Goal: Task Accomplishment & Management: Manage account settings

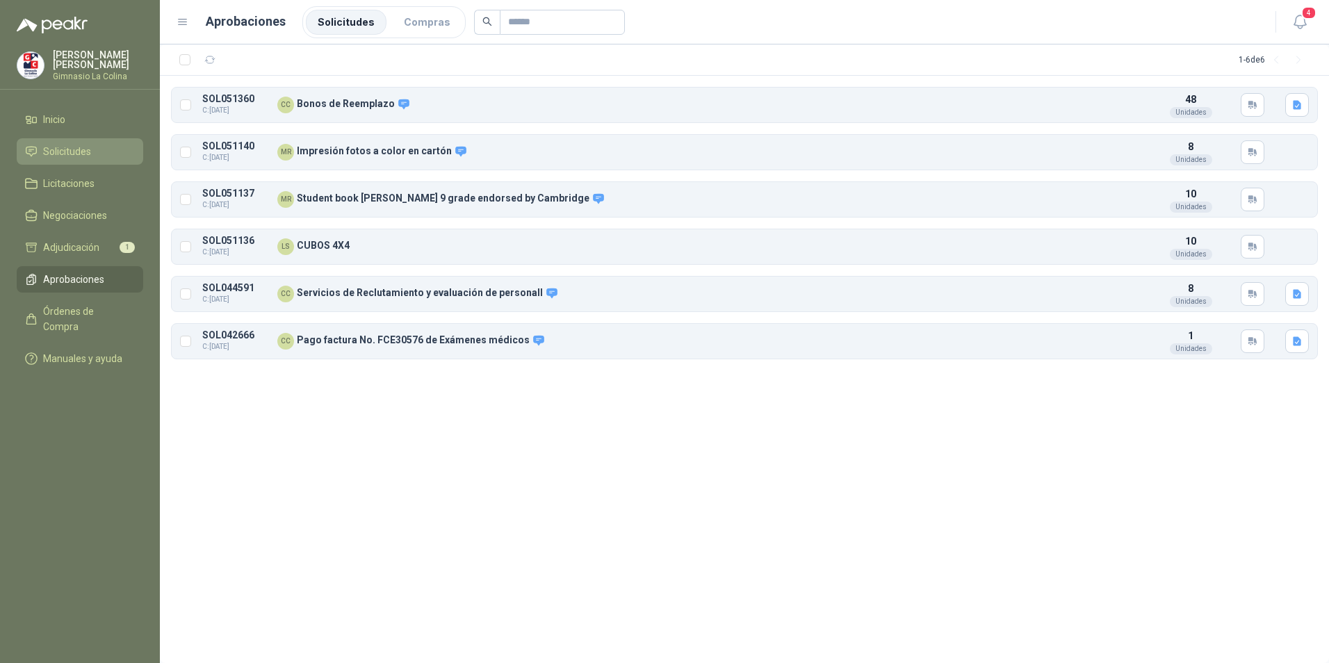
click at [79, 149] on span "Solicitudes" at bounding box center [67, 151] width 48 height 15
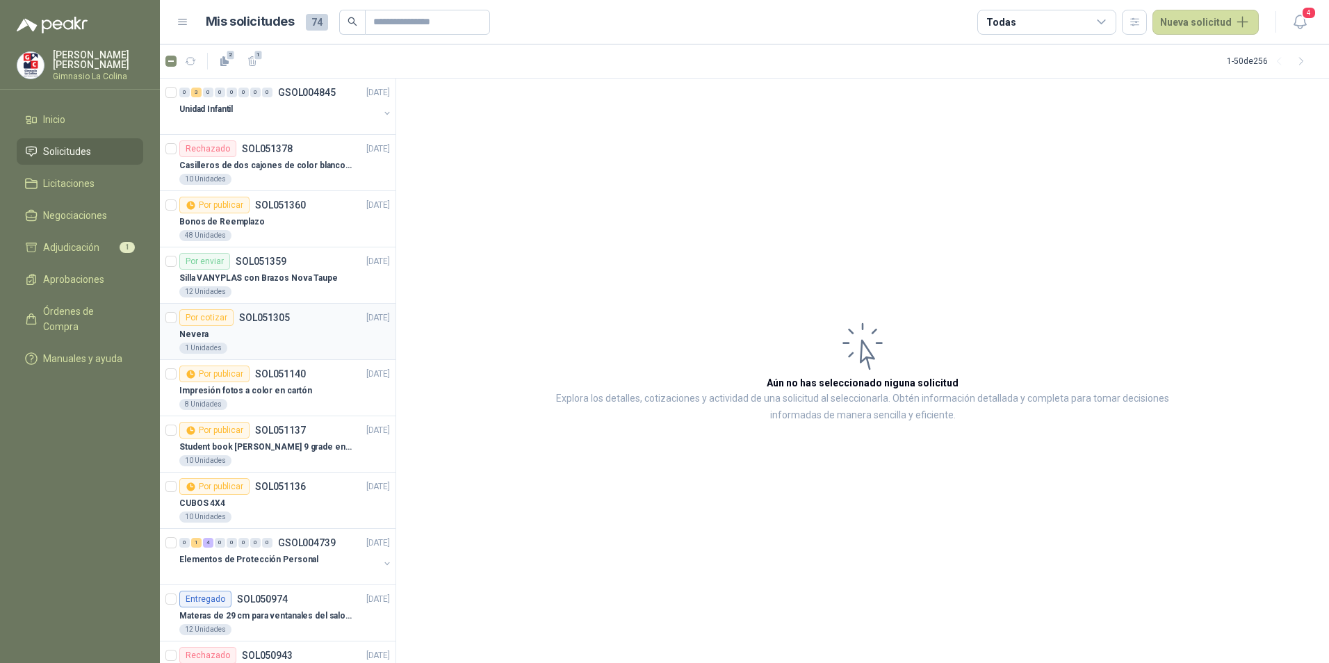
click at [302, 334] on div "Nevera" at bounding box center [284, 334] width 211 height 17
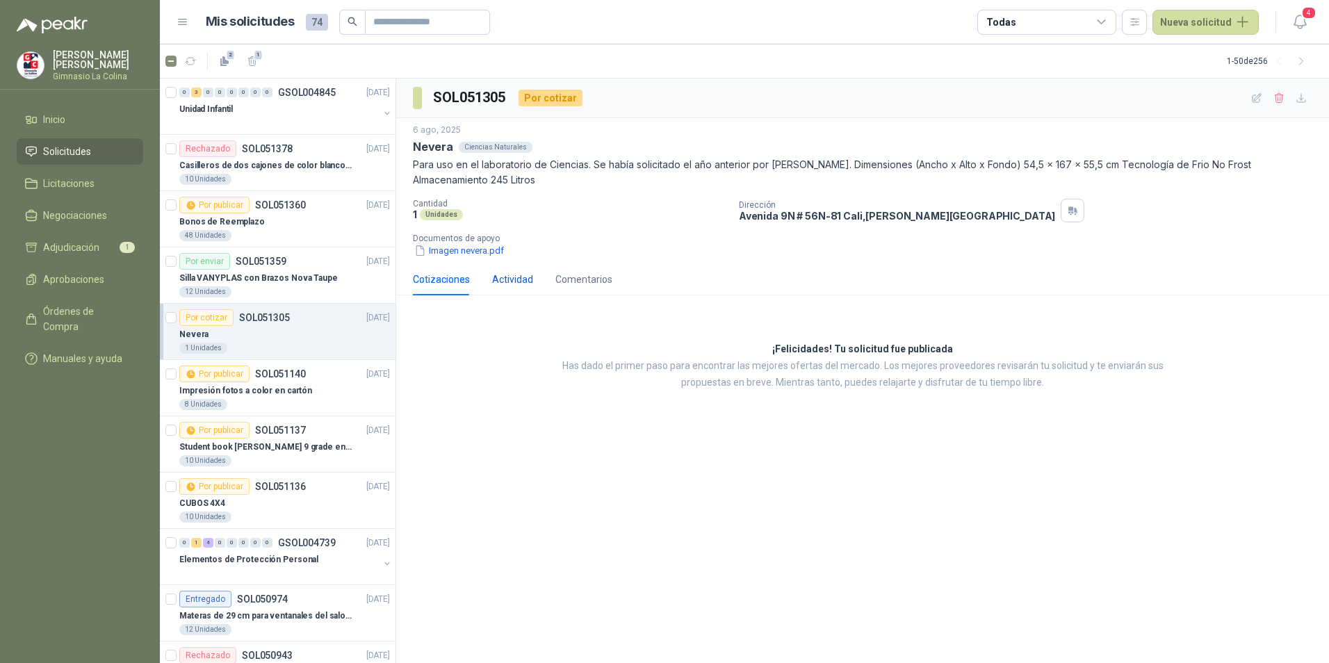
click at [518, 283] on div "Actividad" at bounding box center [512, 279] width 41 height 15
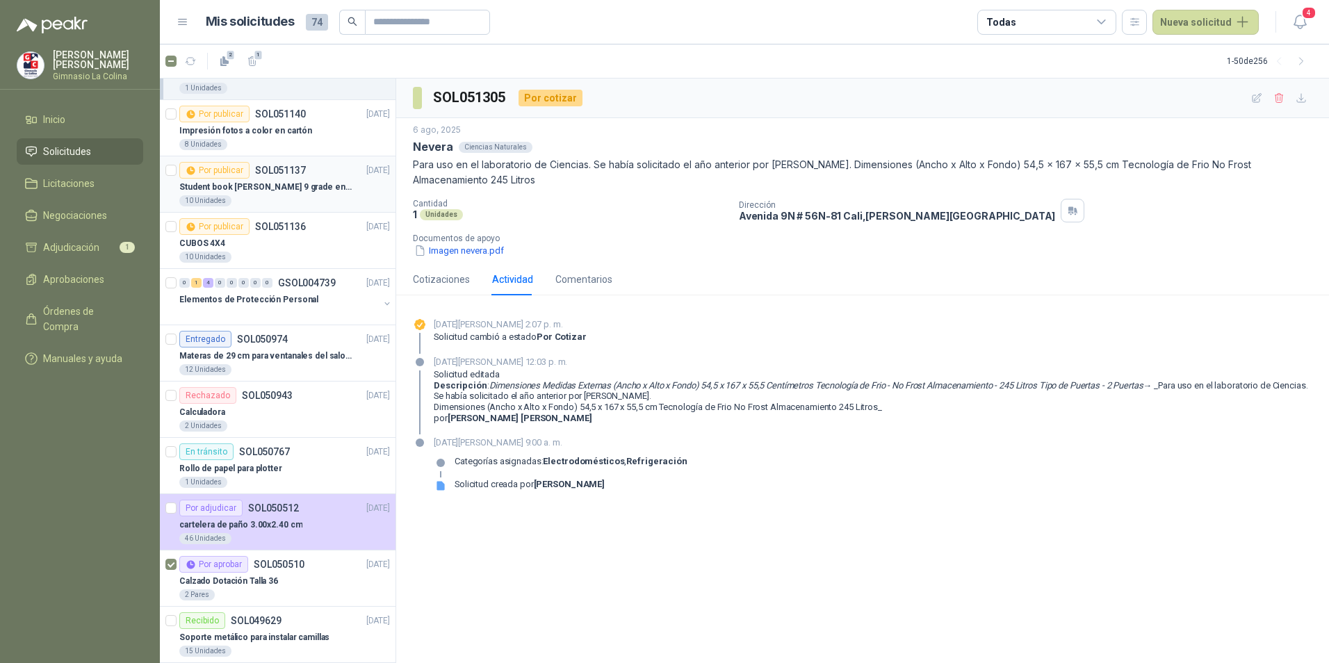
scroll to position [278, 0]
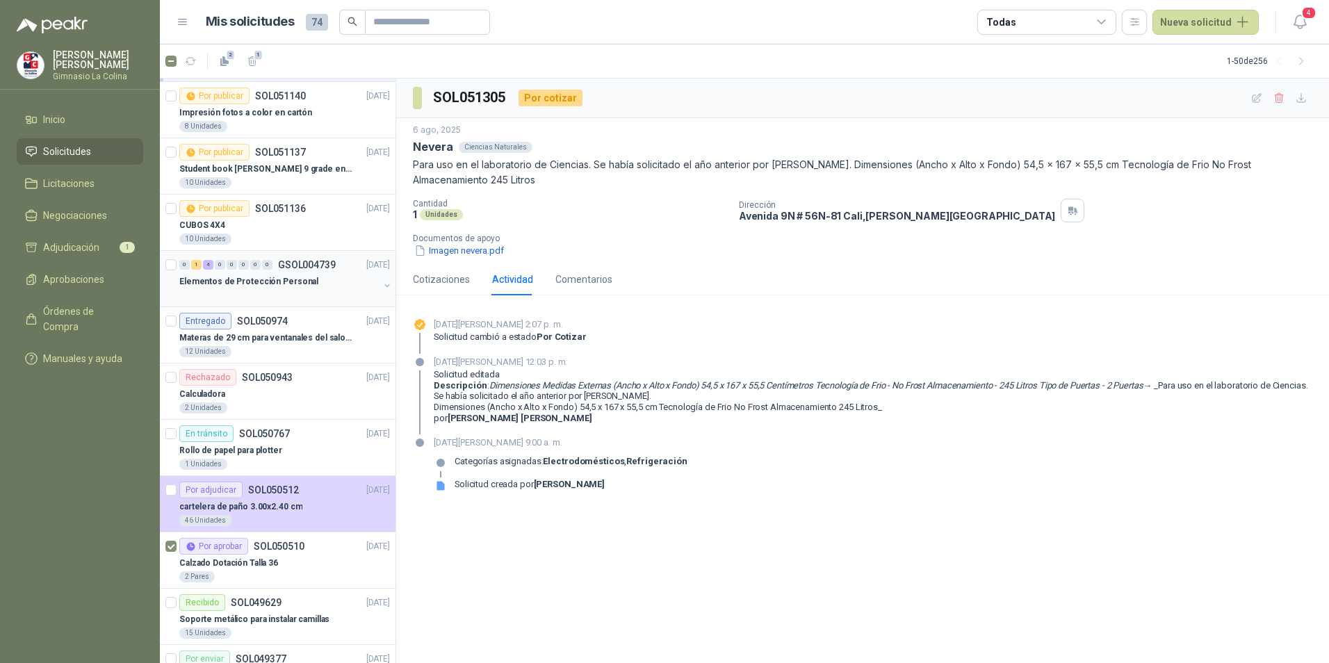
click at [330, 281] on div "Elementos de Protección Personal" at bounding box center [278, 281] width 199 height 17
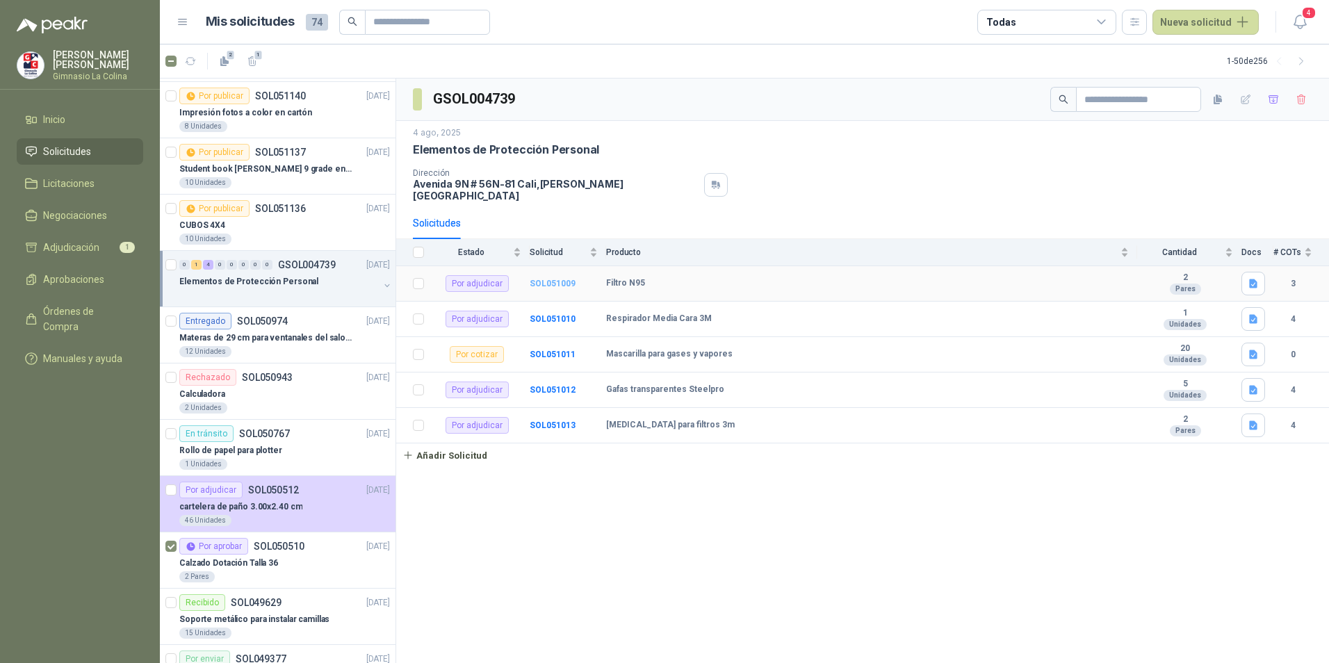
click at [553, 279] on b "SOL051009" at bounding box center [552, 284] width 46 height 10
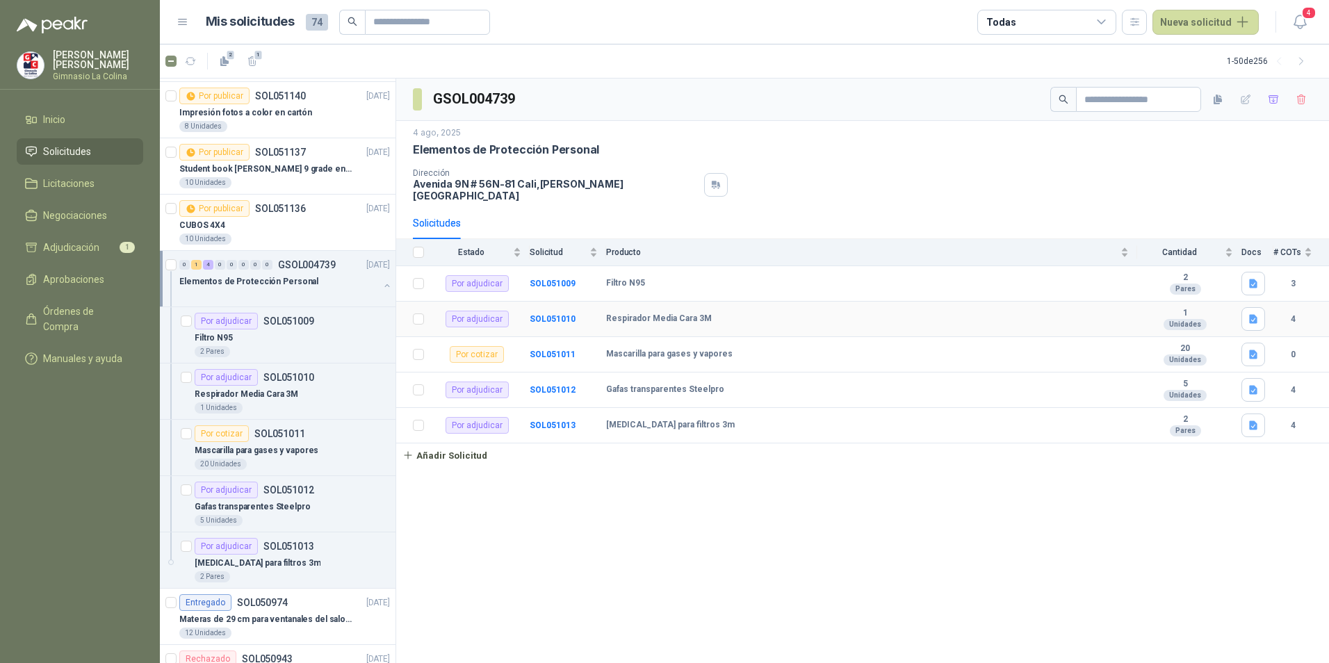
click at [554, 315] on td "SOL051010" at bounding box center [567, 319] width 76 height 35
click at [559, 314] on b "SOL051010" at bounding box center [552, 319] width 46 height 10
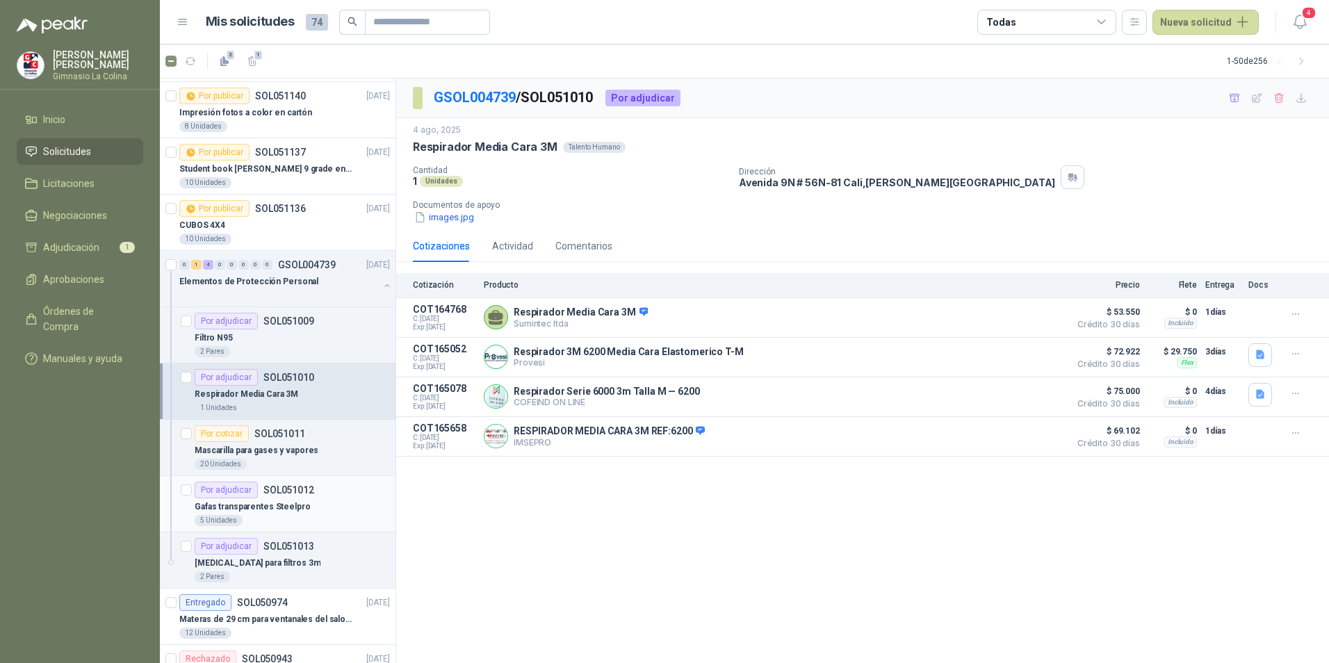
click at [287, 498] on div "Por adjudicar SOL051012" at bounding box center [255, 490] width 120 height 17
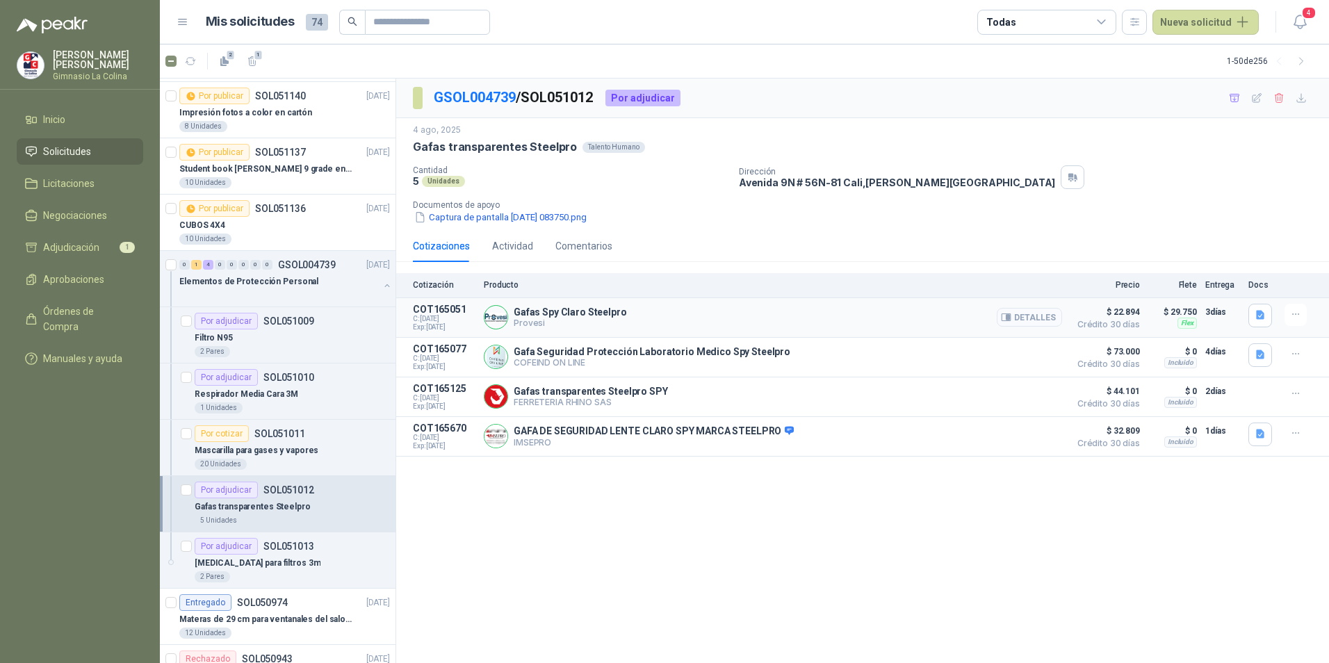
click at [1008, 320] on icon "button" at bounding box center [1006, 317] width 10 height 10
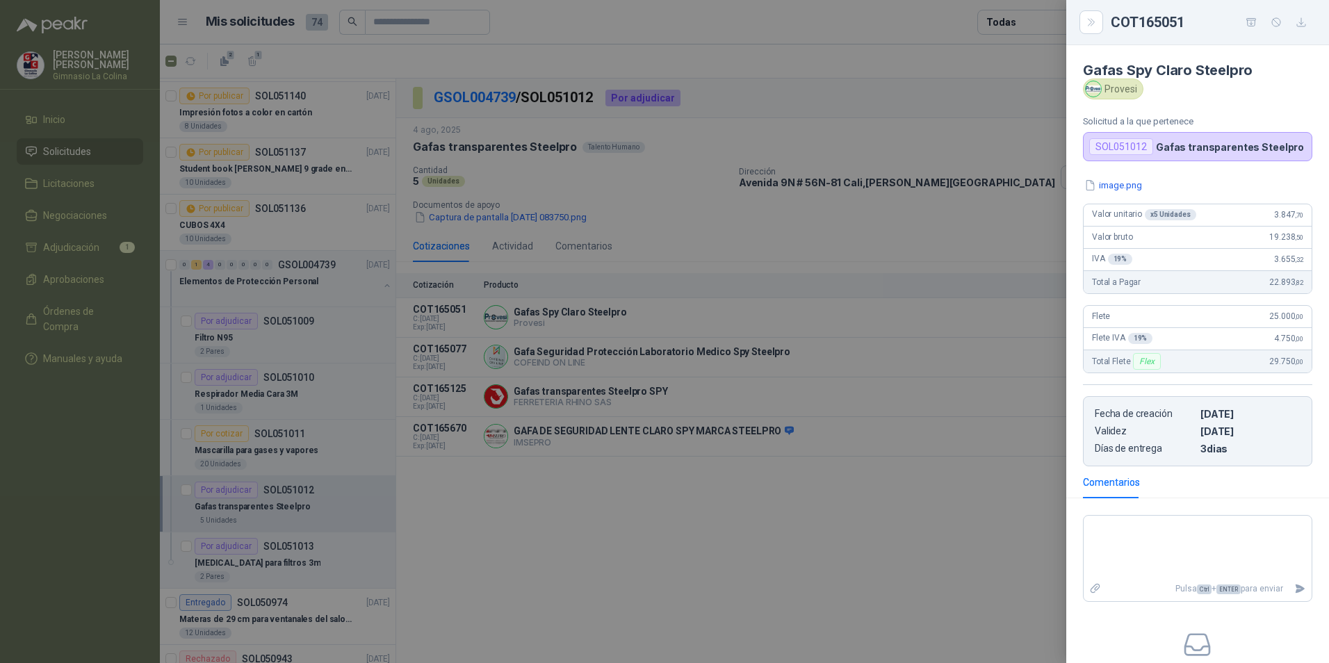
click at [832, 447] on div at bounding box center [664, 331] width 1329 height 663
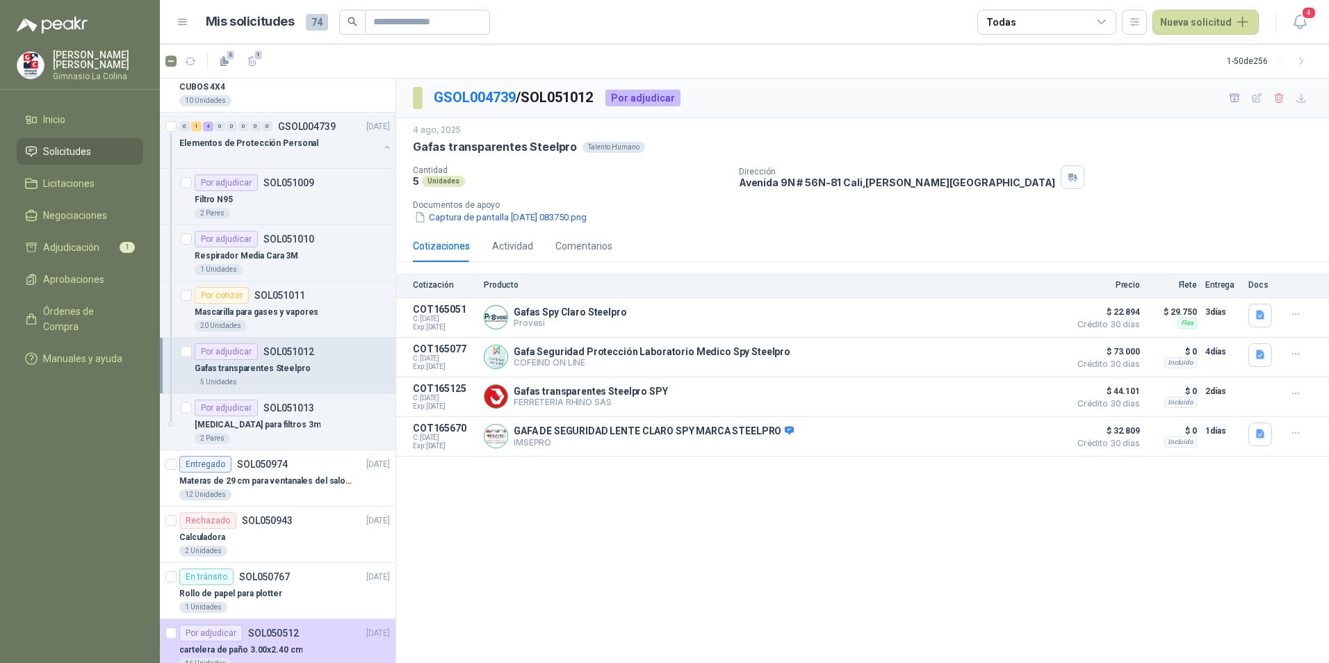
scroll to position [417, 0]
click at [300, 364] on p "Gafas transparentes Steelpro" at bounding box center [253, 367] width 116 height 13
click at [281, 411] on p "SOL051013" at bounding box center [288, 407] width 51 height 10
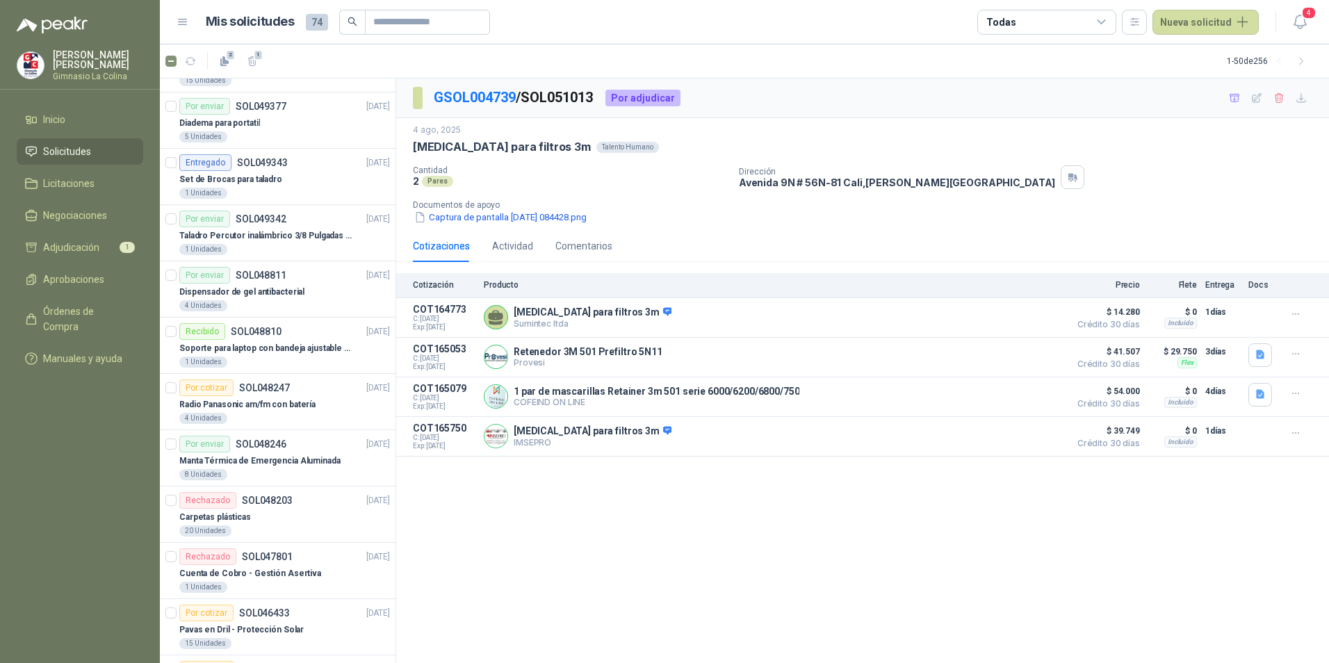
scroll to position [903, 0]
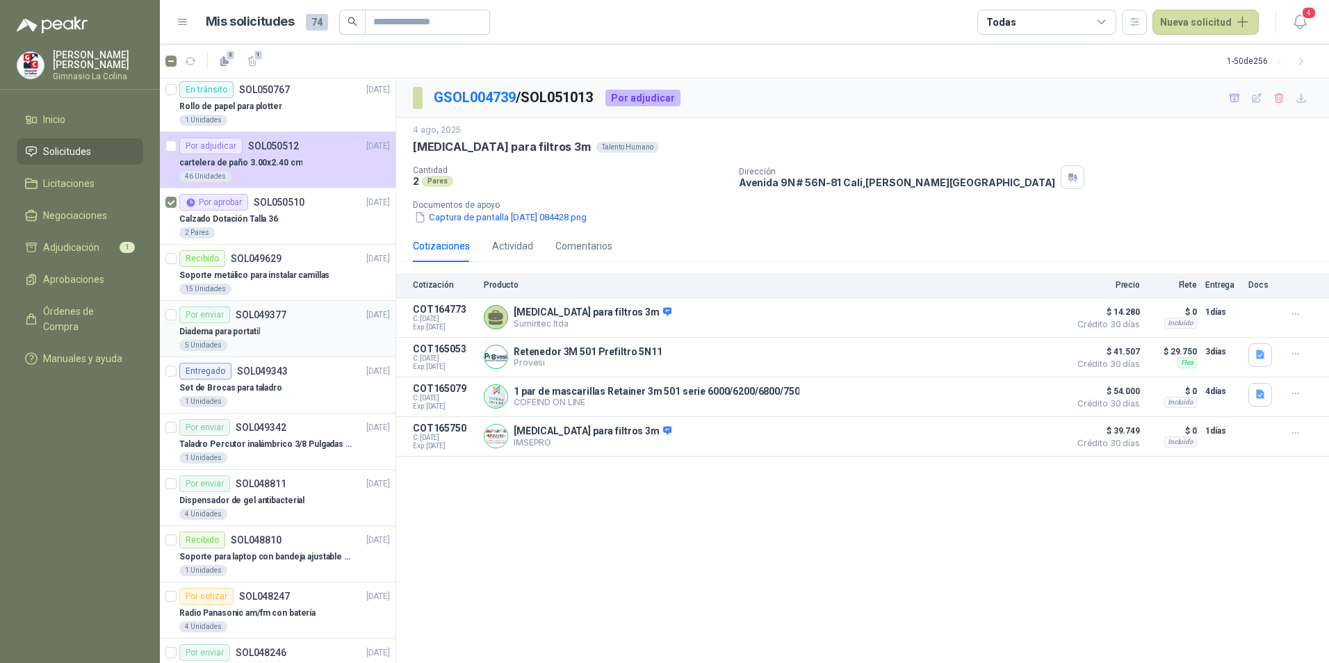
click at [301, 336] on div "Diadema para portatil" at bounding box center [284, 331] width 211 height 17
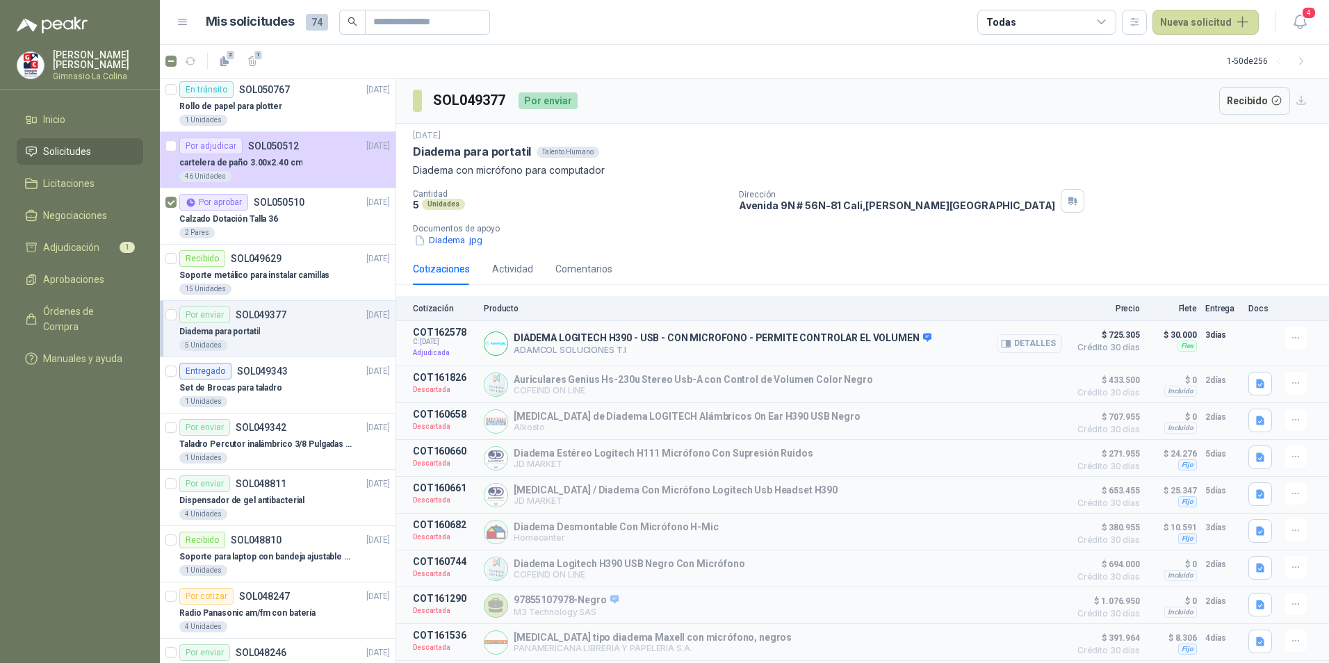
click at [1007, 341] on button "Detalles" at bounding box center [1028, 343] width 65 height 19
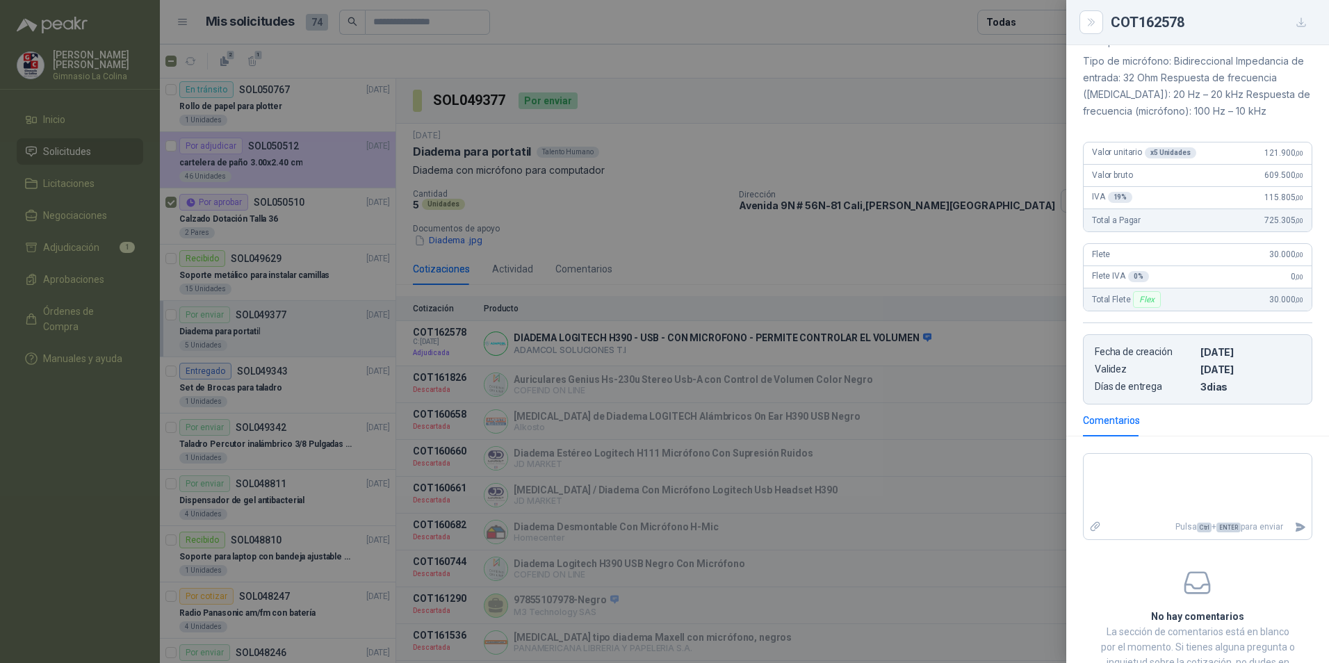
scroll to position [252, 0]
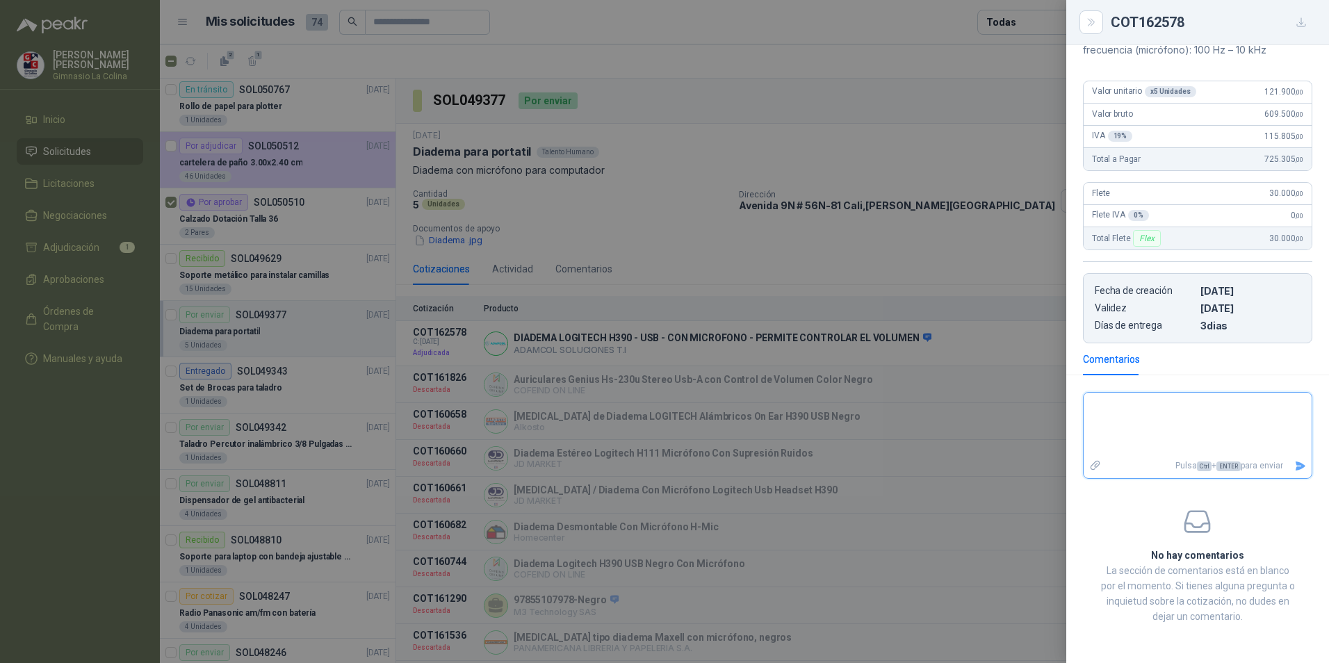
click at [1140, 429] on textarea at bounding box center [1197, 424] width 228 height 58
click at [971, 353] on div at bounding box center [664, 331] width 1329 height 663
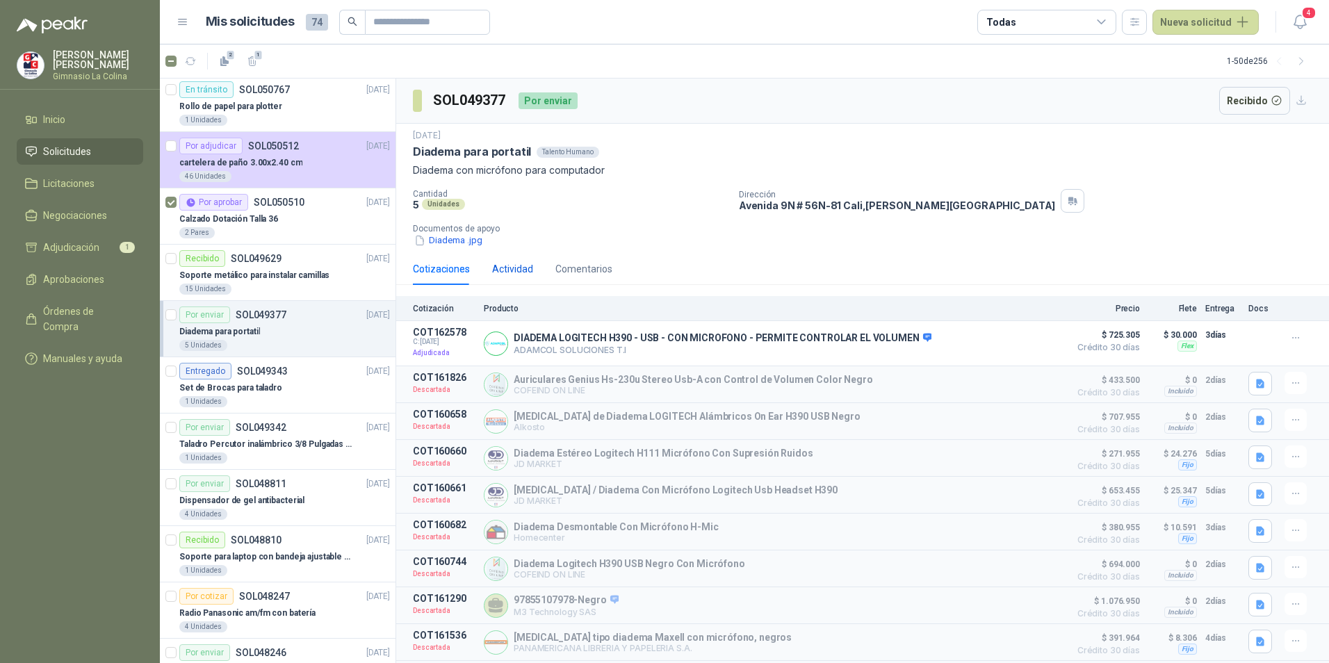
click at [510, 270] on div "Actividad" at bounding box center [512, 268] width 41 height 15
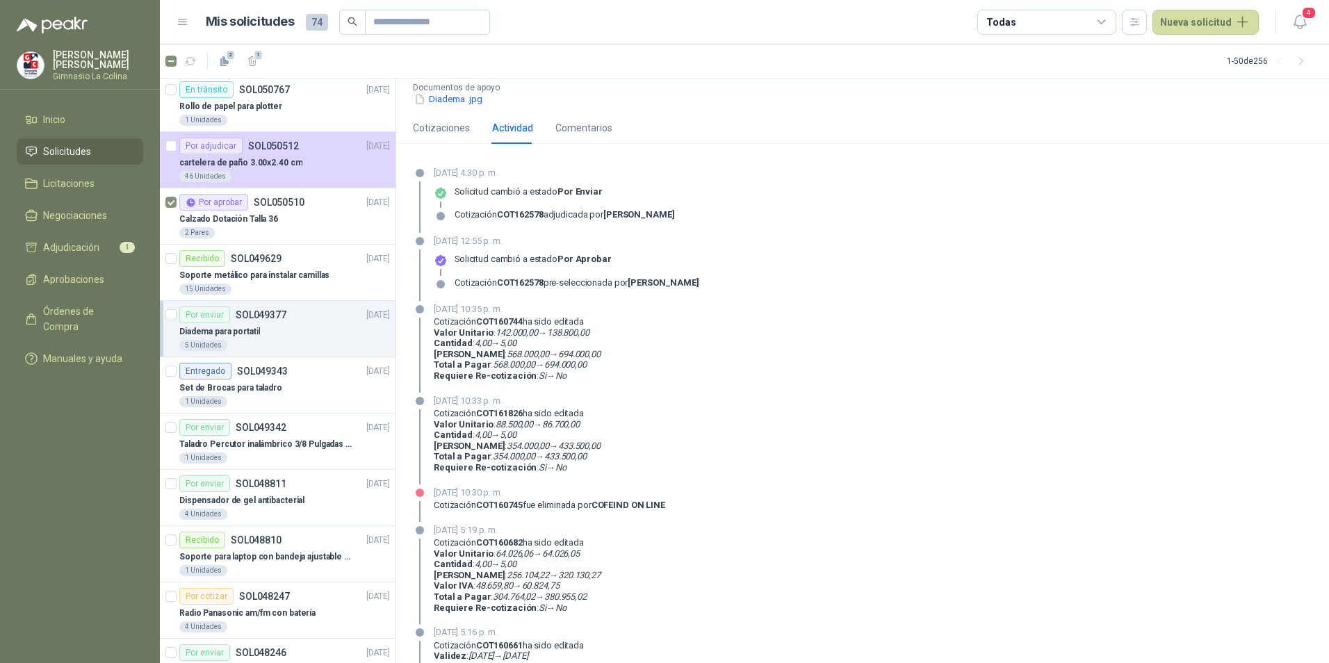
scroll to position [0, 0]
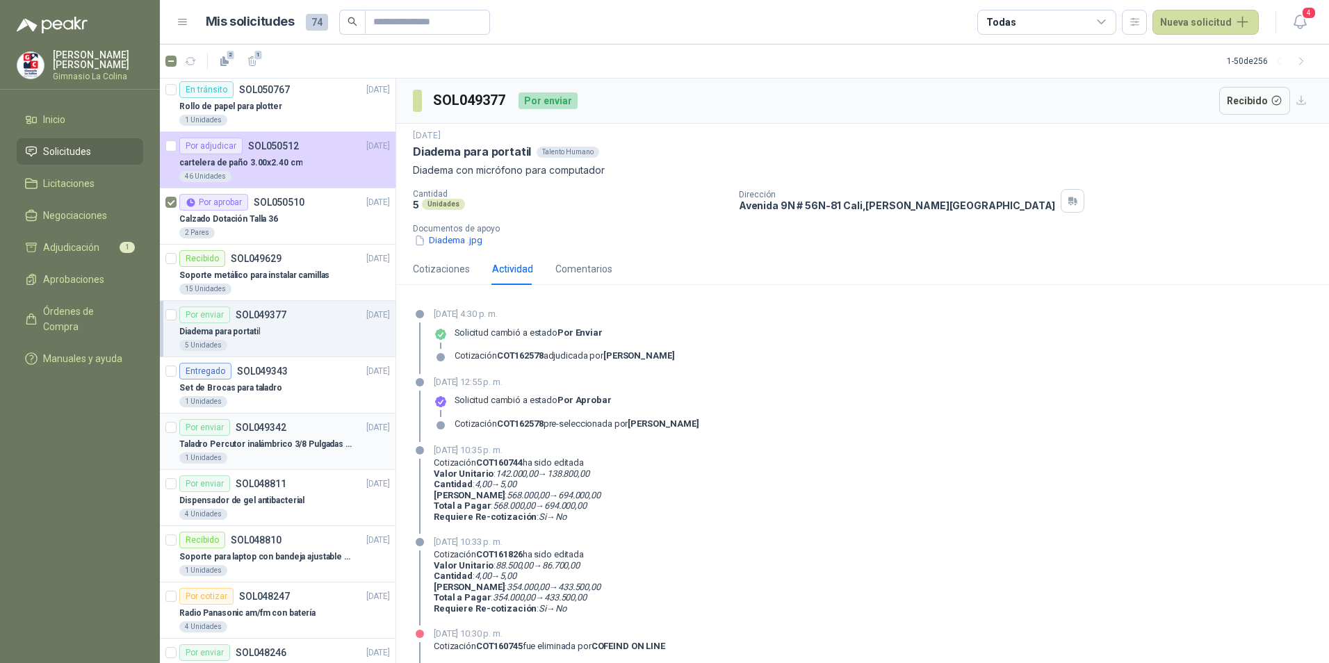
click at [302, 447] on p "Taladro Percutor inalámbrico 3/8 Pulgadas 128V" at bounding box center [265, 444] width 173 height 13
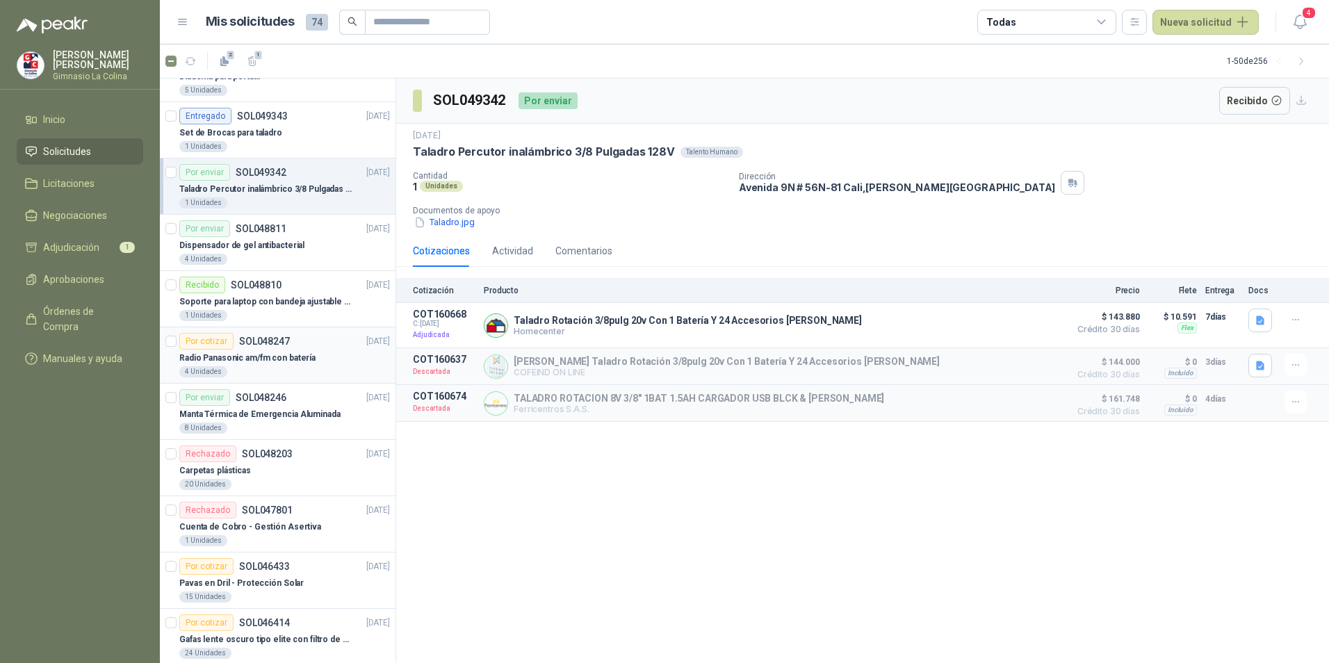
scroll to position [1251, 0]
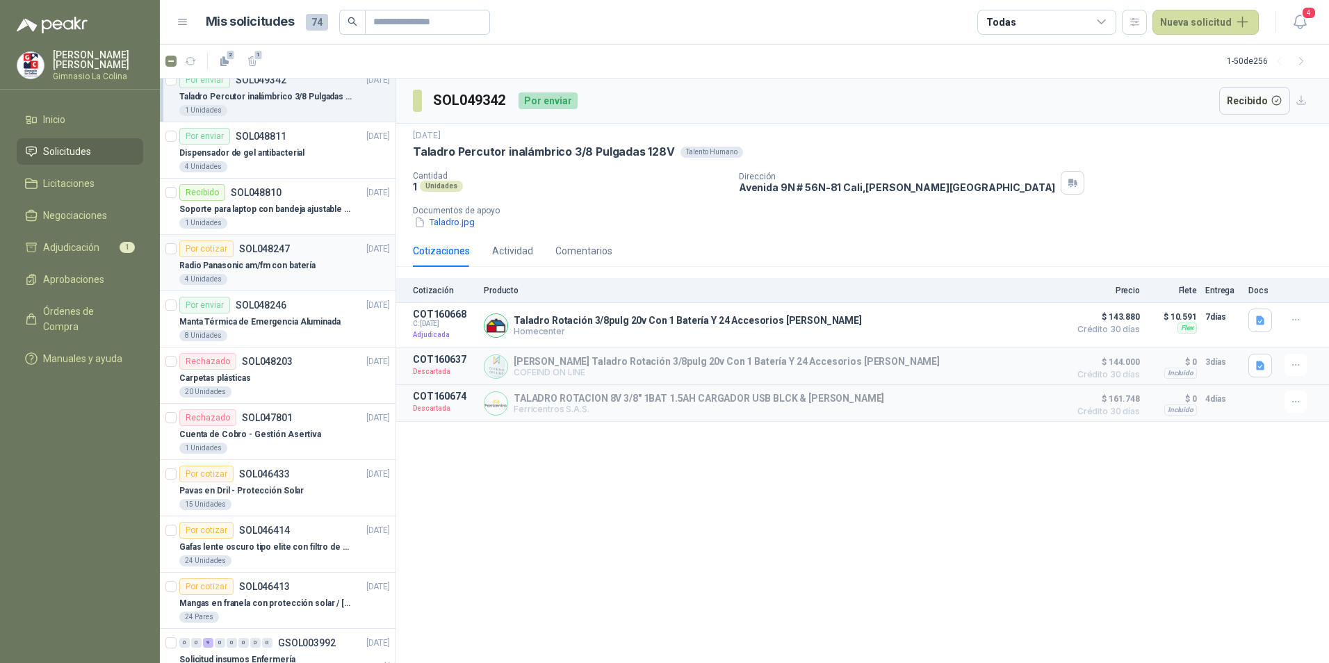
click at [301, 271] on p "Radio Panasonic am/fm con batería" at bounding box center [247, 265] width 136 height 13
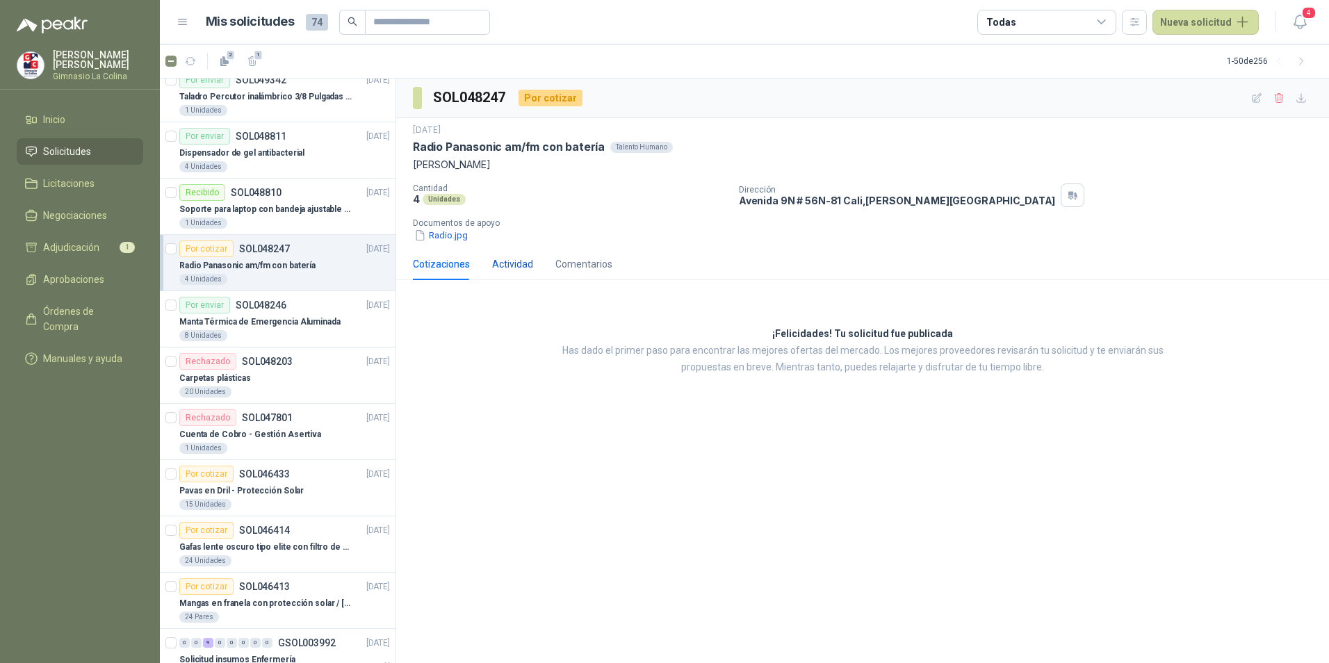
click at [508, 263] on div "Actividad" at bounding box center [512, 263] width 41 height 15
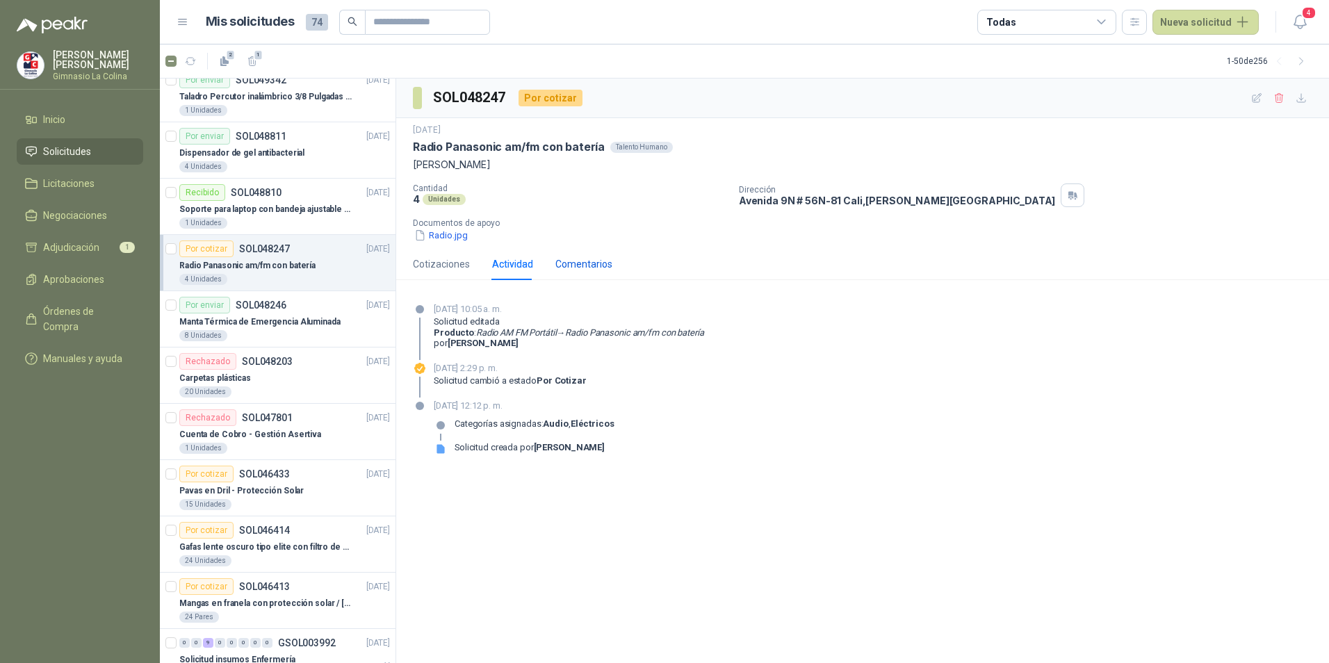
click at [582, 270] on div "Comentarios" at bounding box center [583, 263] width 57 height 15
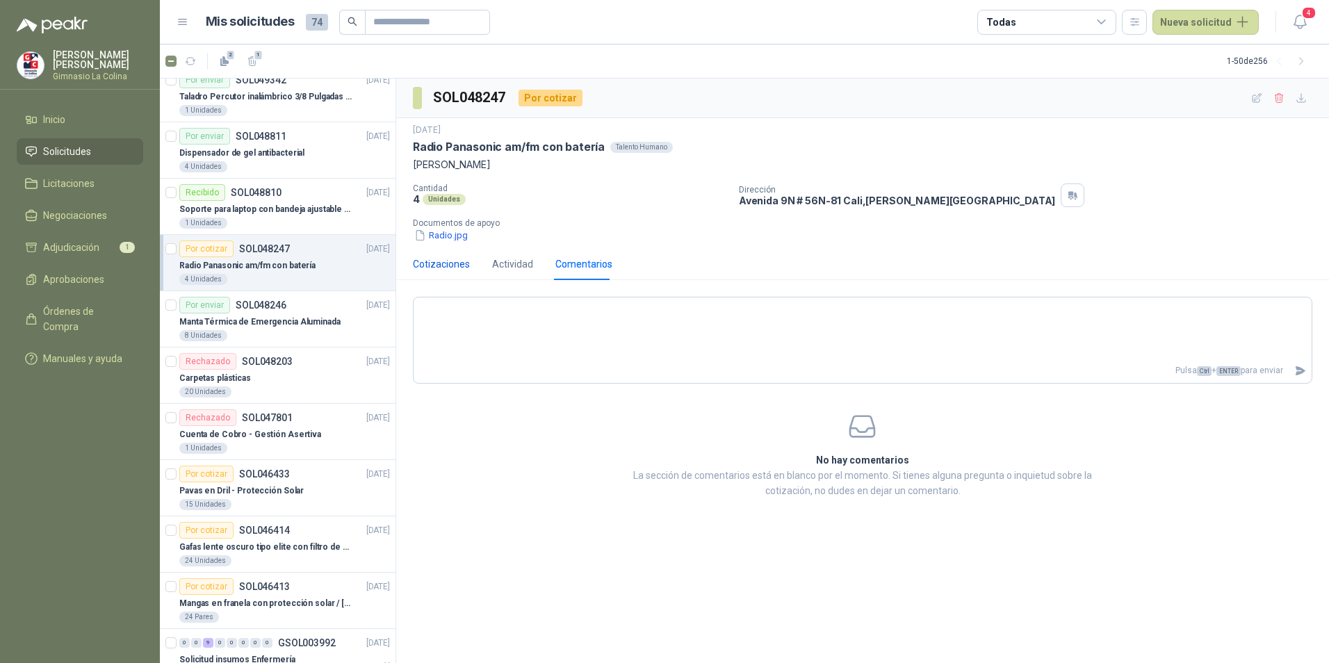
click at [453, 263] on div "Cotizaciones" at bounding box center [441, 263] width 57 height 15
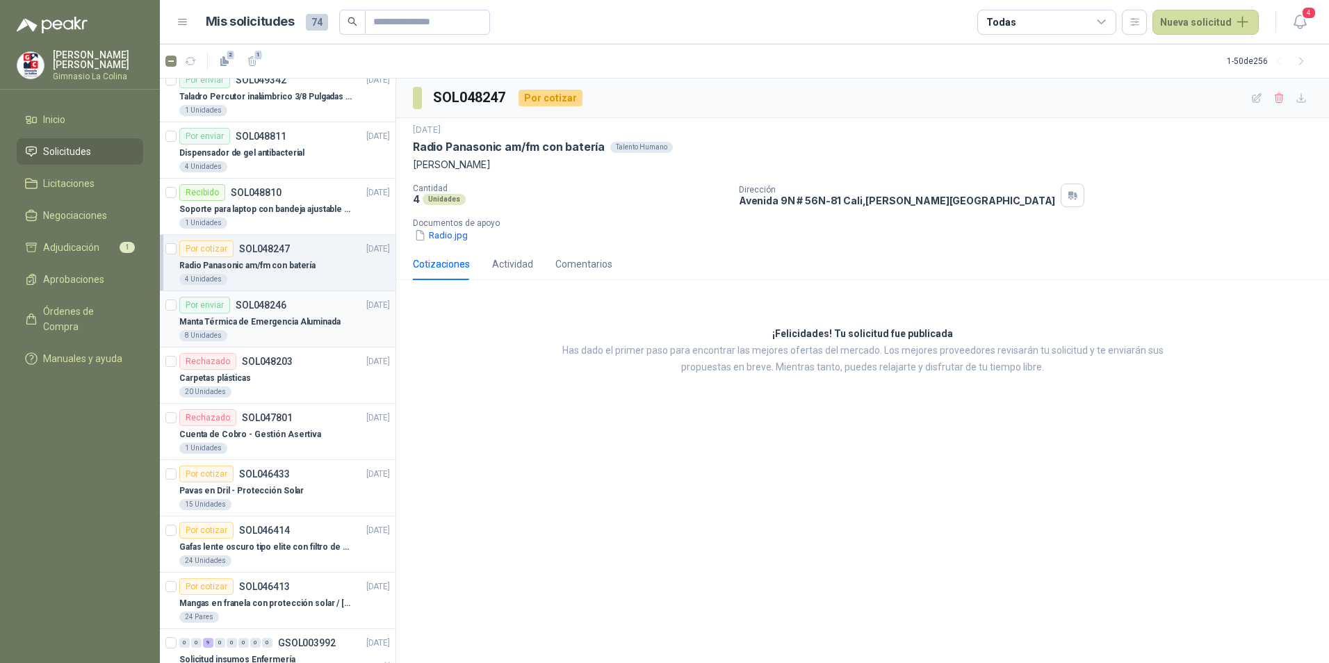
click at [256, 312] on div "Por enviar SOL048246" at bounding box center [232, 305] width 107 height 17
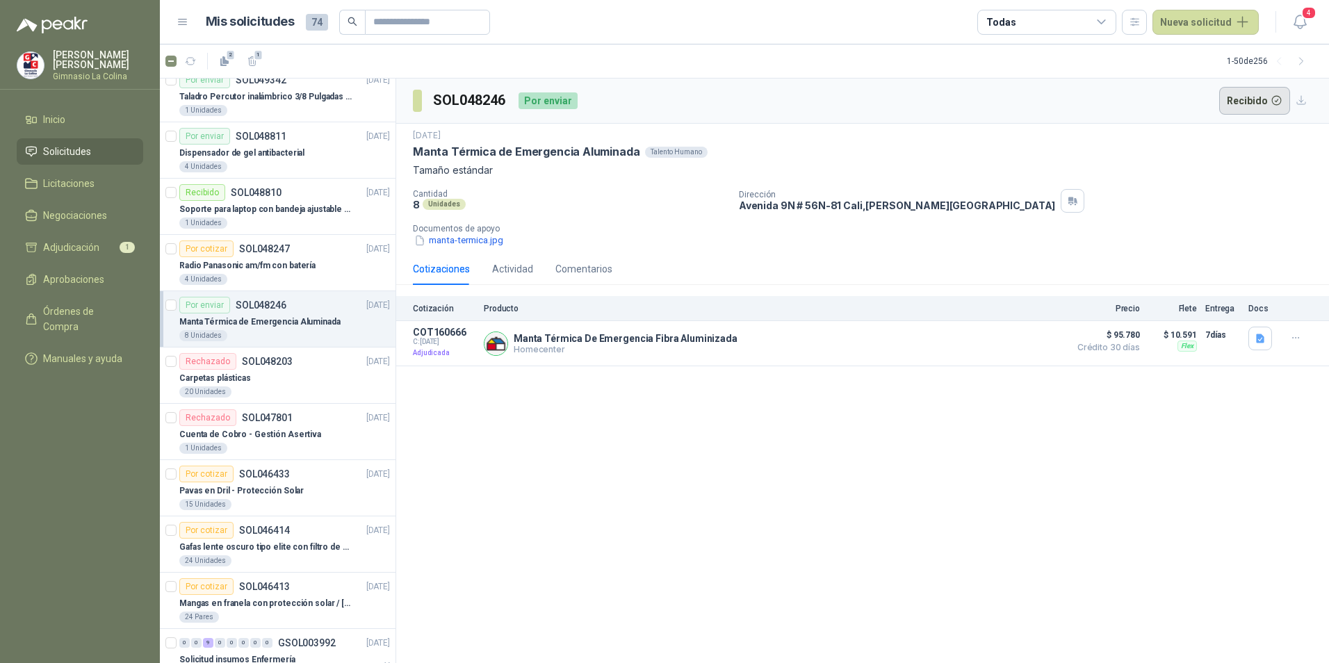
click at [1241, 99] on button "Recibido" at bounding box center [1255, 101] width 72 height 28
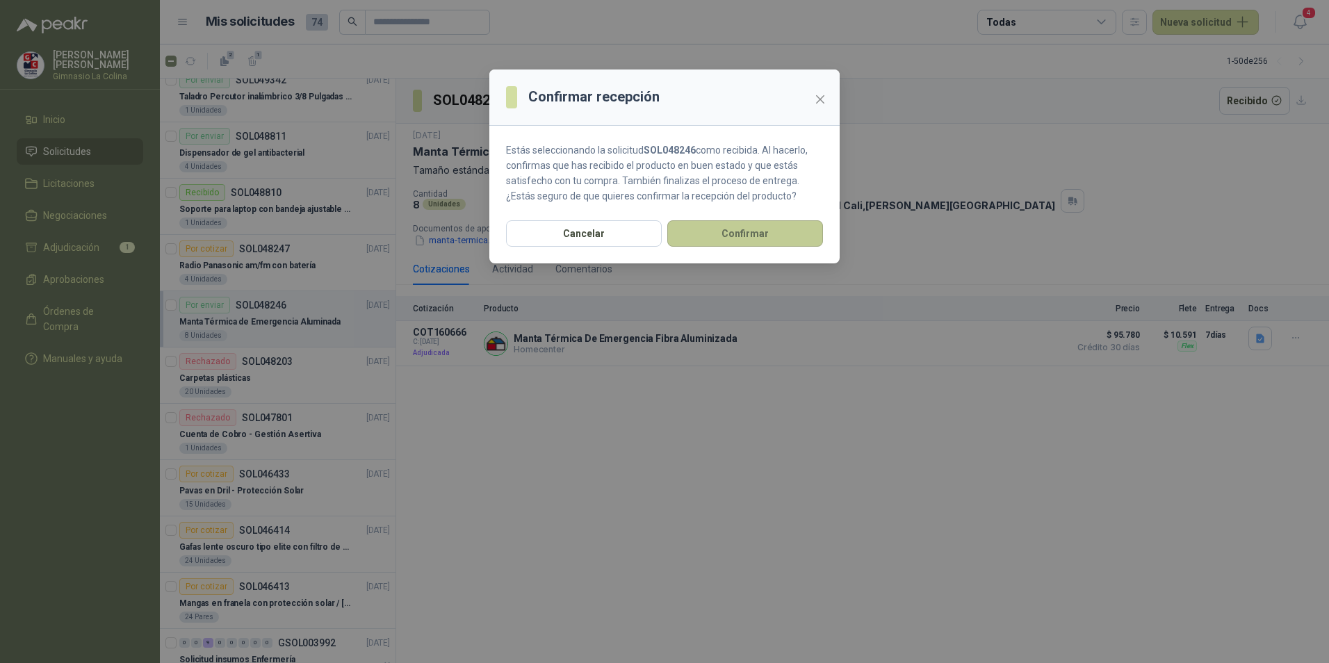
click at [775, 226] on button "Confirmar" at bounding box center [745, 233] width 156 height 26
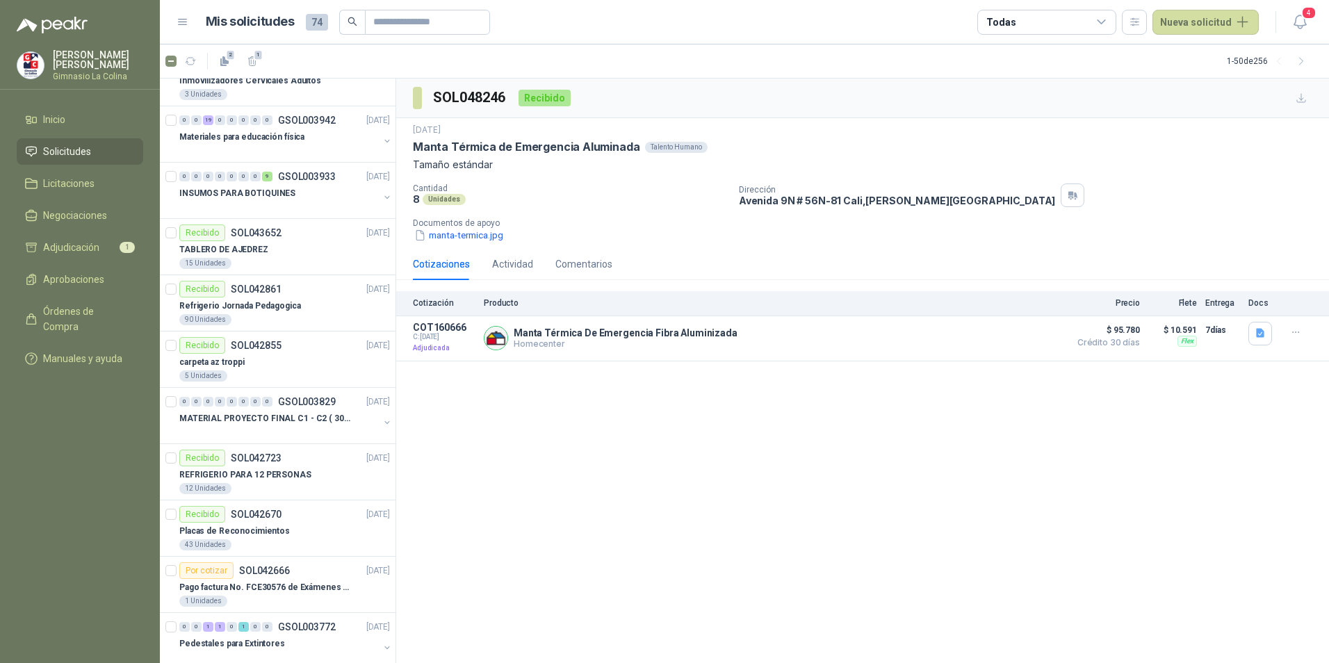
scroll to position [2293, 0]
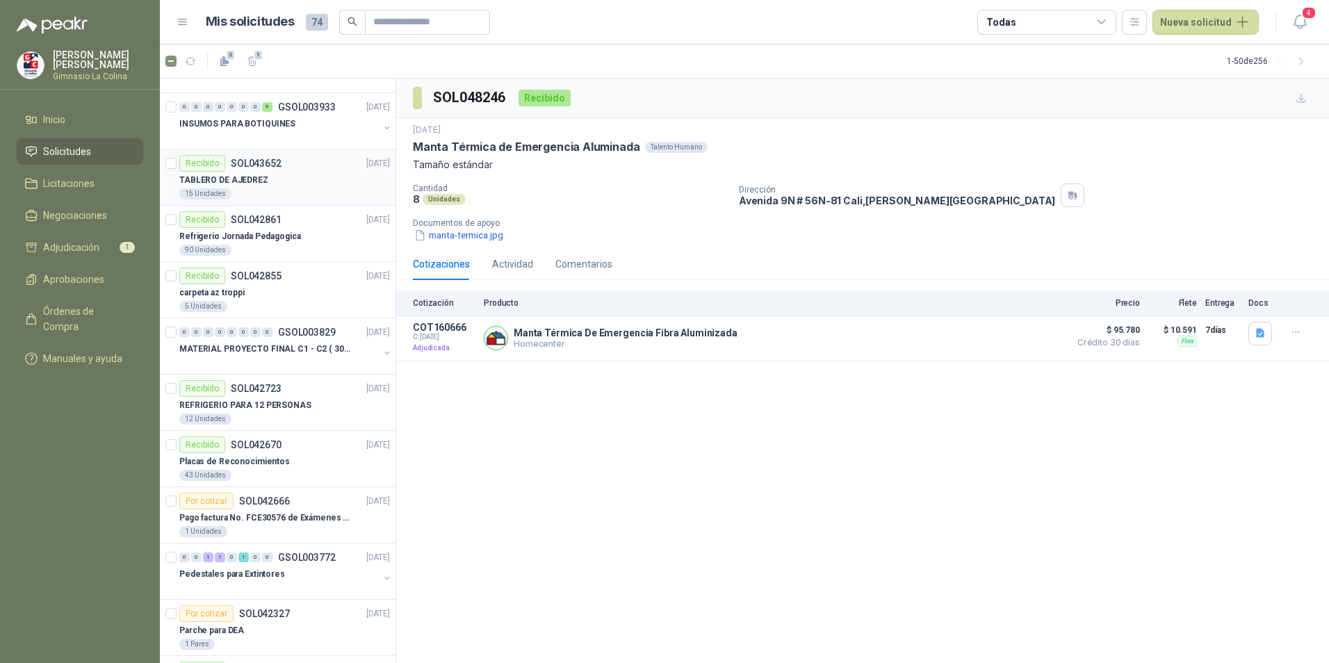
click at [274, 163] on p "SOL043652" at bounding box center [256, 163] width 51 height 10
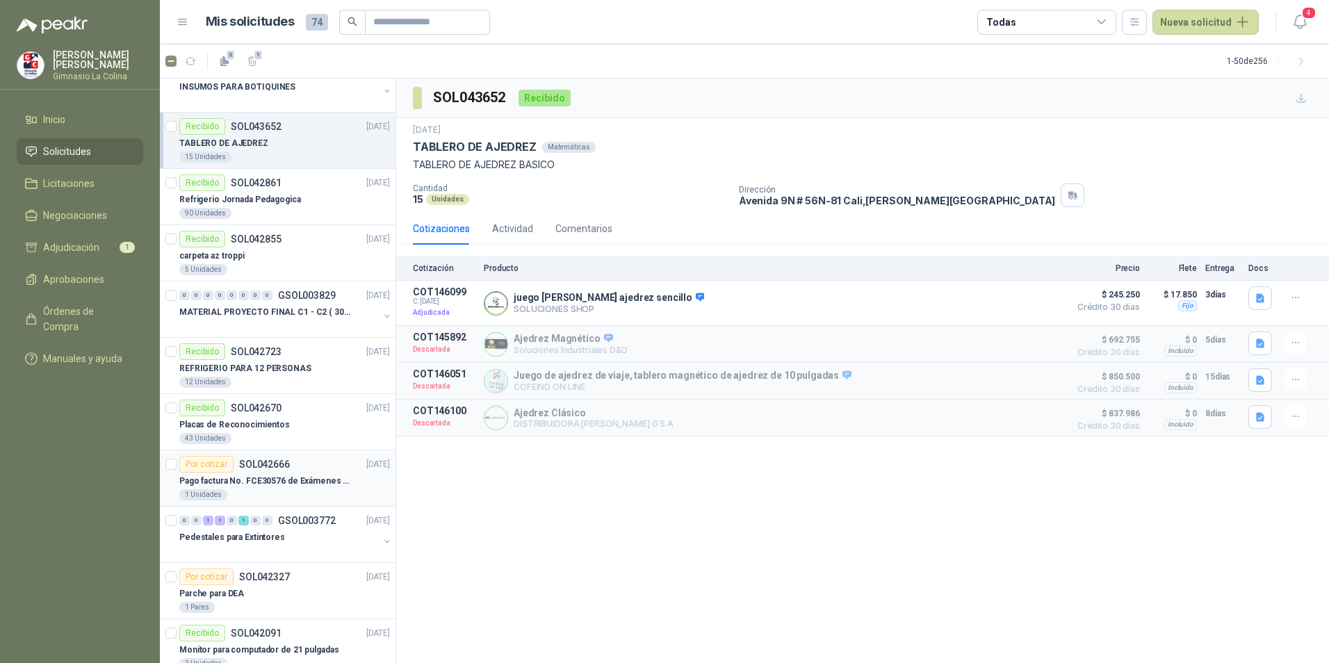
scroll to position [2363, 0]
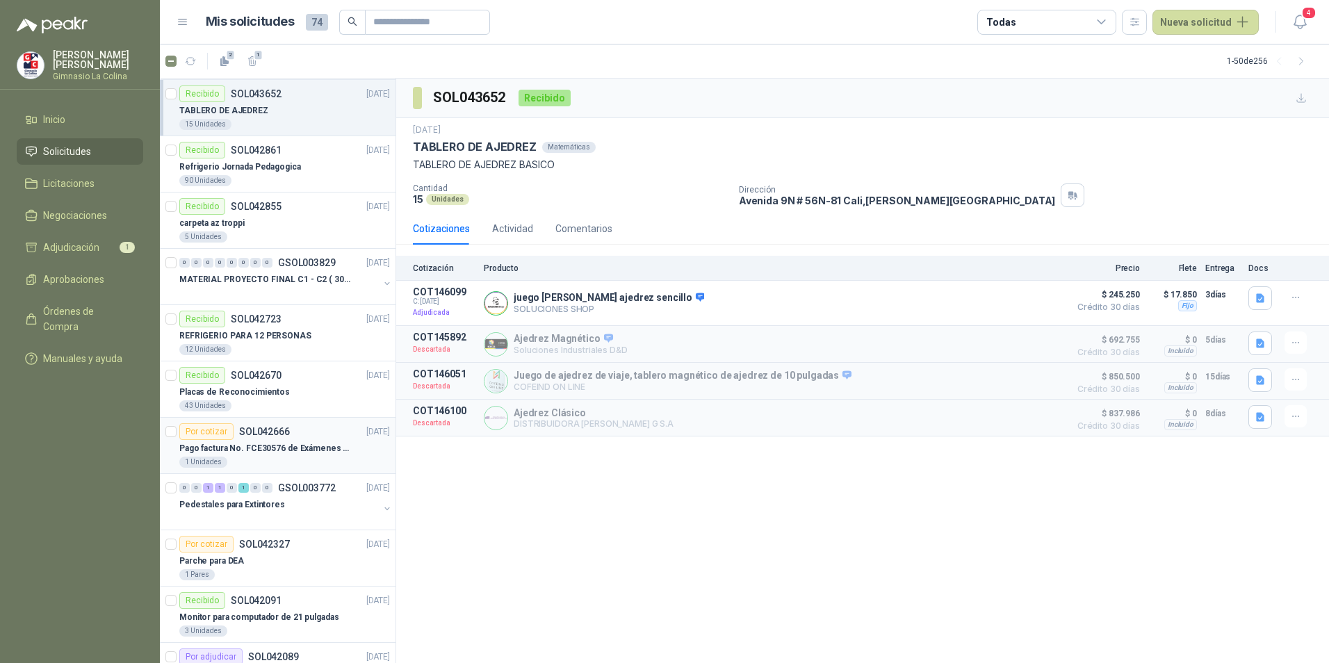
click at [313, 445] on p "Pago factura No. FCE30576 de Exámenes médicos" at bounding box center [265, 448] width 173 height 13
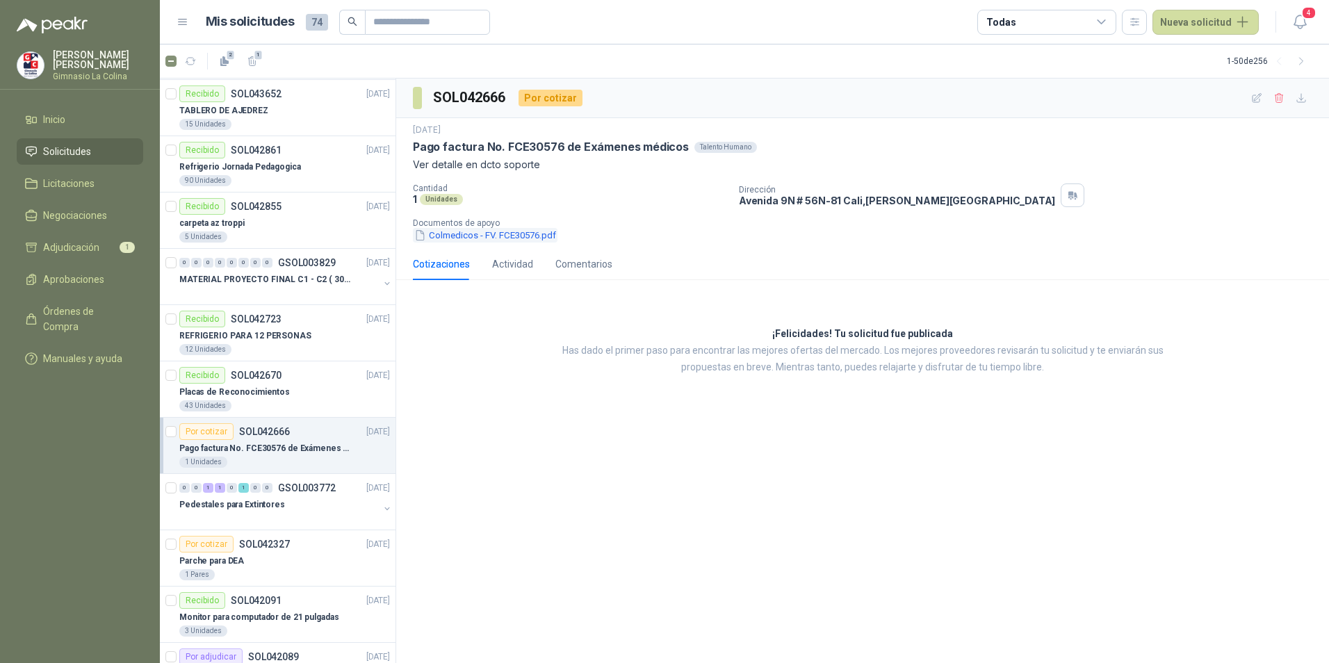
click at [509, 236] on button "Colmedicos - FV. FCE30576.pdf" at bounding box center [485, 235] width 145 height 15
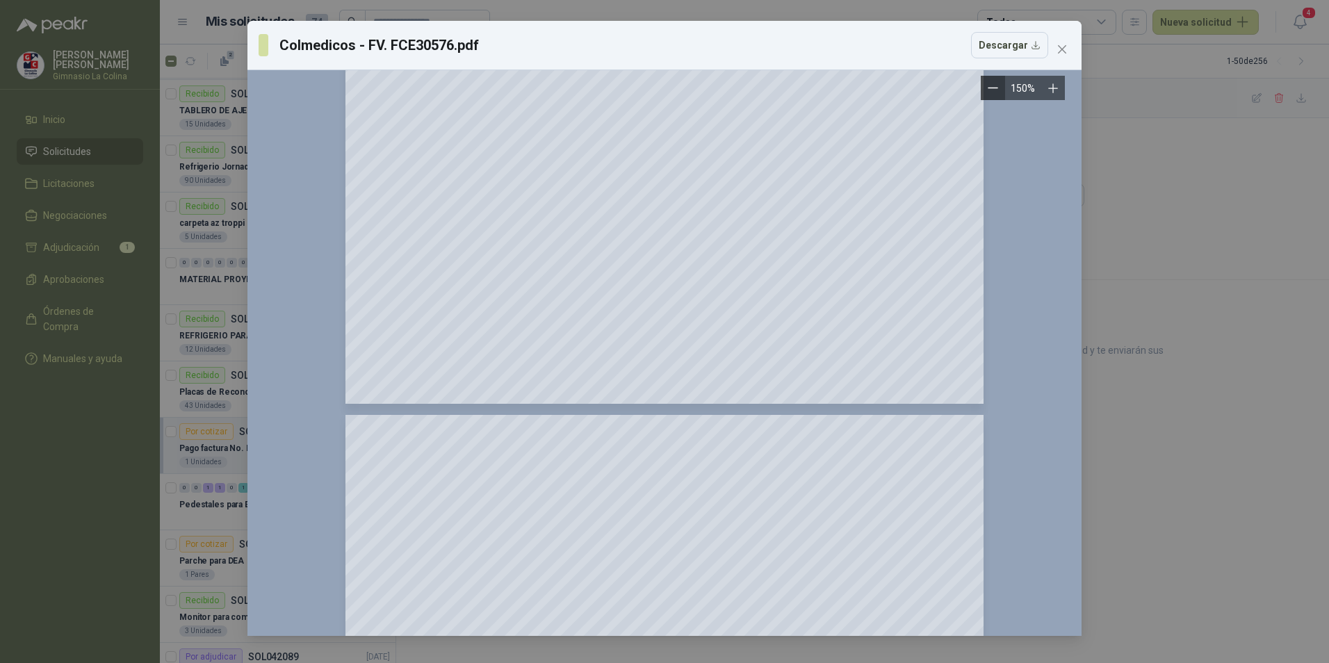
scroll to position [625, 0]
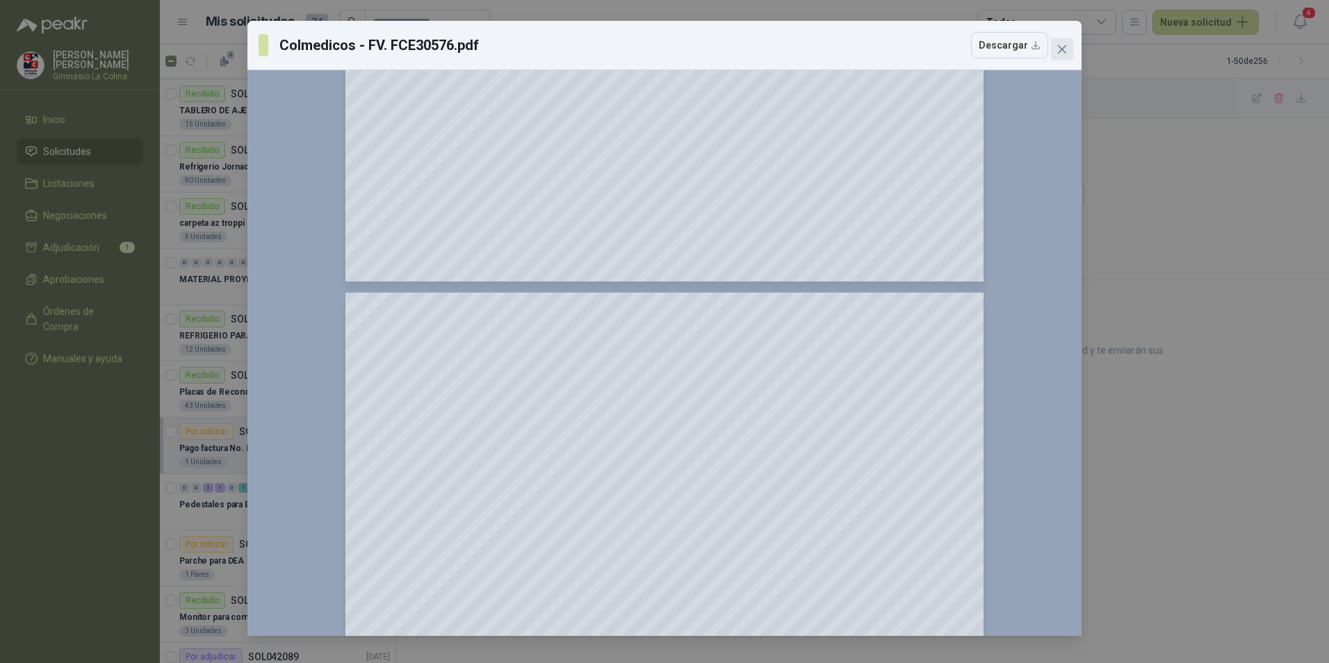
click at [1061, 52] on icon "close" at bounding box center [1061, 49] width 11 height 11
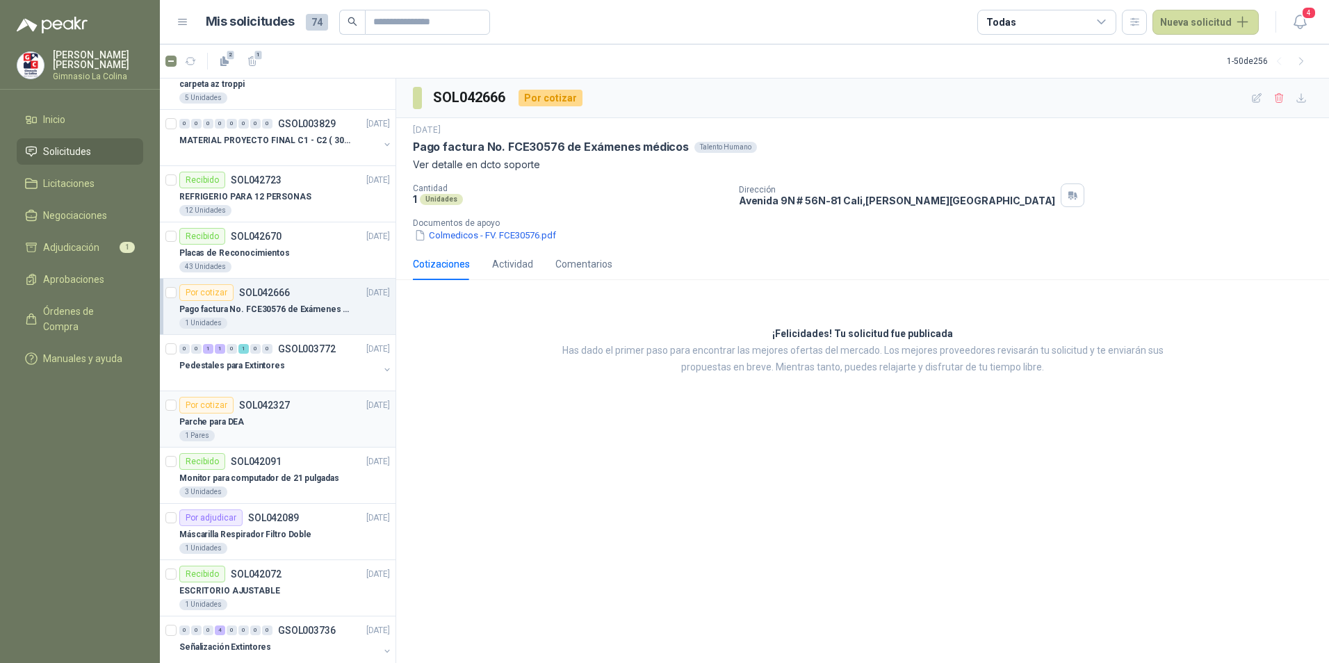
scroll to position [2530, 0]
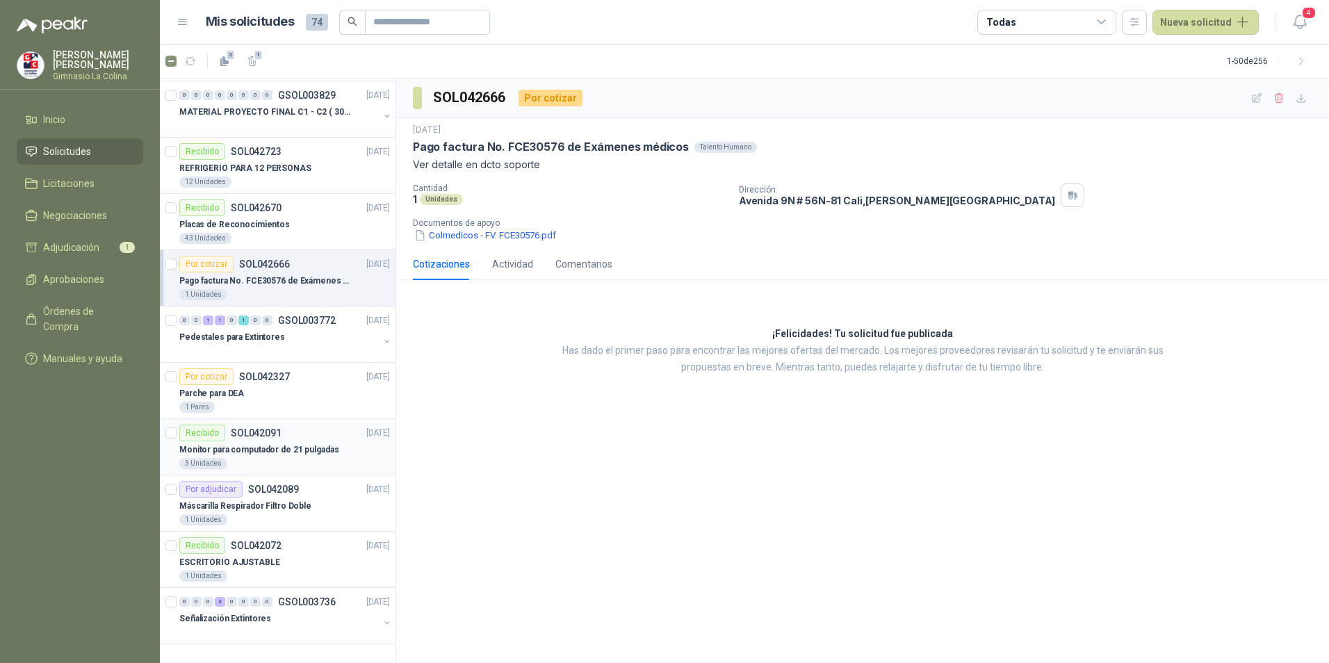
click at [336, 450] on div "Monitor para computador de 21 pulgadas" at bounding box center [284, 449] width 211 height 17
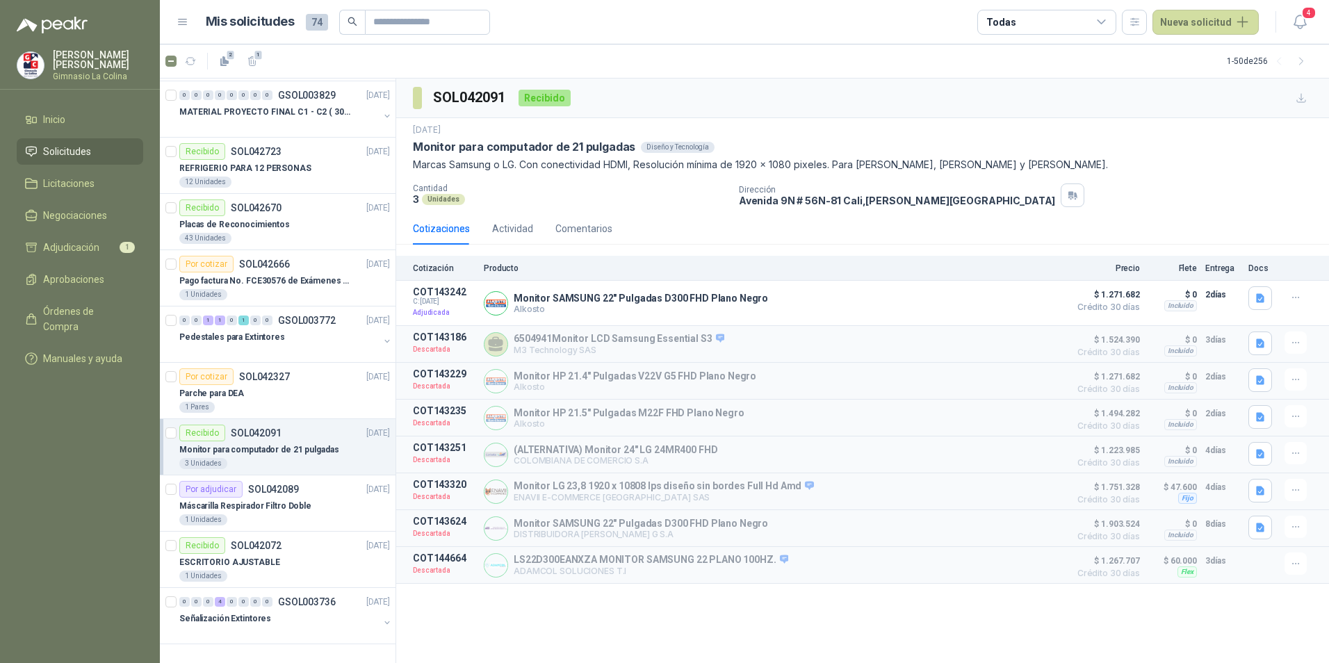
click at [538, 95] on div "Recibido" at bounding box center [544, 98] width 52 height 17
click at [311, 559] on div "ESCRITORIO AJUSTABLE" at bounding box center [284, 562] width 211 height 17
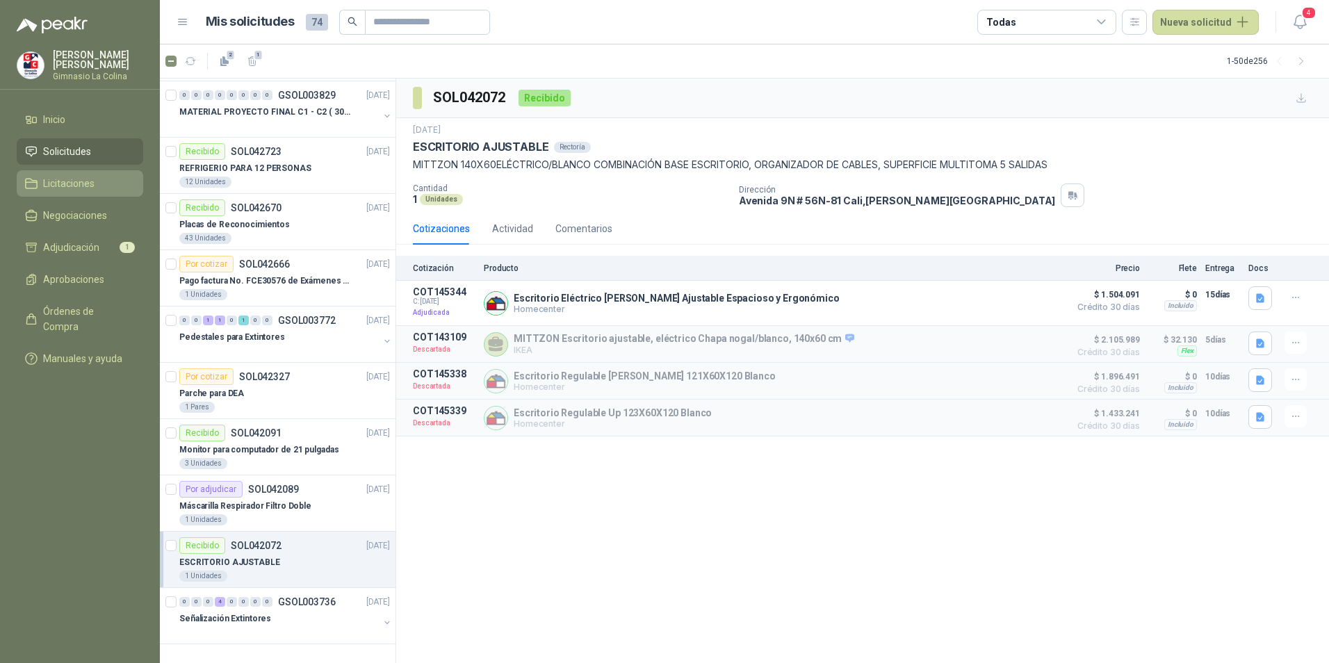
click at [69, 185] on span "Licitaciones" at bounding box center [68, 183] width 51 height 15
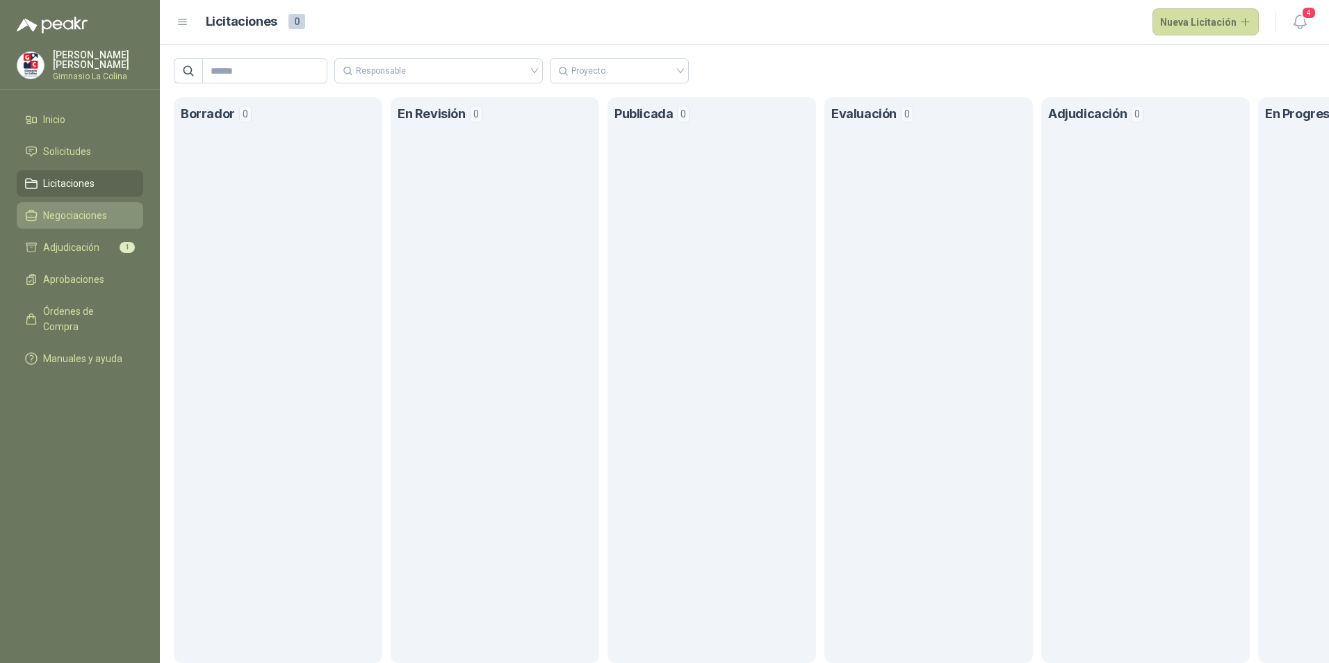
click at [79, 215] on span "Negociaciones" at bounding box center [75, 215] width 64 height 15
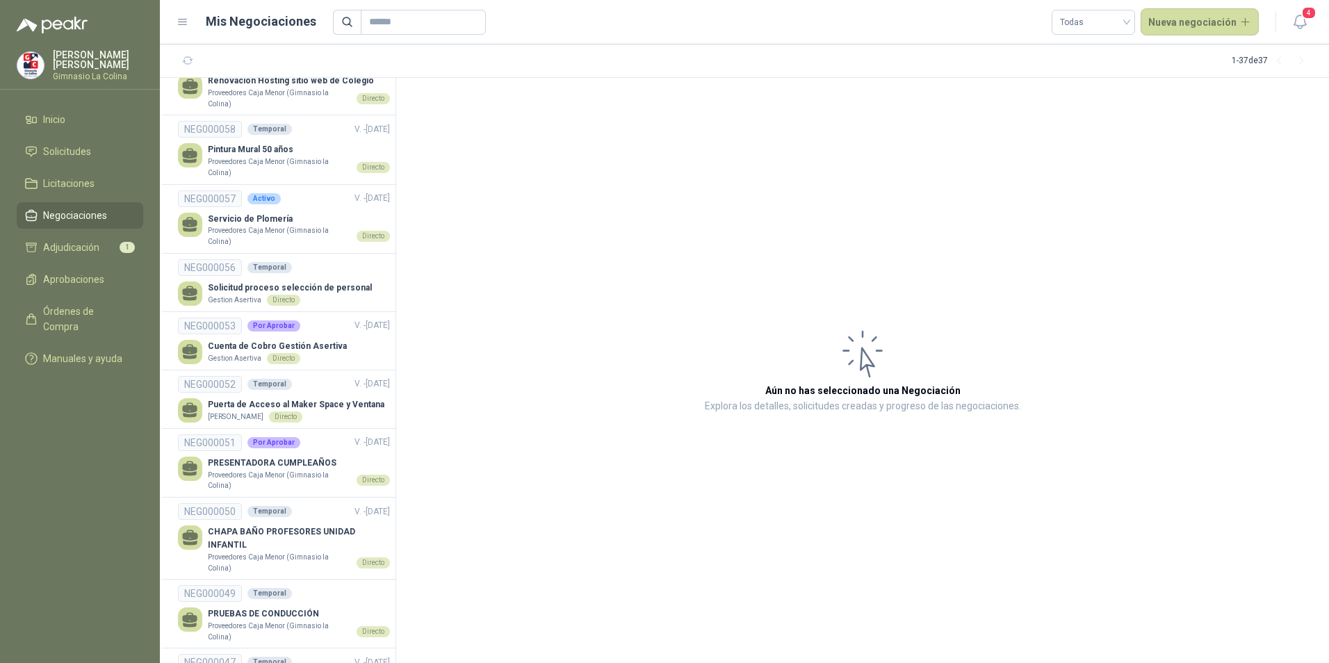
scroll to position [1112, 0]
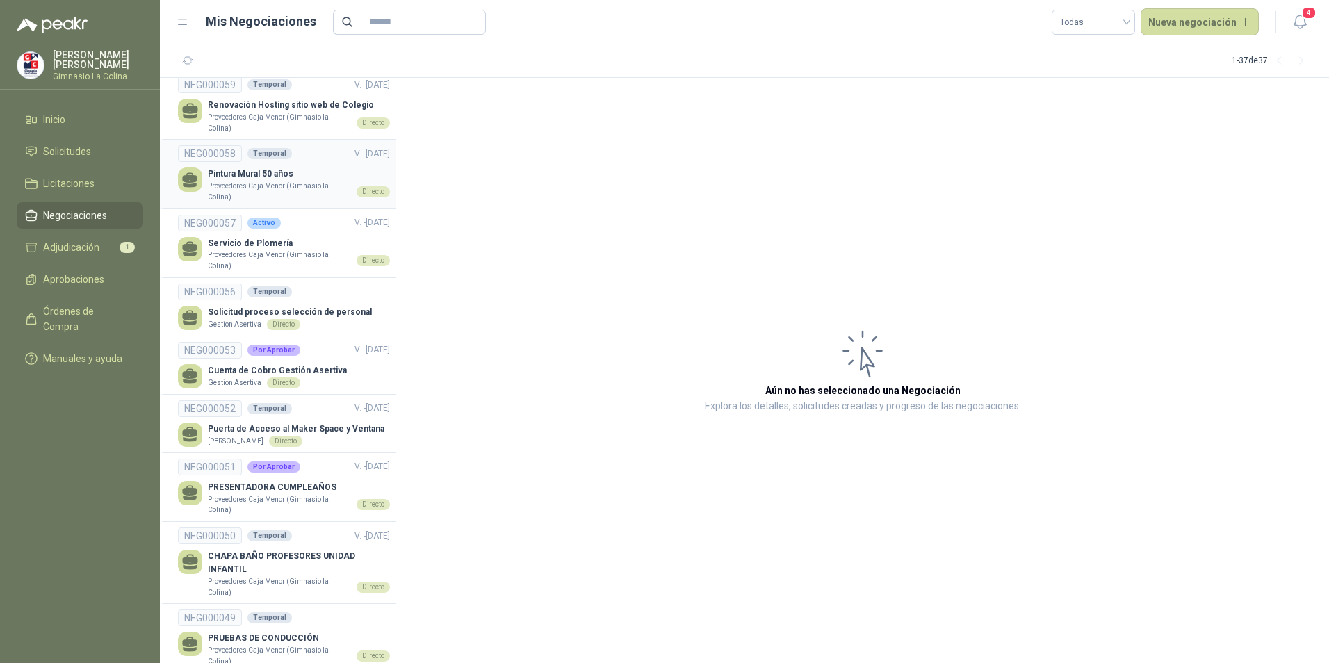
click at [309, 183] on p "Proveedores Caja Menor (Gimnasio la Colina)" at bounding box center [279, 192] width 143 height 22
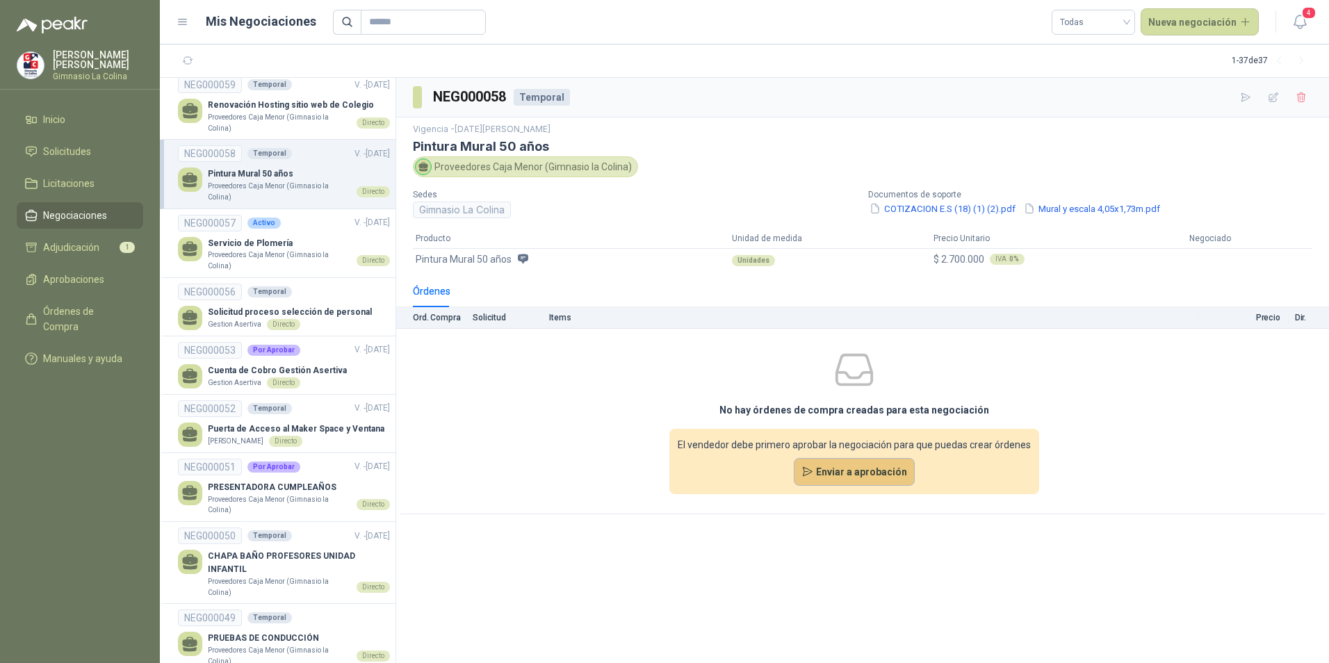
click at [859, 473] on button "Enviar a aprobación" at bounding box center [855, 472] width 122 height 28
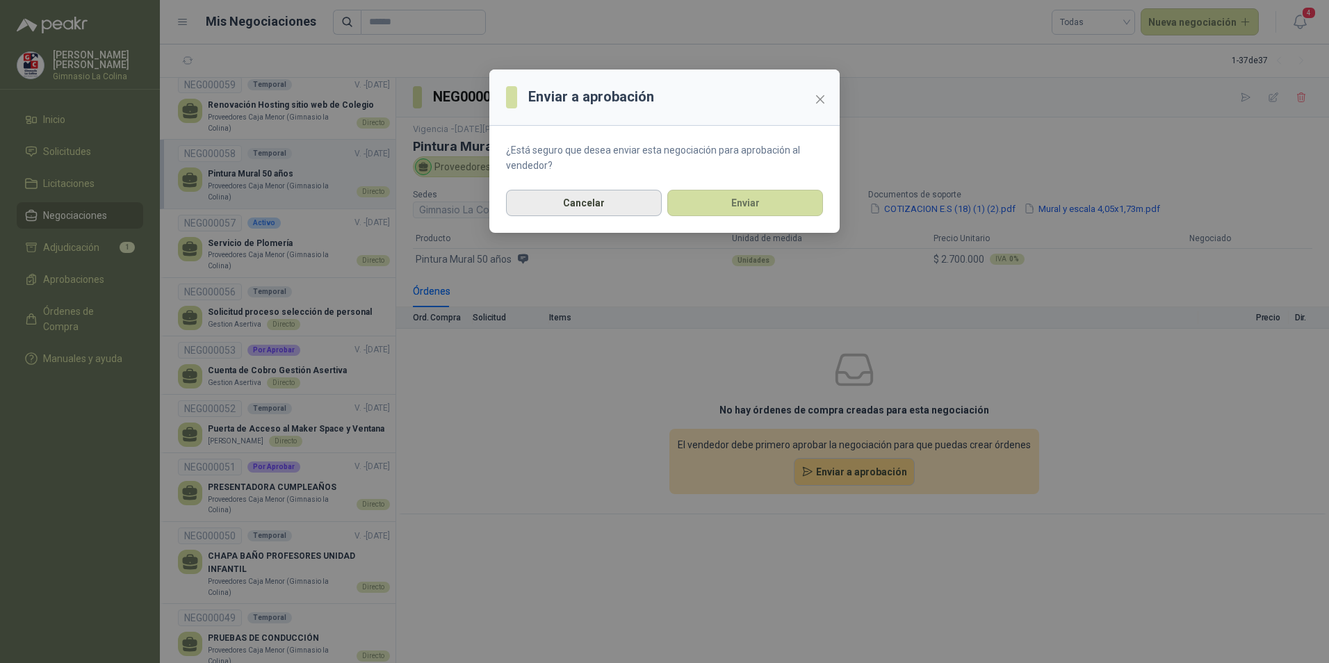
click at [624, 206] on button "Cancelar" at bounding box center [584, 203] width 156 height 26
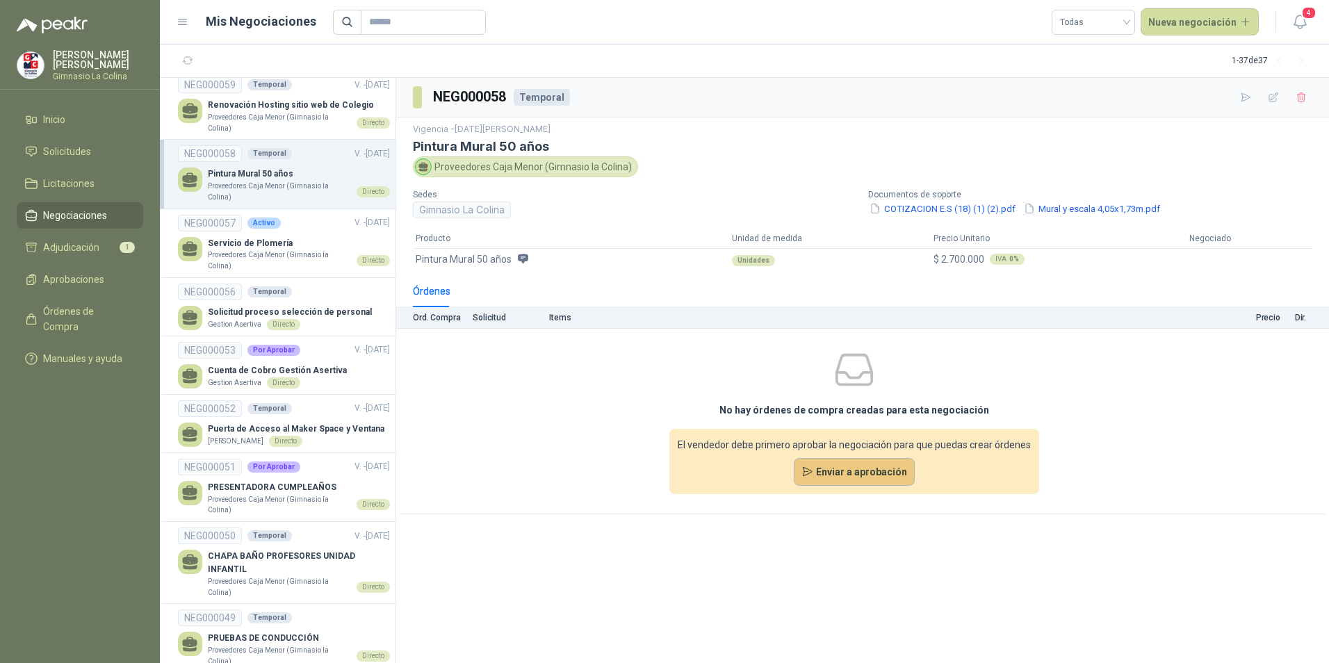
click at [832, 468] on button "Enviar a aprobación" at bounding box center [855, 472] width 122 height 28
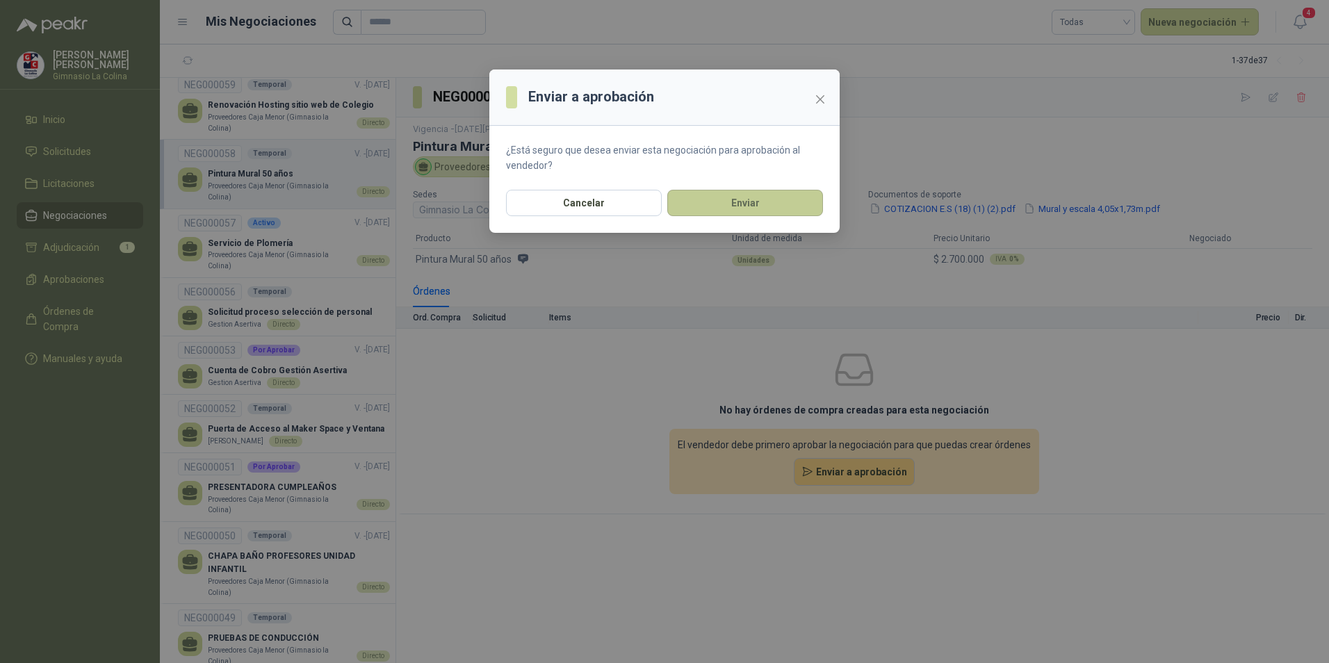
click at [773, 208] on button "Enviar" at bounding box center [745, 203] width 156 height 26
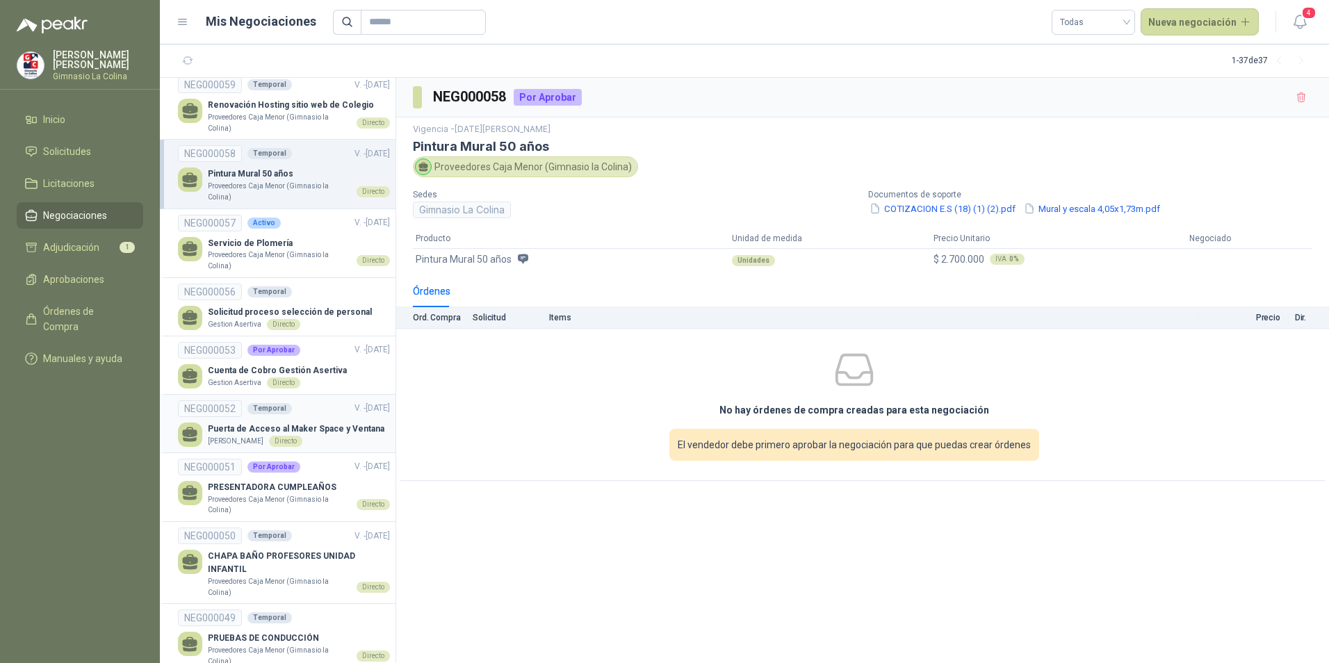
click at [359, 434] on p "Puerta de Acceso al Maker Space y Ventana" at bounding box center [296, 428] width 176 height 13
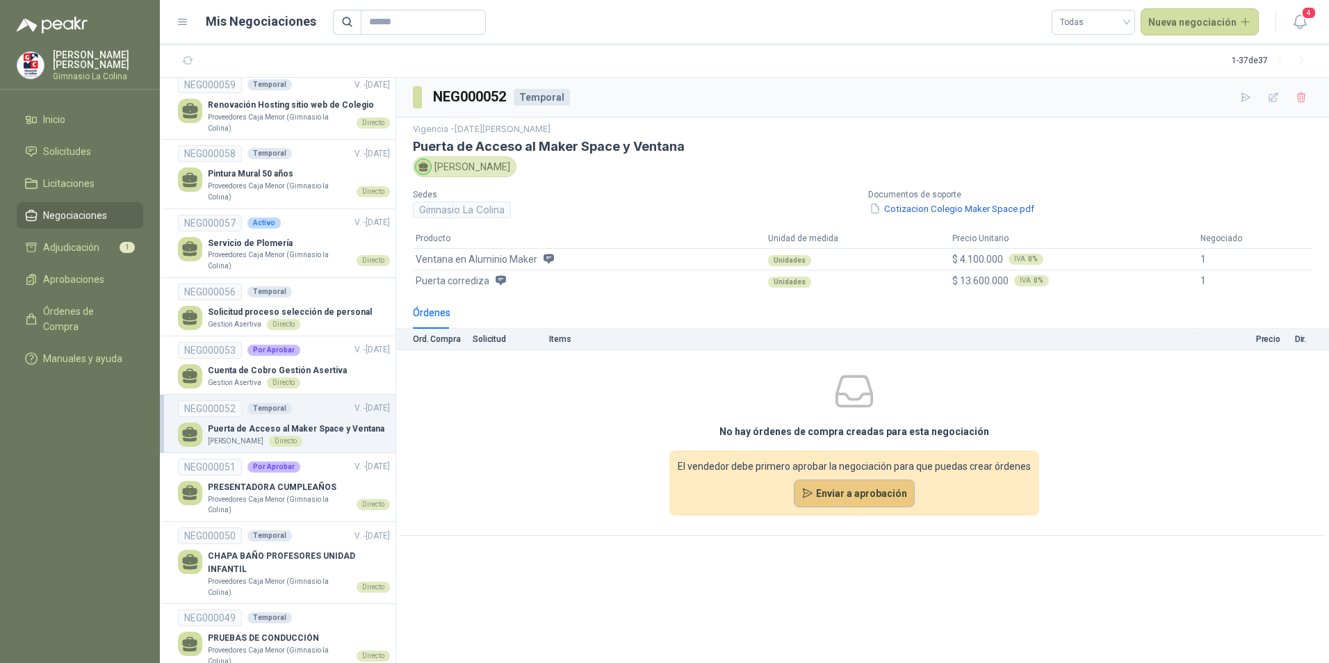
click at [882, 491] on button "Enviar a aprobación" at bounding box center [855, 493] width 122 height 28
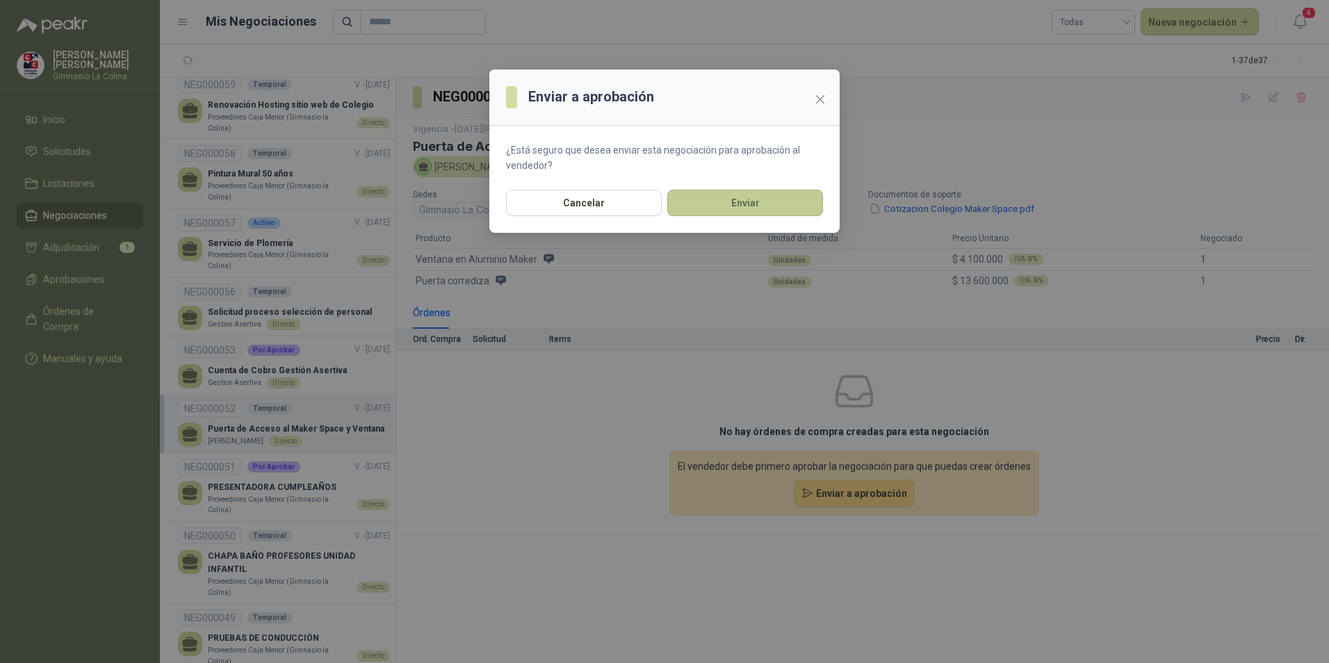
click at [763, 198] on button "Enviar" at bounding box center [745, 203] width 156 height 26
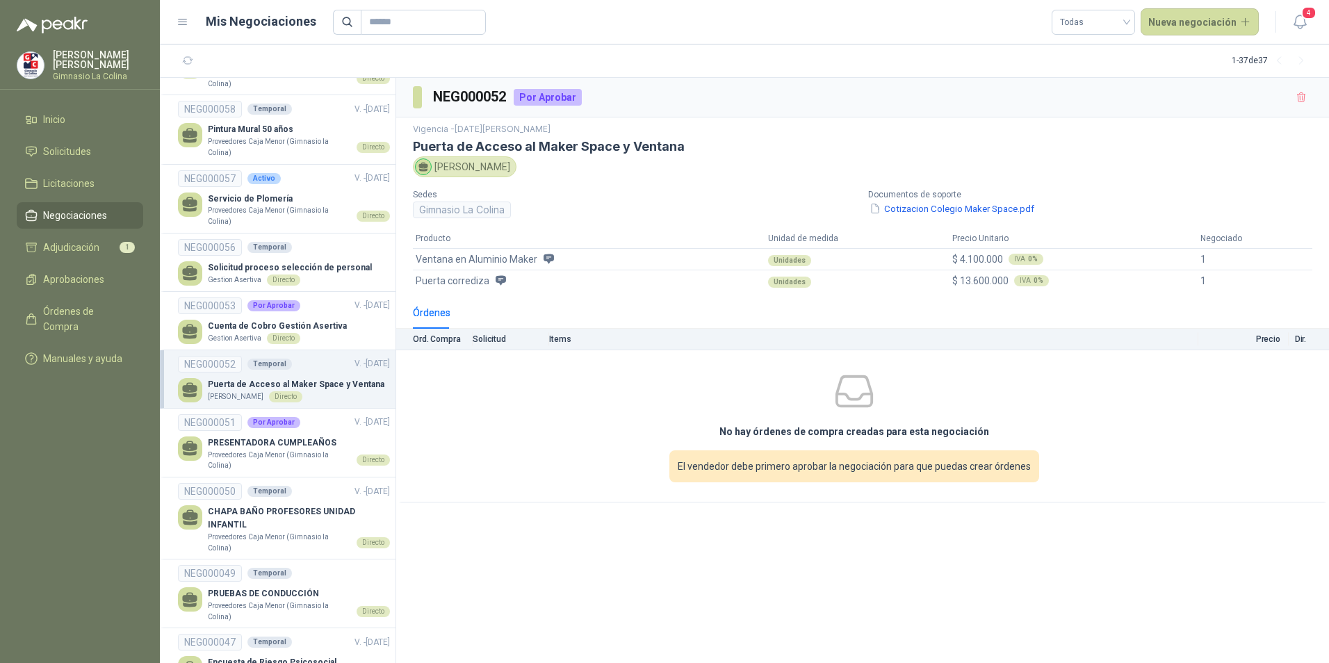
scroll to position [1181, 0]
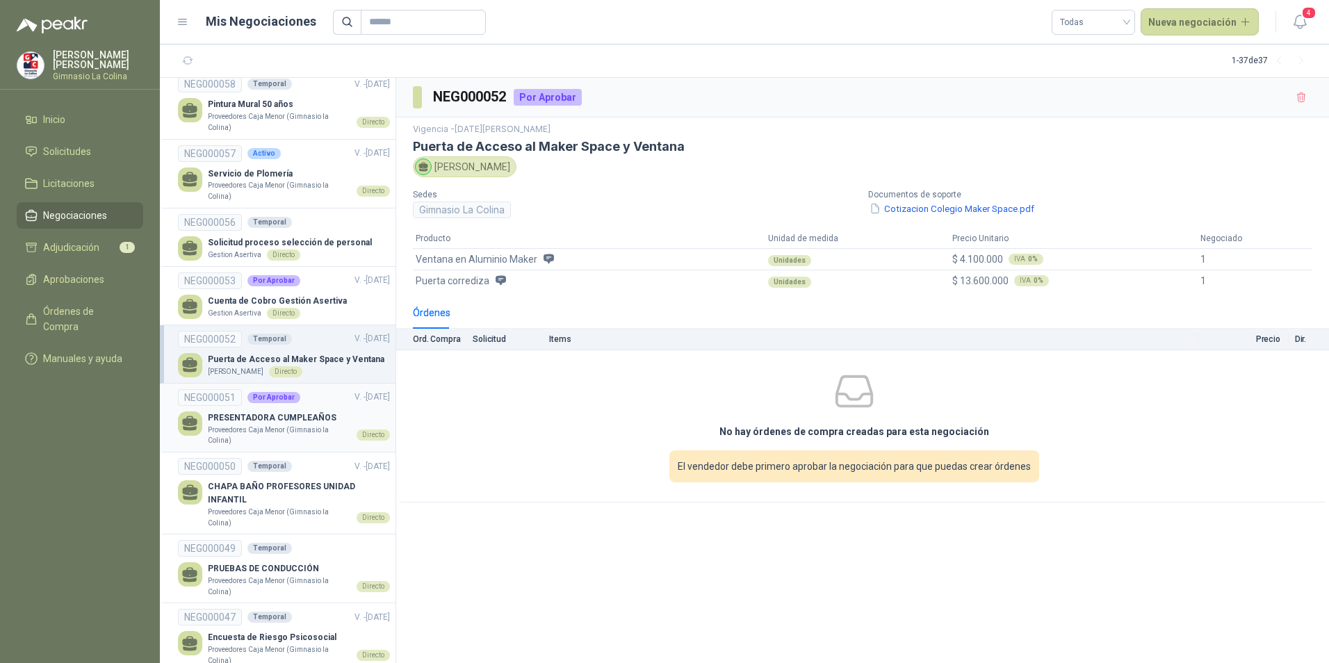
click at [328, 423] on p "PRESENTADORA CUMPLEAÑOS" at bounding box center [299, 417] width 182 height 13
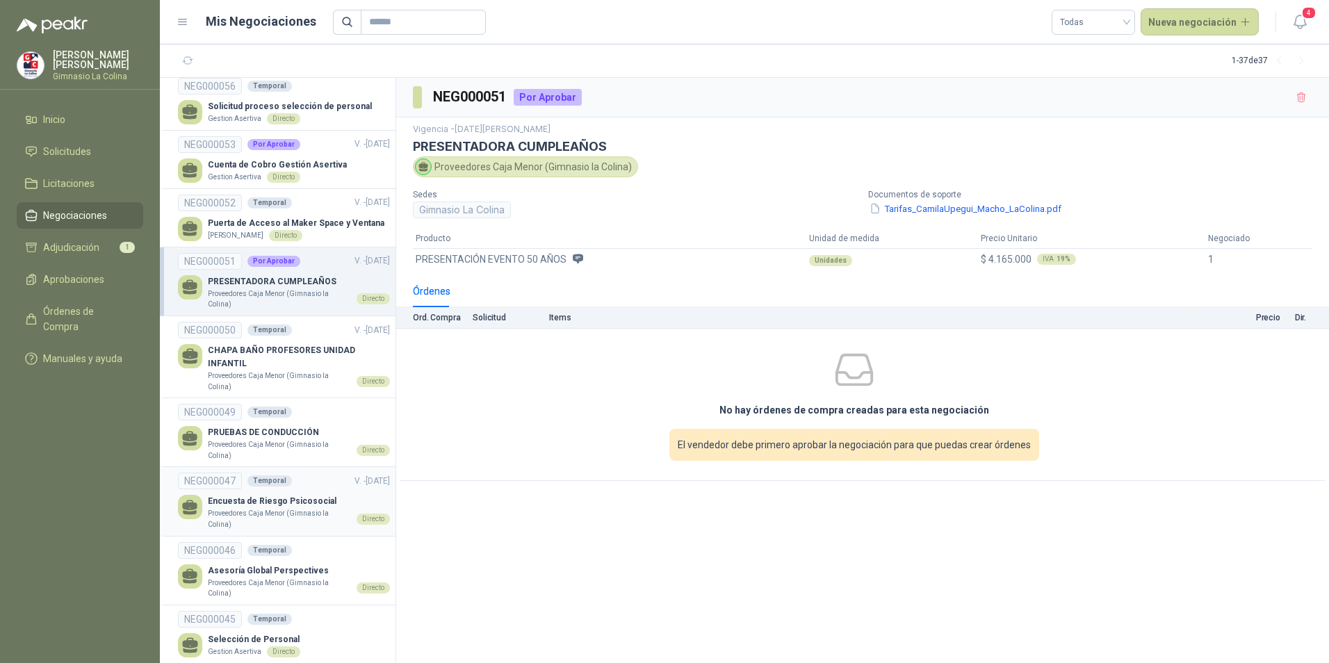
scroll to position [1320, 0]
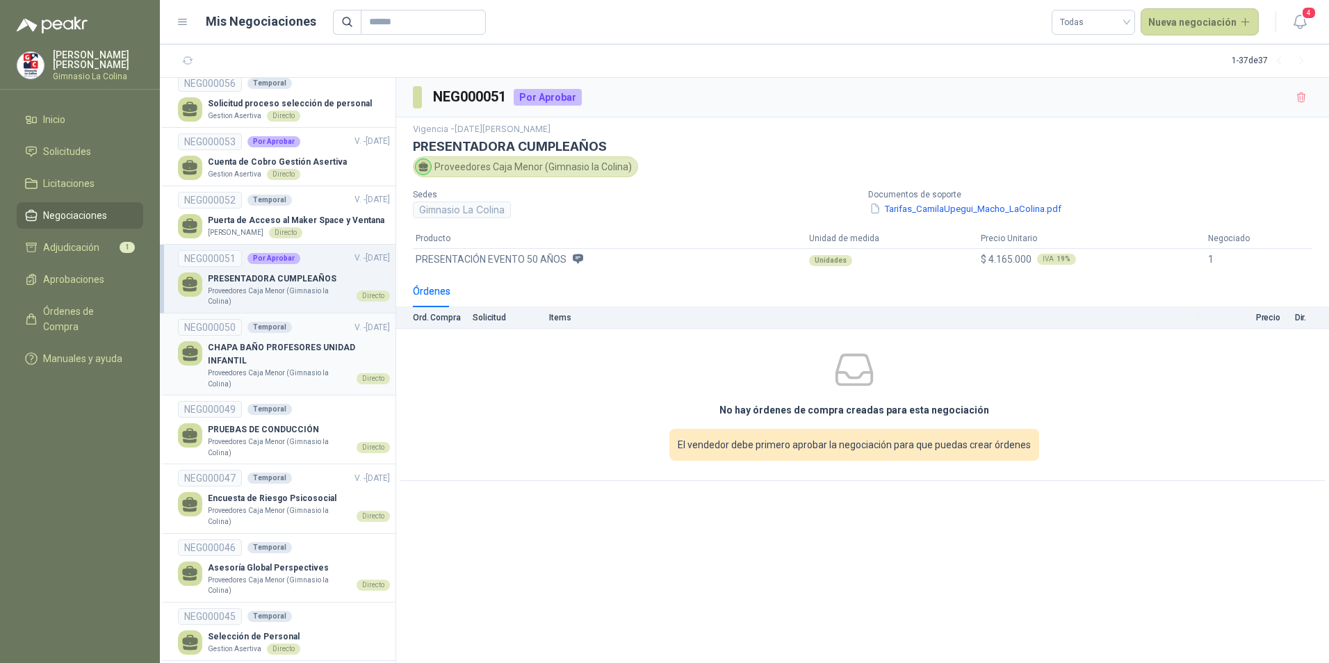
click at [295, 359] on p "CHAPA BAÑO PROFESORES UNIDAD INFANTIL" at bounding box center [299, 354] width 182 height 26
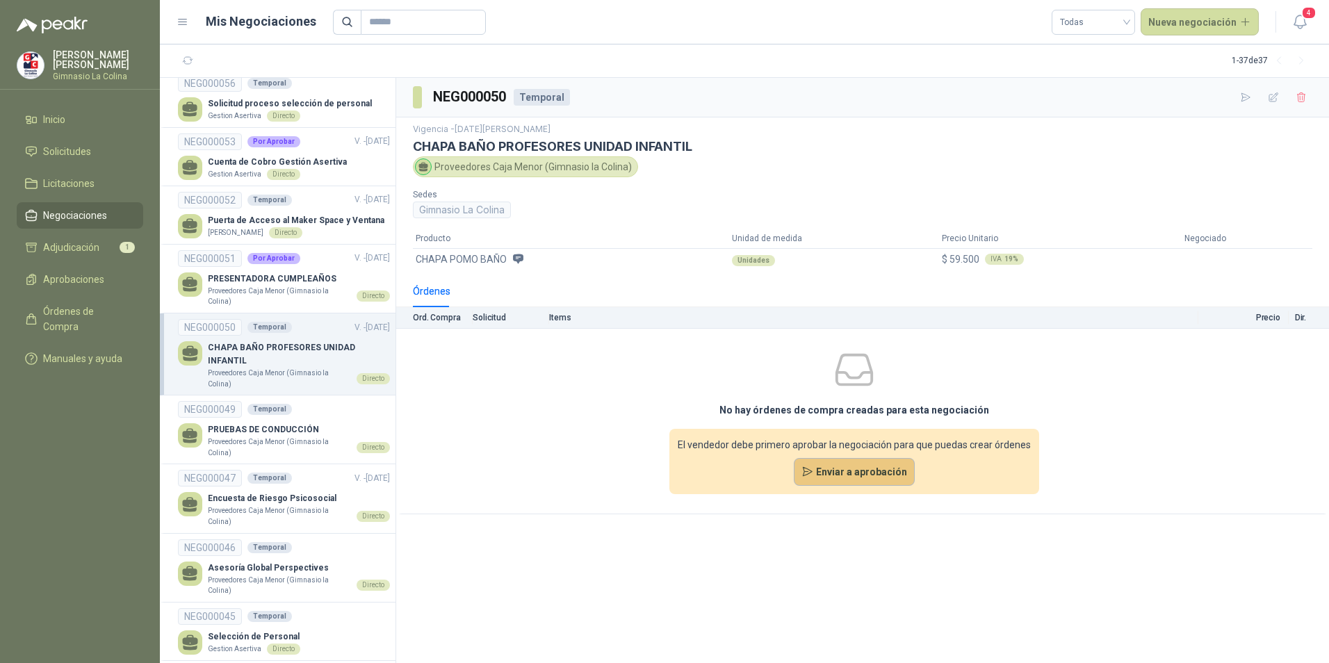
click at [833, 472] on button "Enviar a aprobación" at bounding box center [855, 472] width 122 height 28
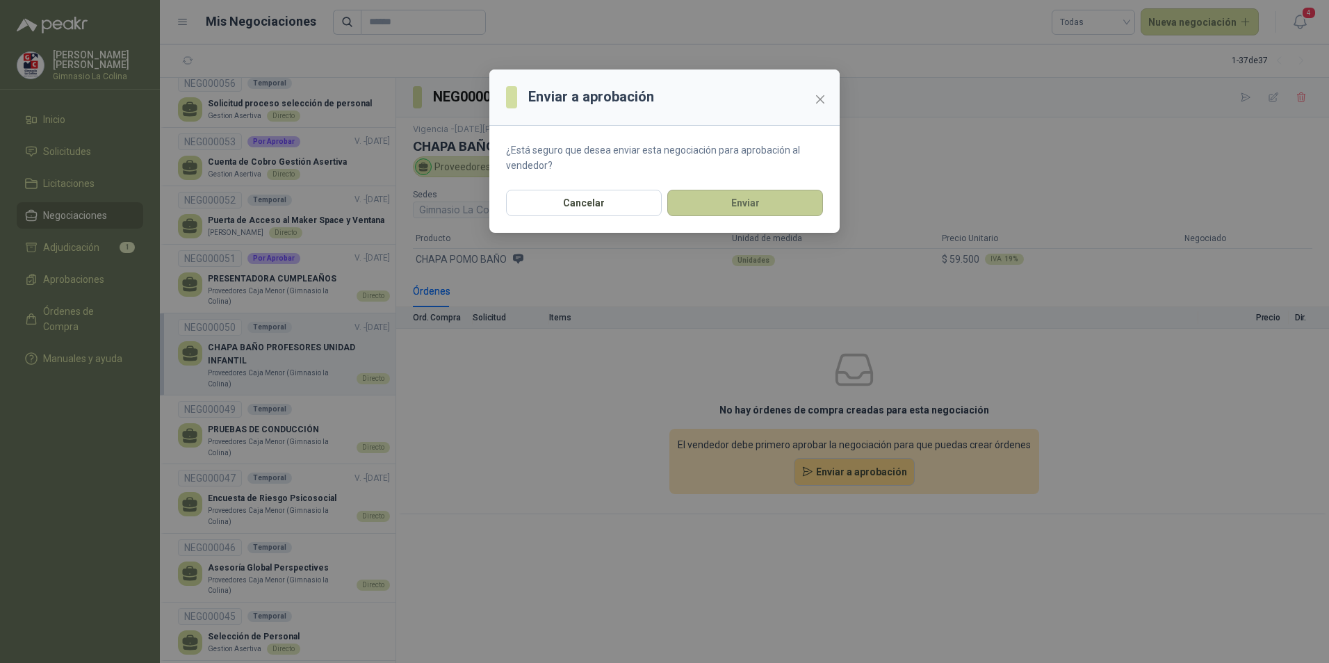
click at [778, 204] on button "Enviar" at bounding box center [745, 203] width 156 height 26
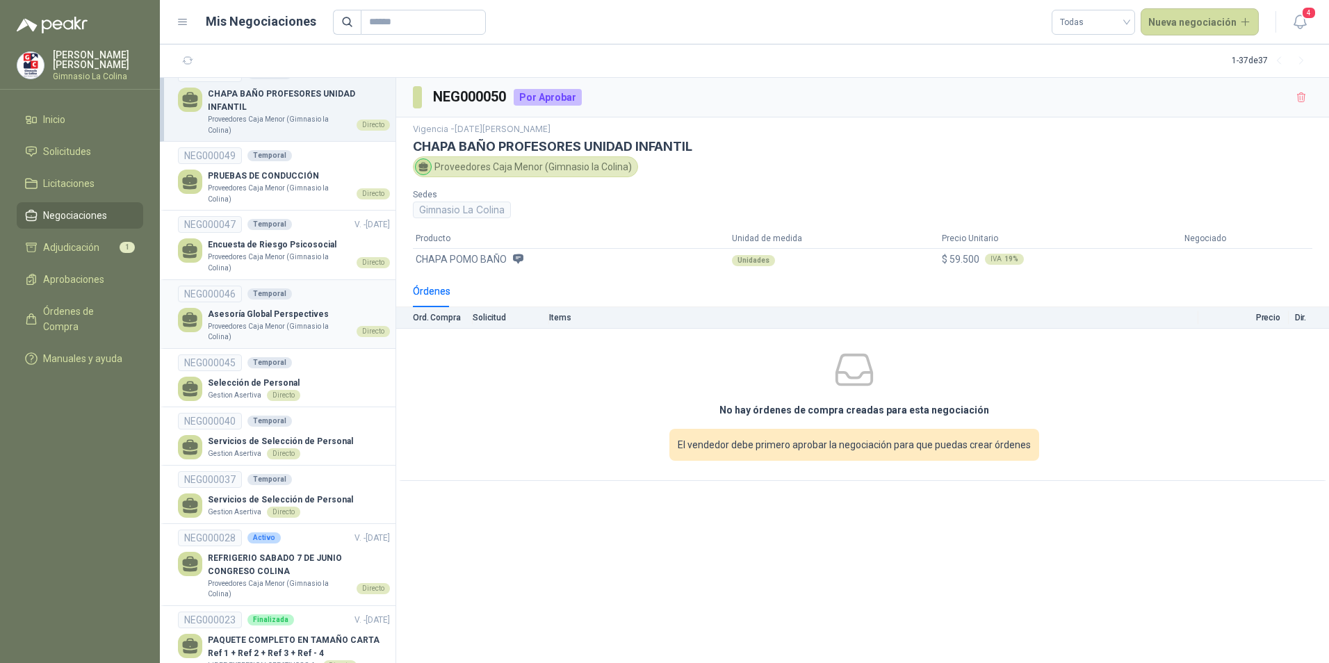
scroll to position [1598, 0]
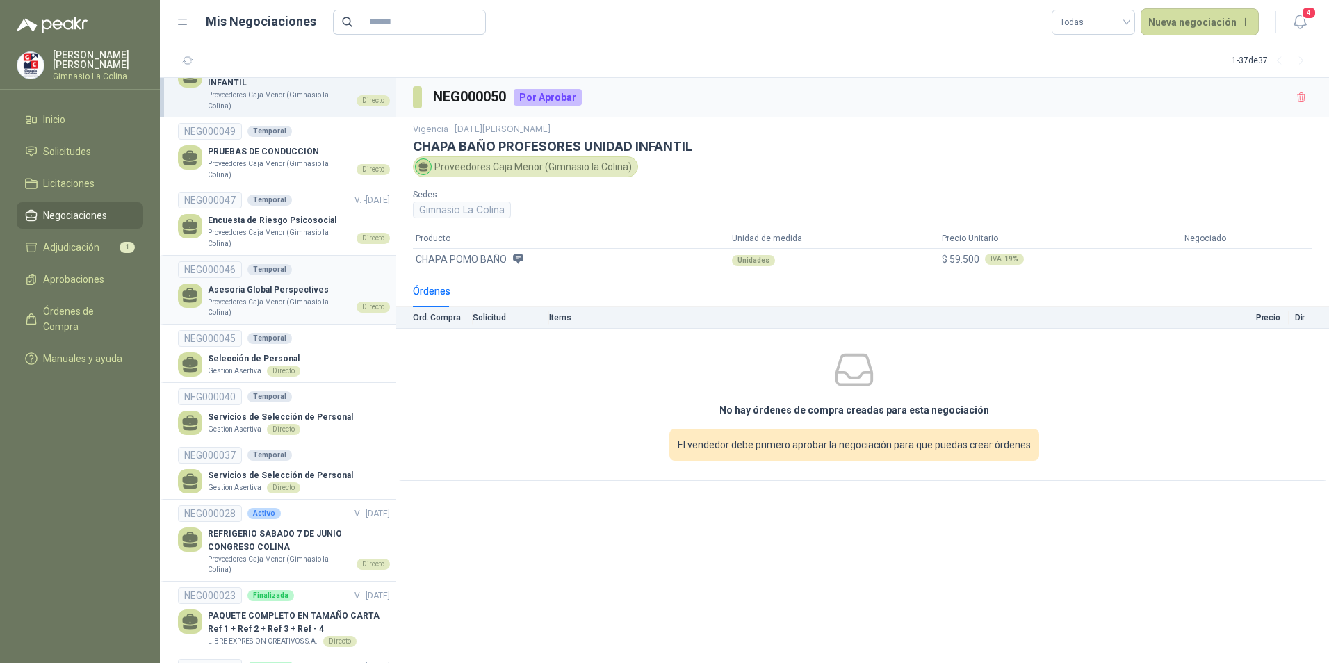
click at [295, 290] on p "Asesoría Global Perspectives" at bounding box center [299, 290] width 182 height 13
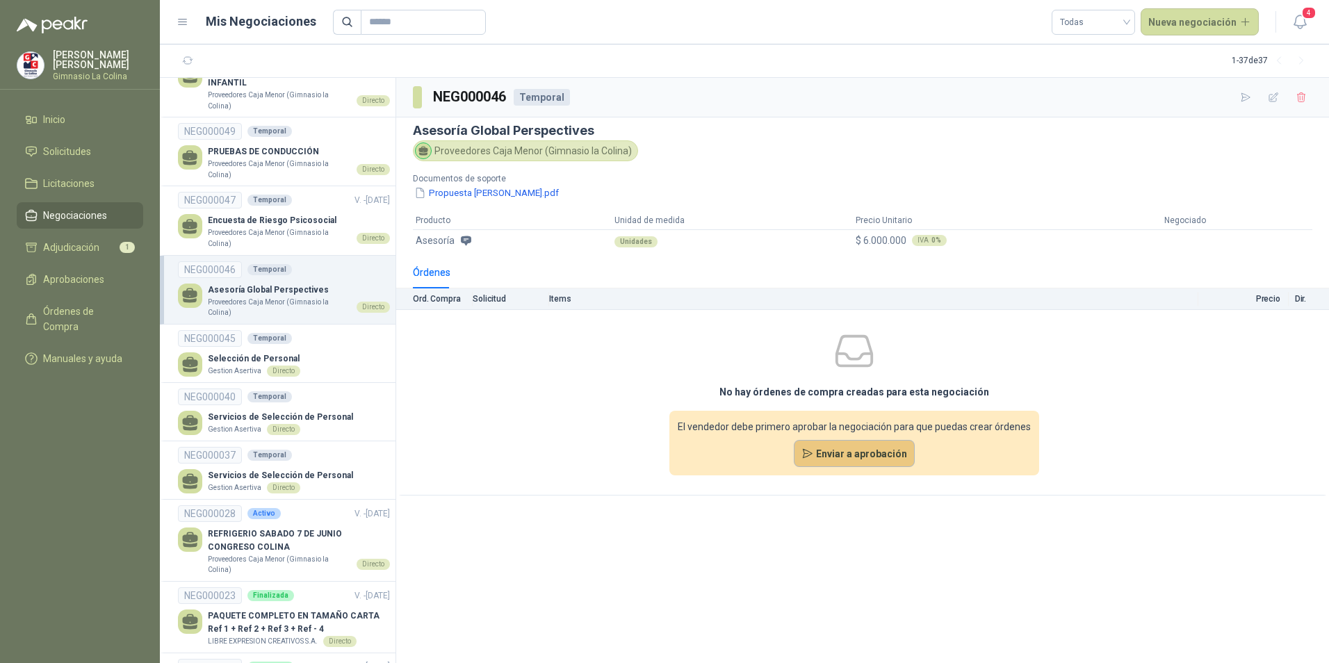
click at [871, 454] on button "Enviar a aprobación" at bounding box center [855, 454] width 122 height 28
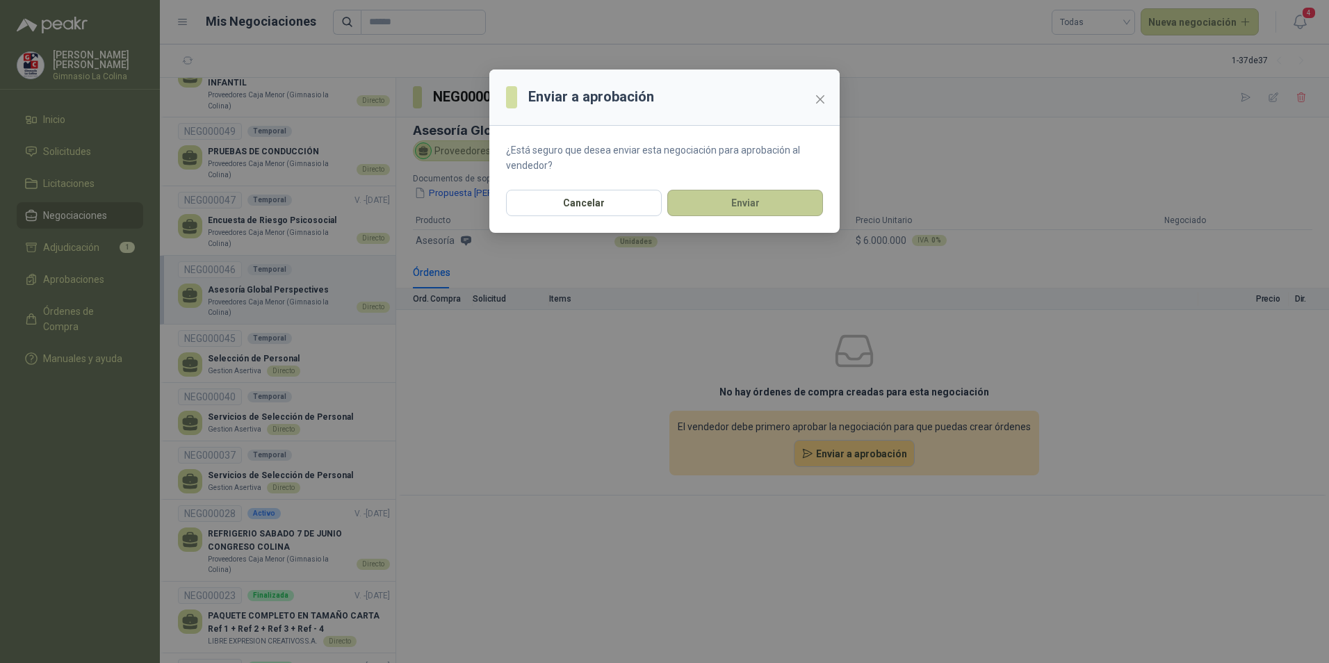
click at [747, 199] on button "Enviar" at bounding box center [745, 203] width 156 height 26
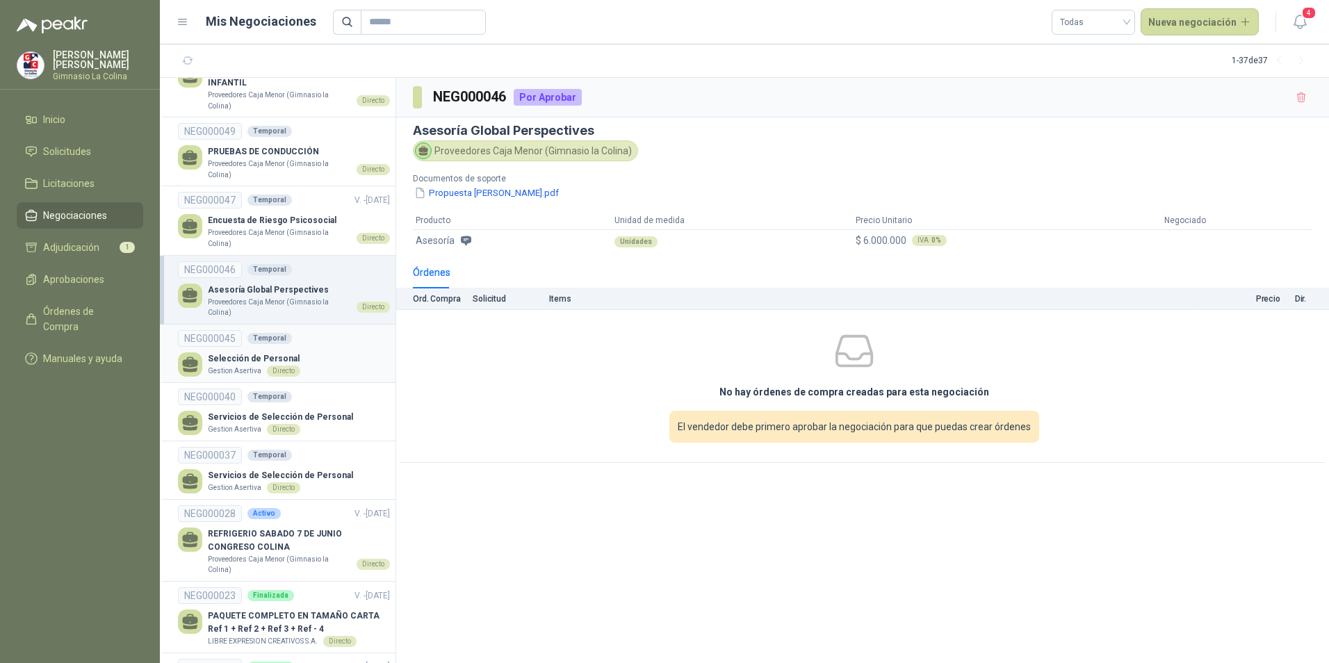
click at [314, 355] on div "Selección de Personal Gestion Asertiva Directo" at bounding box center [284, 364] width 212 height 24
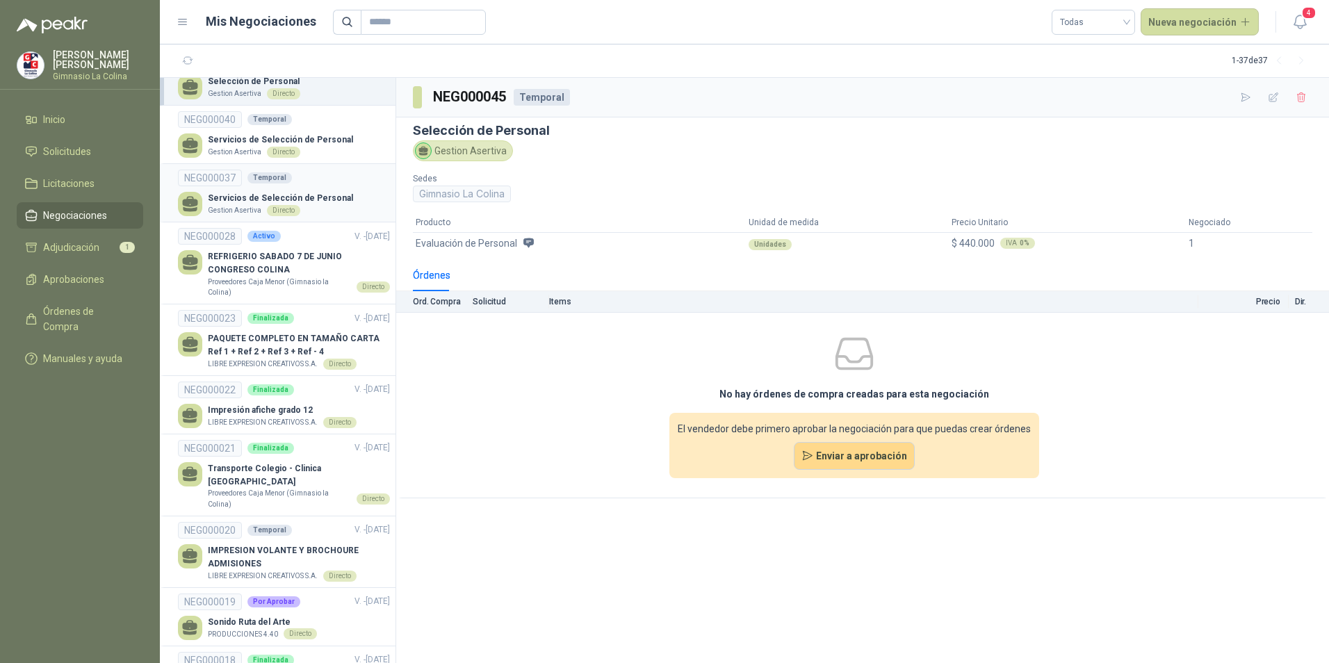
scroll to position [1876, 0]
click at [291, 272] on p "REFRIGERIO SABADO 7 DE JUNIO CONGRESO COLINA" at bounding box center [299, 262] width 182 height 26
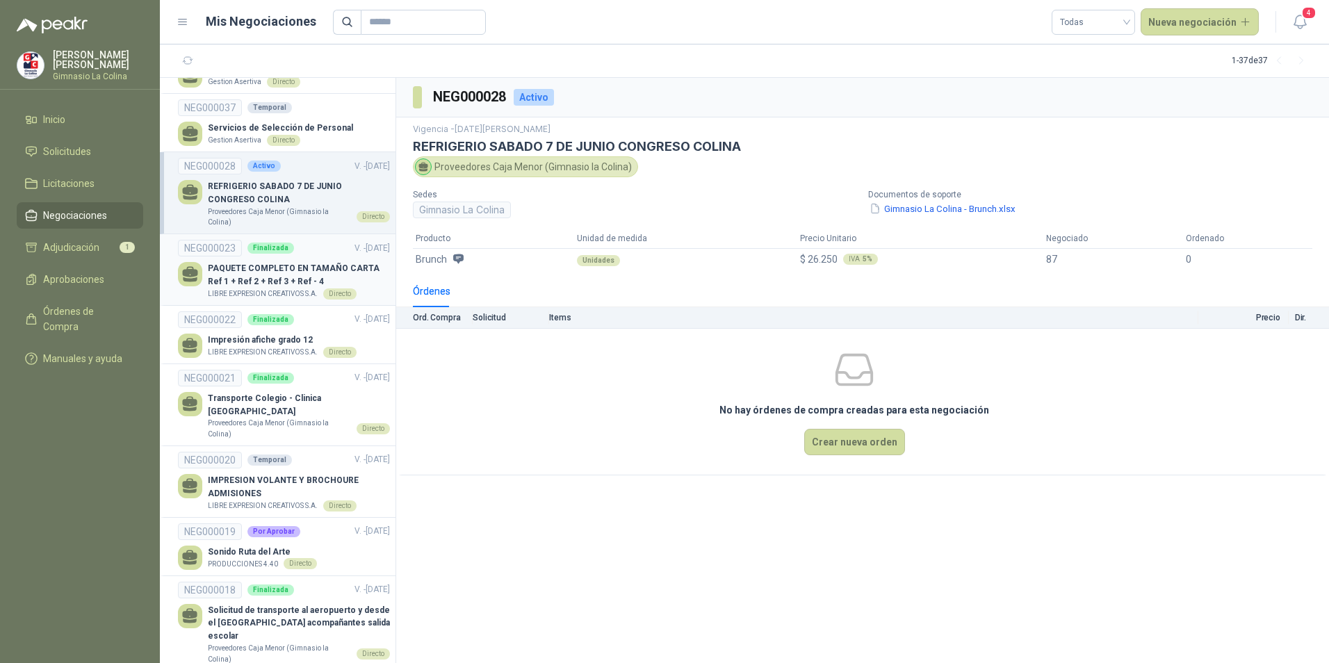
scroll to position [1972, 0]
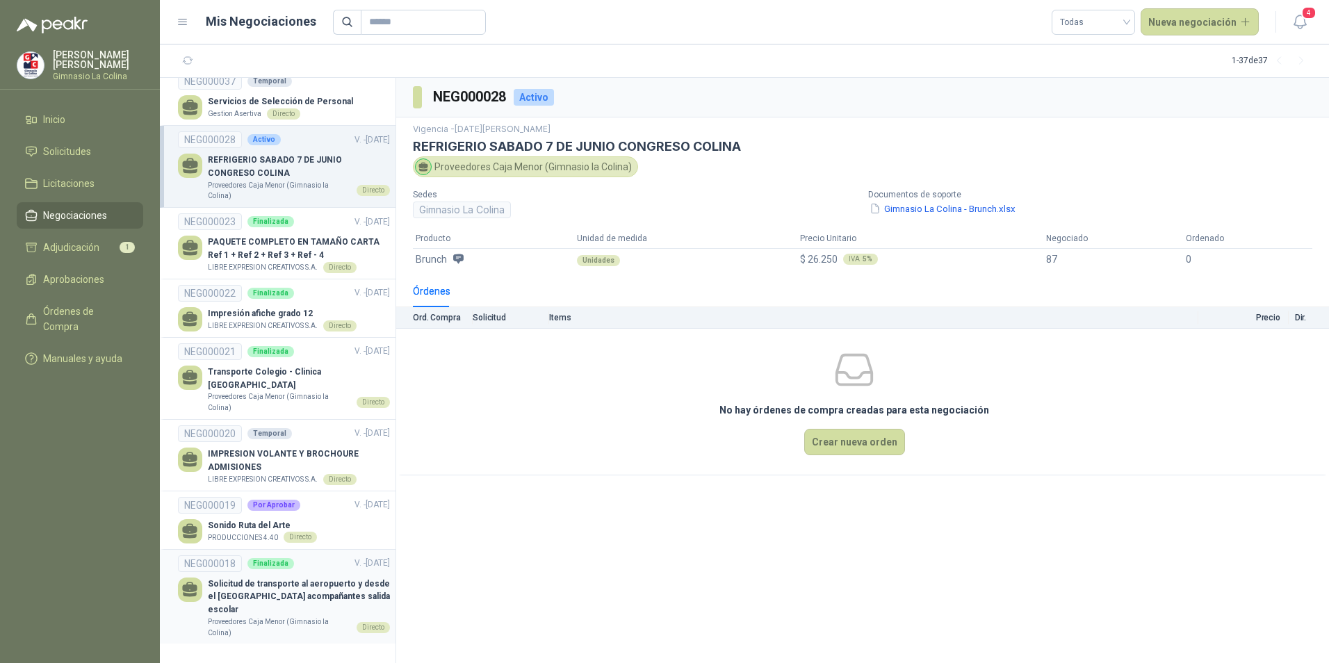
click at [311, 596] on p "Solicitud de transporte al aeropuerto y desde el [GEOGRAPHIC_DATA] acompañantes…" at bounding box center [299, 597] width 182 height 40
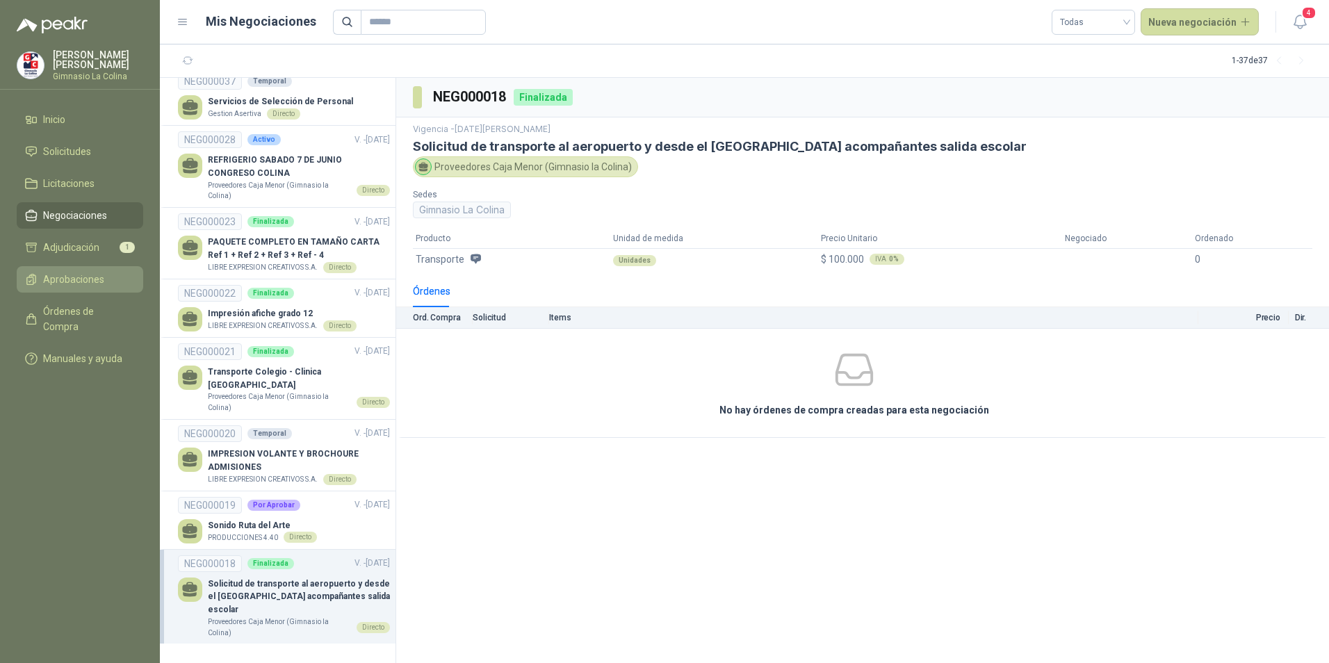
click at [87, 286] on span "Aprobaciones" at bounding box center [73, 279] width 61 height 15
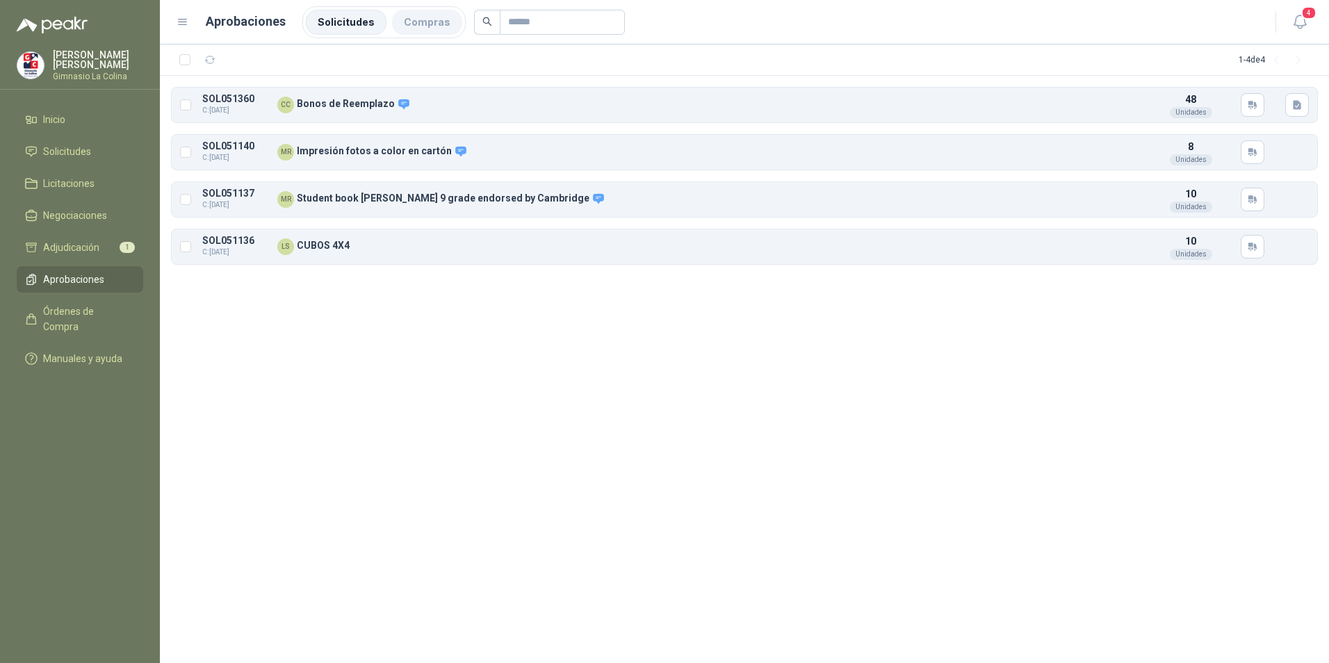
click at [424, 28] on li "Compras" at bounding box center [427, 22] width 70 height 25
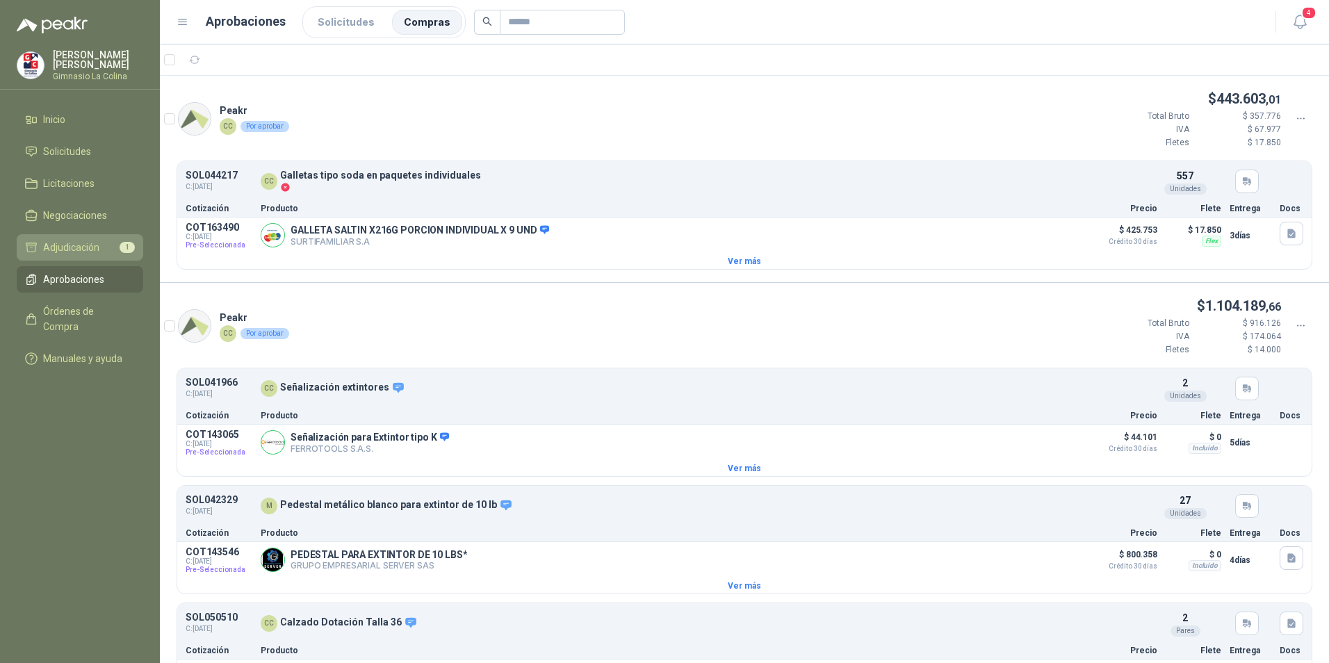
click at [73, 252] on span "Adjudicación" at bounding box center [71, 247] width 56 height 15
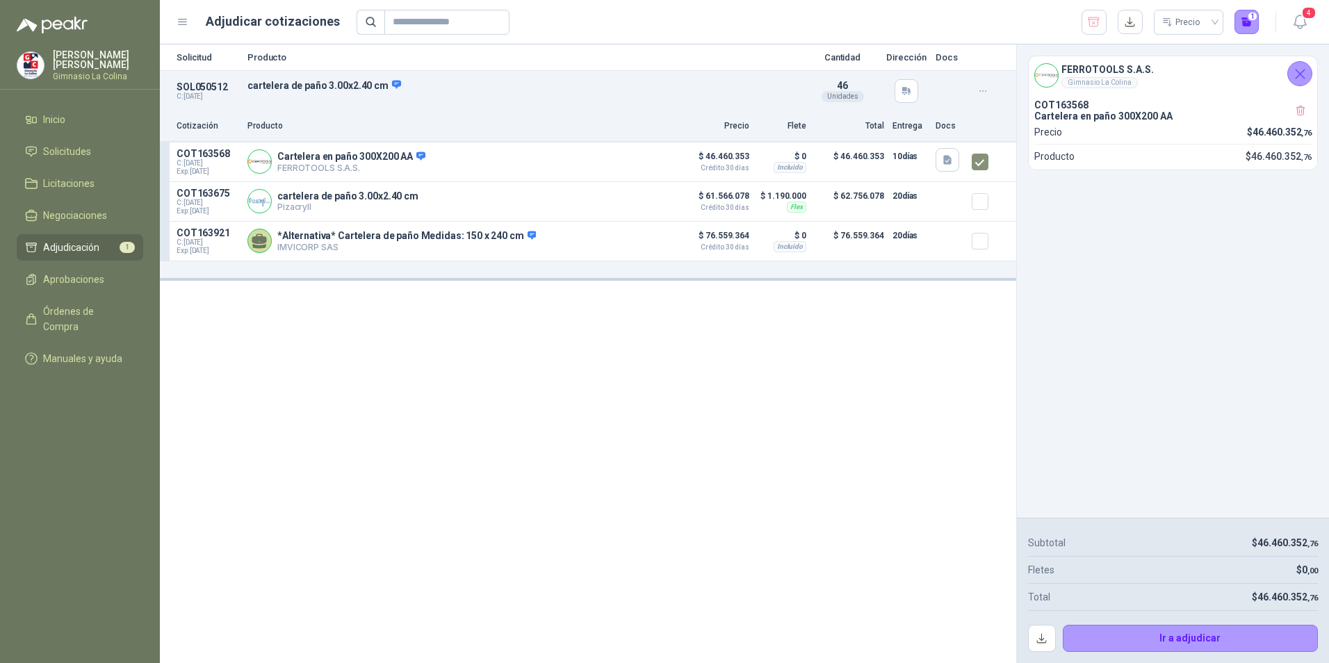
click at [745, 457] on div "Solicitud Producto Cantidad Dirección Docs SOL050512 C: [DATE] cartelera de pañ…" at bounding box center [588, 353] width 856 height 618
click at [74, 121] on li "Inicio" at bounding box center [80, 119] width 110 height 15
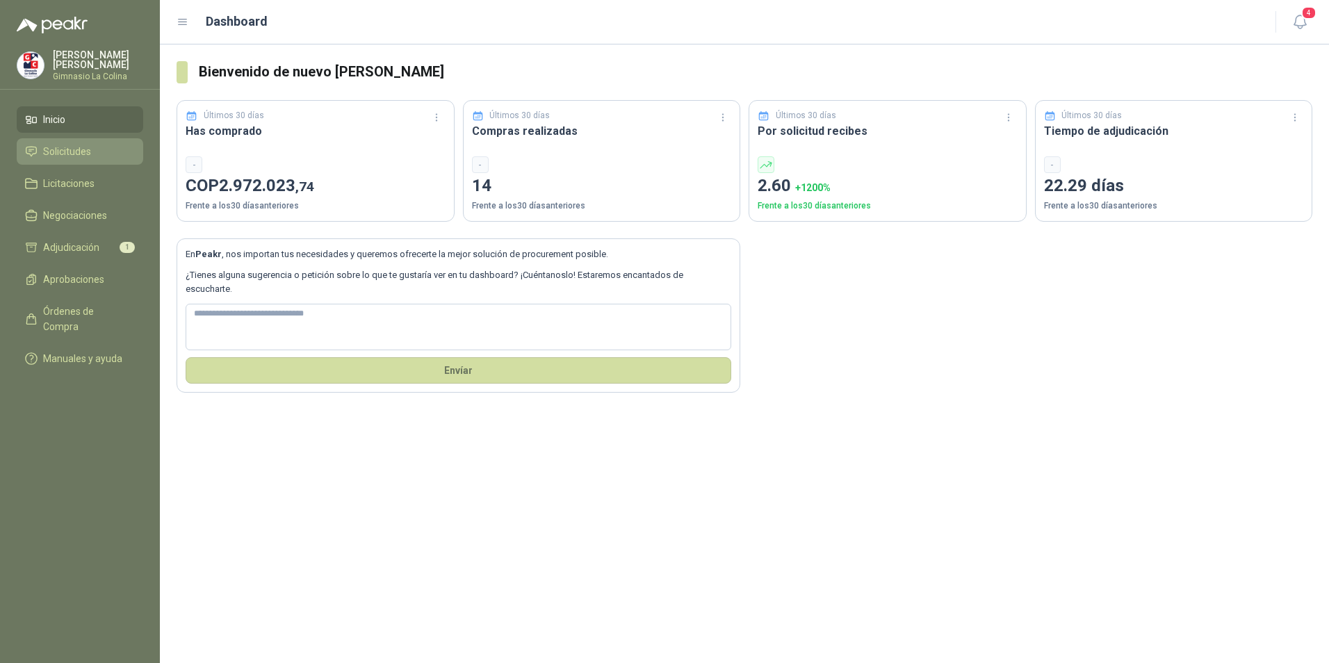
click at [81, 161] on link "Solicitudes" at bounding box center [80, 151] width 126 height 26
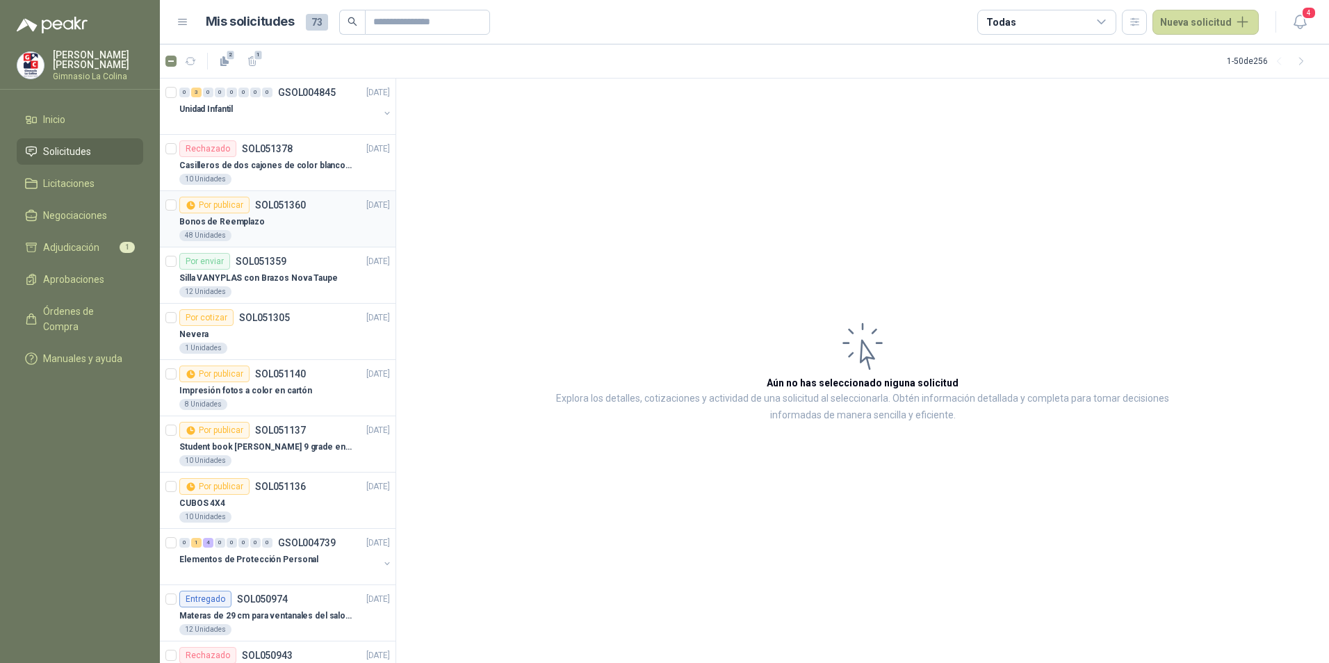
click at [284, 214] on div "Bonos de Reemplazo" at bounding box center [284, 221] width 211 height 17
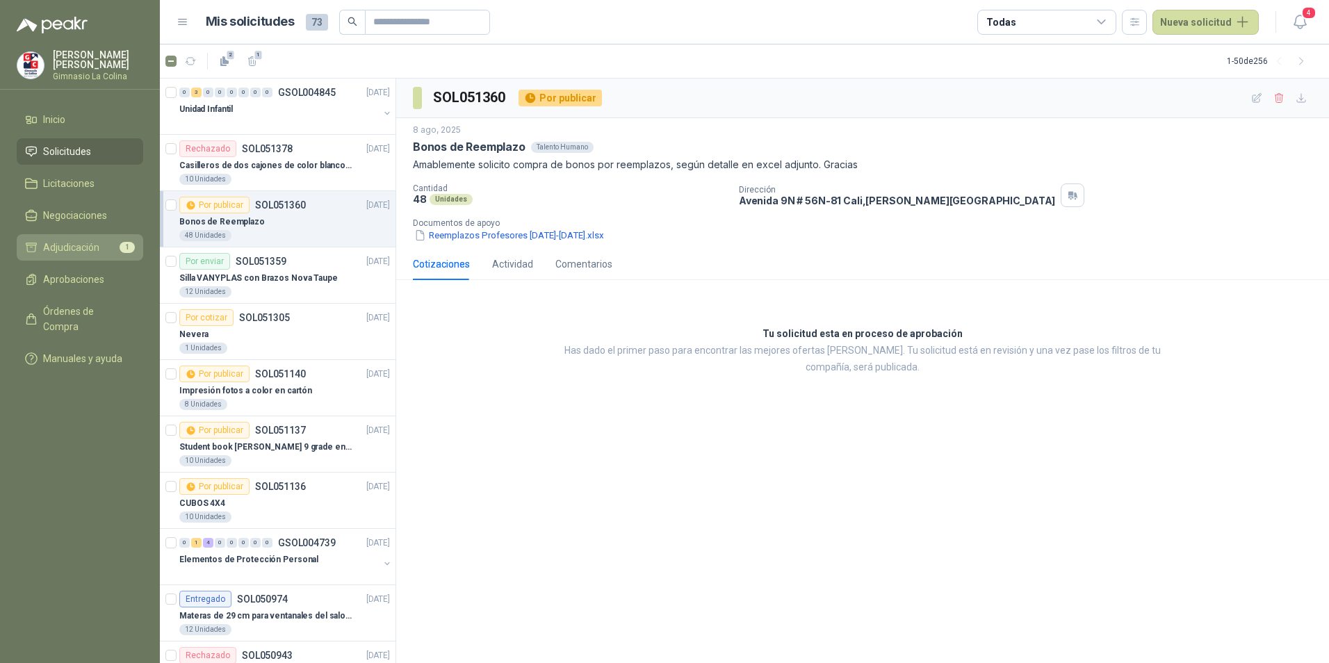
click at [76, 243] on span "Adjudicación" at bounding box center [71, 247] width 56 height 15
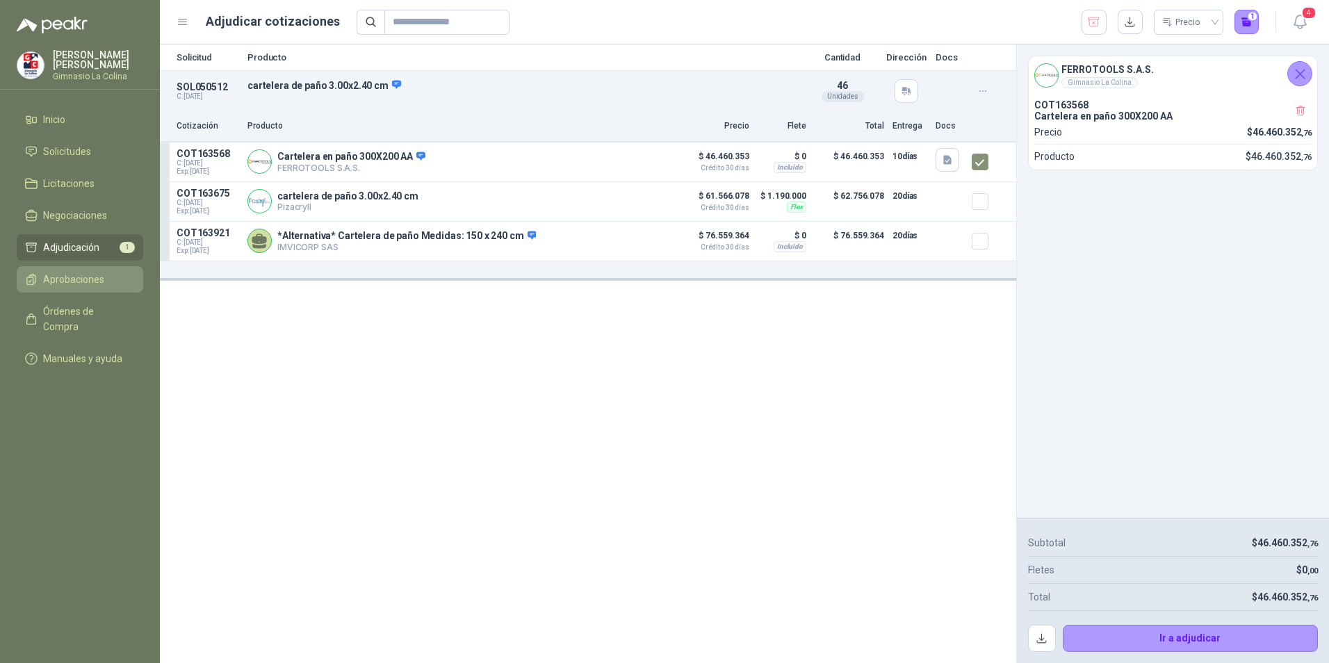
click at [64, 269] on link "Aprobaciones" at bounding box center [80, 279] width 126 height 26
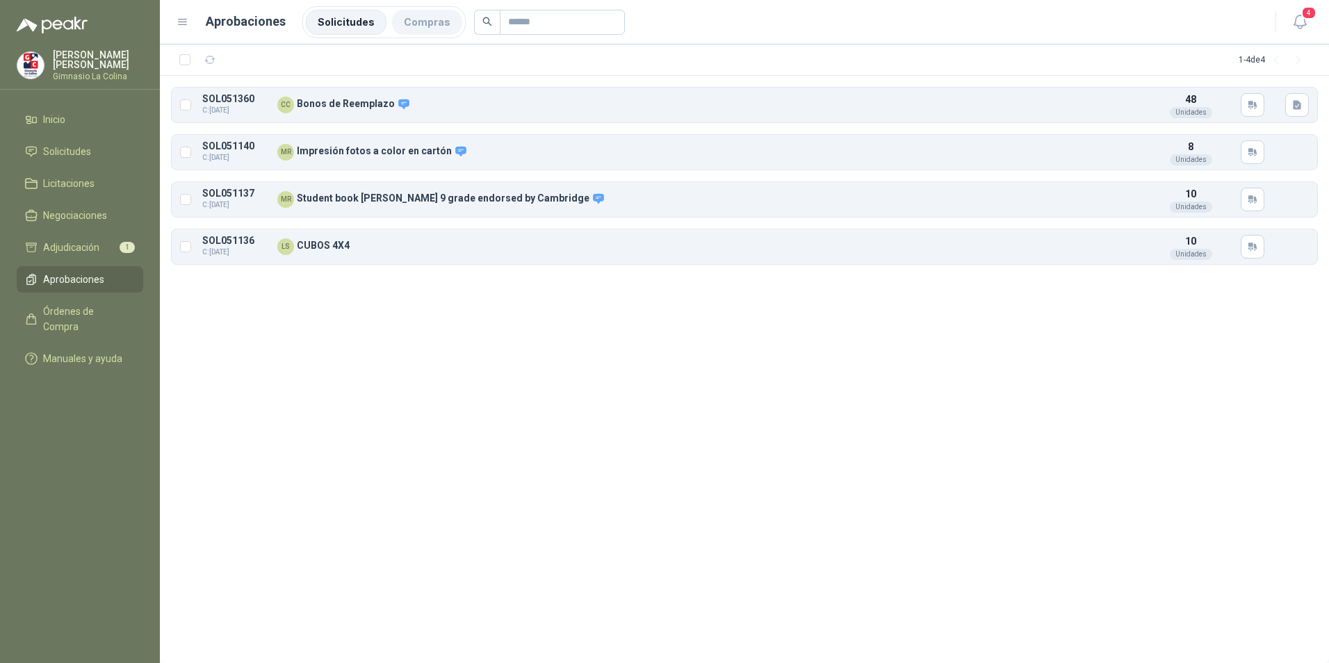
click at [397, 20] on li "Compras" at bounding box center [427, 22] width 70 height 25
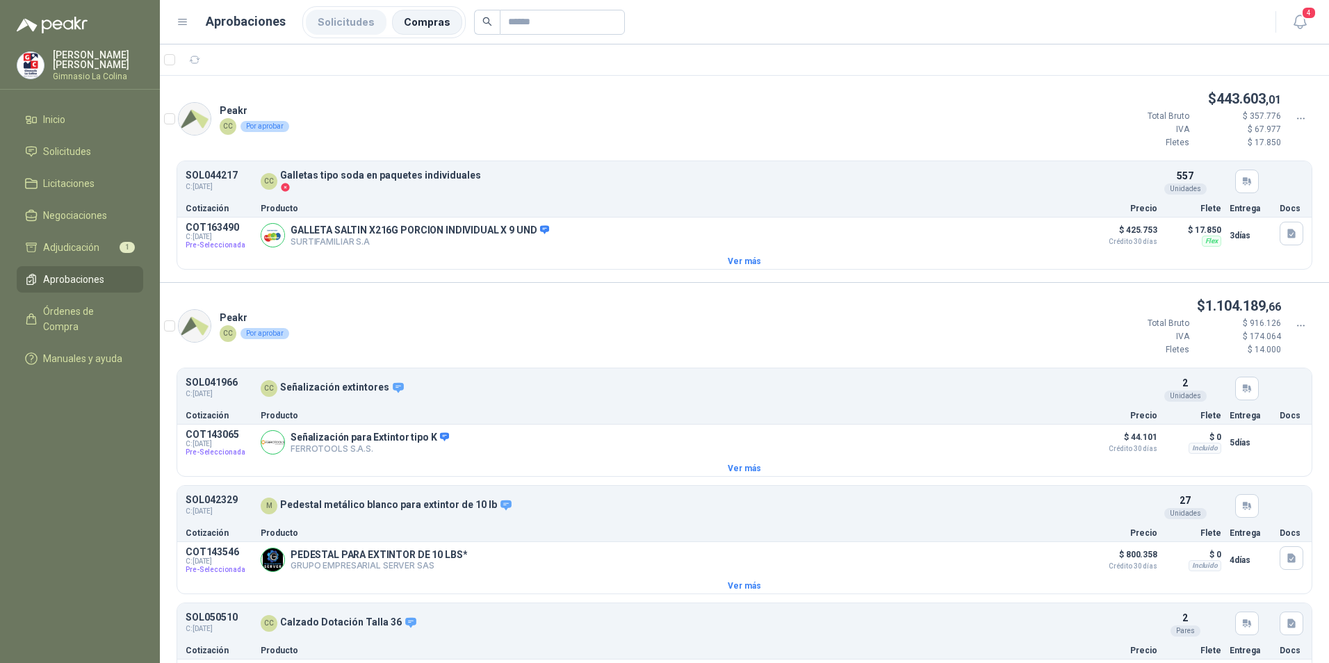
click at [338, 19] on li "Solicitudes" at bounding box center [346, 22] width 81 height 25
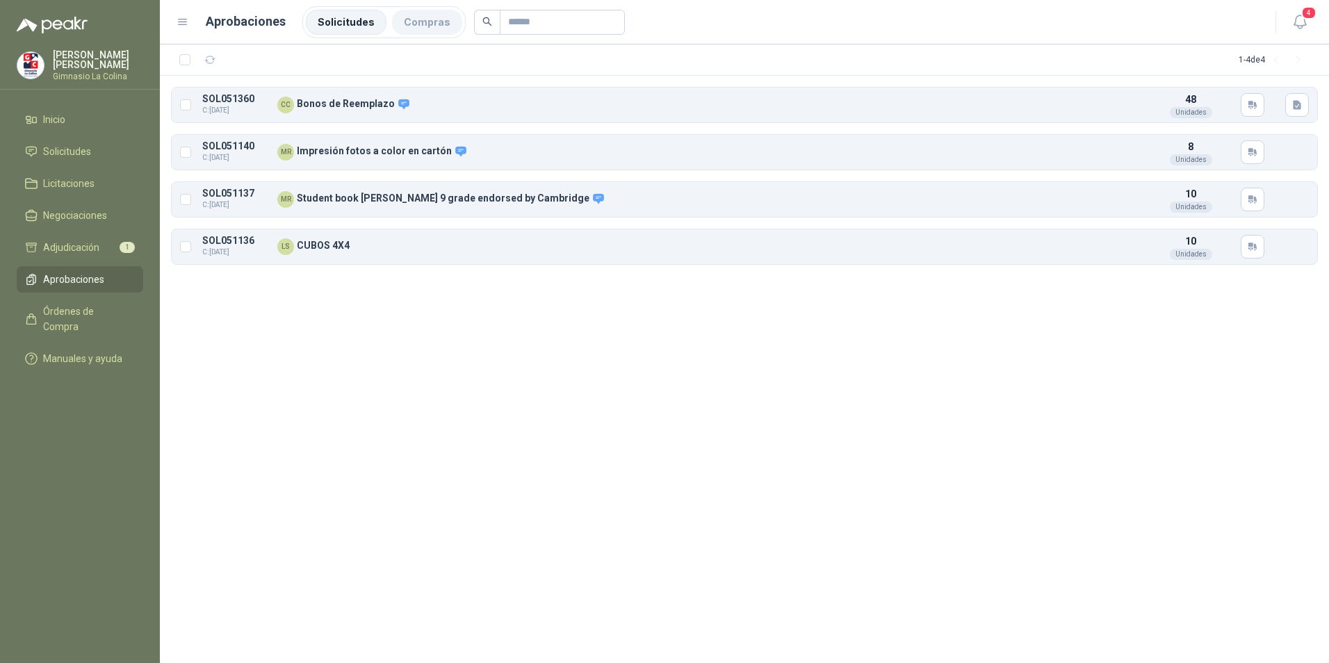
click at [399, 22] on li "Compras" at bounding box center [427, 22] width 70 height 25
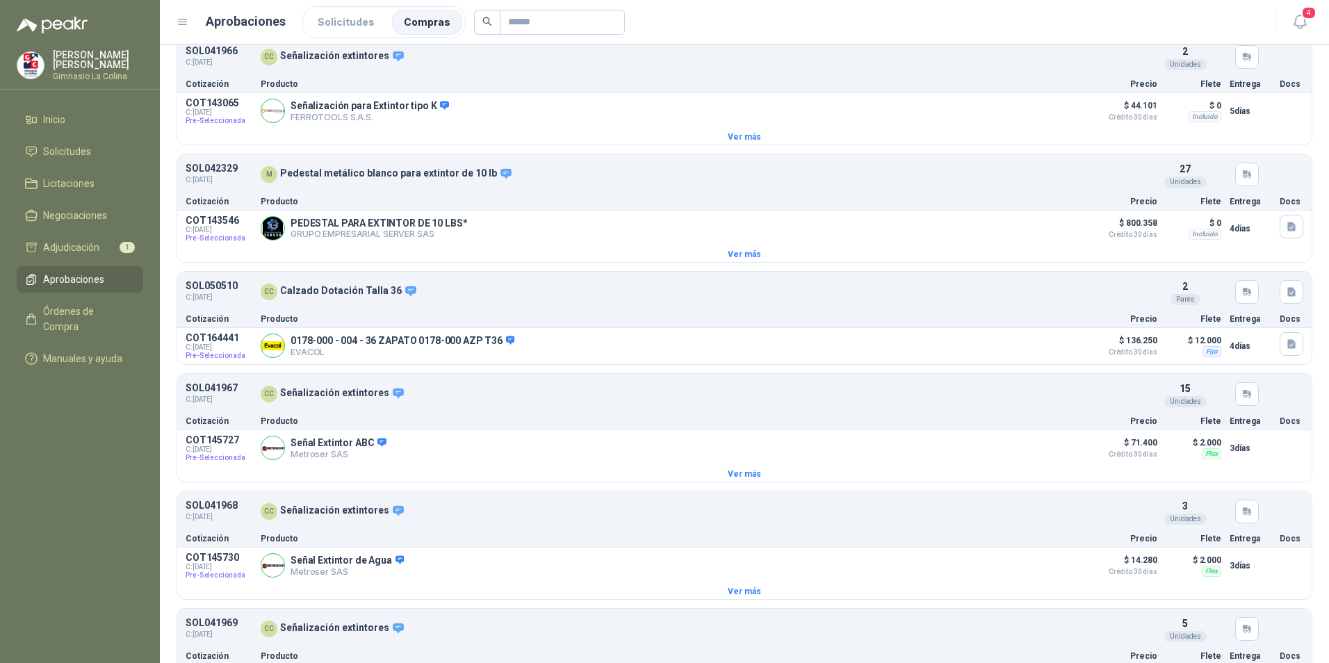
scroll to position [403, 0]
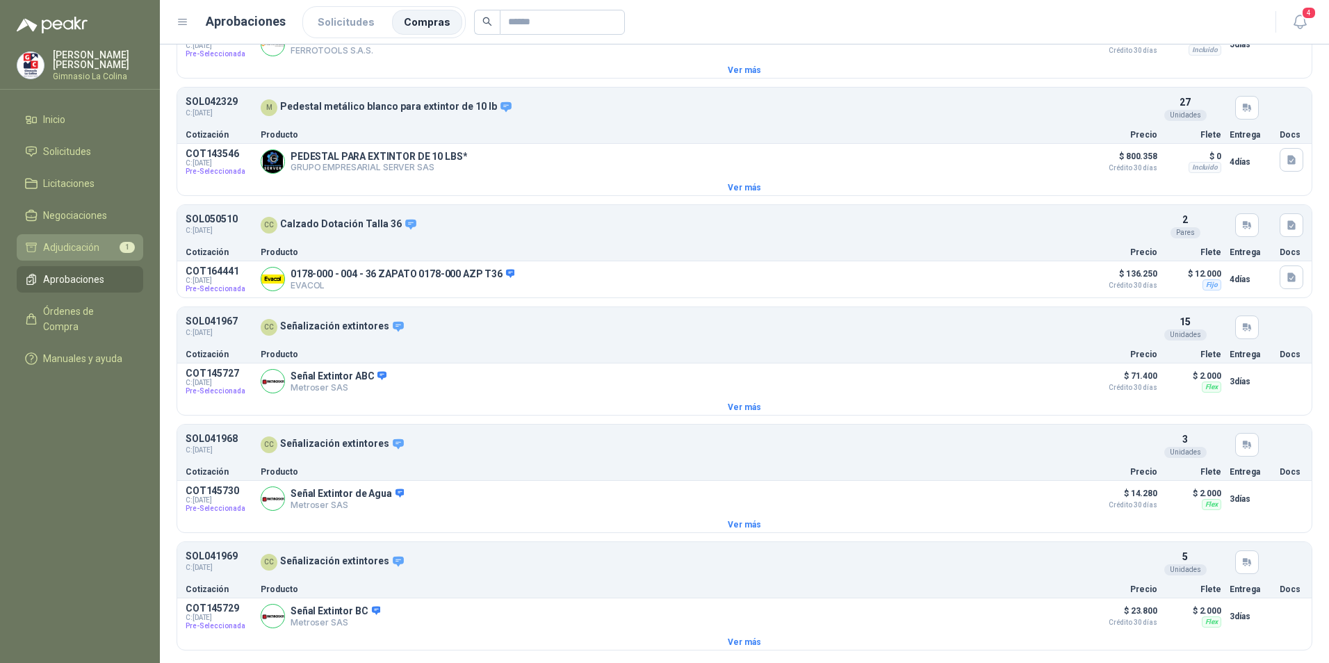
click at [84, 253] on span "Adjudicación" at bounding box center [71, 247] width 56 height 15
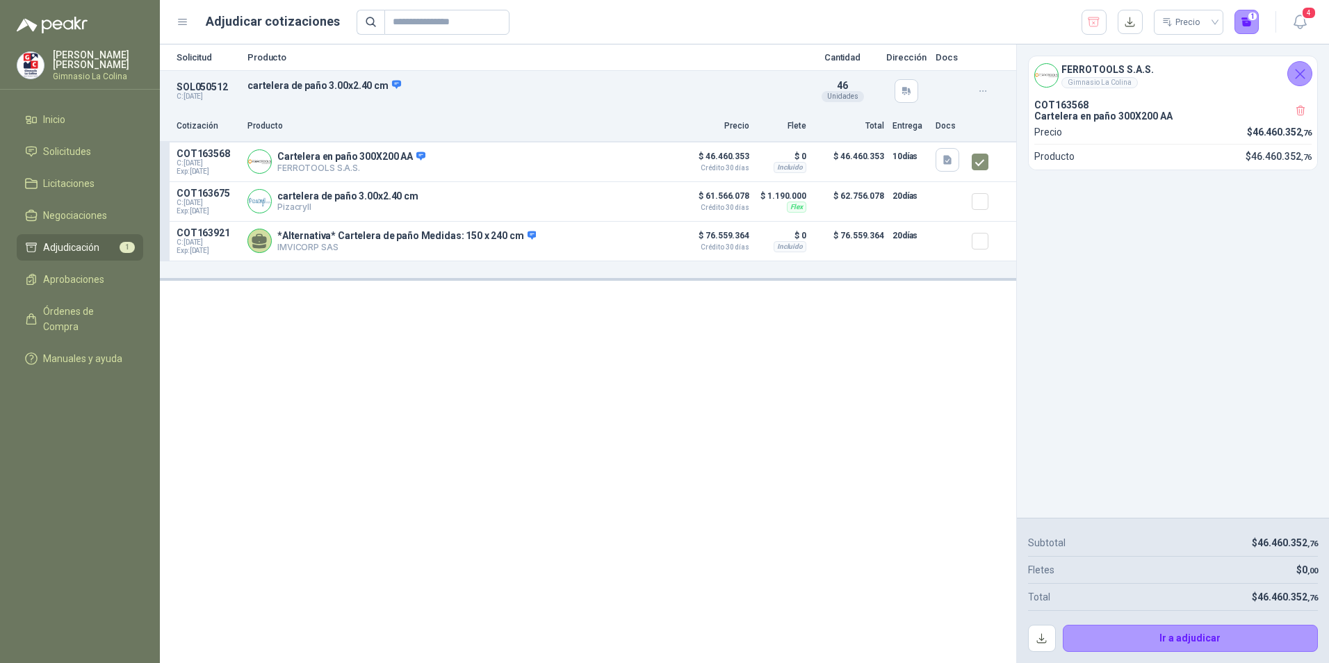
click at [980, 95] on icon "button" at bounding box center [983, 91] width 12 height 12
click at [598, 347] on div "Solicitud Producto Cantidad Dirección Docs SOL050512 C: [DATE] cartelera de pañ…" at bounding box center [588, 353] width 856 height 618
click at [55, 147] on span "Solicitudes" at bounding box center [67, 151] width 48 height 15
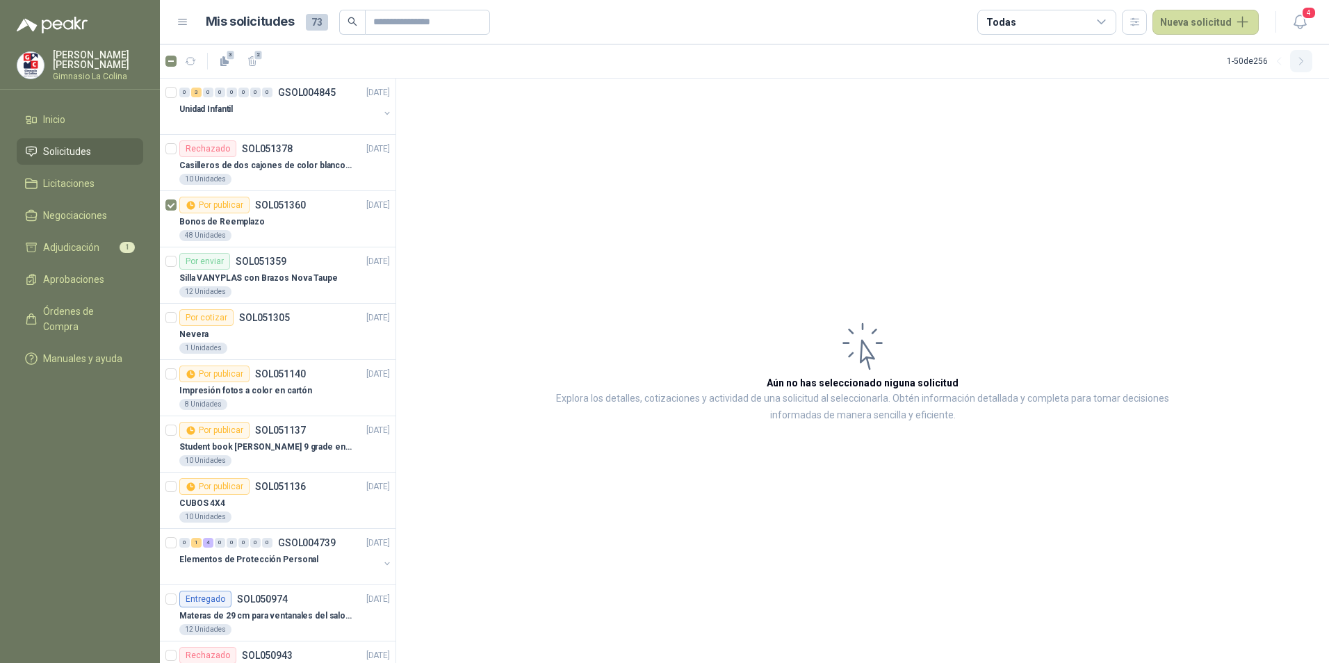
click at [1292, 63] on button "button" at bounding box center [1301, 61] width 22 height 22
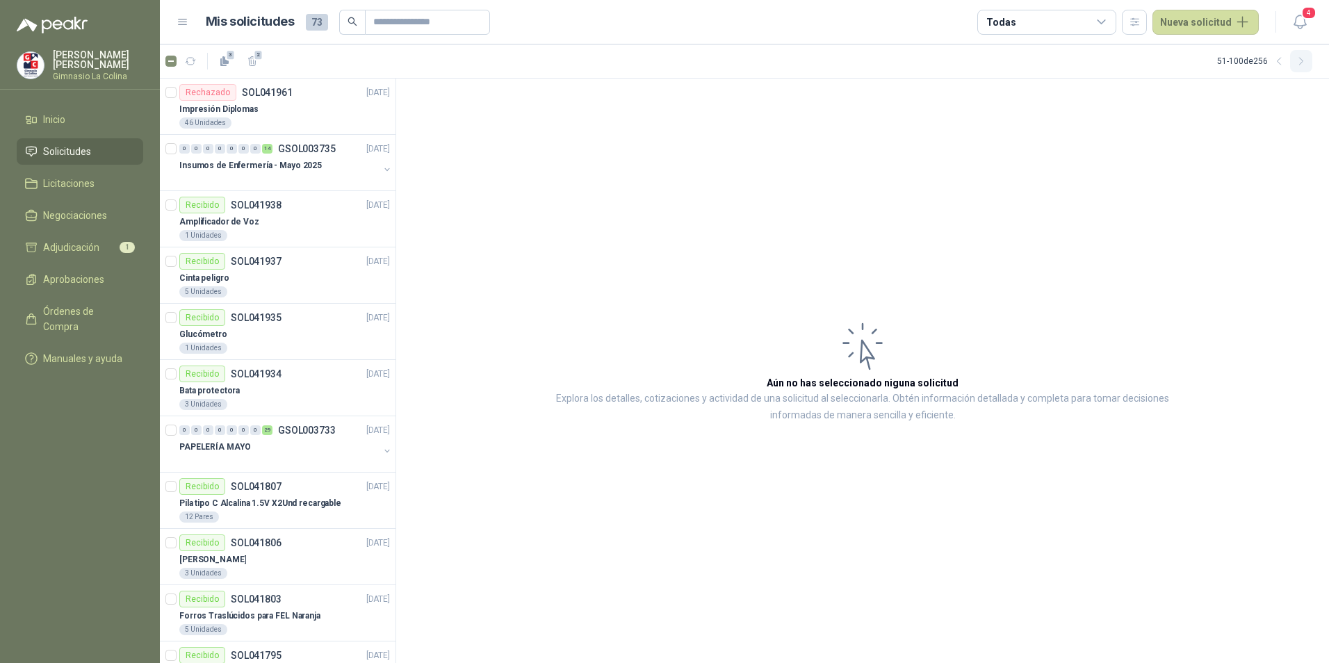
click at [1292, 63] on button "button" at bounding box center [1301, 61] width 22 height 22
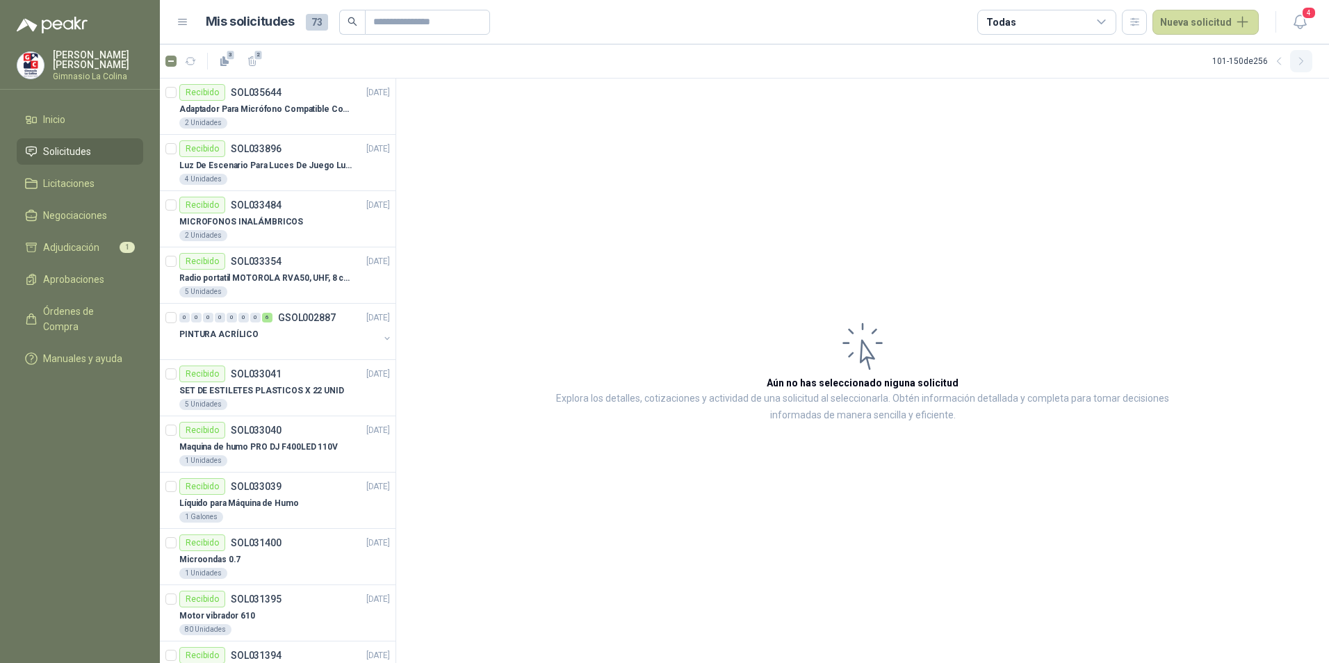
click at [1292, 63] on button "button" at bounding box center [1301, 61] width 22 height 22
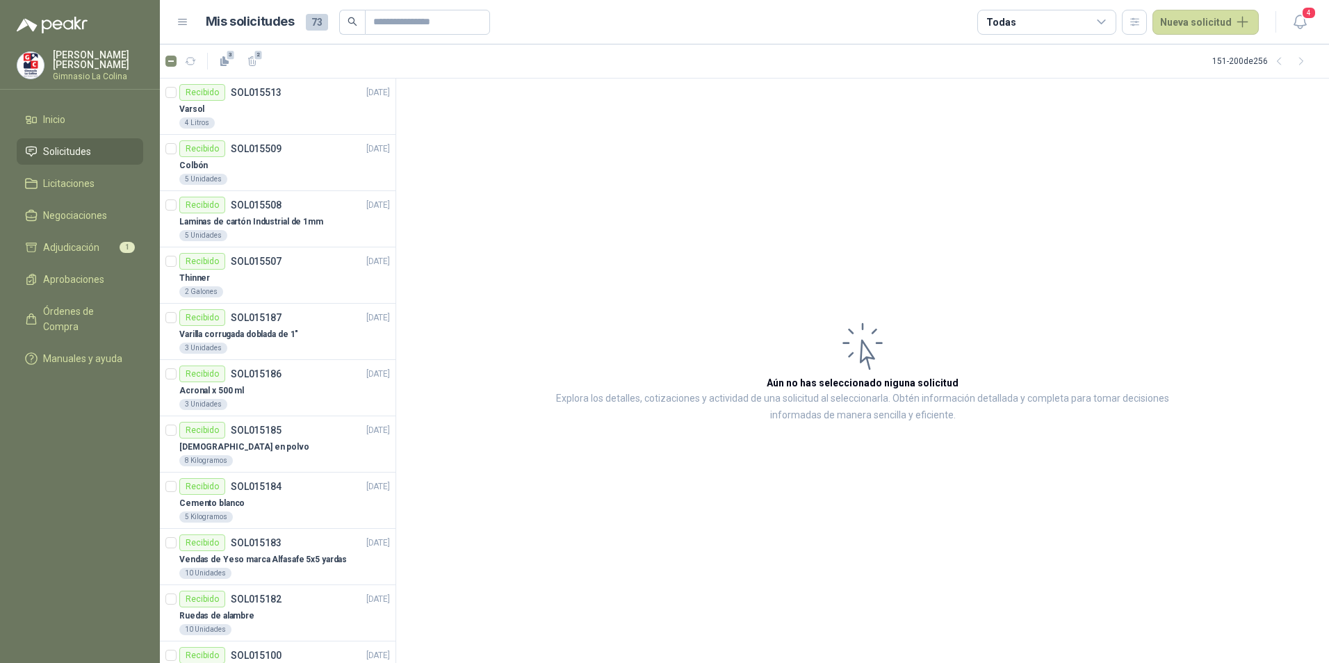
click at [1085, 19] on div "Todas" at bounding box center [1046, 22] width 139 height 25
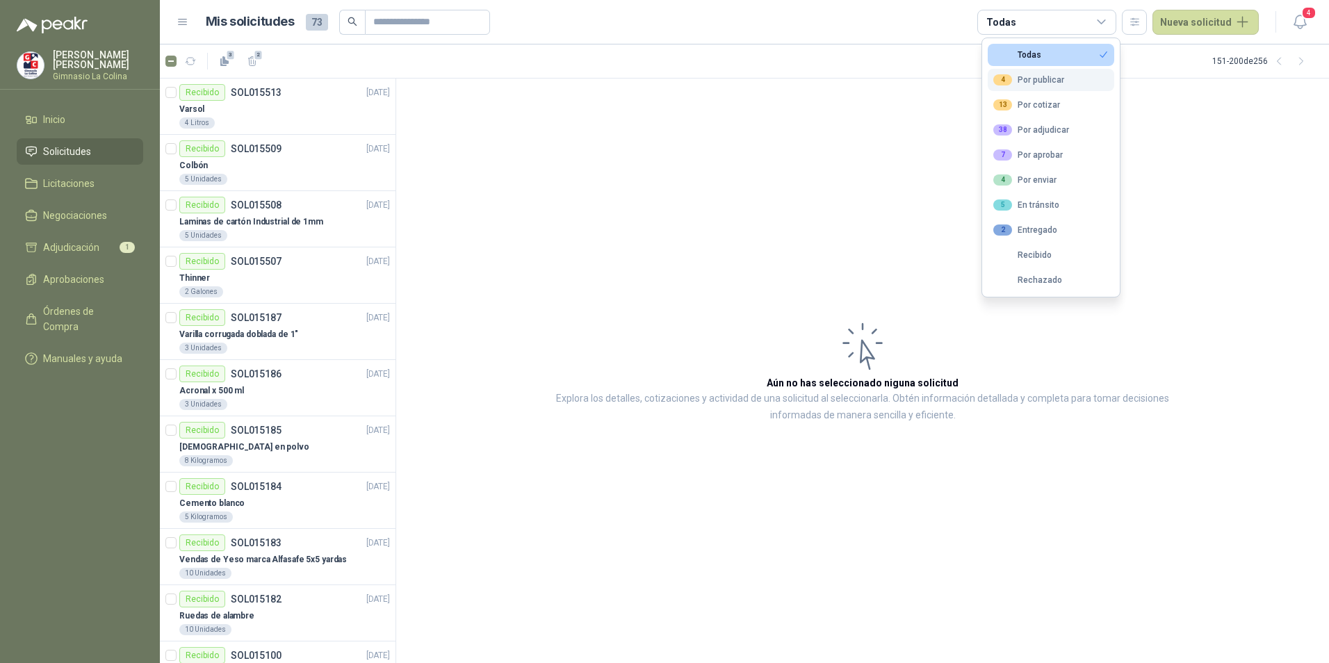
click at [1051, 80] on div "4 Por publicar" at bounding box center [1028, 79] width 71 height 11
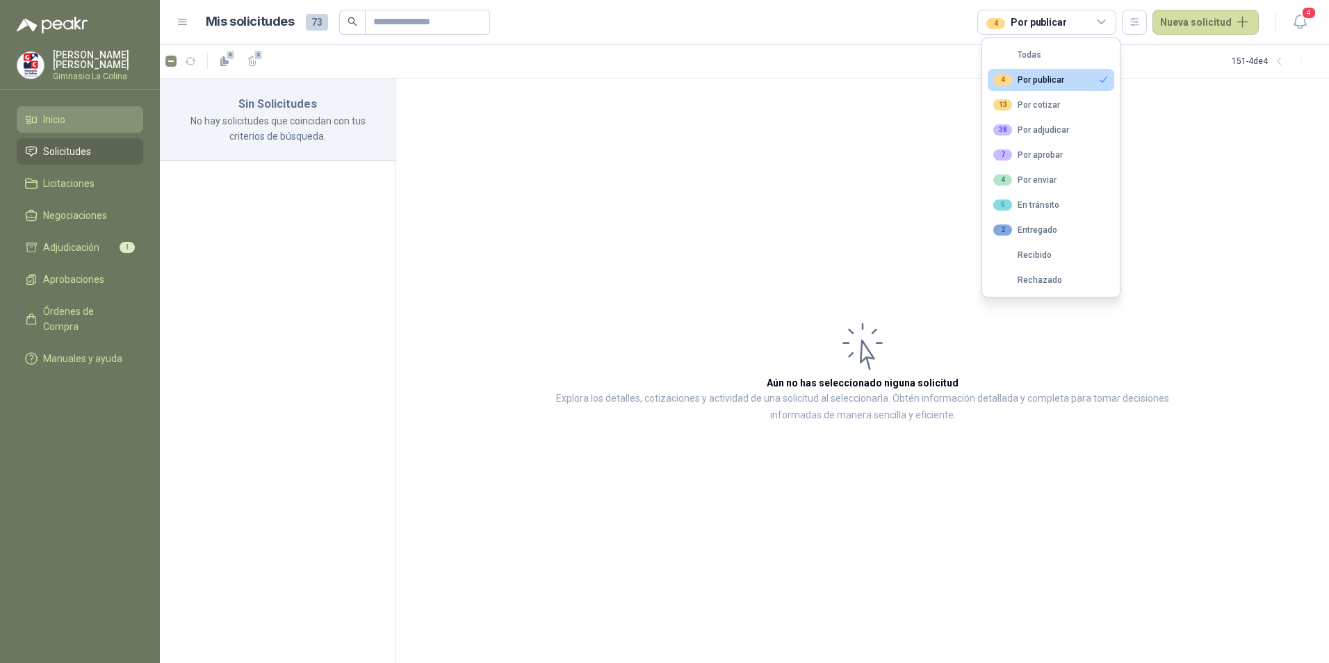
click at [37, 115] on icon at bounding box center [31, 119] width 13 height 13
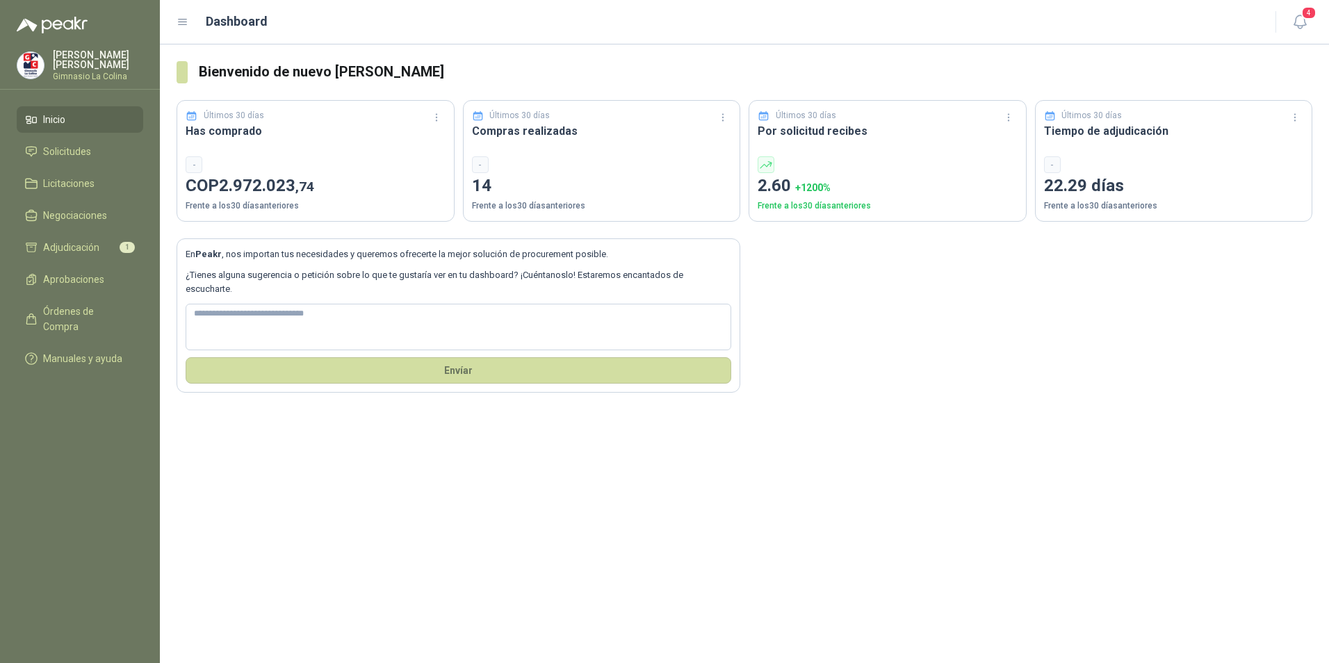
click at [94, 113] on li "Inicio" at bounding box center [80, 119] width 110 height 15
click at [94, 126] on li "Inicio" at bounding box center [80, 119] width 110 height 15
click at [83, 152] on span "Solicitudes" at bounding box center [67, 151] width 48 height 15
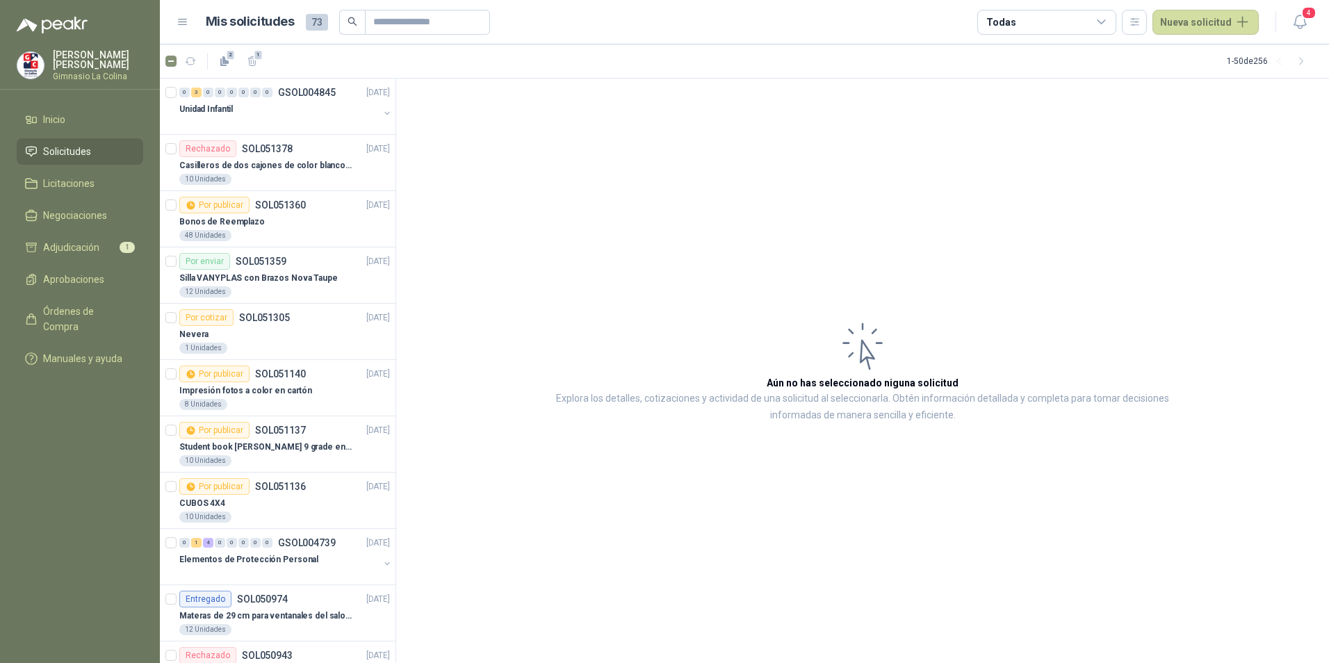
click at [1108, 19] on icon at bounding box center [1101, 22] width 13 height 13
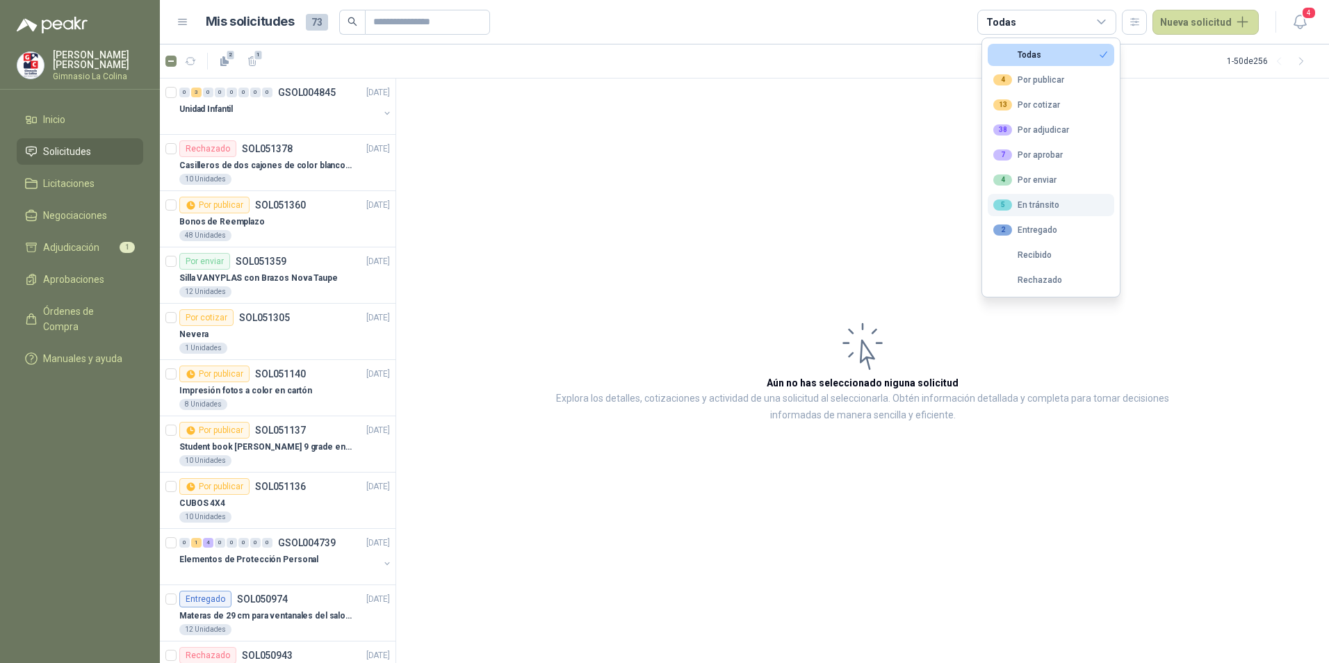
click at [1027, 206] on div "5 En tránsito" at bounding box center [1026, 204] width 66 height 11
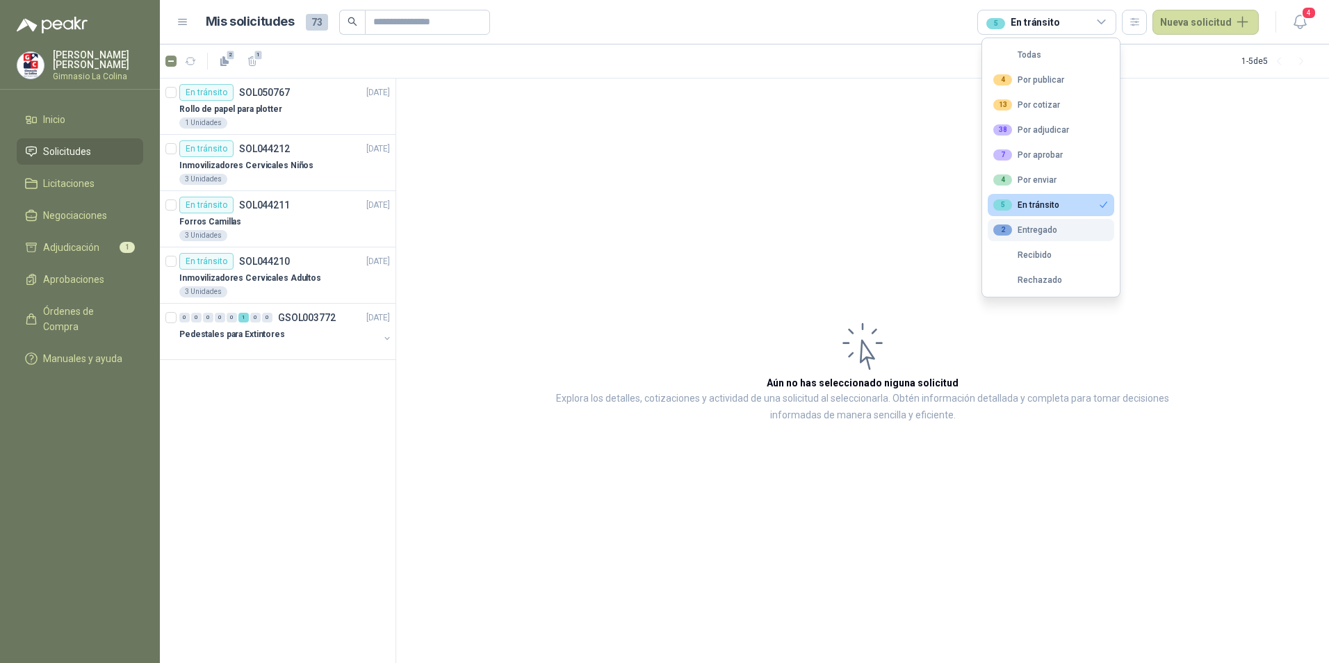
click at [1026, 224] on div "2 Entregado" at bounding box center [1025, 229] width 64 height 11
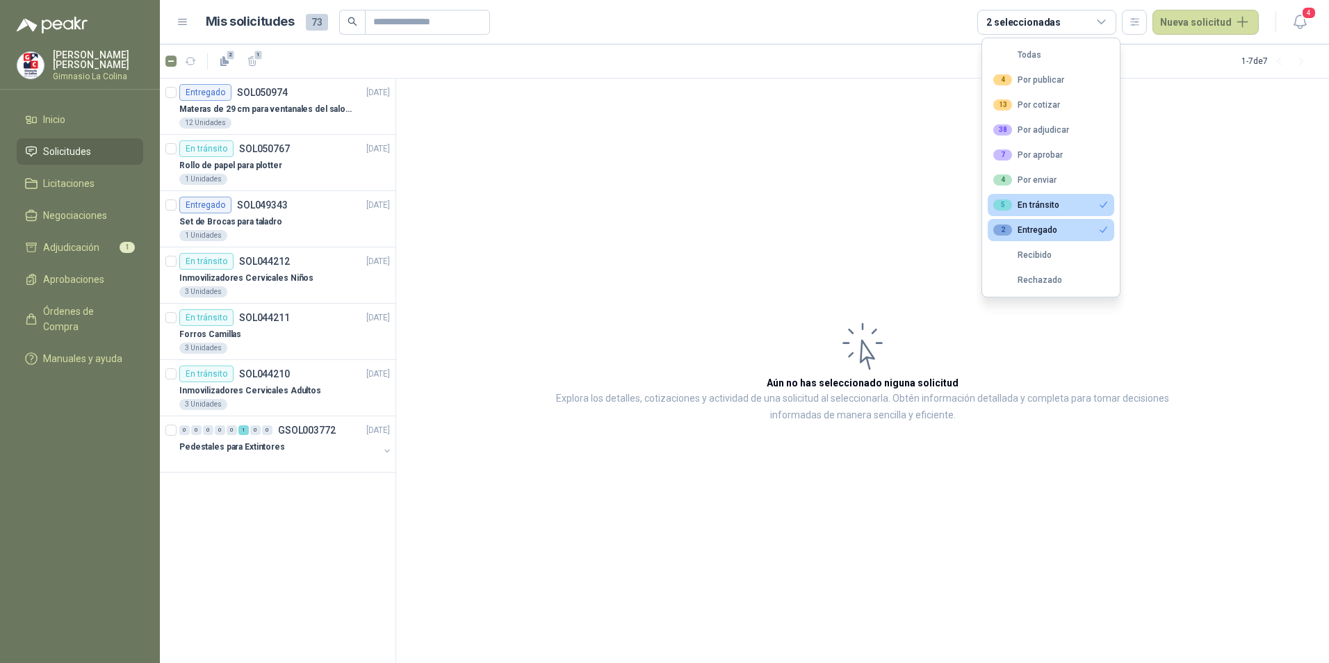
click at [1036, 200] on div "5 En tránsito" at bounding box center [1026, 204] width 66 height 11
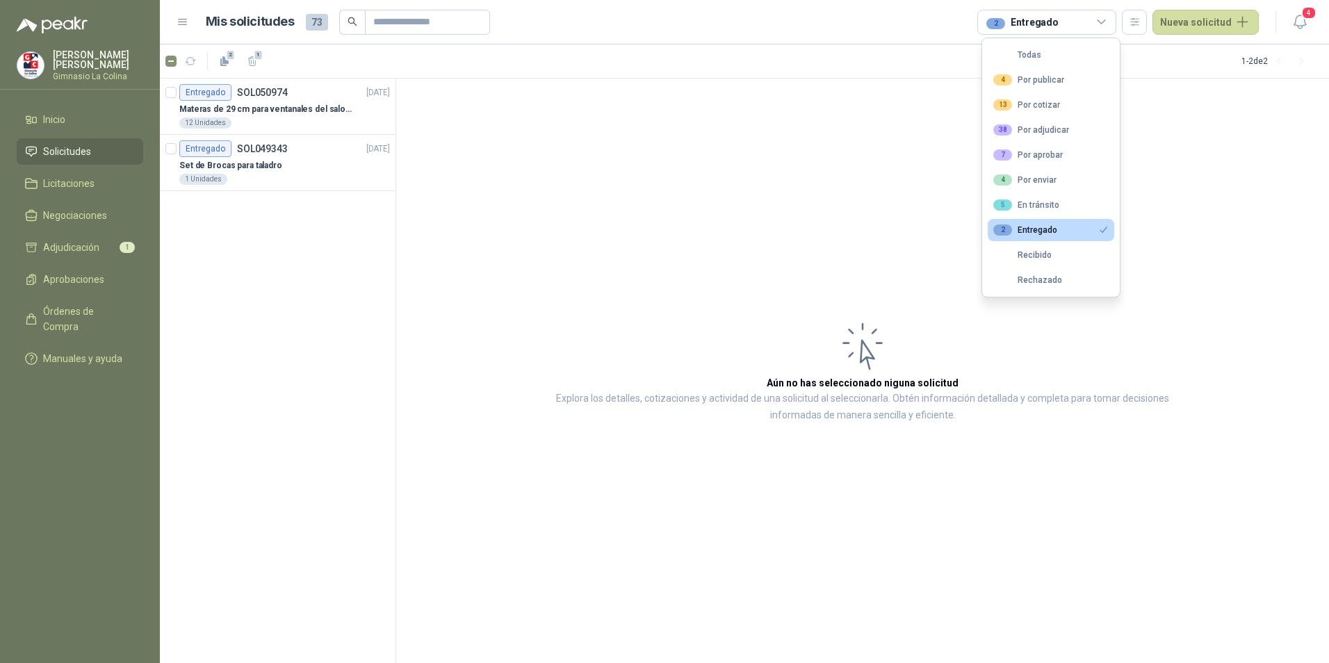
click at [1030, 230] on div "2 Entregado" at bounding box center [1025, 229] width 64 height 11
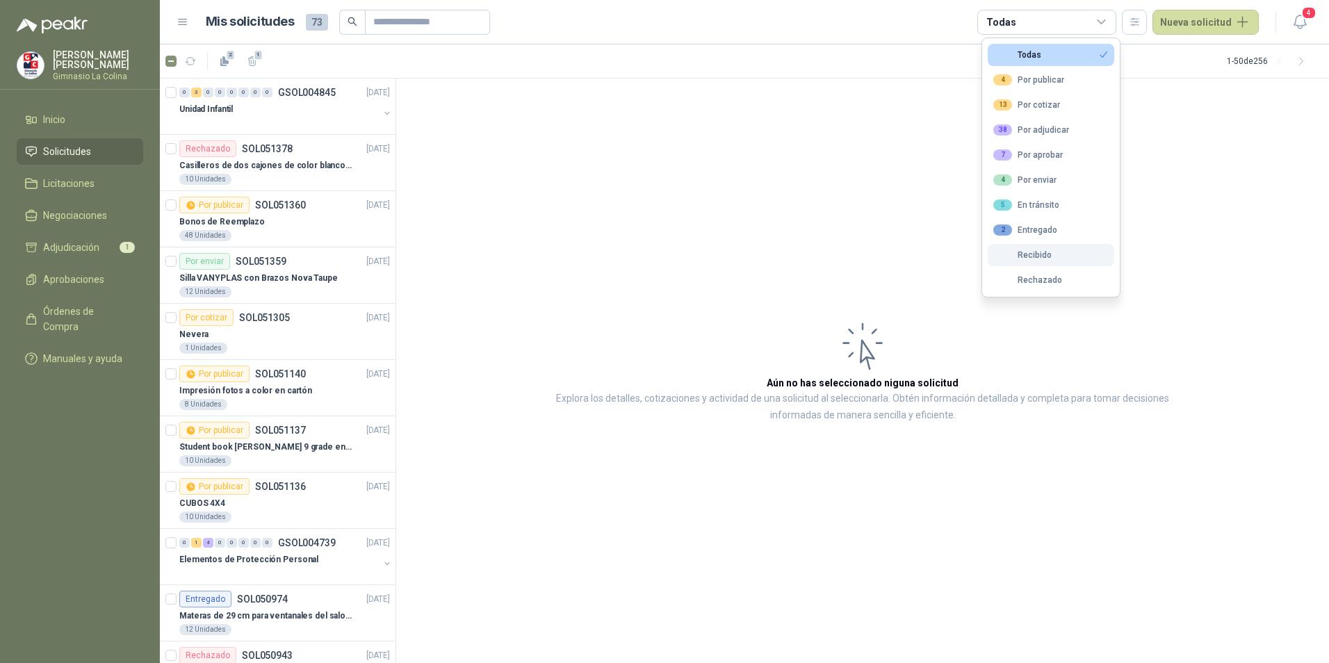
click at [1032, 251] on div "Recibido" at bounding box center [1022, 255] width 58 height 10
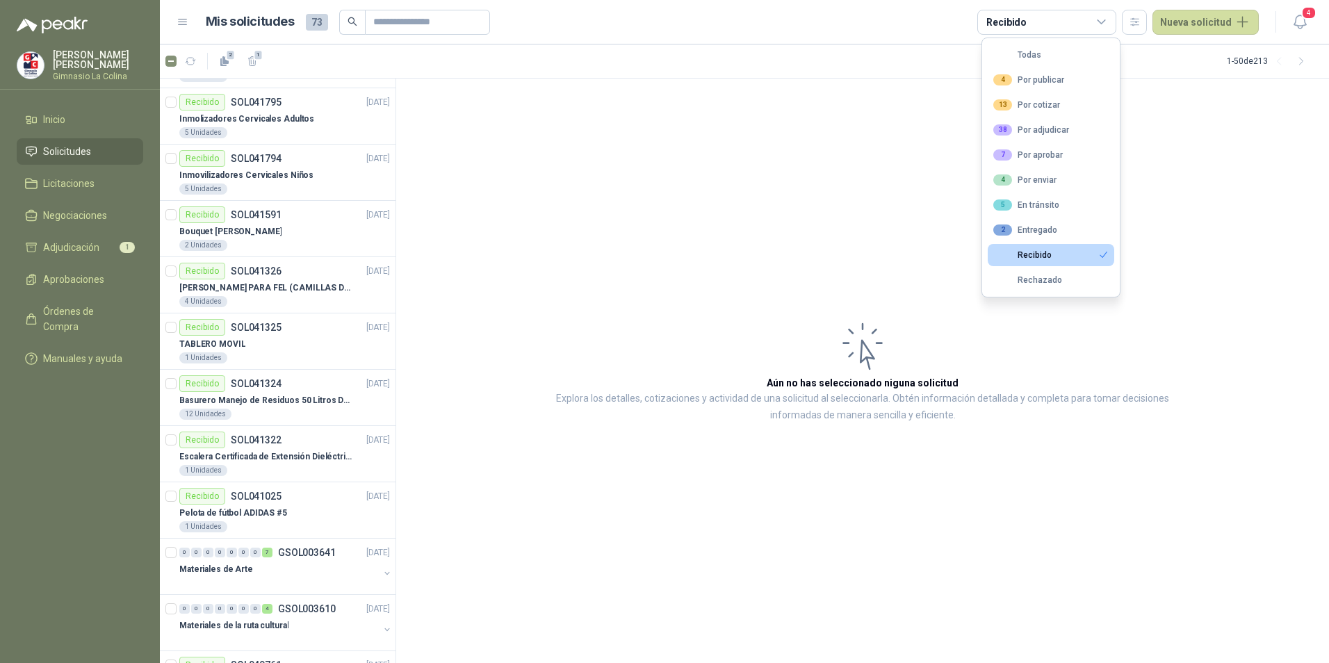
scroll to position [1320, 0]
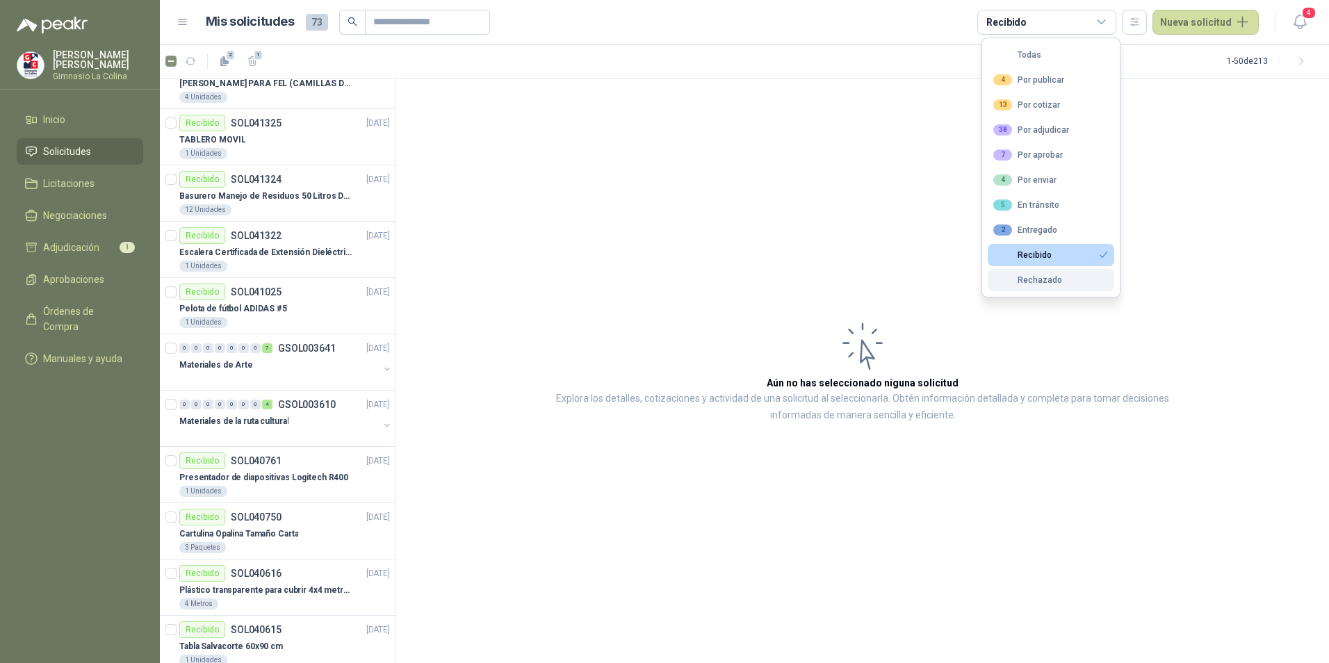
click at [1041, 279] on div "Rechazado" at bounding box center [1027, 280] width 69 height 10
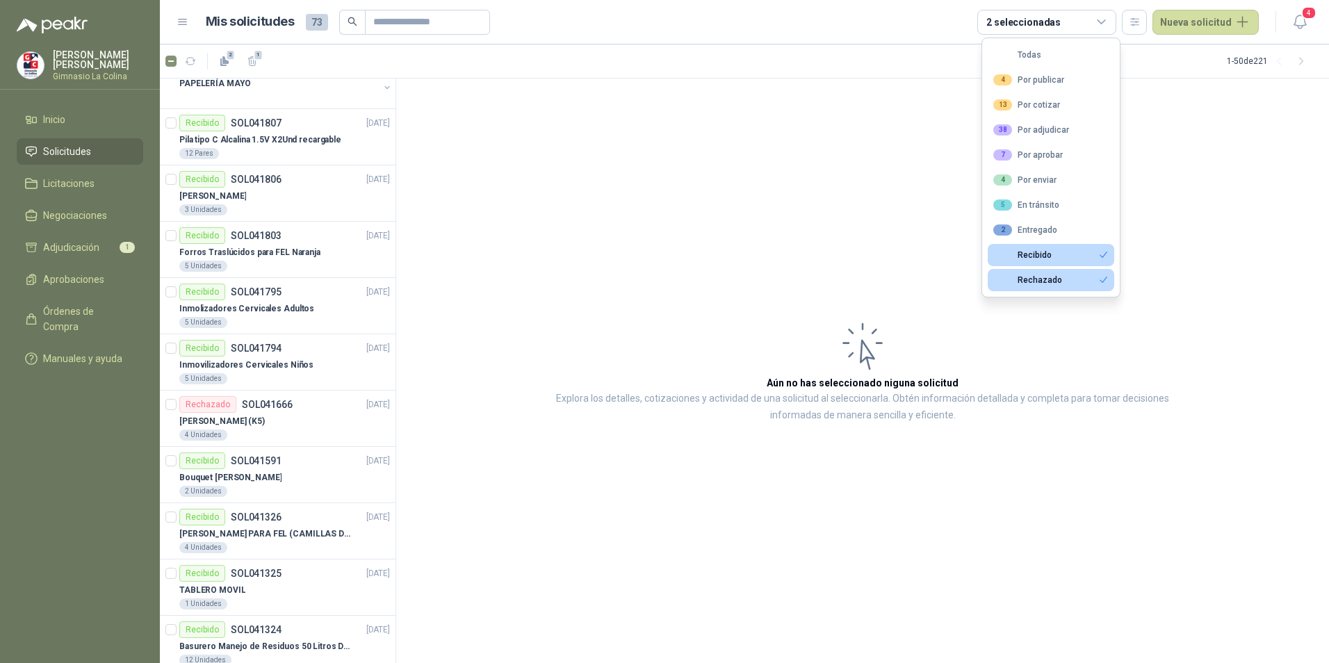
scroll to position [1771, 0]
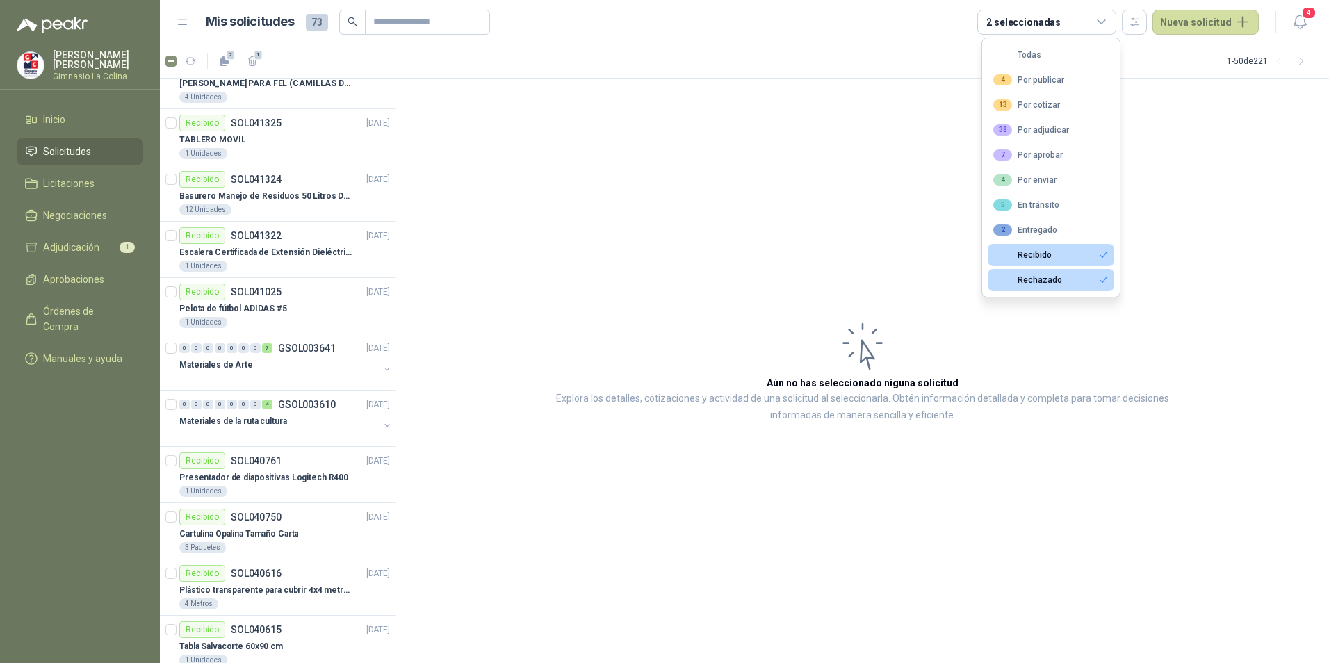
click at [1049, 247] on button "Recibido" at bounding box center [1050, 255] width 126 height 22
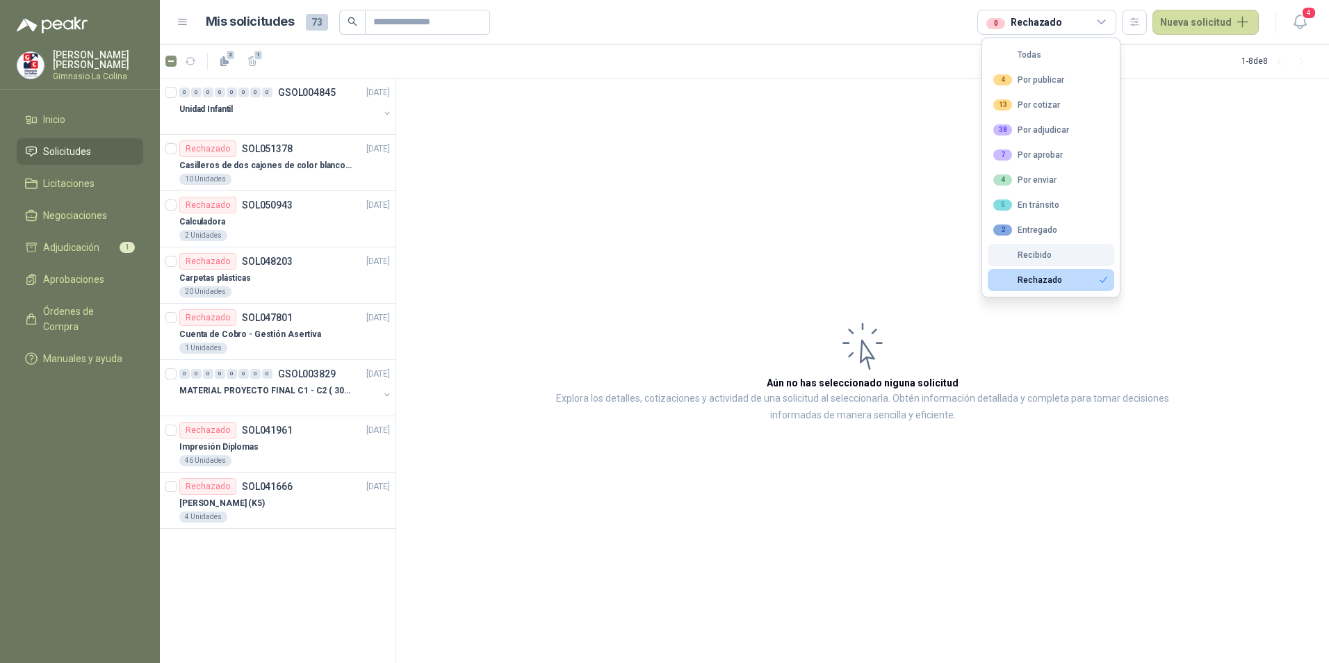
scroll to position [0, 0]
click at [1042, 284] on div "Rechazado" at bounding box center [1027, 280] width 69 height 10
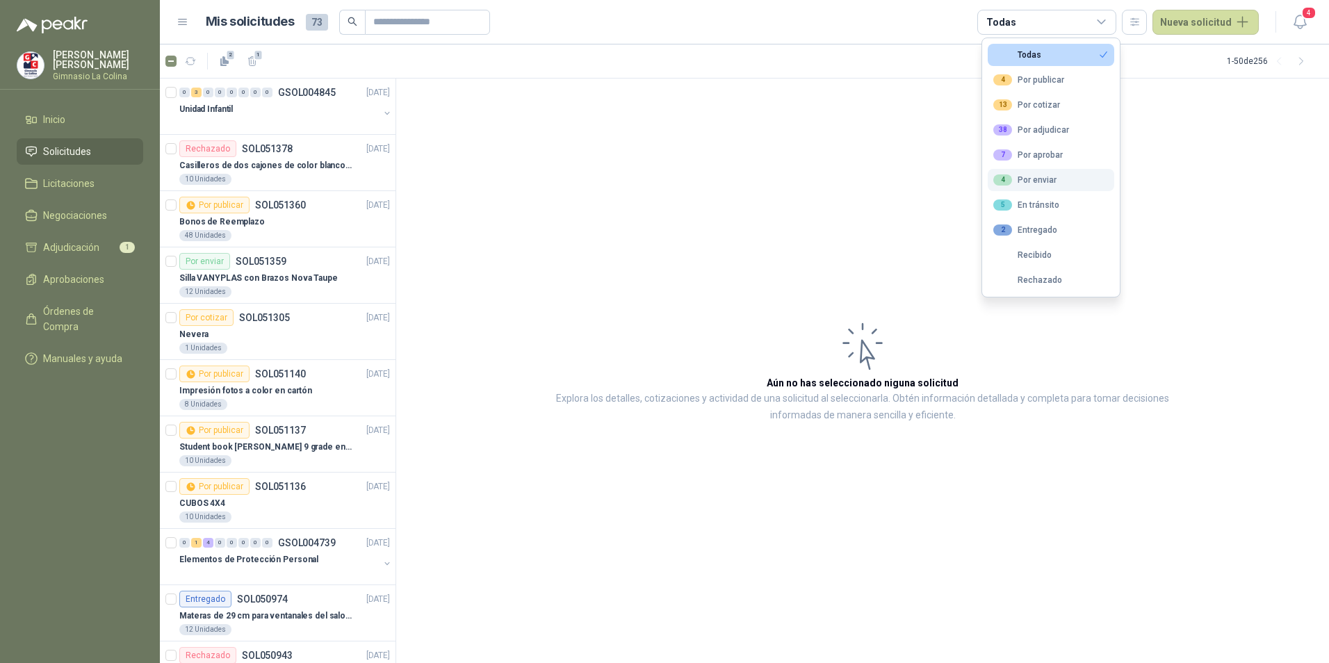
click at [1049, 180] on div "4 Por enviar" at bounding box center [1024, 179] width 63 height 11
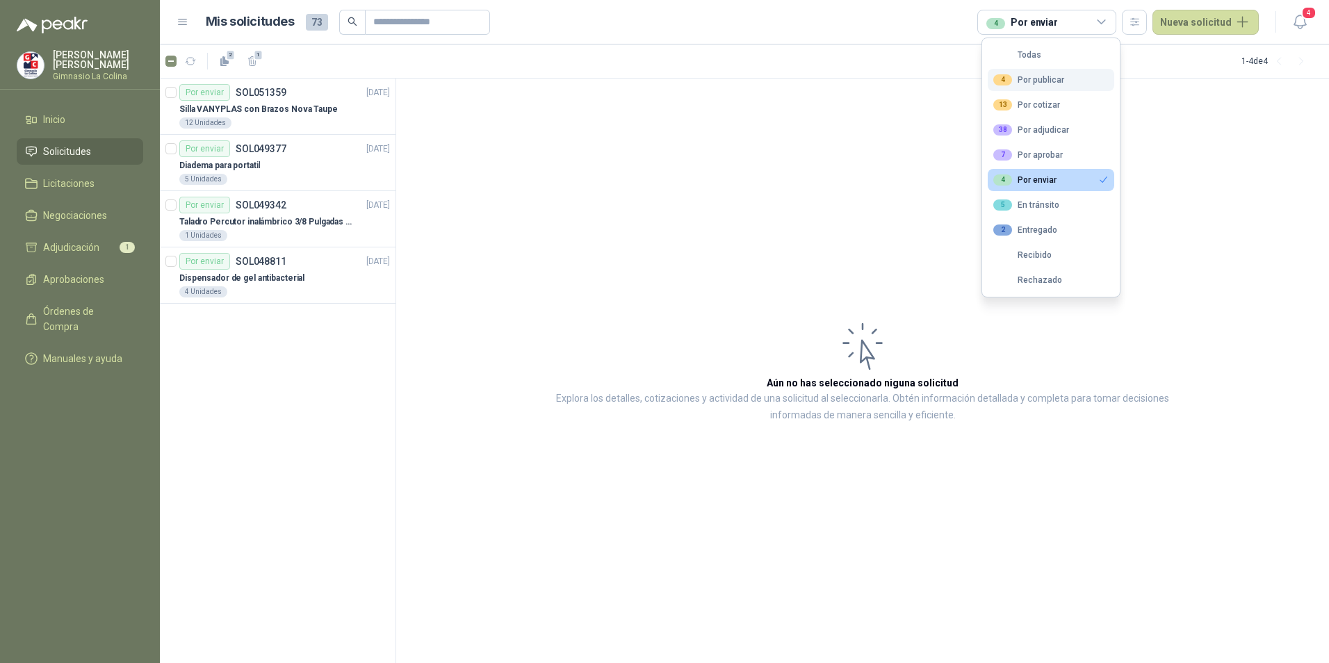
click at [1057, 81] on div "4 Por publicar" at bounding box center [1028, 79] width 71 height 11
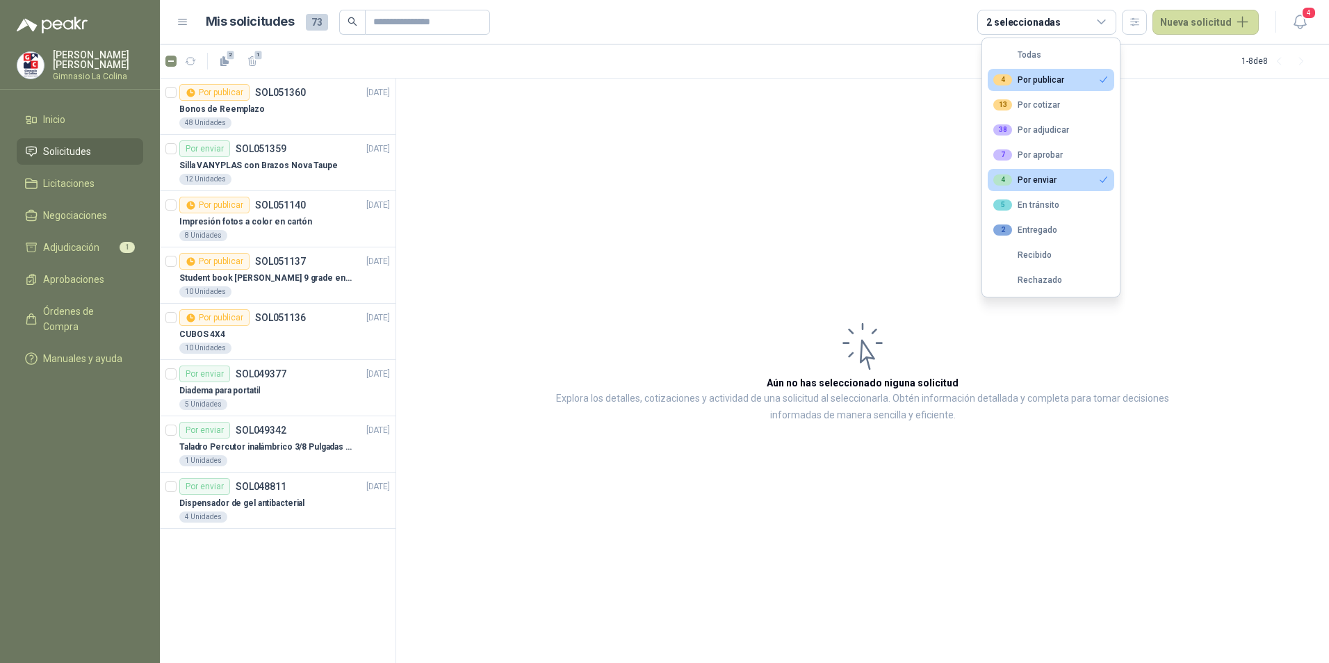
click at [1051, 187] on button "4 Por enviar" at bounding box center [1050, 180] width 126 height 22
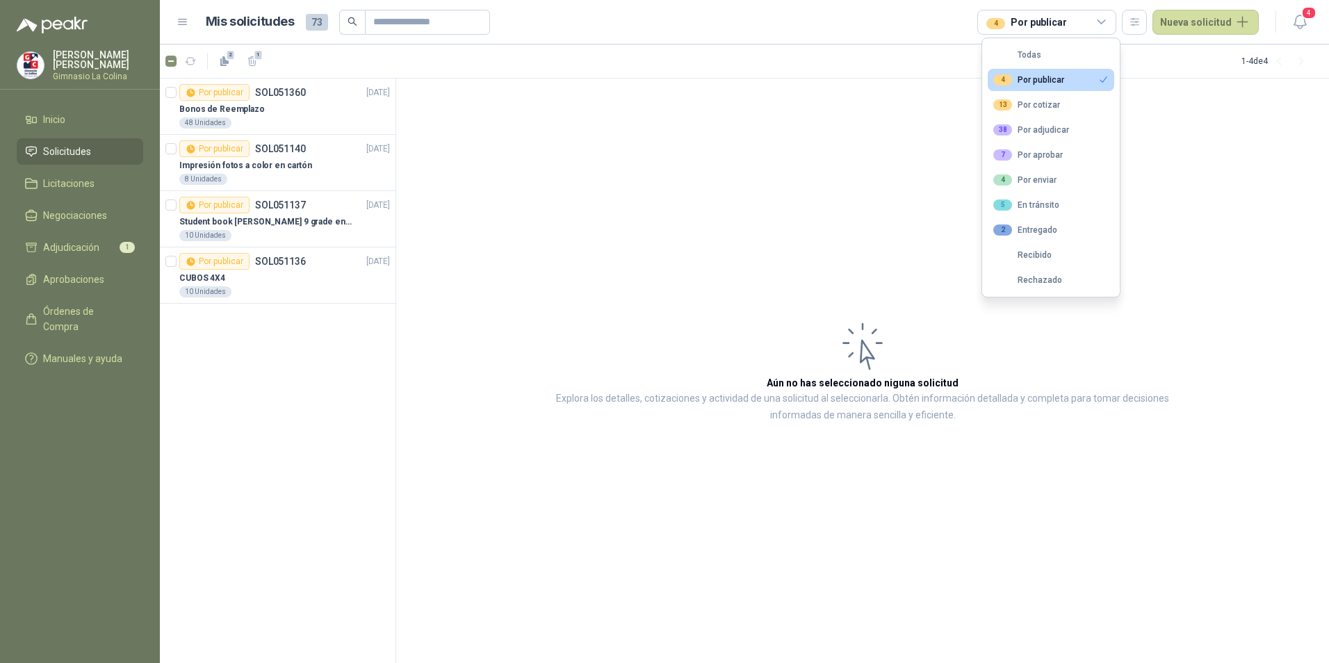
click at [1044, 79] on div "4 Por publicar" at bounding box center [1028, 79] width 71 height 11
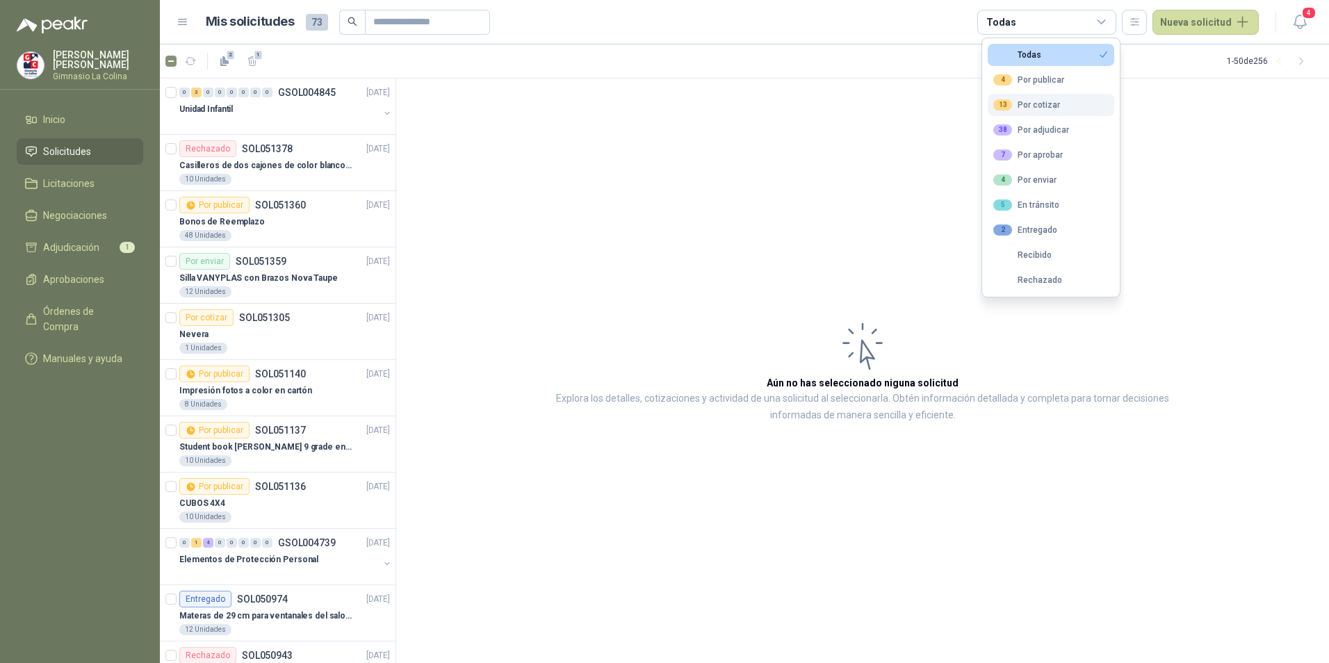
click at [1040, 105] on div "13 Por cotizar" at bounding box center [1026, 104] width 67 height 11
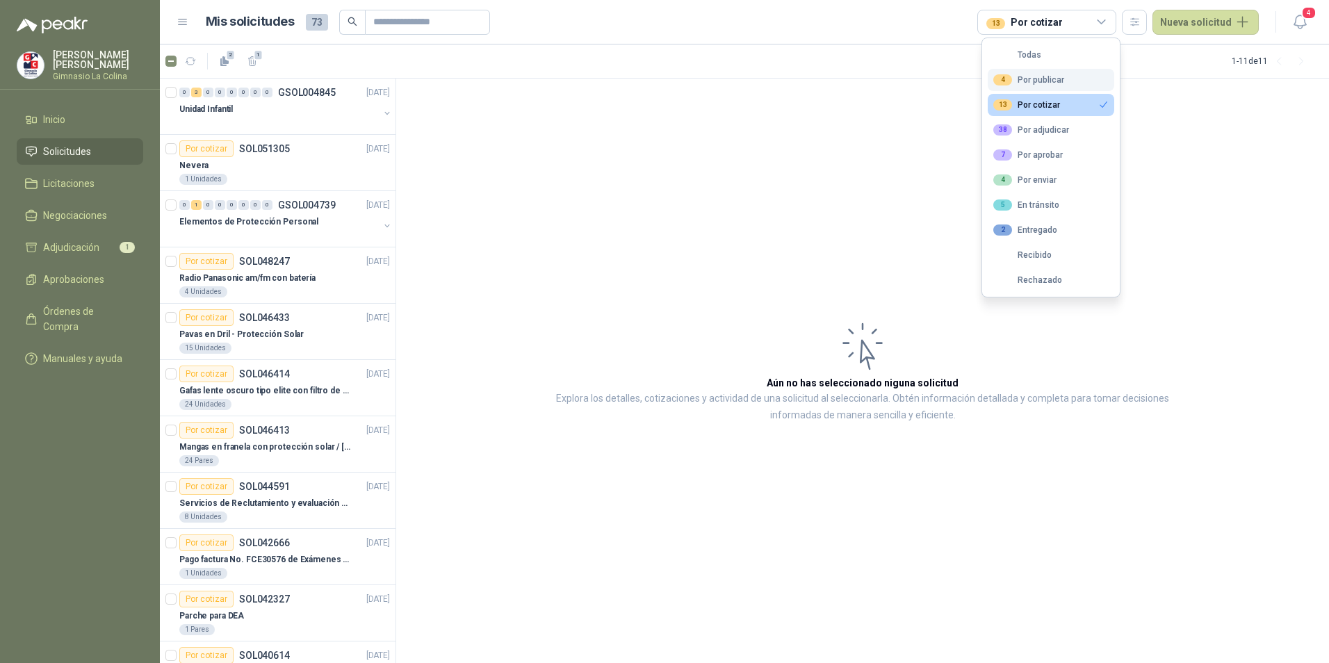
click at [1037, 70] on button "4 Por publicar" at bounding box center [1050, 80] width 126 height 22
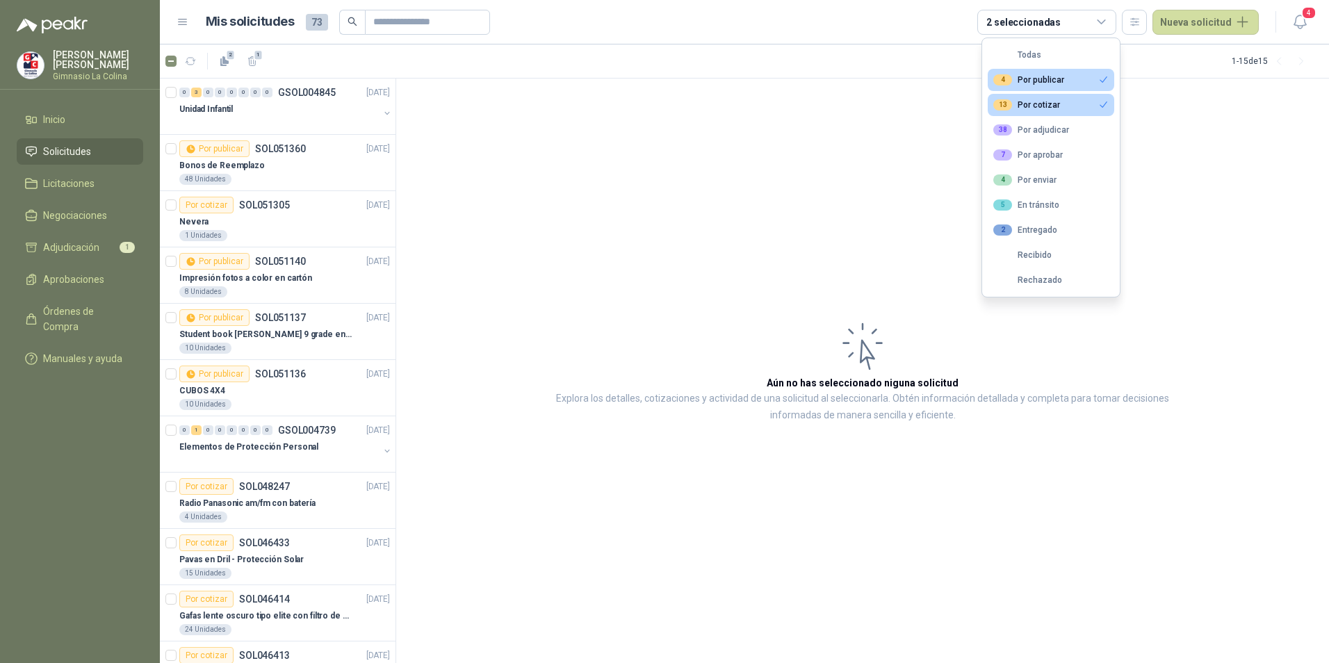
click at [1037, 110] on button "13 Por cotizar" at bounding box center [1050, 105] width 126 height 22
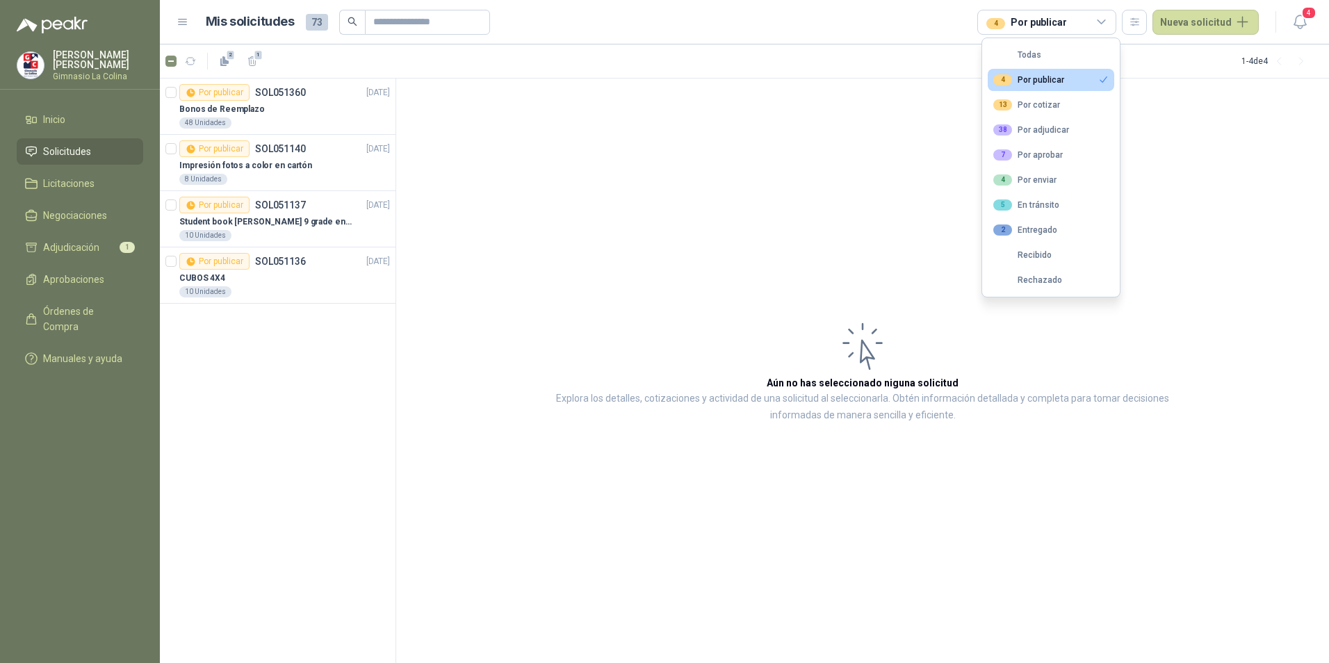
click at [1041, 83] on div "4 Por publicar" at bounding box center [1028, 79] width 71 height 11
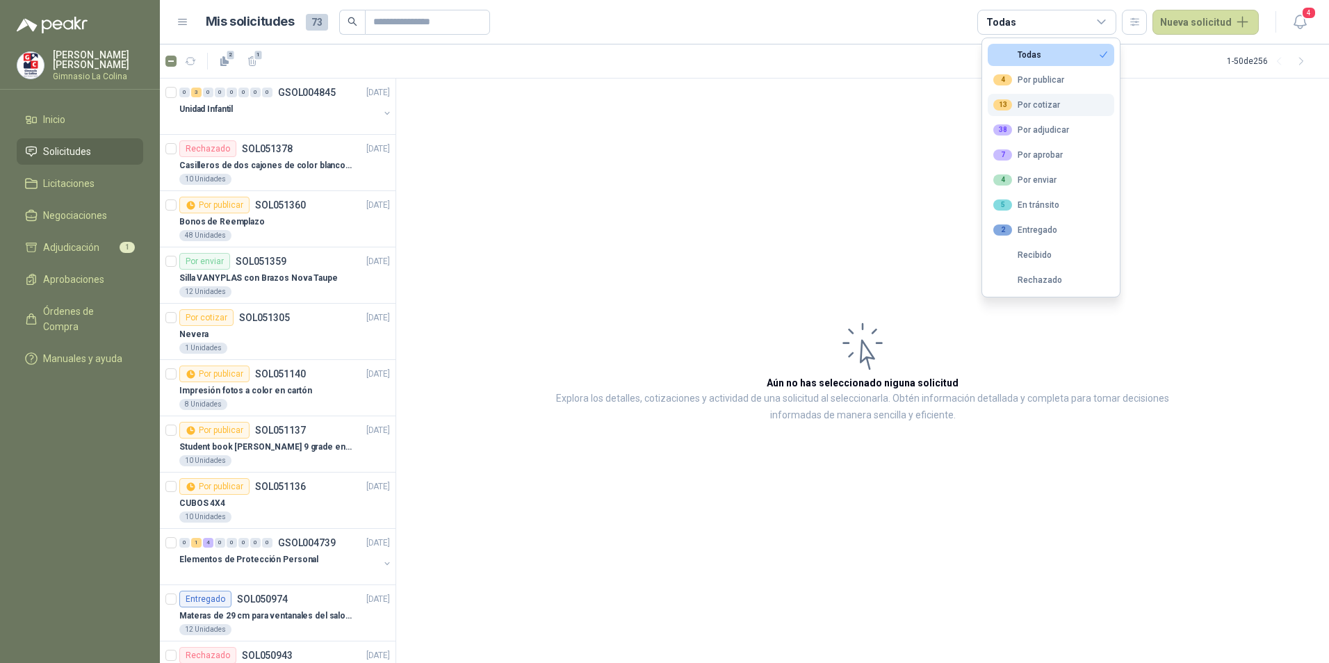
click at [1037, 108] on div "13 Por cotizar" at bounding box center [1026, 104] width 67 height 11
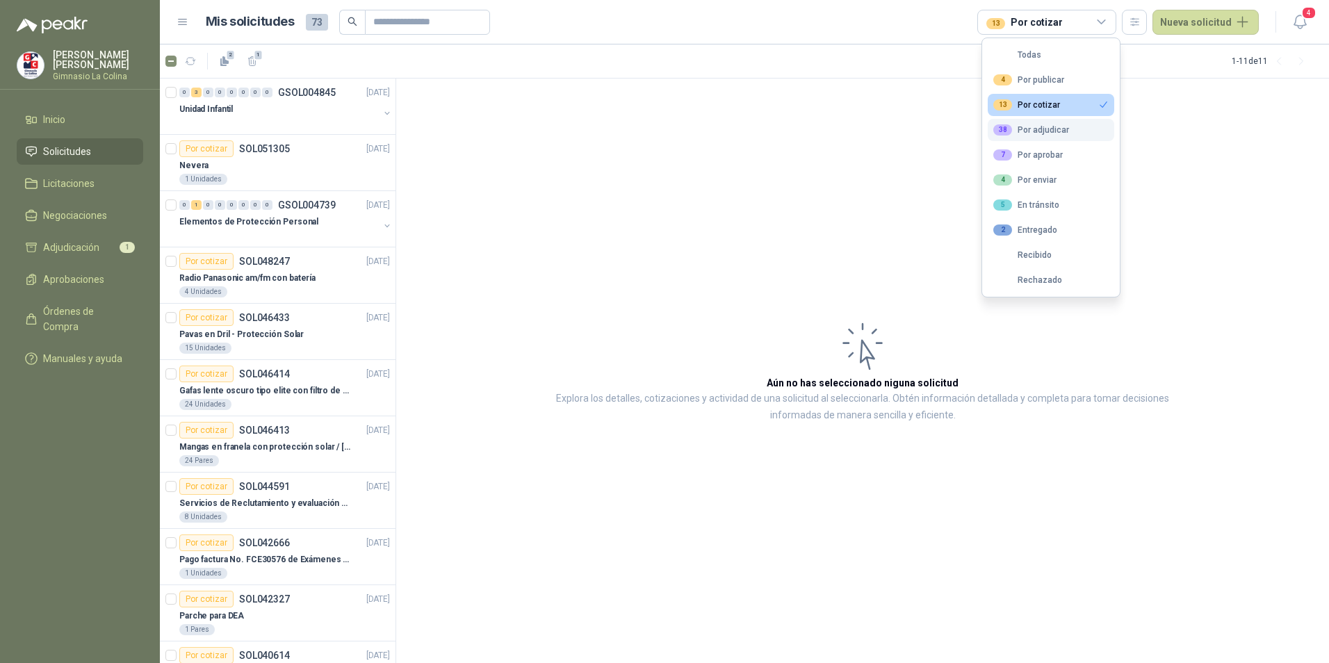
click at [1036, 128] on div "38 Por adjudicar" at bounding box center [1031, 129] width 76 height 11
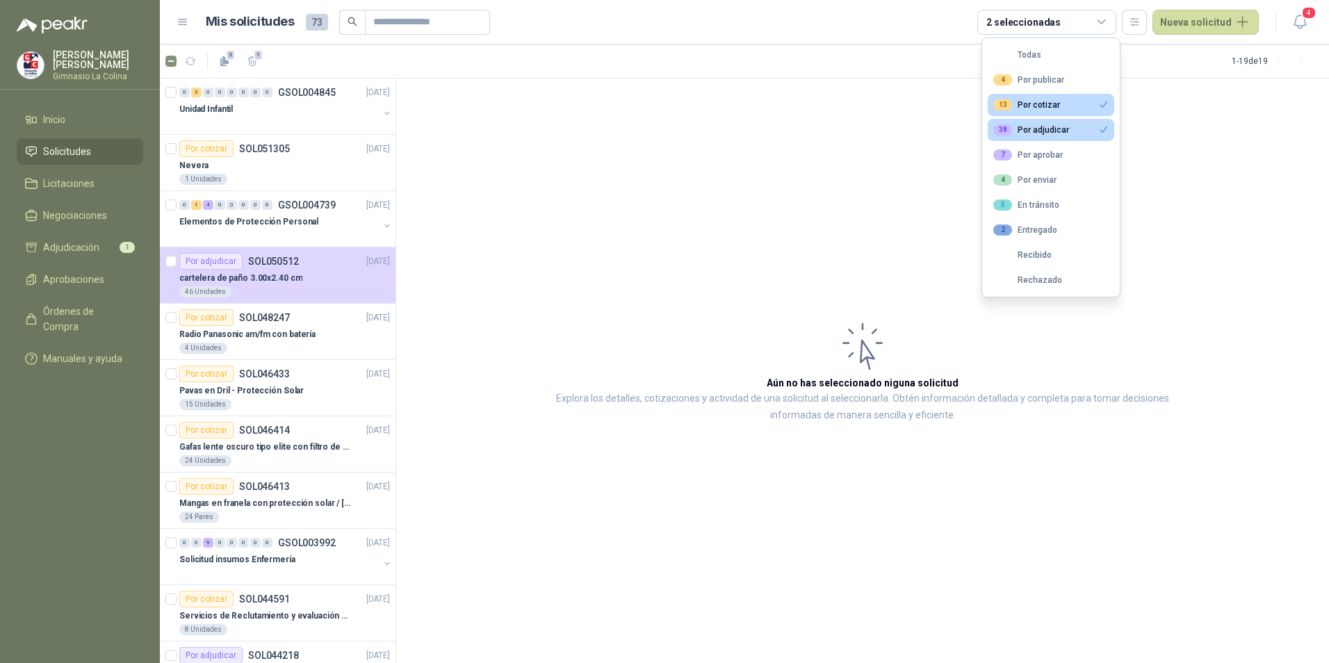
click at [1055, 106] on div "13 Por cotizar" at bounding box center [1026, 104] width 67 height 11
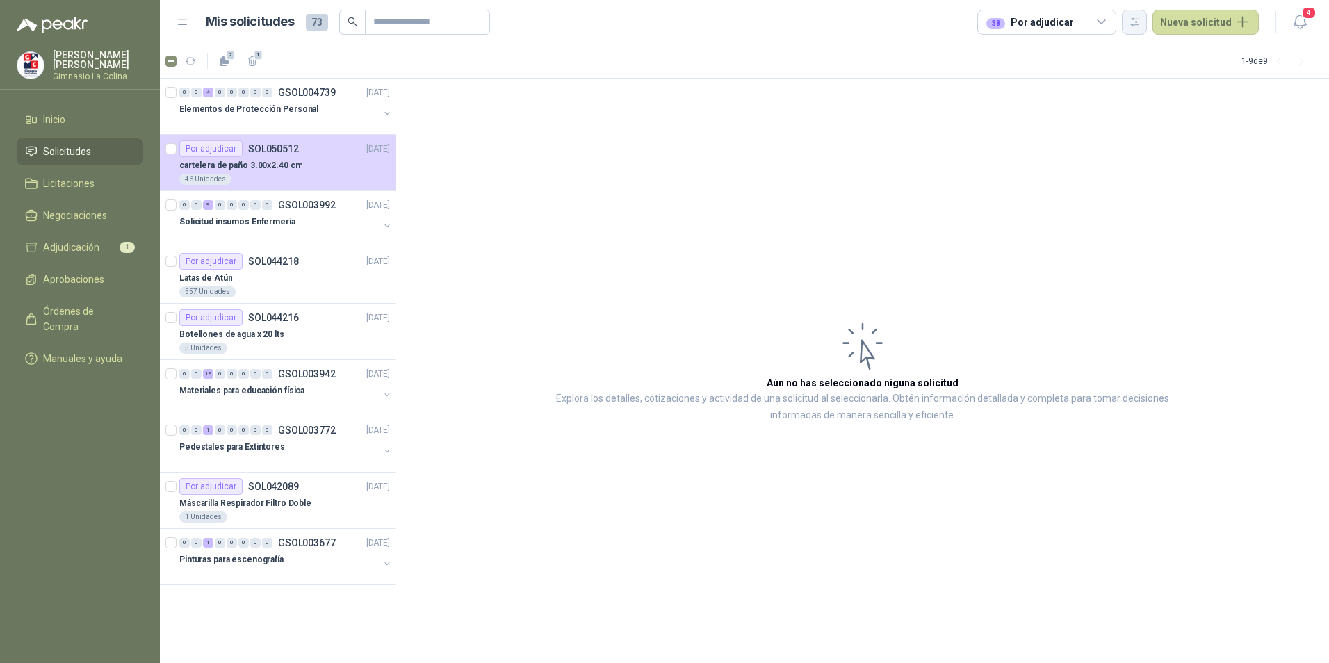
click at [1147, 28] on button "button" at bounding box center [1134, 22] width 25 height 25
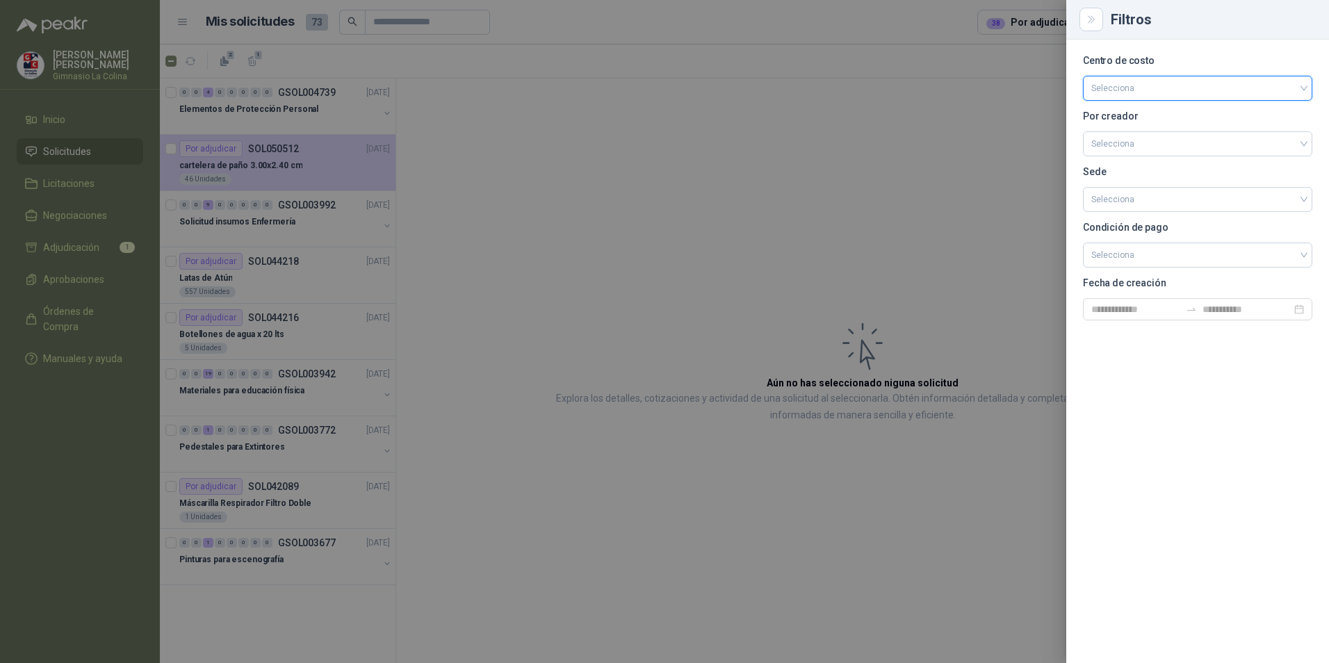
click at [1159, 89] on input "search" at bounding box center [1197, 86] width 213 height 21
click at [1158, 119] on div "Caja Menor" at bounding box center [1197, 117] width 207 height 15
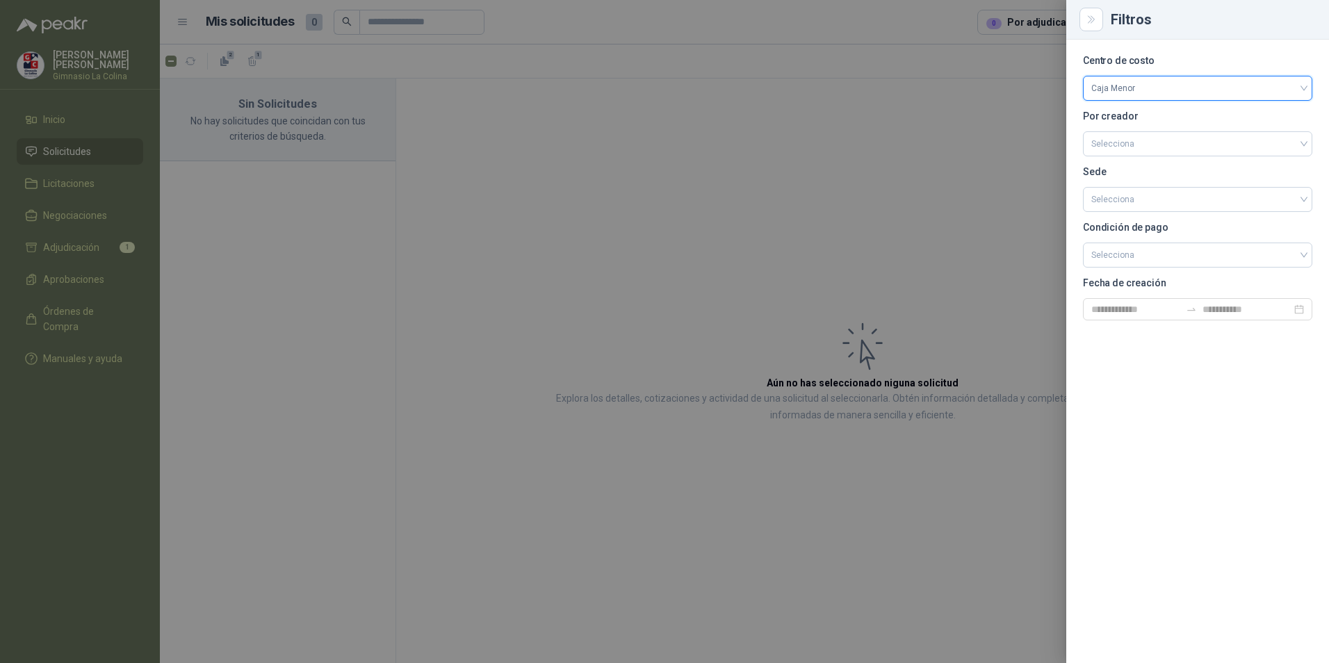
drag, startPoint x: 960, startPoint y: 117, endPoint x: 997, endPoint y: 101, distance: 41.1
click at [963, 114] on div at bounding box center [664, 331] width 1329 height 663
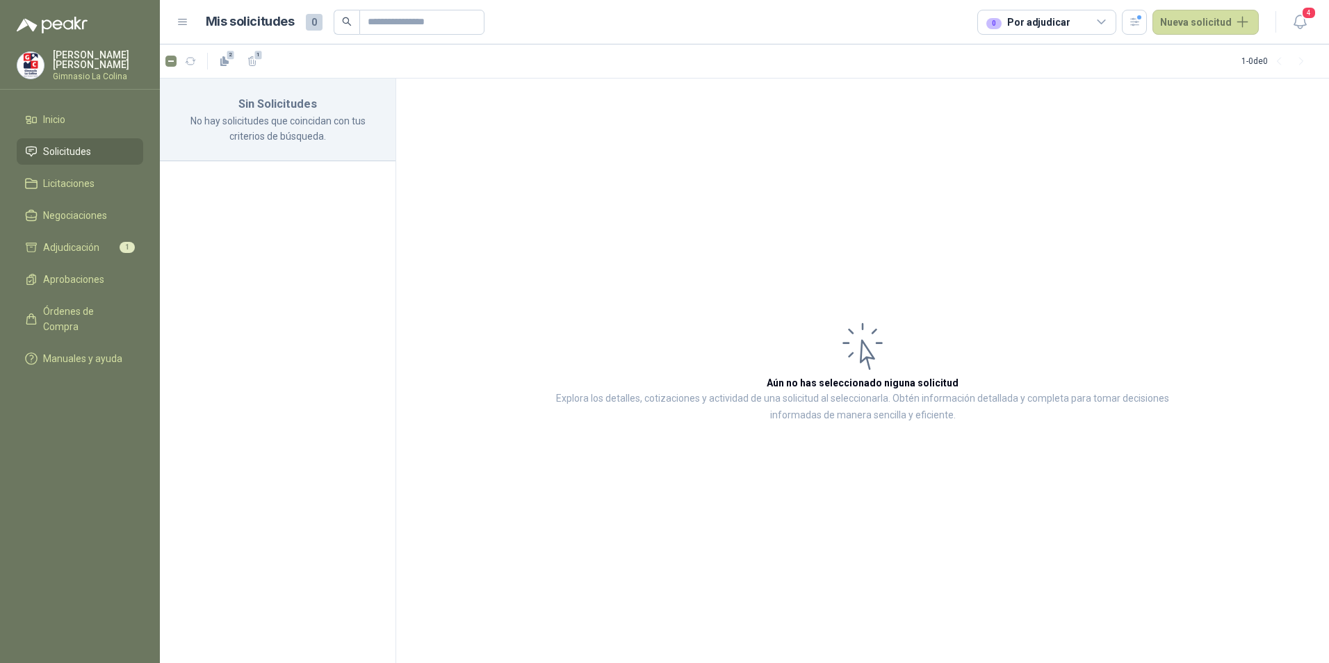
click at [1062, 23] on div "0 Por adjudicar" at bounding box center [1027, 22] width 83 height 15
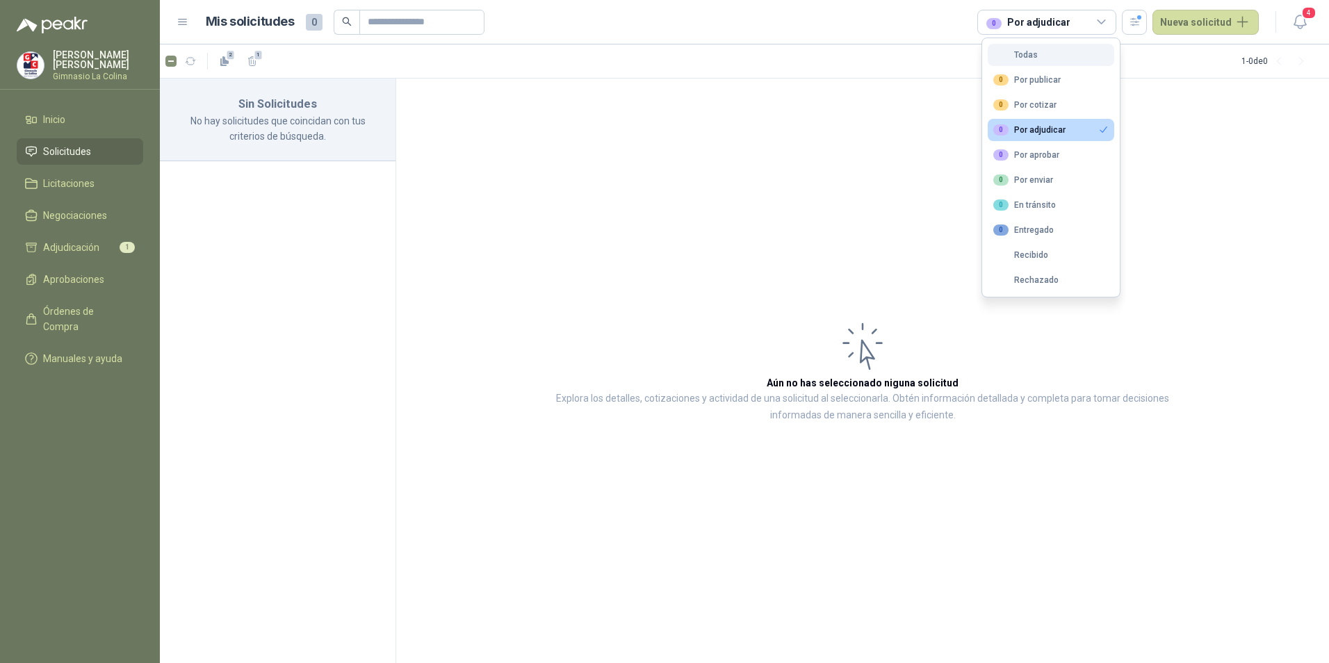
click at [1058, 59] on button "Todas" at bounding box center [1050, 55] width 126 height 22
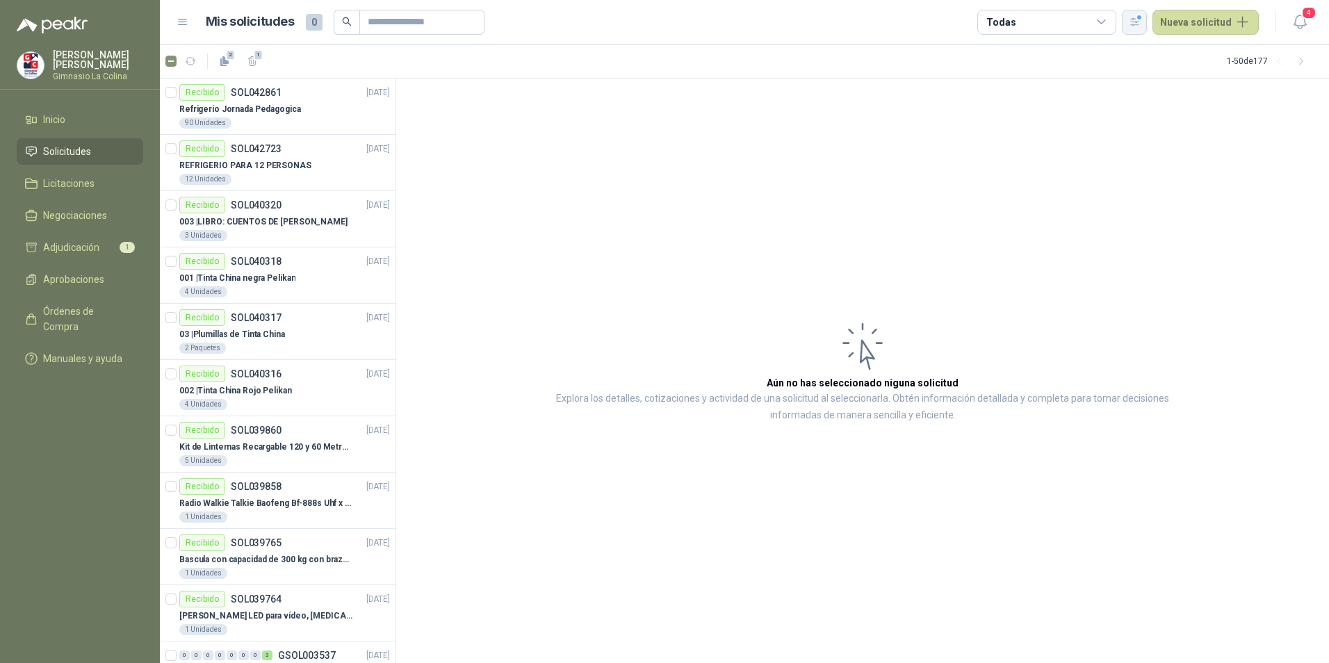
click at [1139, 24] on icon "button" at bounding box center [1134, 22] width 12 height 12
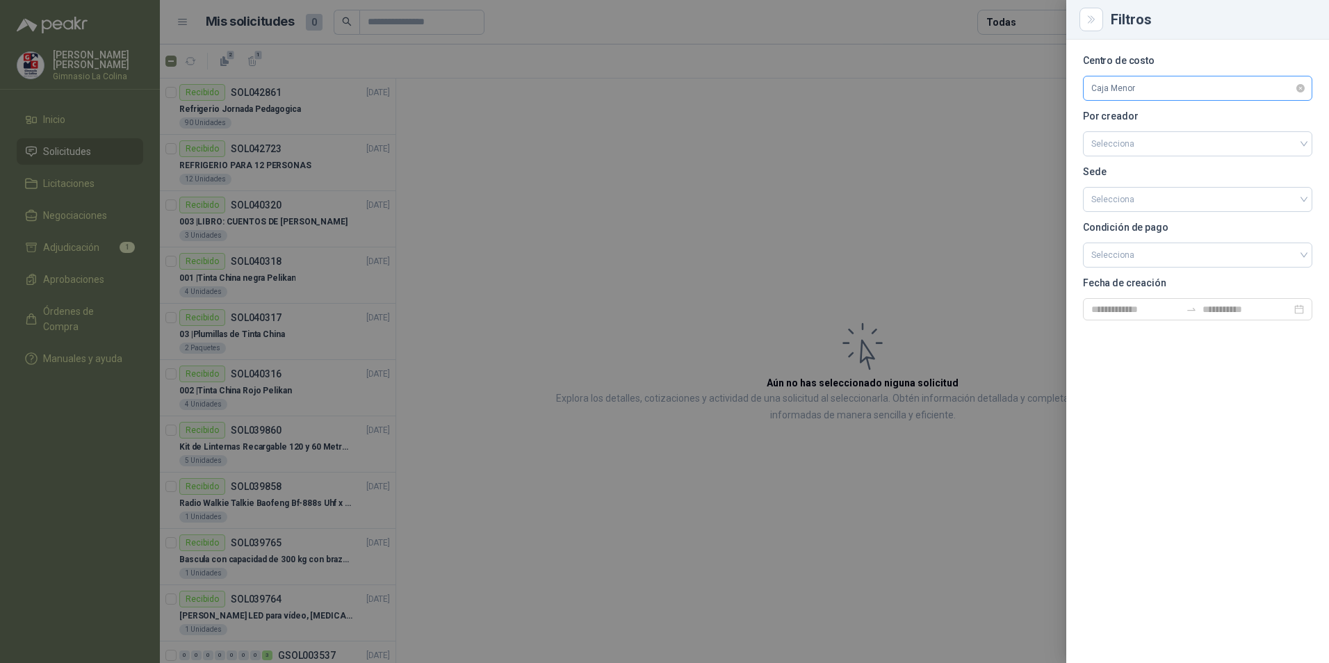
click at [1147, 88] on span "Caja Menor" at bounding box center [1197, 88] width 213 height 21
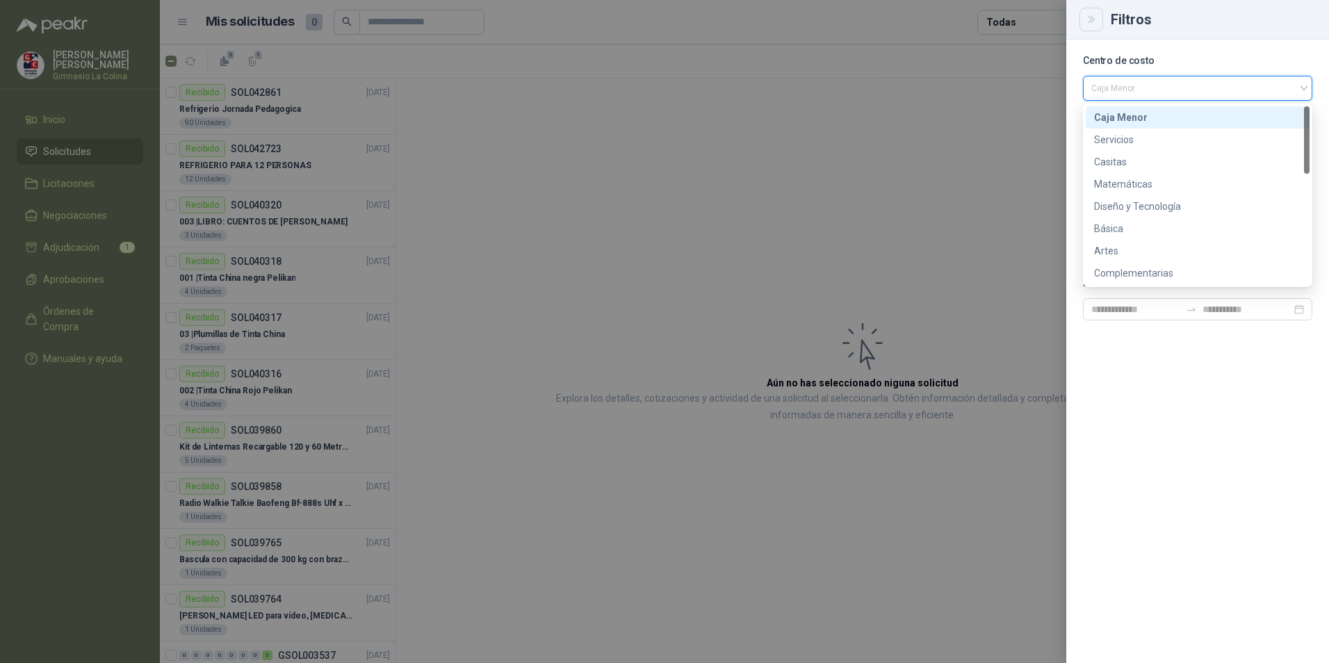
click at [1095, 26] on button "Close" at bounding box center [1091, 20] width 24 height 24
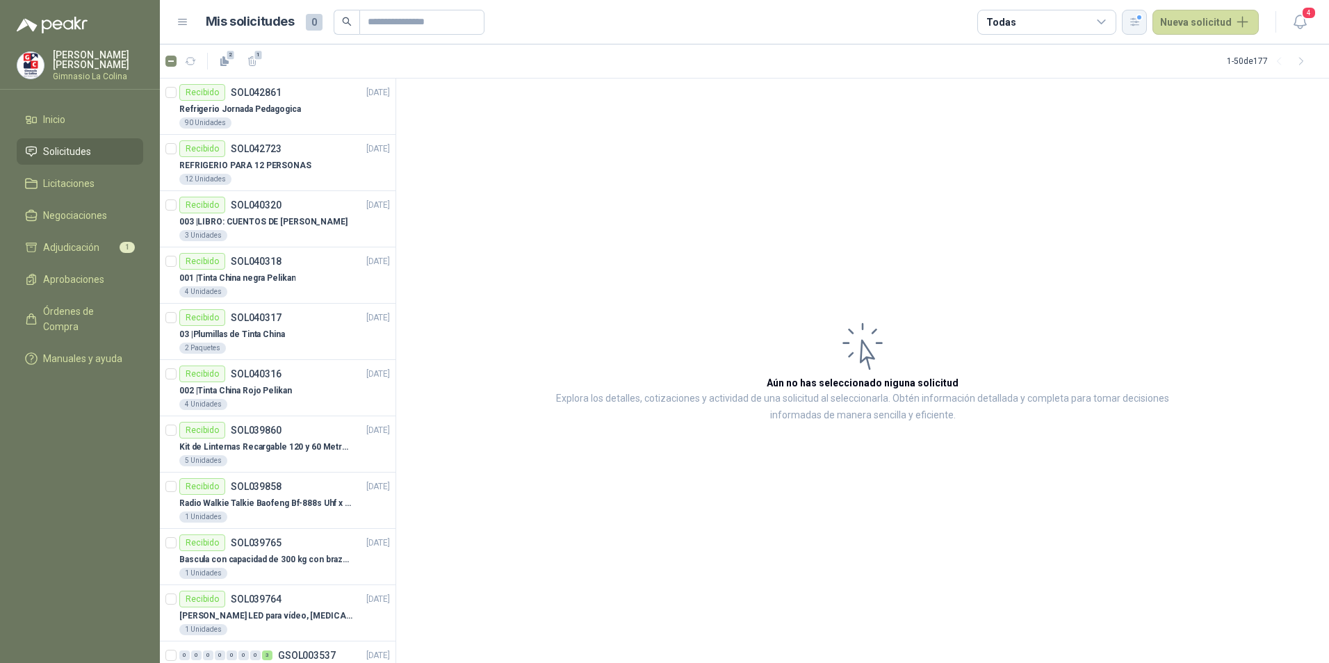
click at [1140, 22] on icon "button" at bounding box center [1134, 22] width 12 height 12
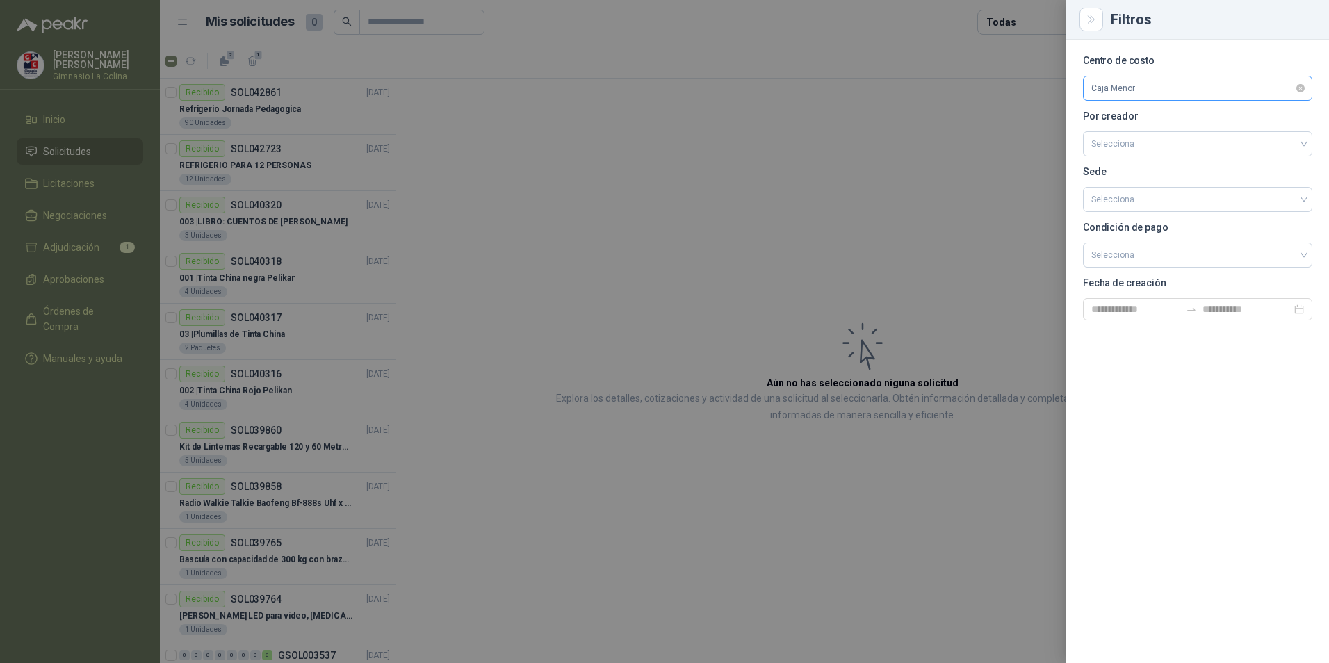
click at [1144, 97] on span "Caja Menor" at bounding box center [1197, 88] width 213 height 21
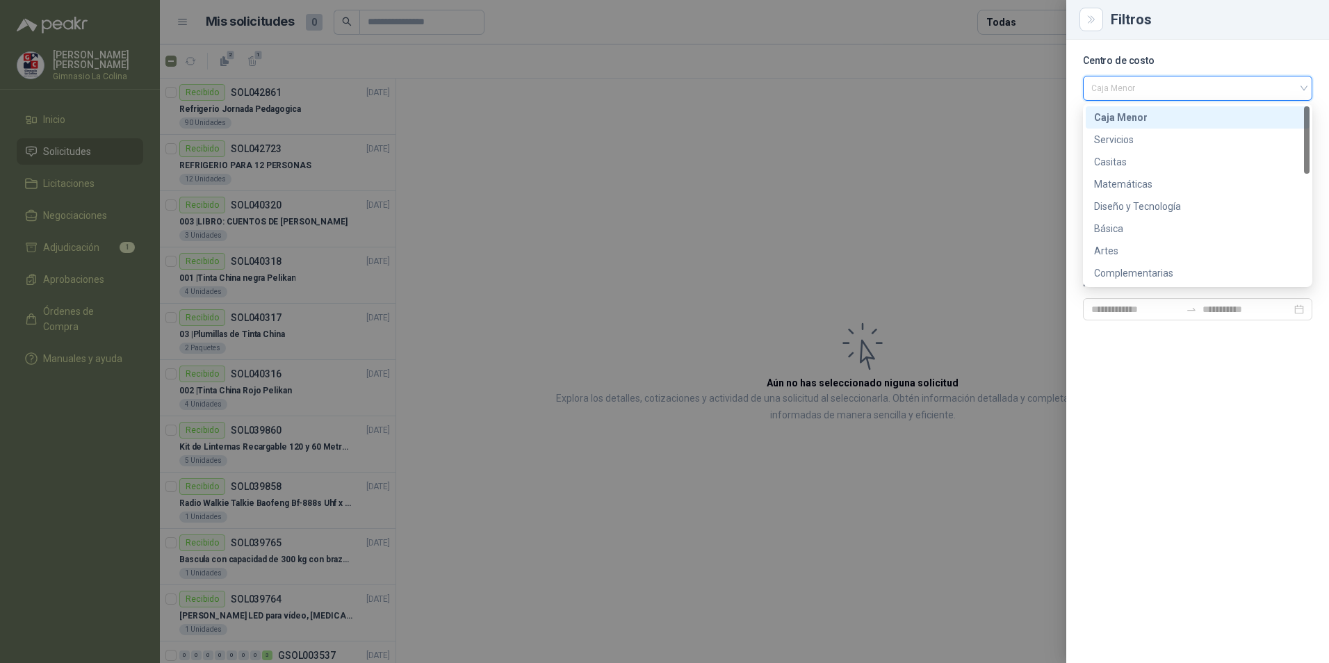
click at [1153, 122] on div "Caja Menor" at bounding box center [1197, 117] width 207 height 15
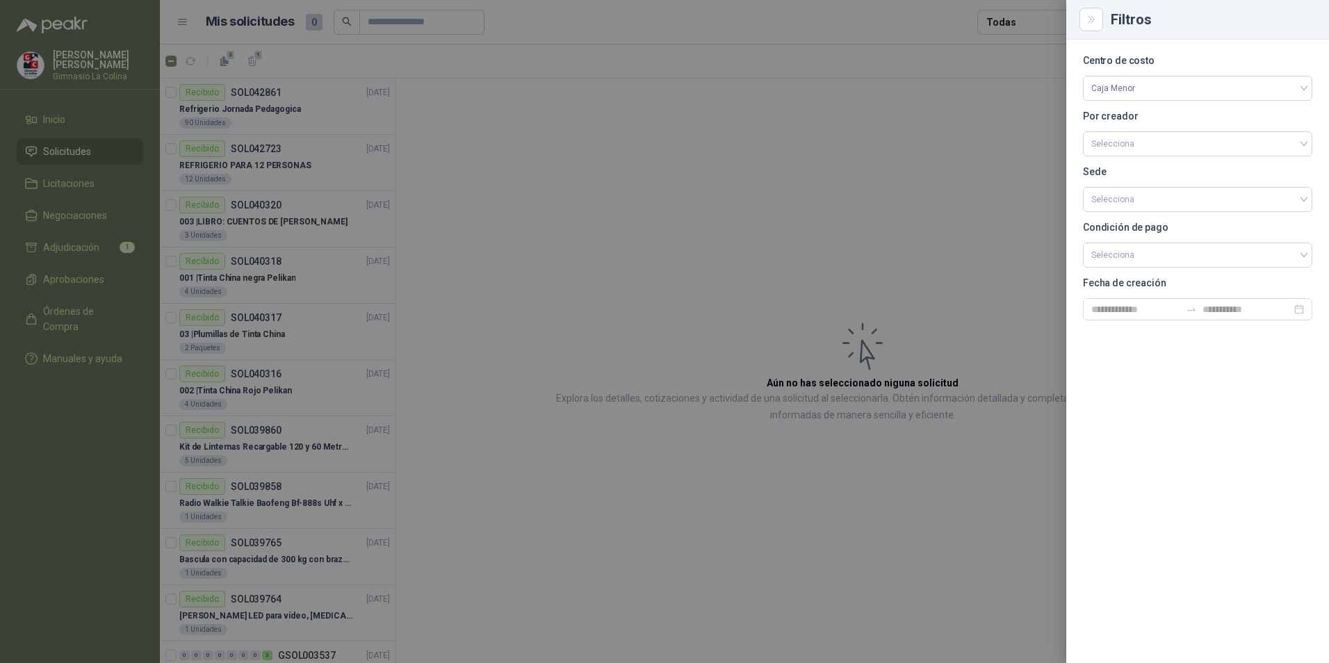
click at [901, 179] on div at bounding box center [664, 331] width 1329 height 663
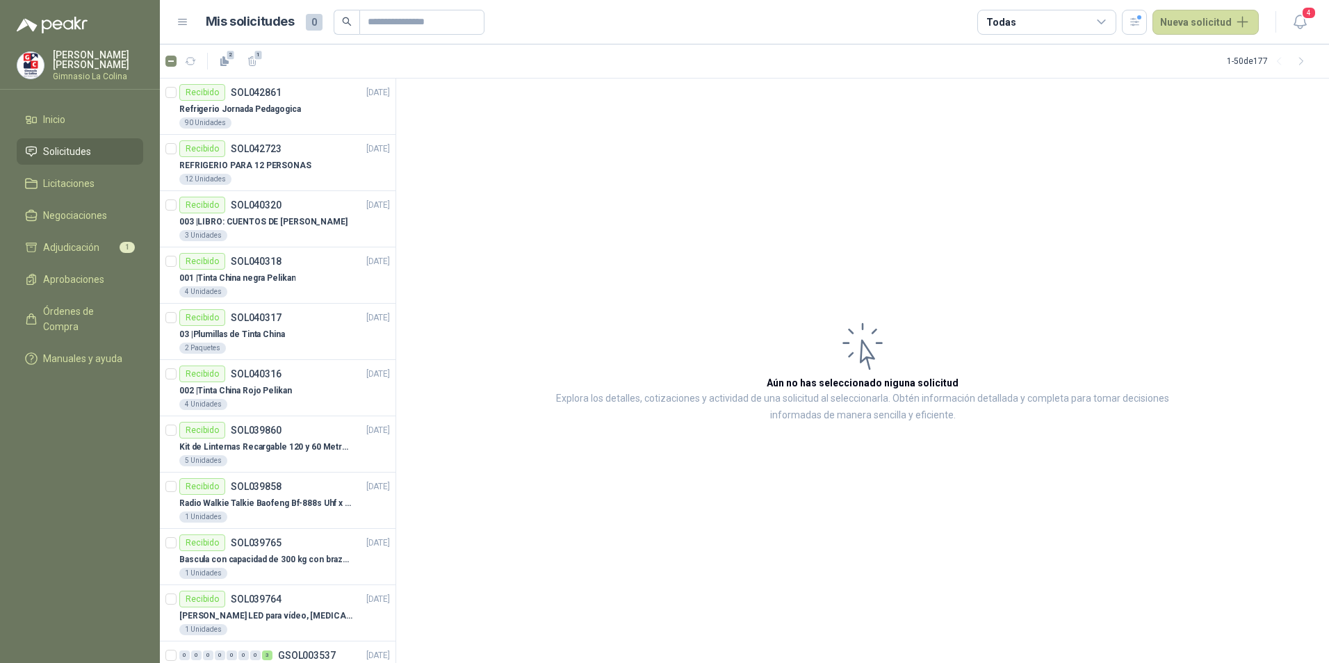
click at [1051, 29] on div "Todas" at bounding box center [1046, 22] width 139 height 25
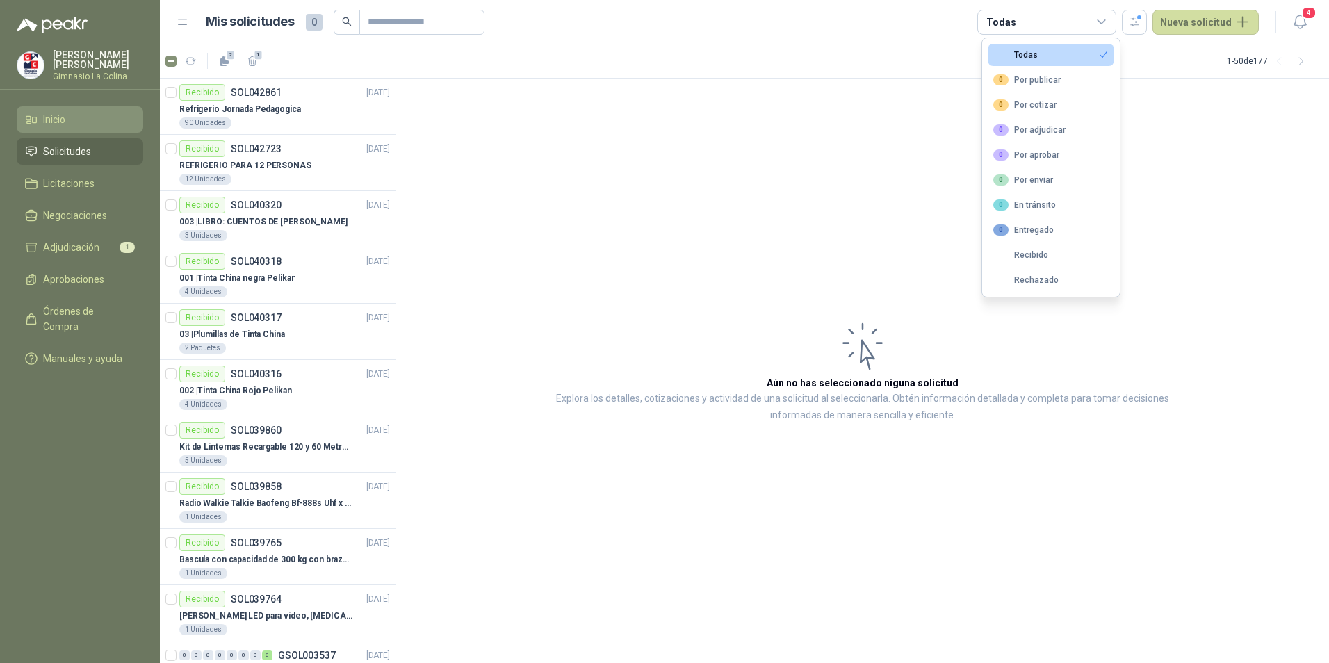
click at [56, 122] on span "Inicio" at bounding box center [54, 119] width 22 height 15
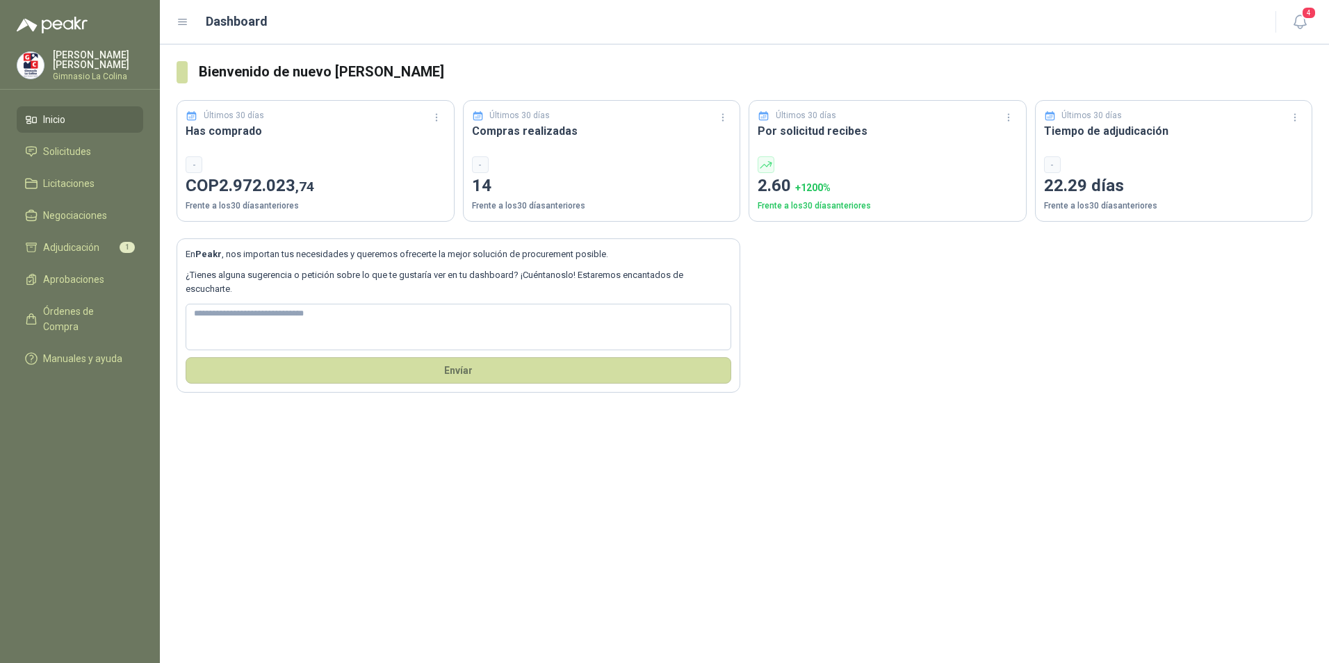
click at [56, 122] on span "Inicio" at bounding box center [54, 119] width 22 height 15
click at [95, 150] on li "Solicitudes" at bounding box center [80, 151] width 110 height 15
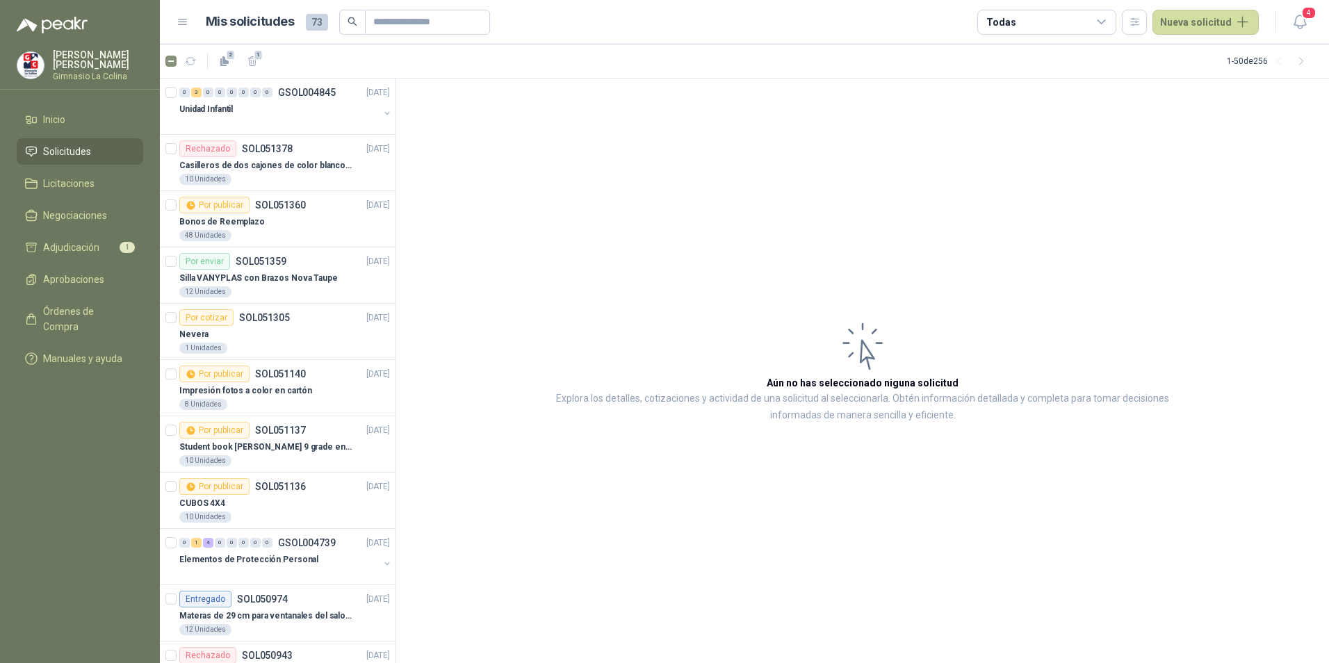
click at [1071, 21] on div "Todas" at bounding box center [1046, 22] width 139 height 25
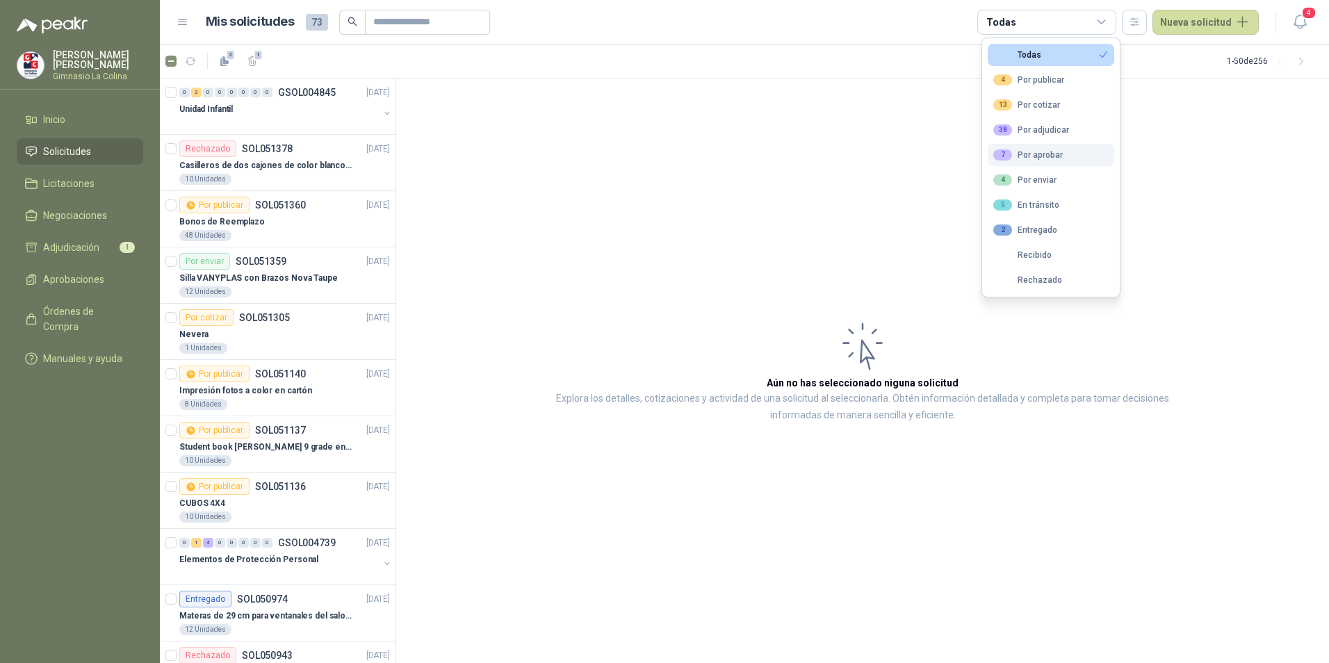
click at [1062, 151] on button "7 Por aprobar" at bounding box center [1050, 155] width 126 height 22
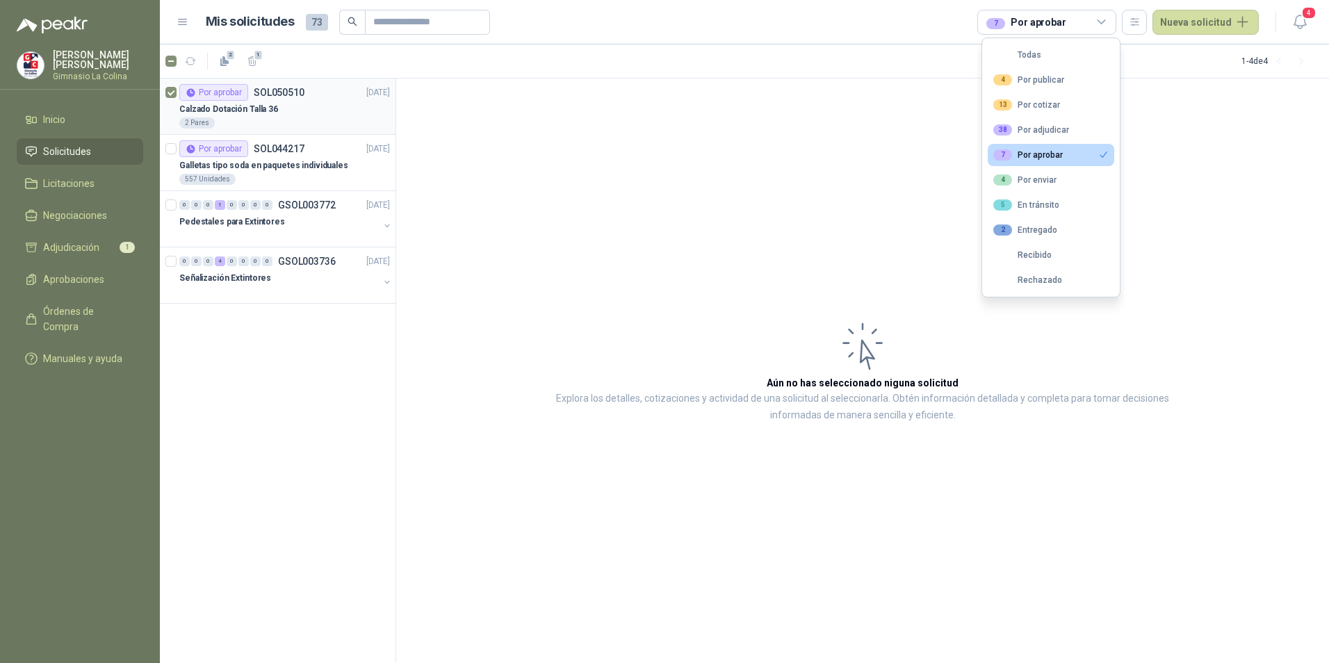
click at [289, 105] on div "Calzado Dotación Talla 36" at bounding box center [284, 109] width 211 height 17
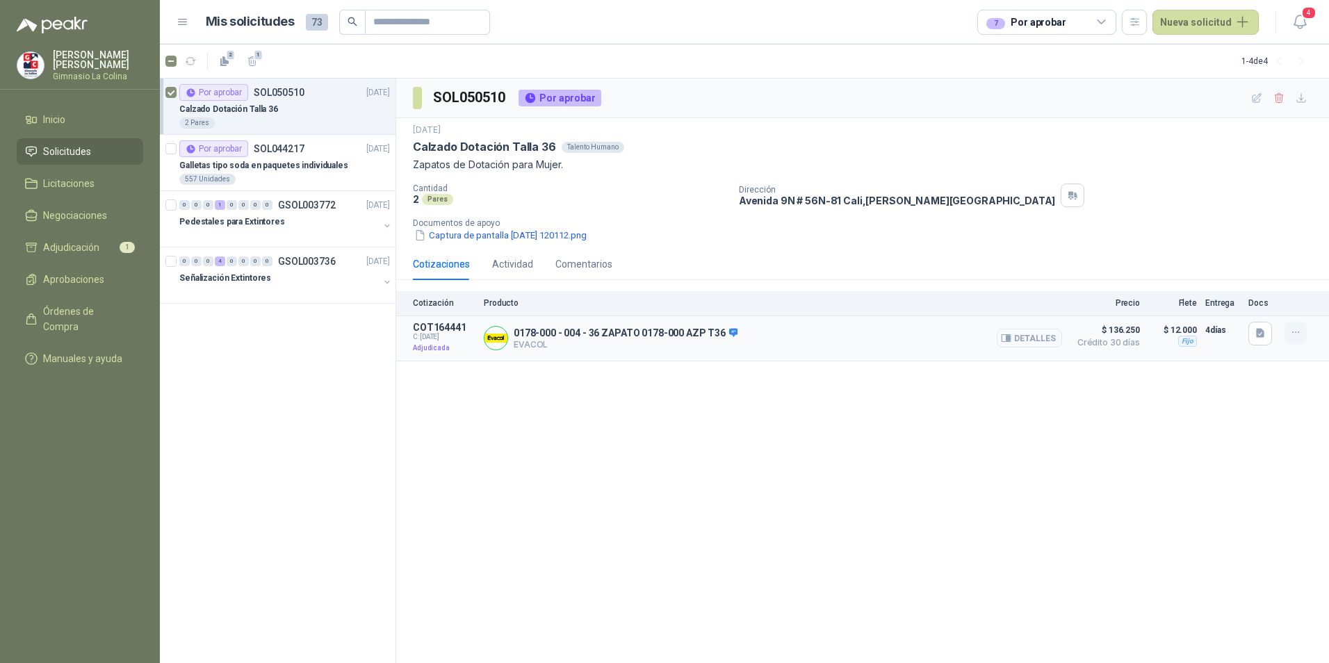
click at [1301, 330] on button "button" at bounding box center [1295, 333] width 22 height 22
click at [1295, 336] on icon "button" at bounding box center [1296, 333] width 12 height 12
click at [238, 222] on p "Pedestales para Extintores" at bounding box center [232, 221] width 106 height 13
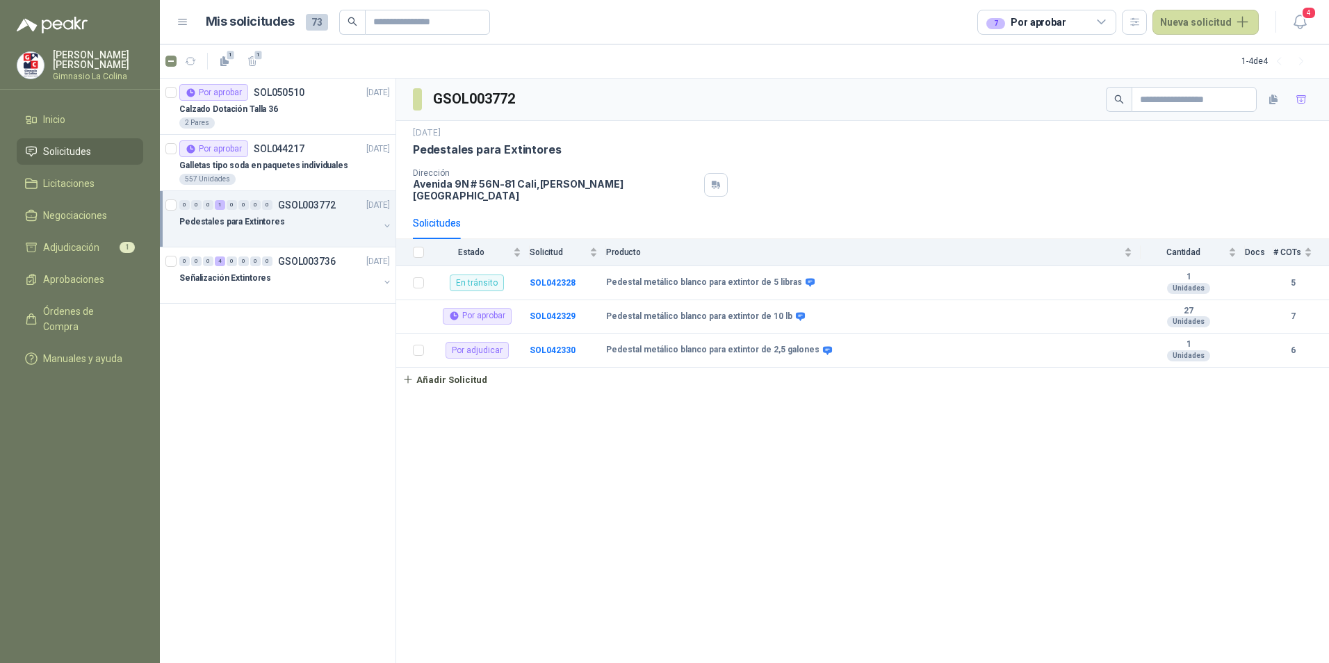
click at [1085, 6] on header "Mis solicitudes 73 7 Por aprobar Nueva solicitud 4" at bounding box center [744, 22] width 1169 height 44
click at [1094, 16] on div "7 Por aprobar" at bounding box center [1046, 22] width 139 height 25
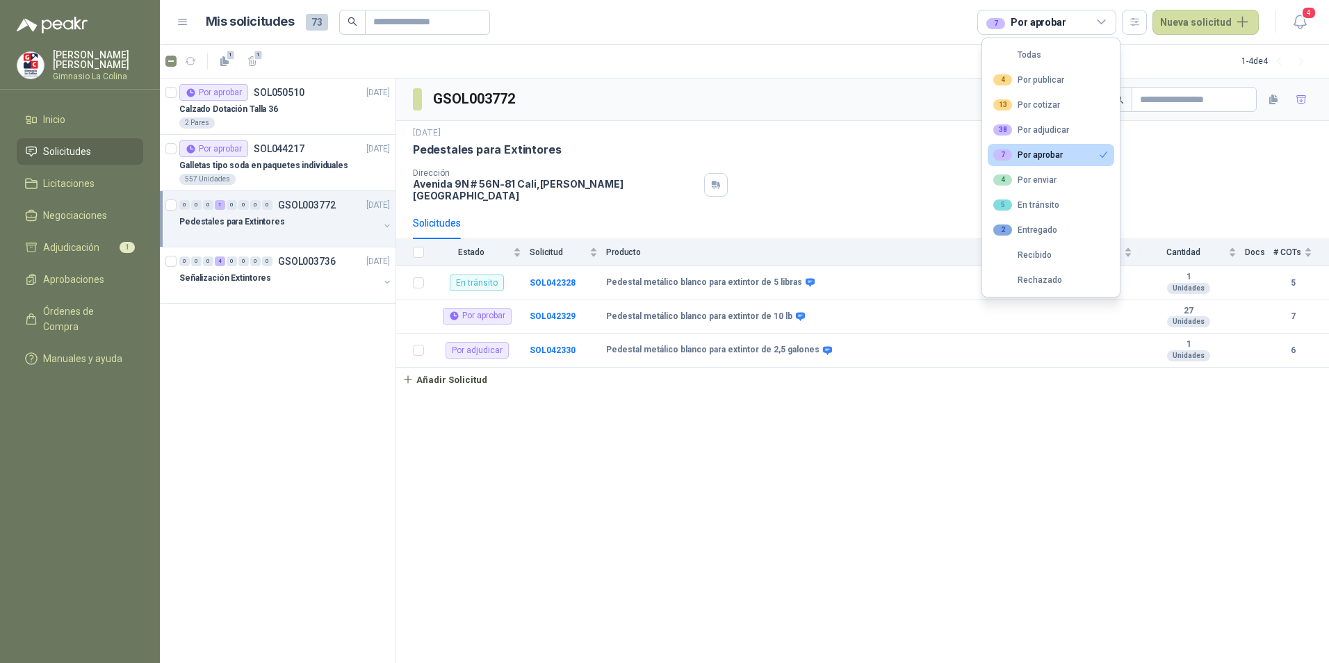
click at [1066, 160] on button "7 Por aprobar" at bounding box center [1050, 155] width 126 height 22
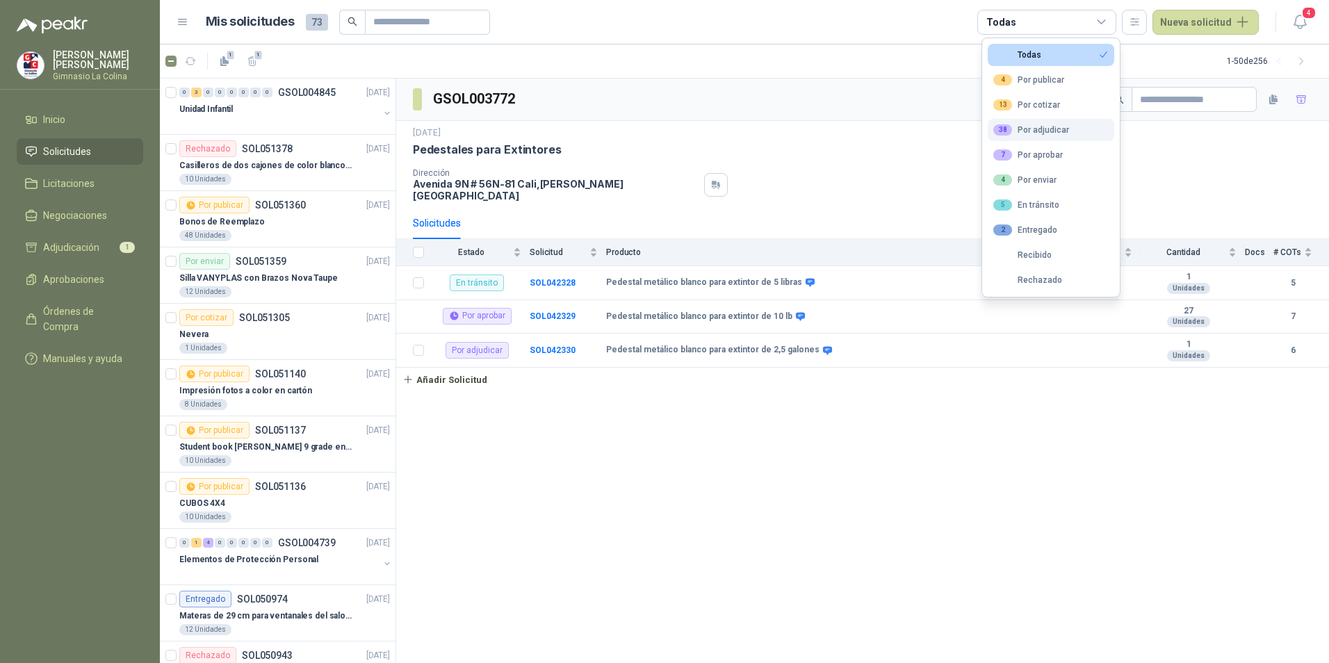
click at [1065, 131] on div "38 Por adjudicar" at bounding box center [1031, 129] width 76 height 11
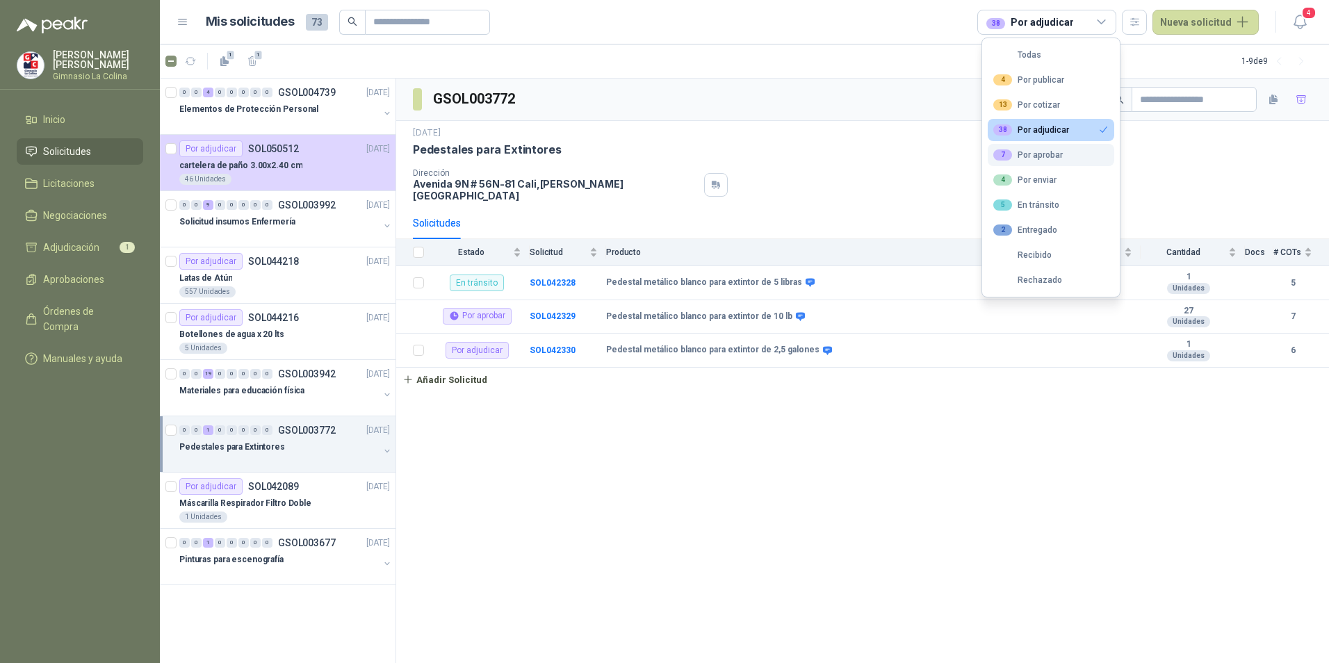
click at [1037, 158] on div "7 Por aprobar" at bounding box center [1027, 154] width 69 height 11
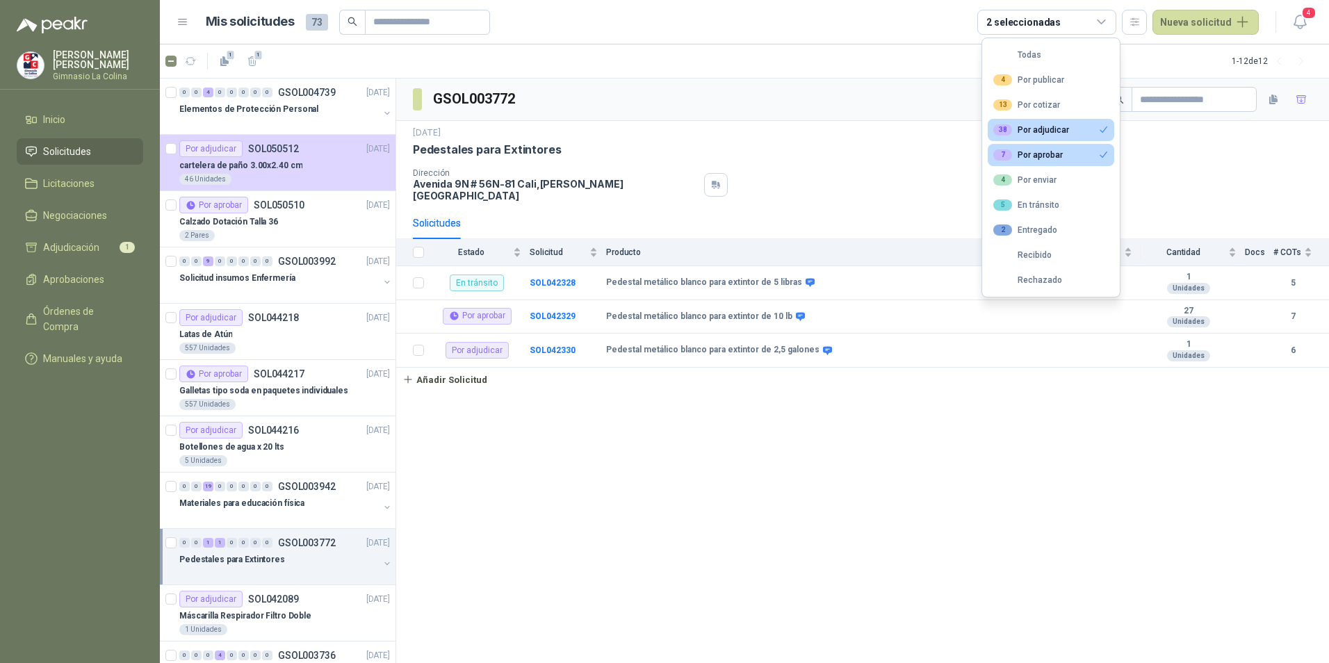
click at [1057, 129] on div "38 Por adjudicar" at bounding box center [1031, 129] width 76 height 11
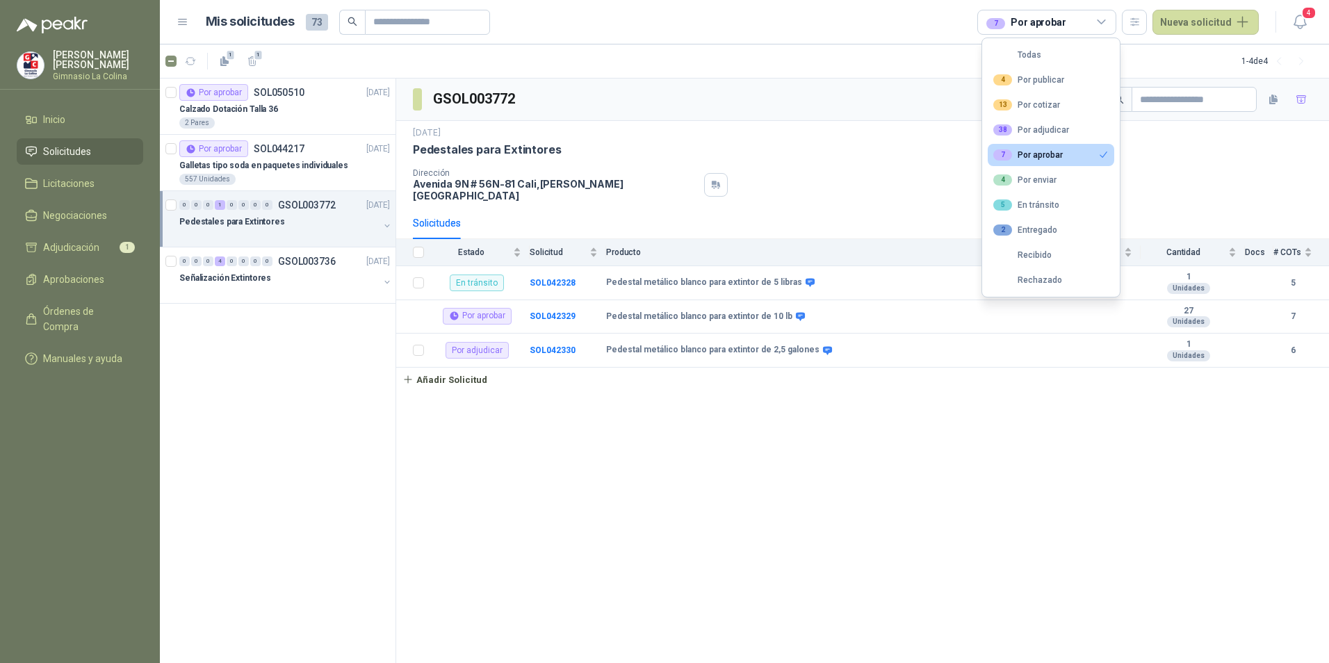
click at [1063, 156] on button "7 Por aprobar" at bounding box center [1050, 155] width 126 height 22
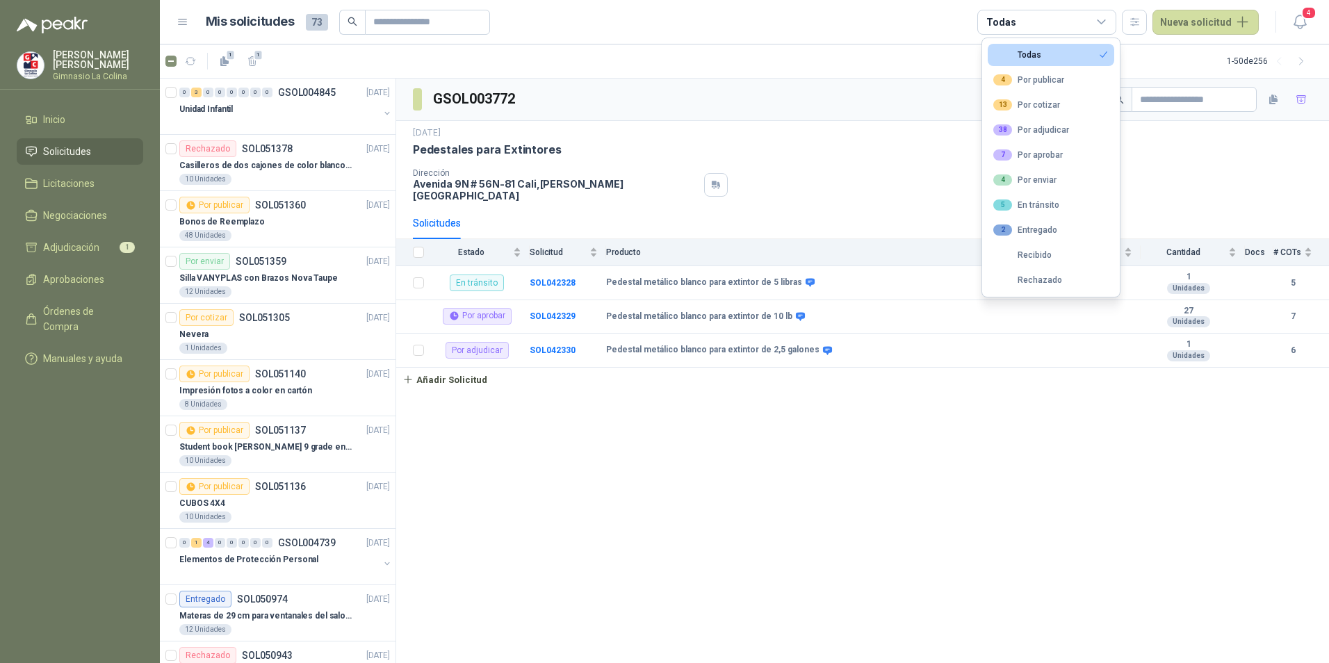
click at [843, 485] on div "GSOL003772 [DATE] Pedestales para Extintores Dirección [STREET_ADDRESS][PERSON_…" at bounding box center [862, 371] width 933 height 585
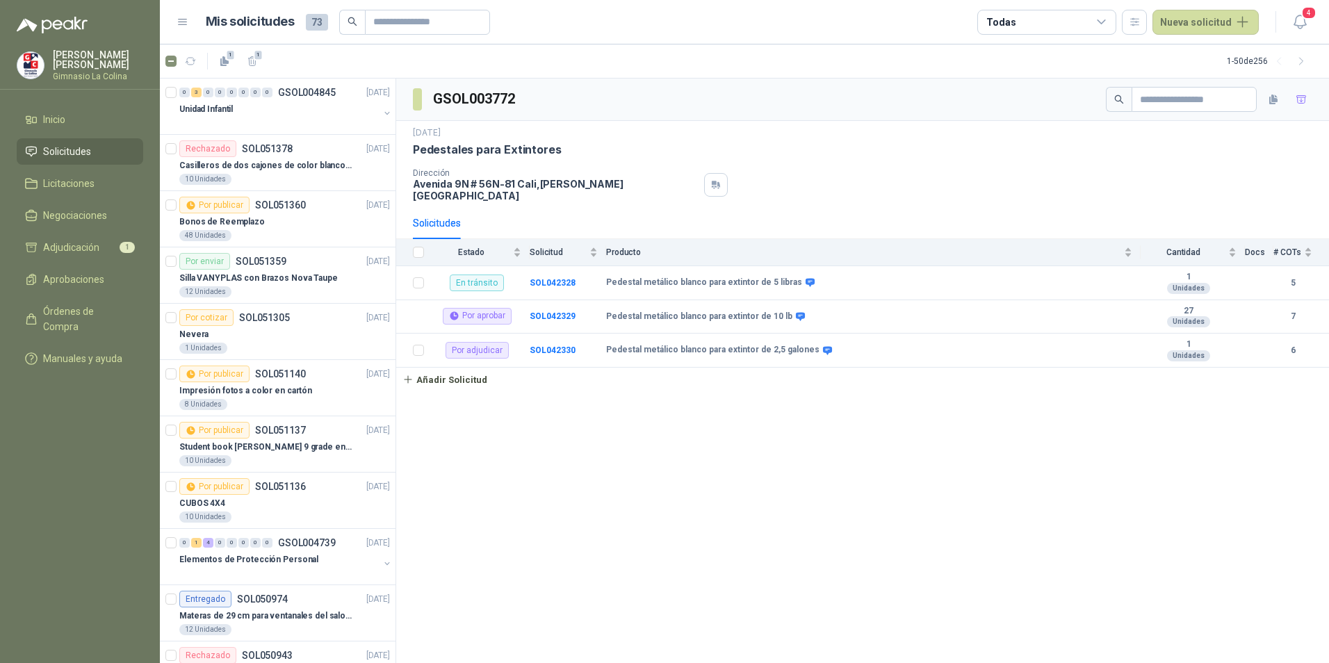
click at [90, 156] on span "Solicitudes" at bounding box center [67, 151] width 48 height 15
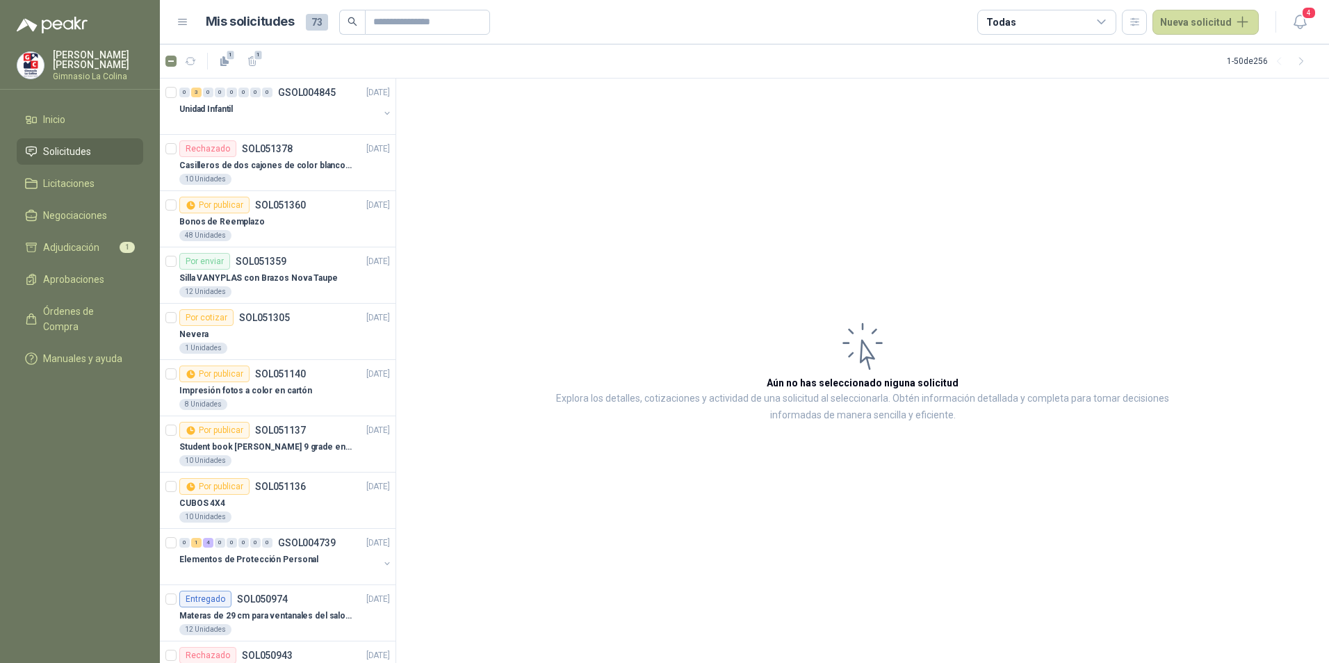
click at [1070, 17] on div "Todas" at bounding box center [1046, 22] width 139 height 25
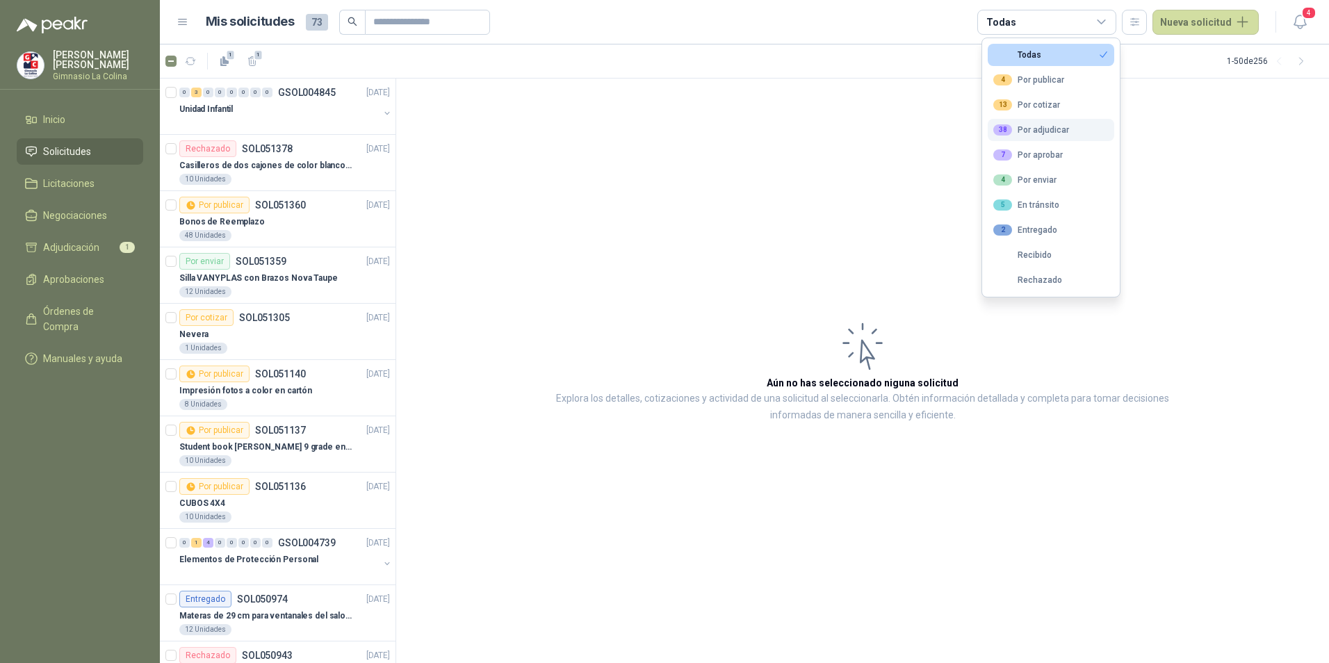
click at [1054, 131] on div "38 Por adjudicar" at bounding box center [1031, 129] width 76 height 11
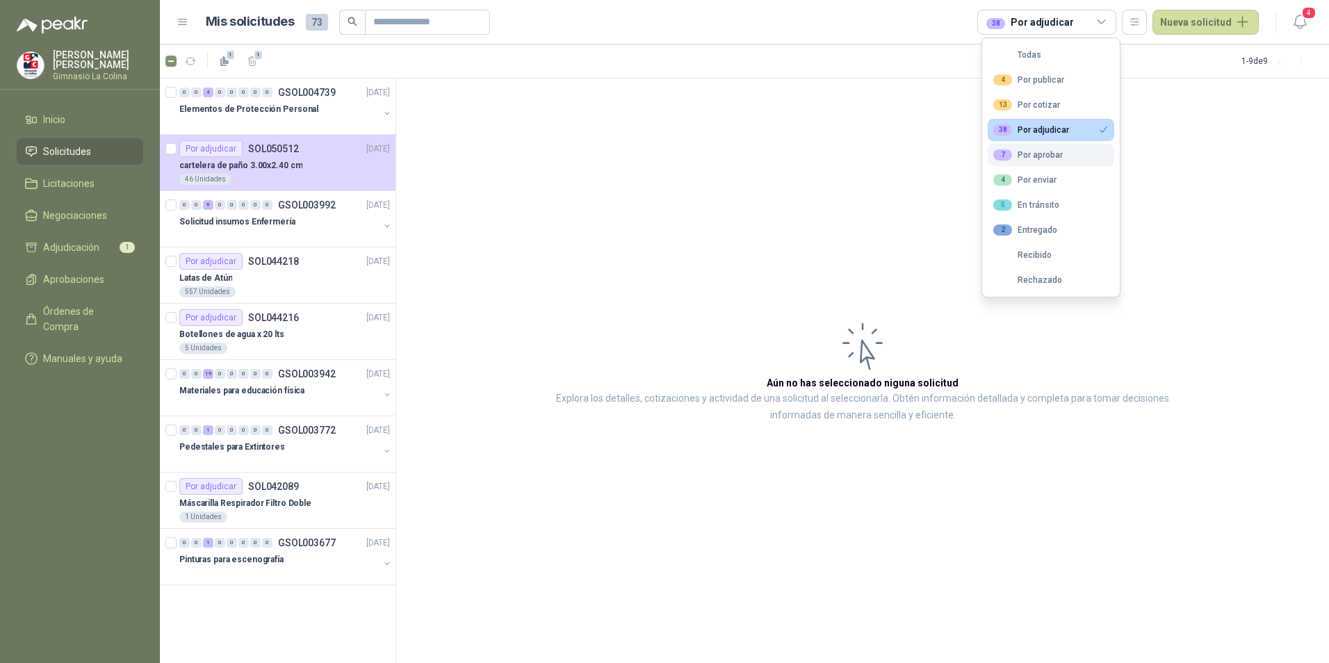
click at [1047, 158] on div "7 Por aprobar" at bounding box center [1027, 154] width 69 height 11
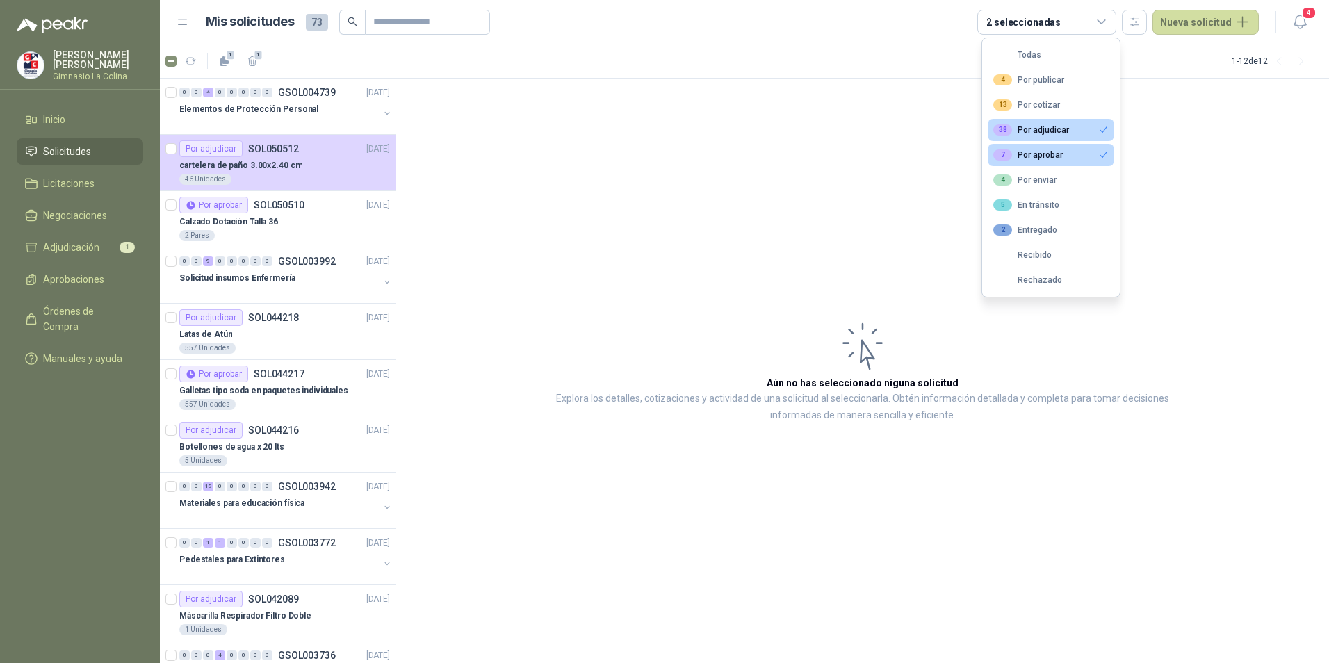
click at [1052, 128] on div "38 Por adjudicar" at bounding box center [1031, 129] width 76 height 11
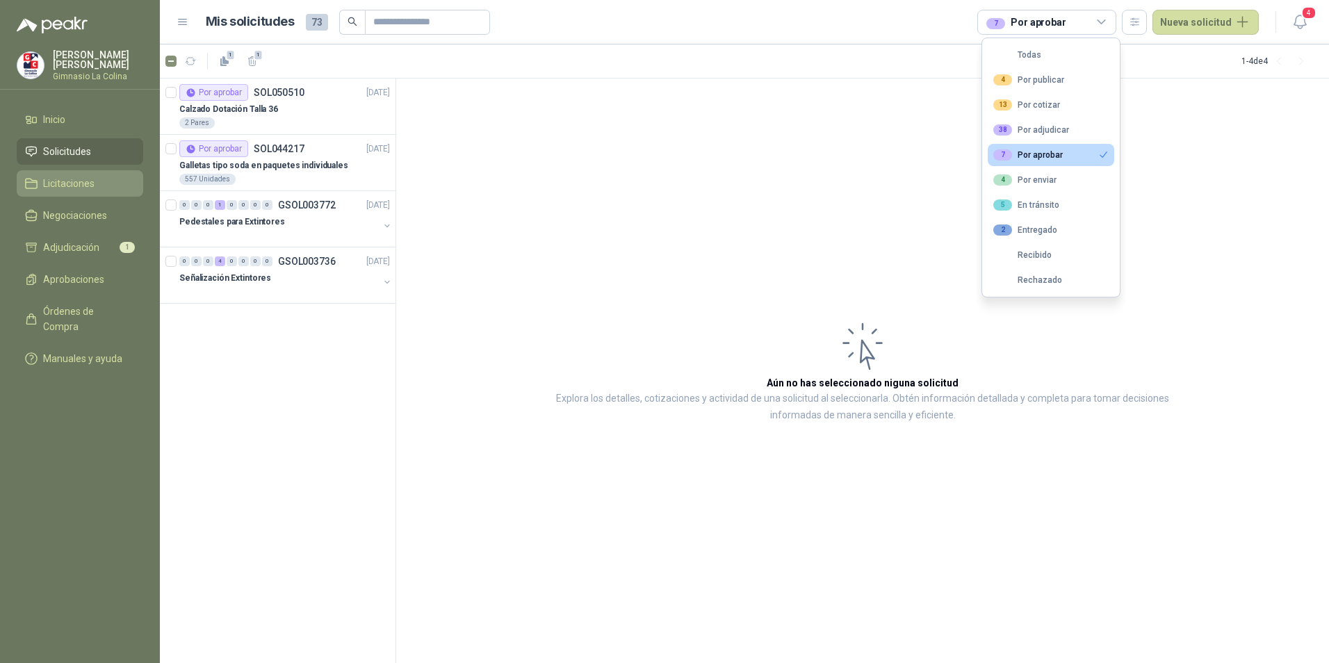
click at [71, 183] on span "Licitaciones" at bounding box center [68, 183] width 51 height 15
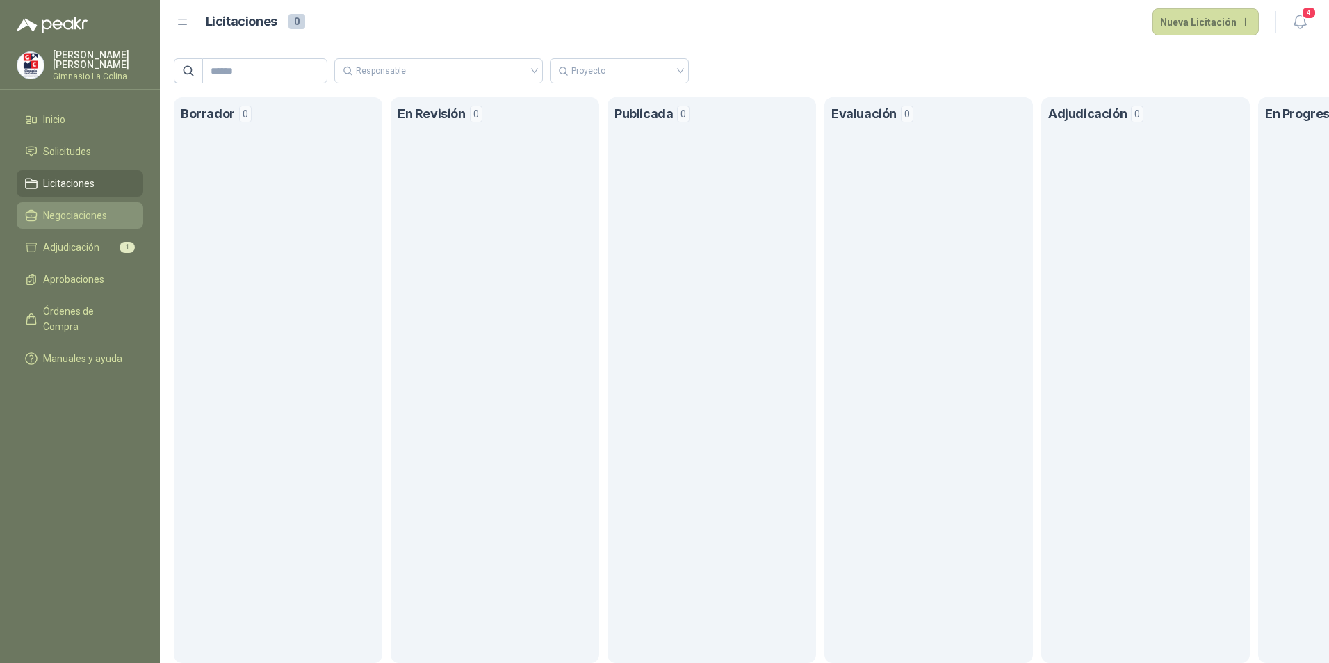
click at [78, 222] on span "Negociaciones" at bounding box center [75, 215] width 64 height 15
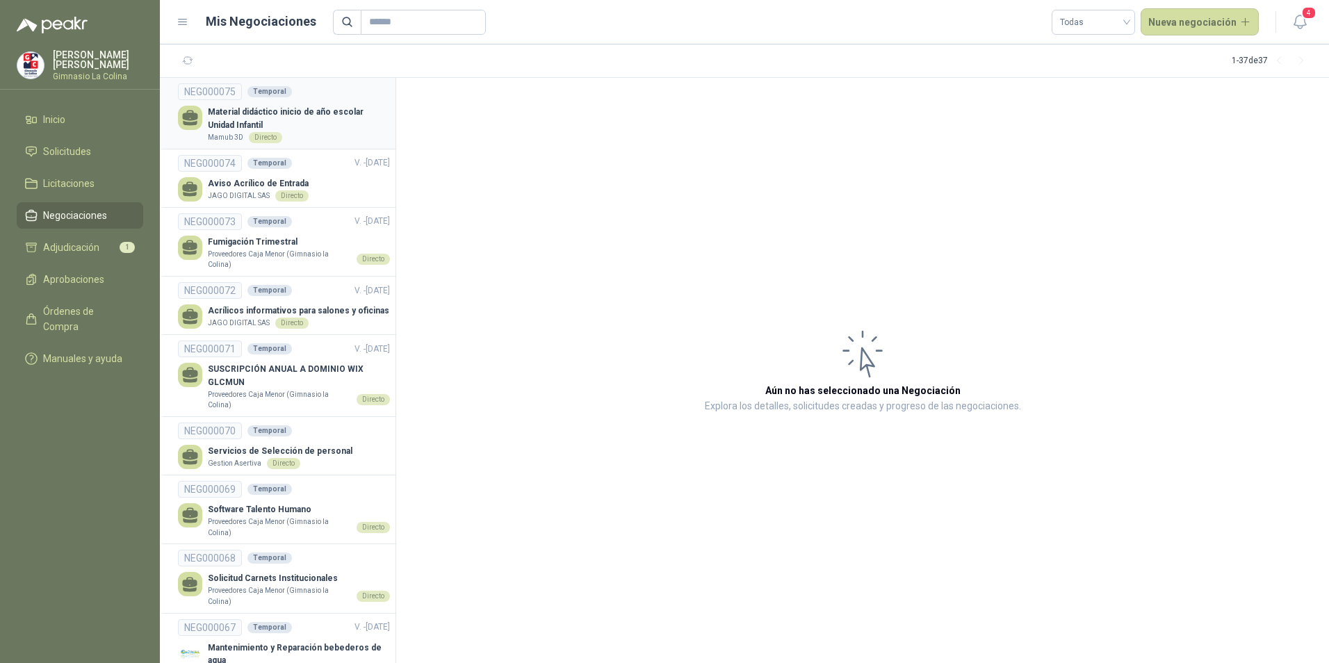
click at [320, 113] on p "Material didáctico inicio de año escolar Unidad Infantil" at bounding box center [299, 119] width 182 height 26
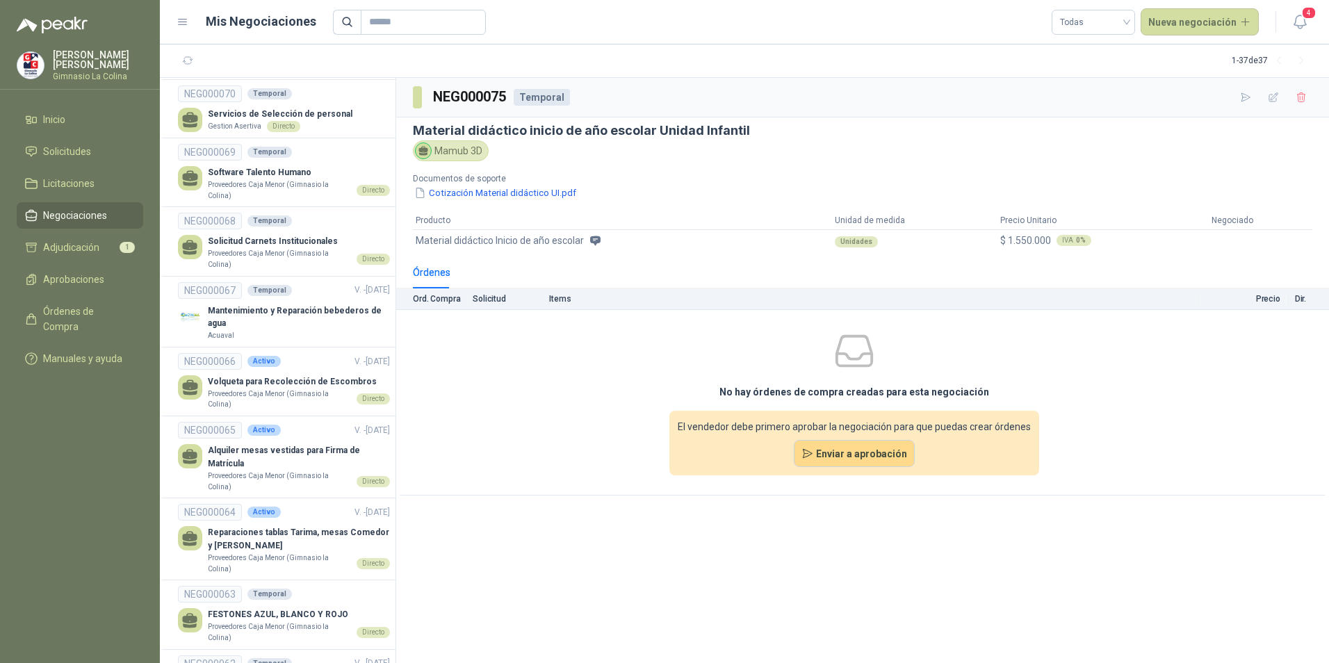
scroll to position [347, 0]
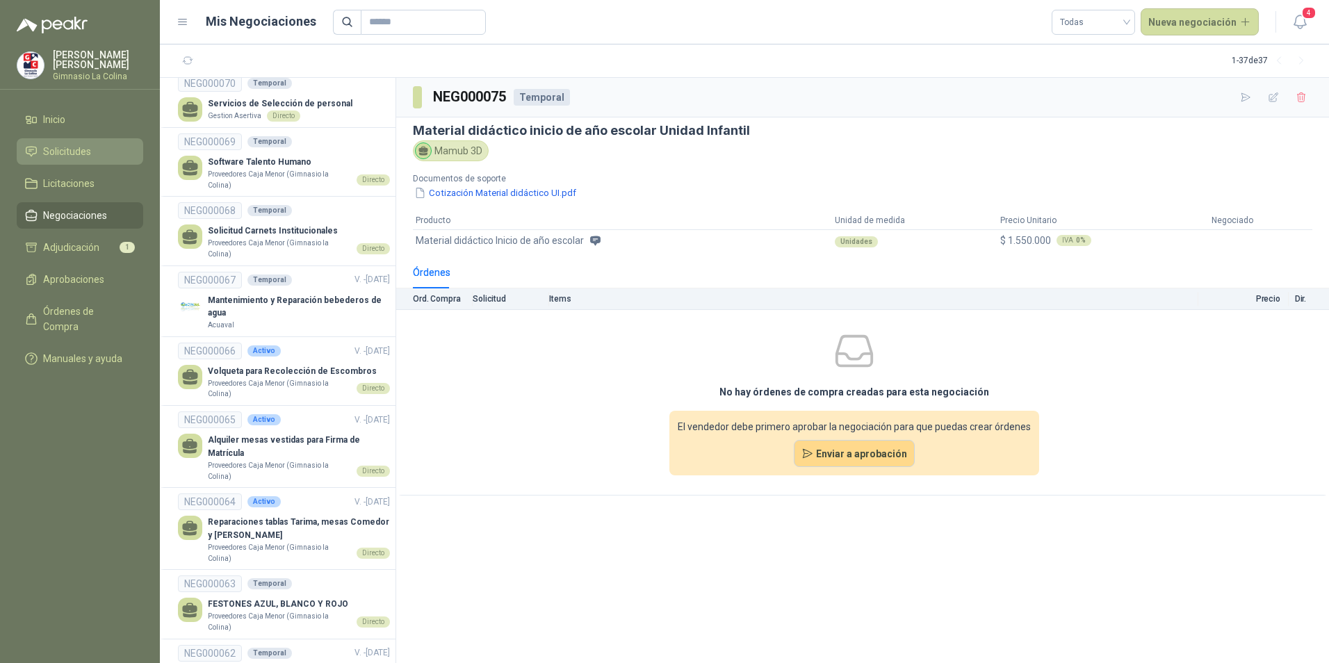
click at [112, 152] on li "Solicitudes" at bounding box center [80, 151] width 110 height 15
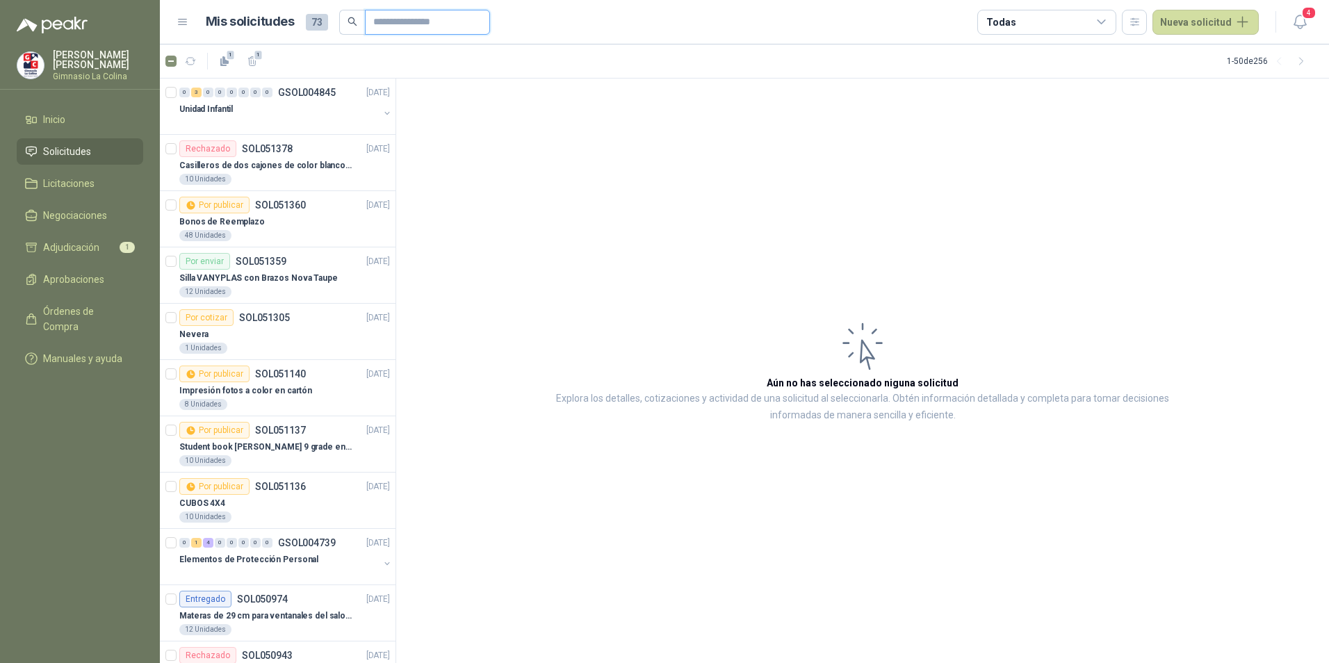
click at [404, 28] on input "text" at bounding box center [421, 22] width 97 height 24
type input "**********"
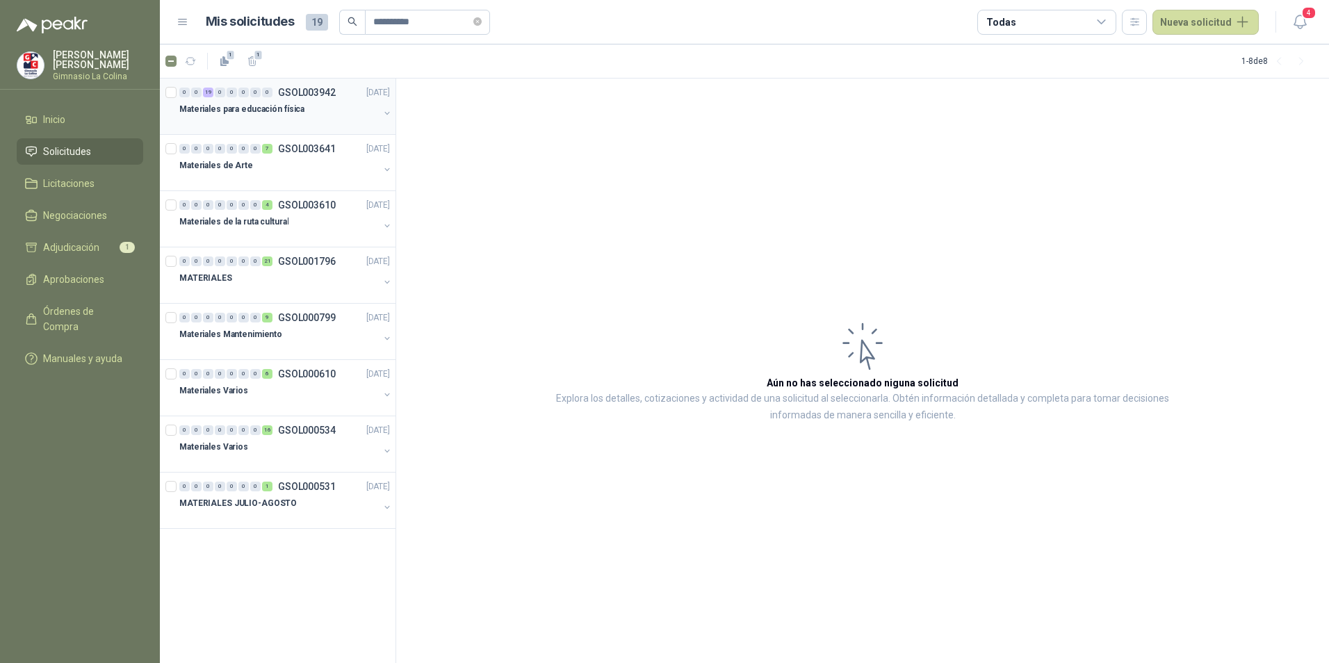
click at [242, 115] on p "Materiales para educación física" at bounding box center [241, 109] width 125 height 13
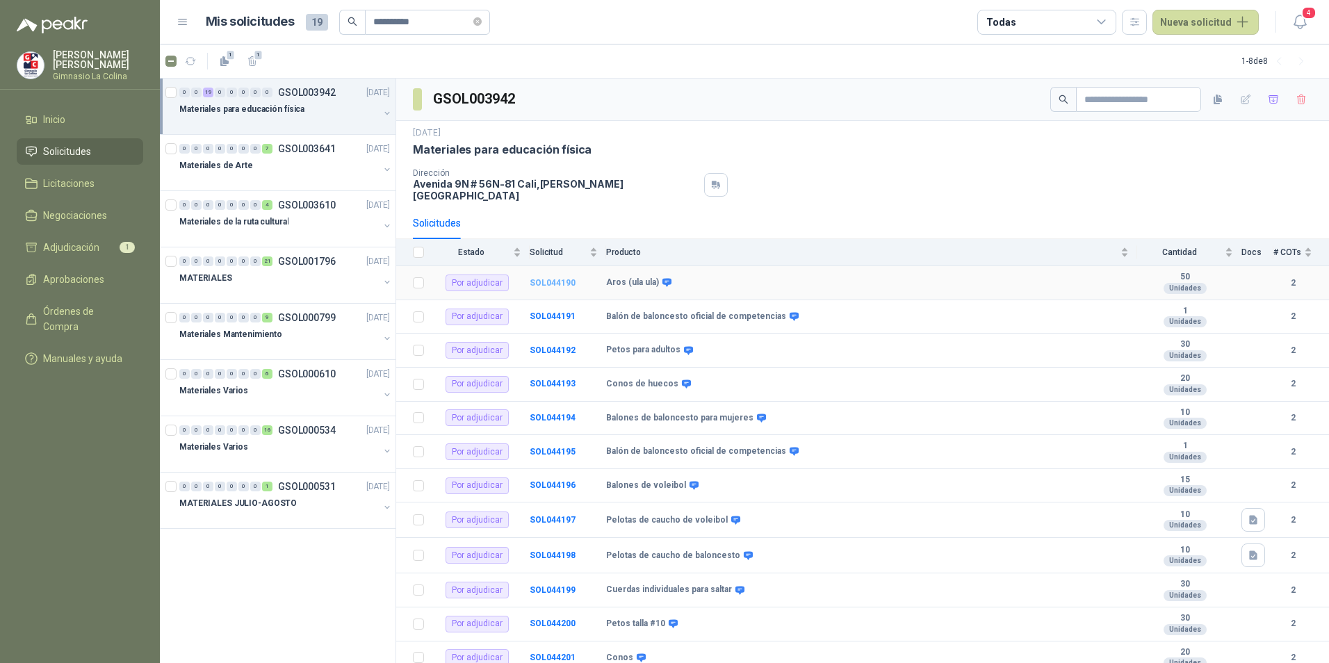
click at [563, 278] on b "SOL044190" at bounding box center [552, 283] width 46 height 10
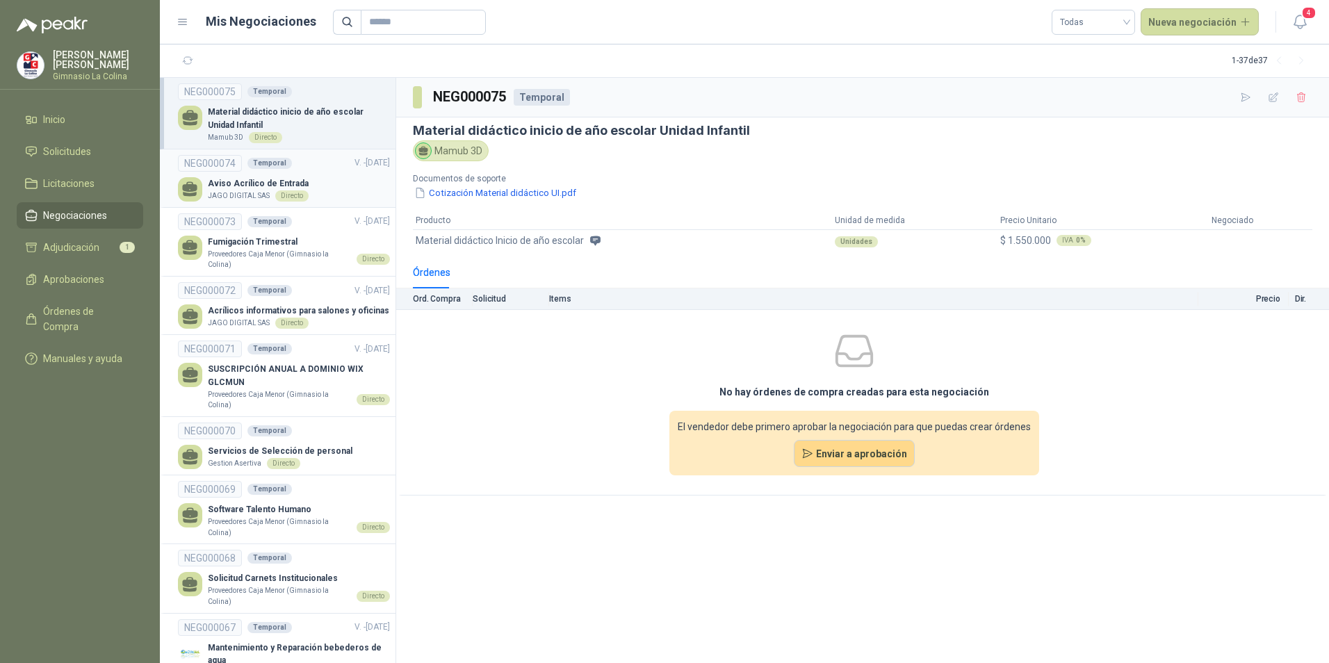
click at [299, 187] on p "Aviso Acrílico de Entrada" at bounding box center [258, 183] width 101 height 13
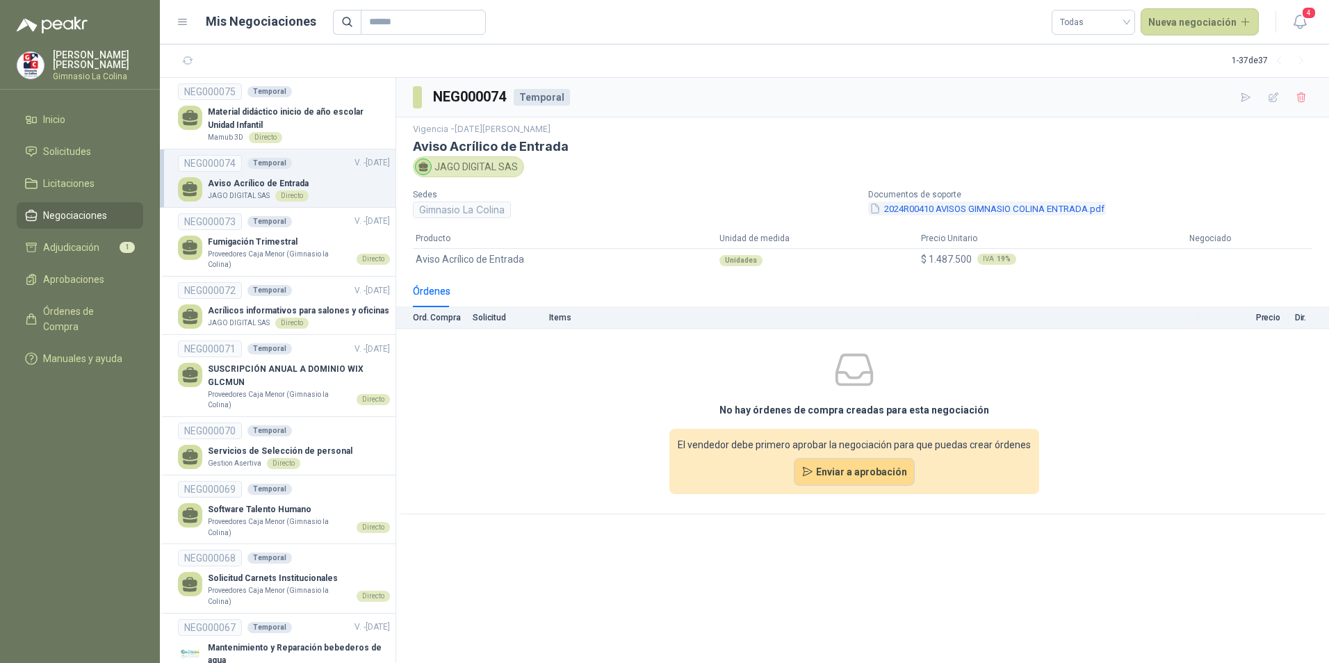
click at [937, 207] on button "2024R00410 AVISOS GIMNASIO COLINA ENTRADA.pdf" at bounding box center [987, 209] width 238 height 15
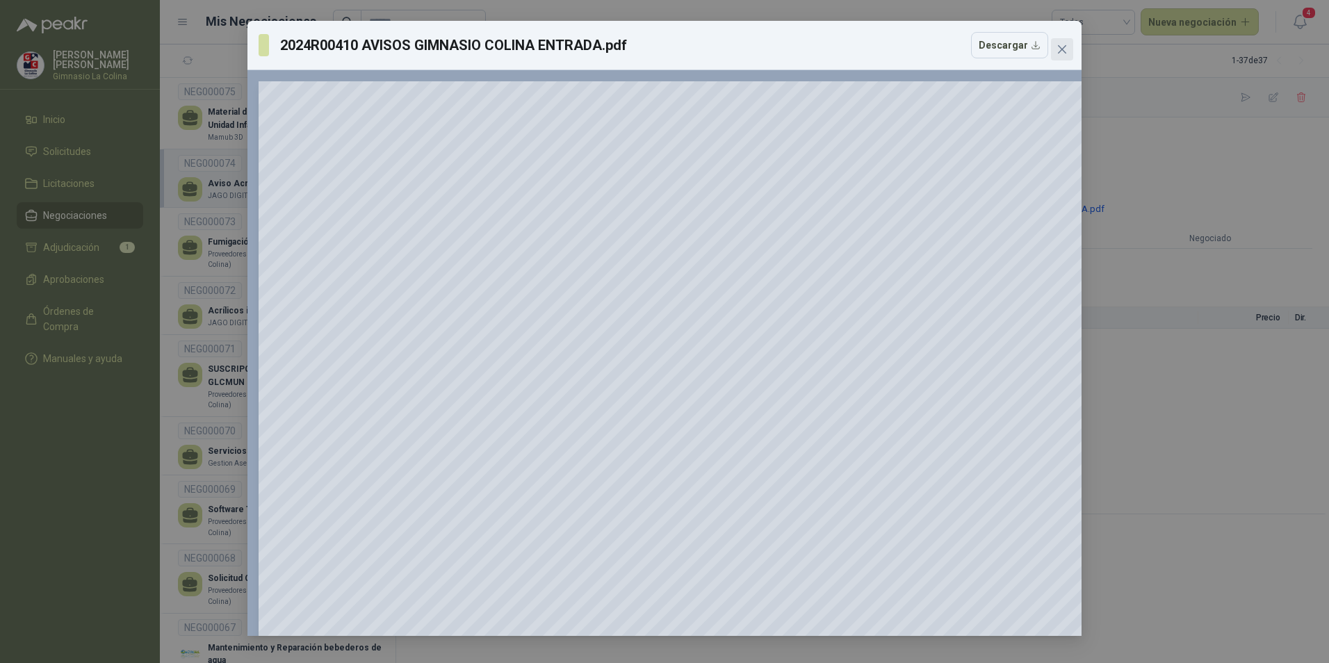
click at [1065, 49] on icon "close" at bounding box center [1061, 49] width 11 height 11
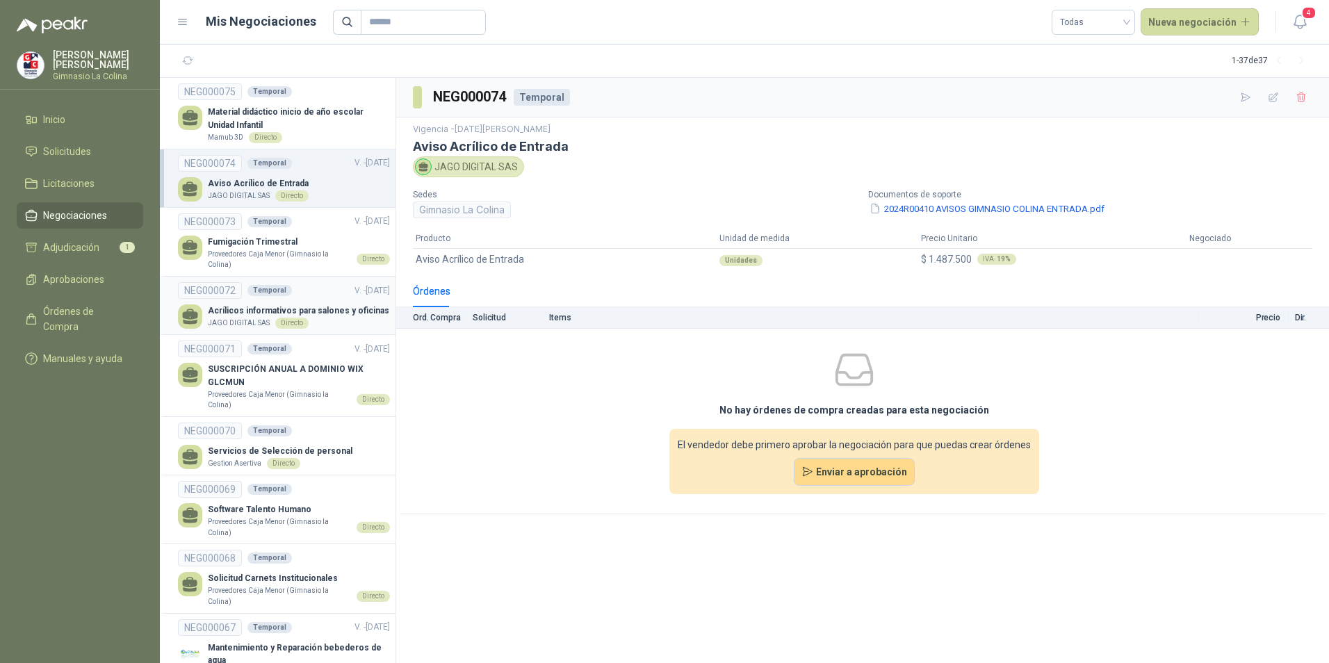
click at [322, 316] on p "Acrílicos informativos para salones y oficinas" at bounding box center [298, 310] width 181 height 13
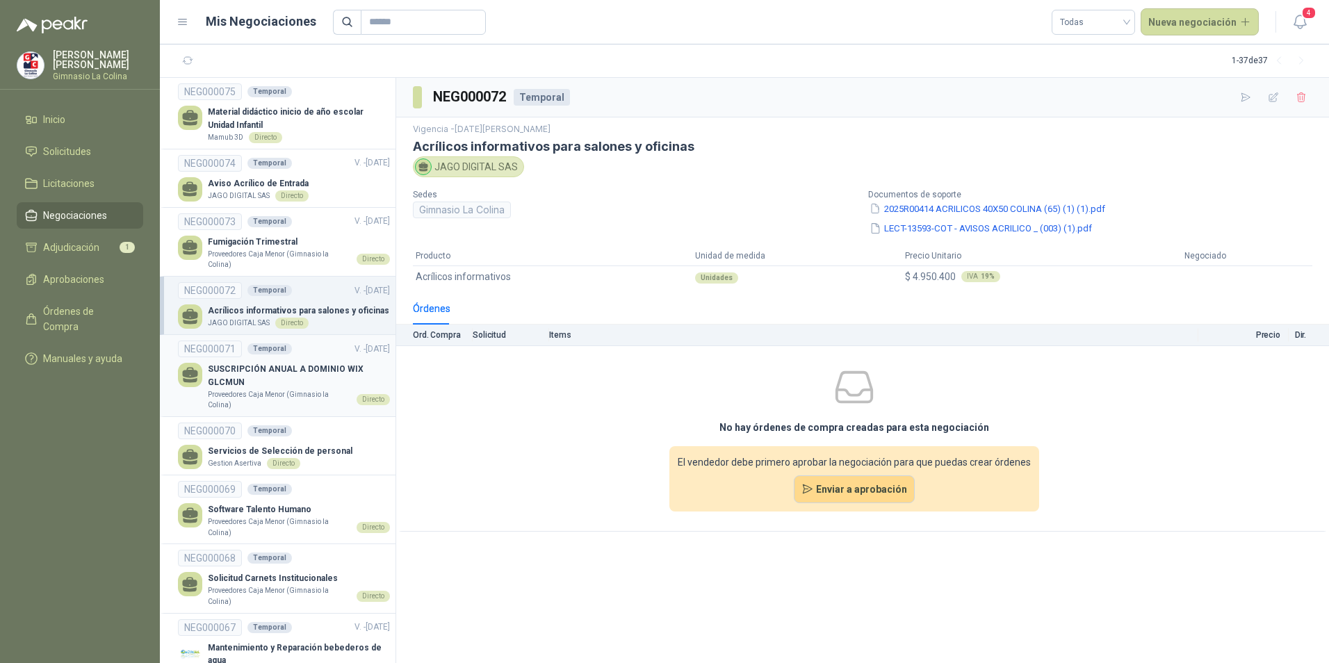
click at [261, 384] on p "SUSCRIPCIÓN ANUAL A DOMINIO WIX GLCMUN" at bounding box center [299, 376] width 182 height 26
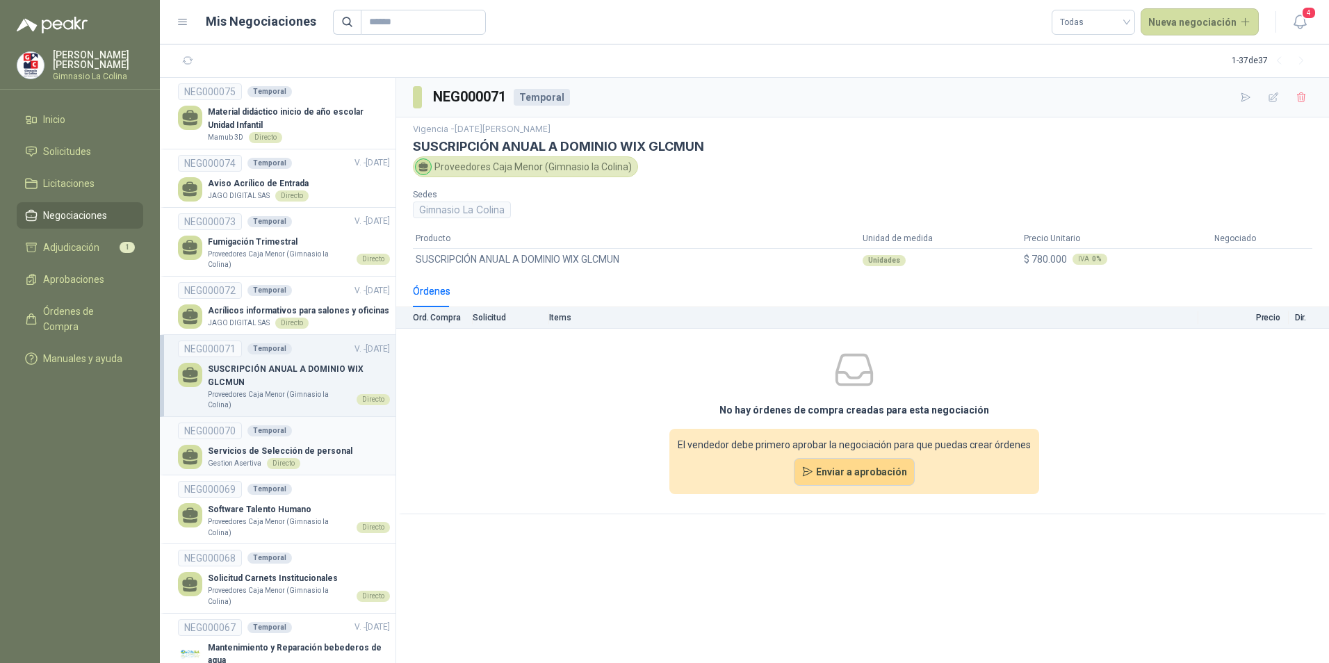
click at [226, 458] on p "Gestion Asertiva" at bounding box center [235, 463] width 54 height 11
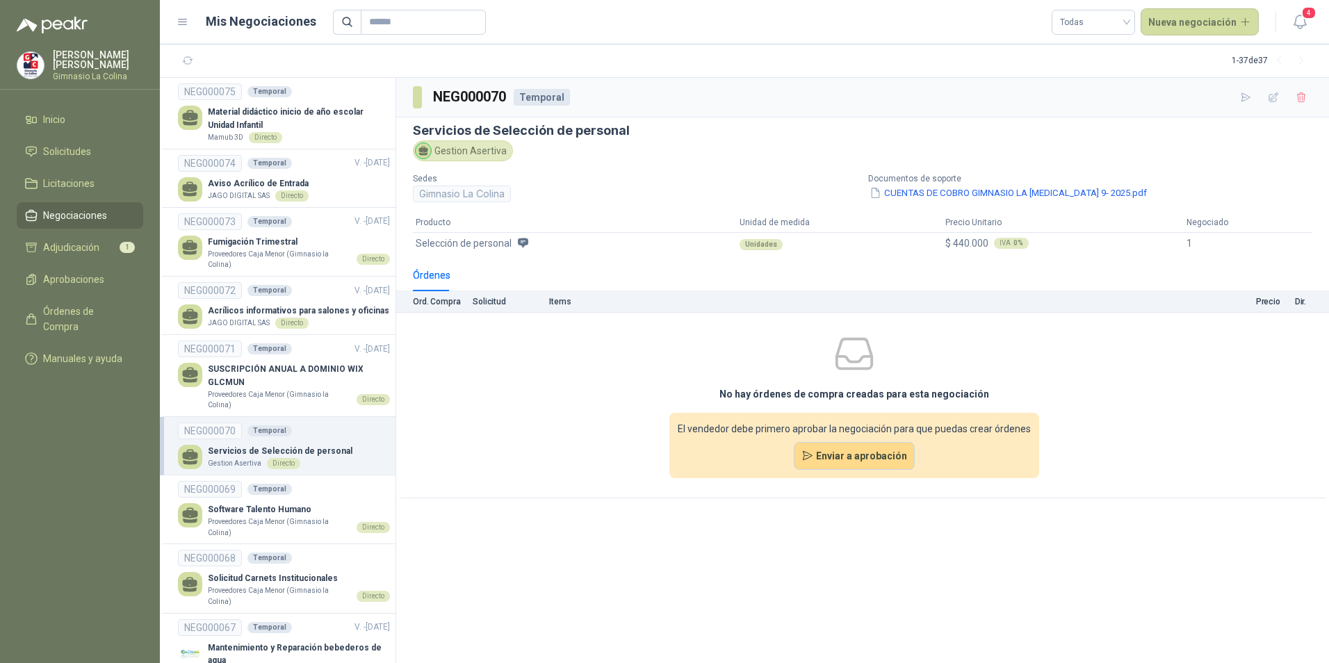
scroll to position [139, 0]
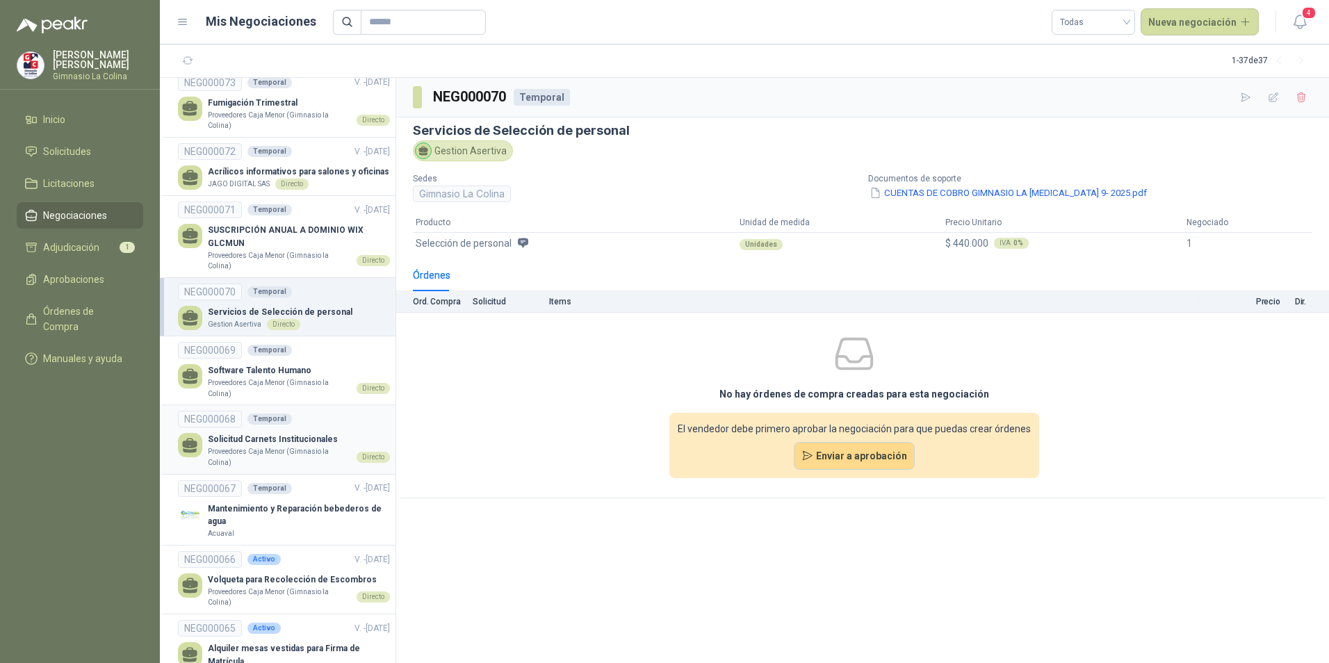
click at [231, 448] on p "Proveedores Caja Menor (Gimnasio la Colina)" at bounding box center [279, 457] width 143 height 22
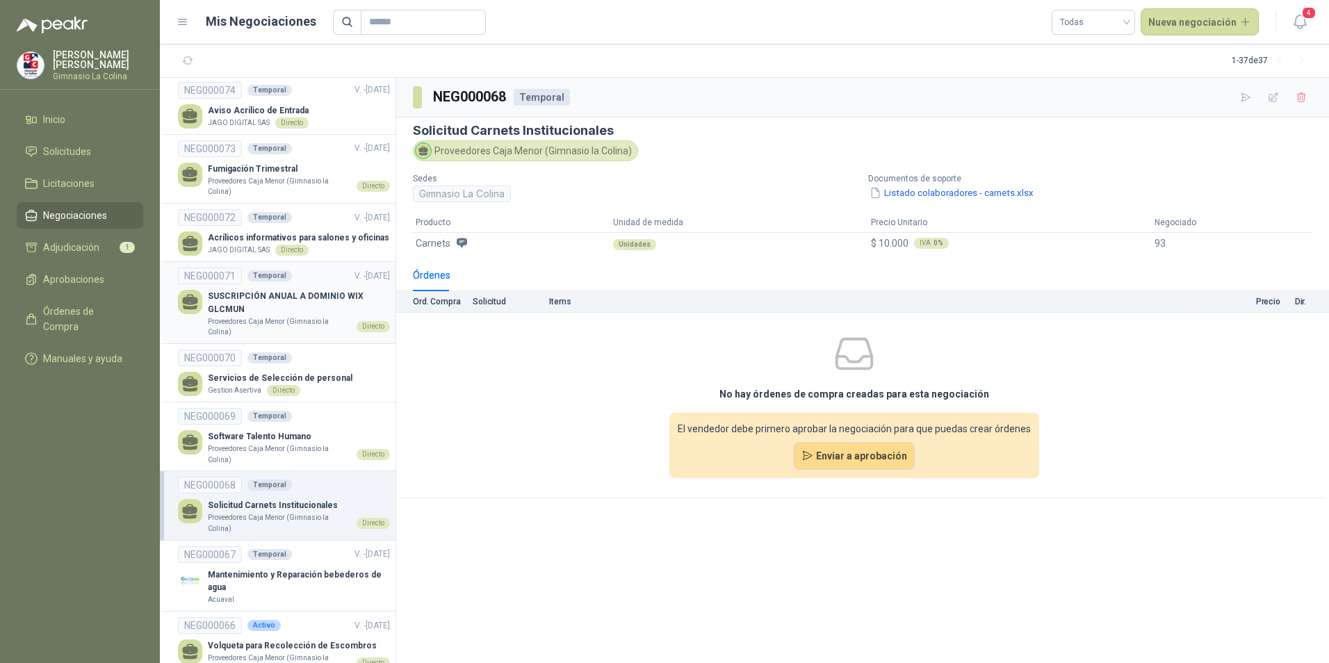
scroll to position [139, 0]
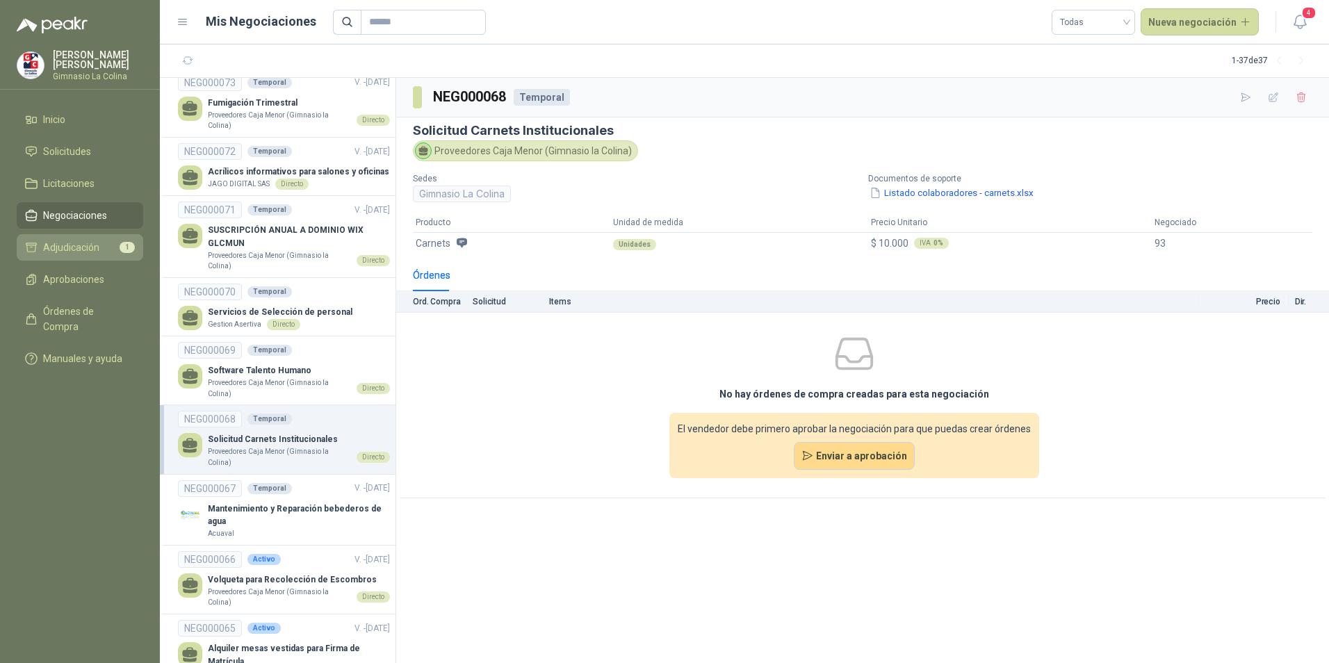
click at [72, 252] on span "Adjudicación" at bounding box center [71, 247] width 56 height 15
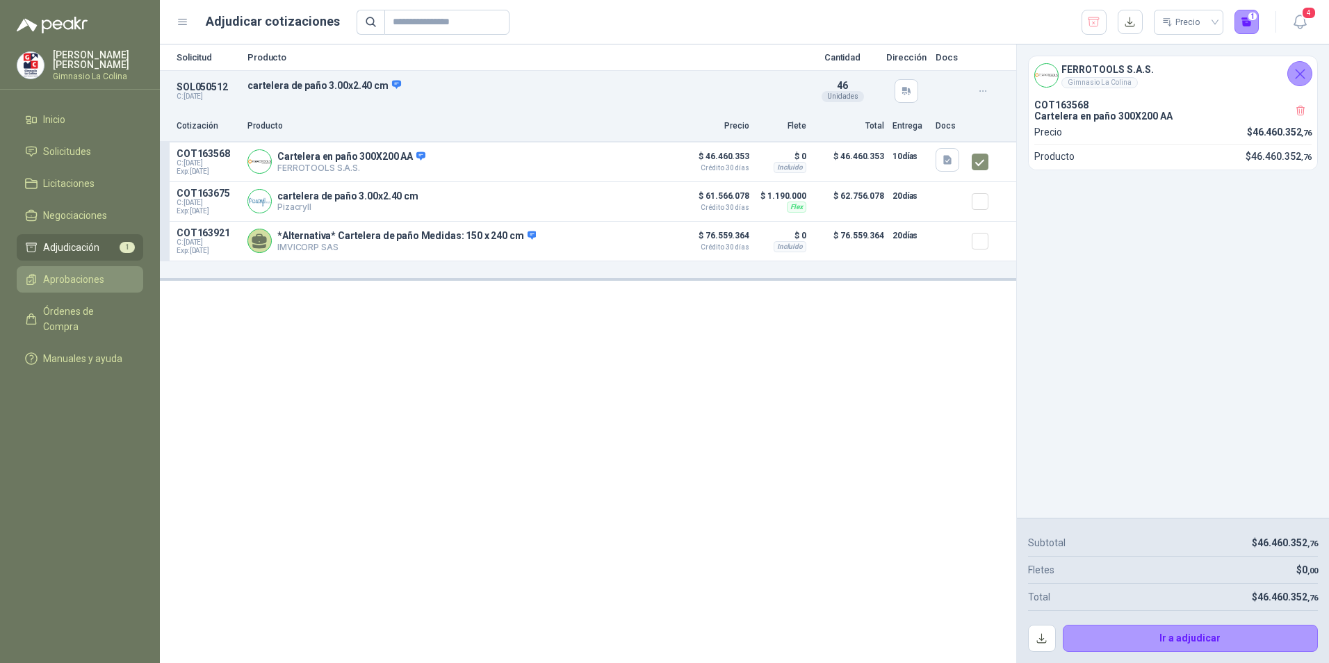
click at [80, 277] on span "Aprobaciones" at bounding box center [73, 279] width 61 height 15
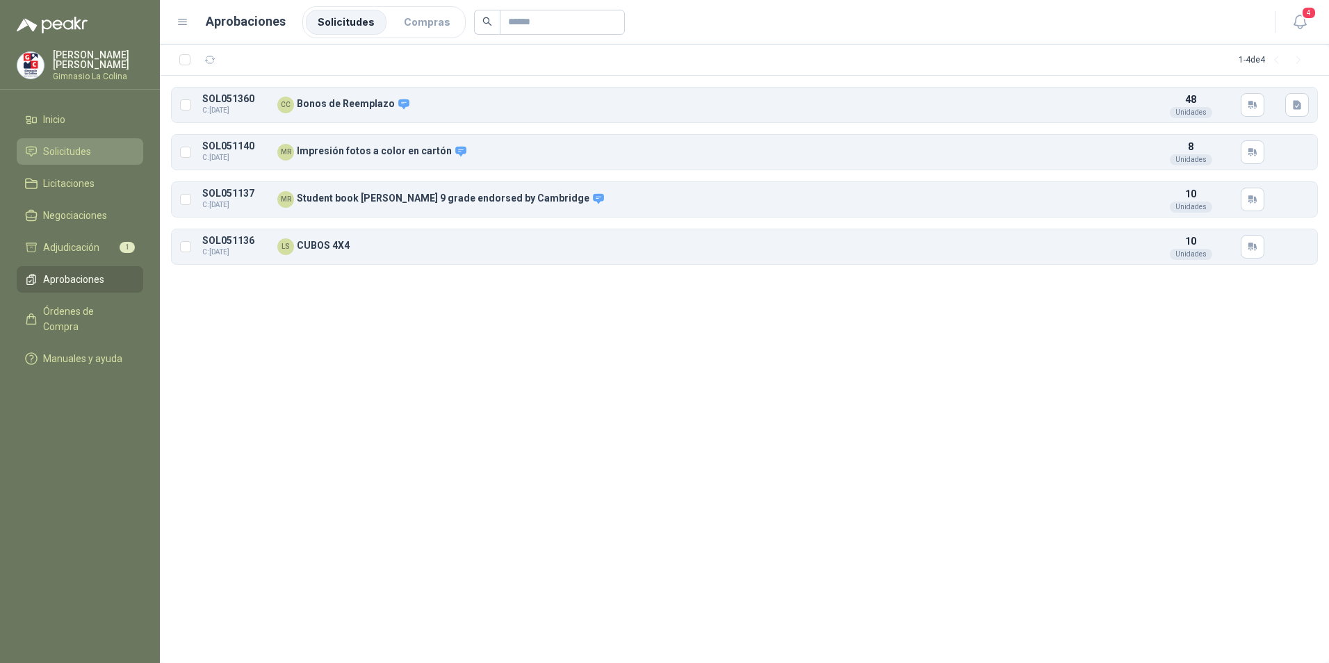
click at [66, 145] on span "Solicitudes" at bounding box center [67, 151] width 48 height 15
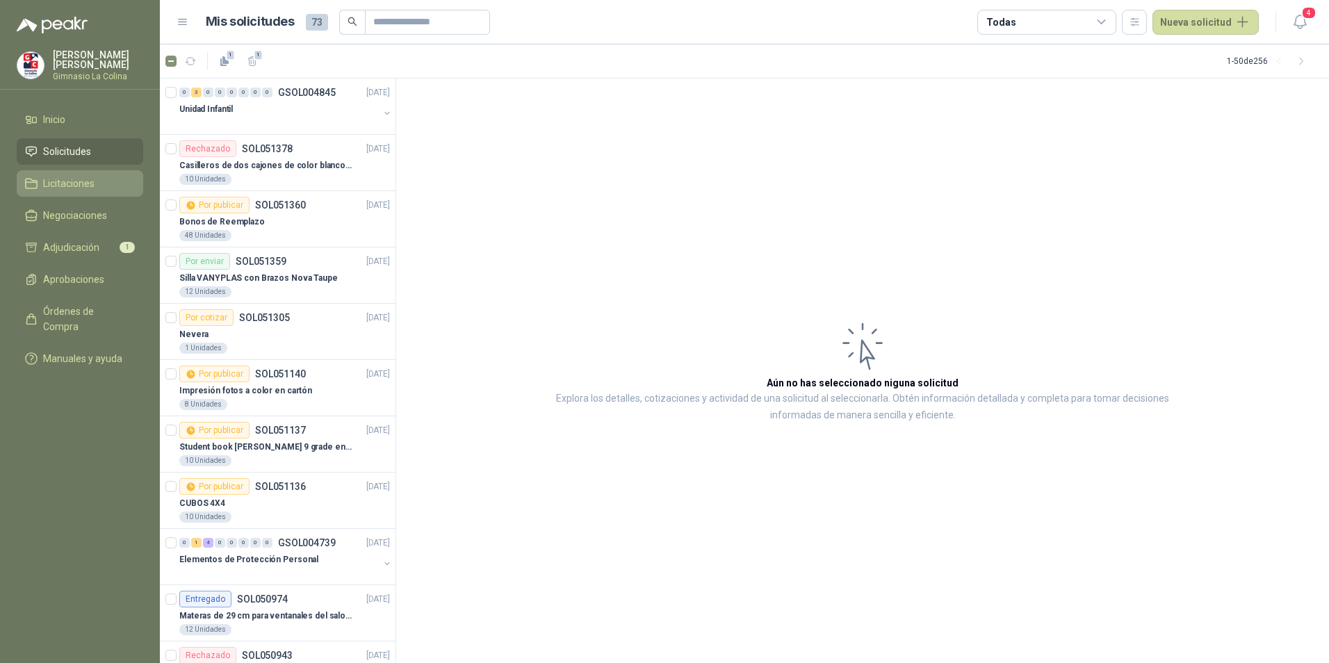
click at [88, 191] on link "Licitaciones" at bounding box center [80, 183] width 126 height 26
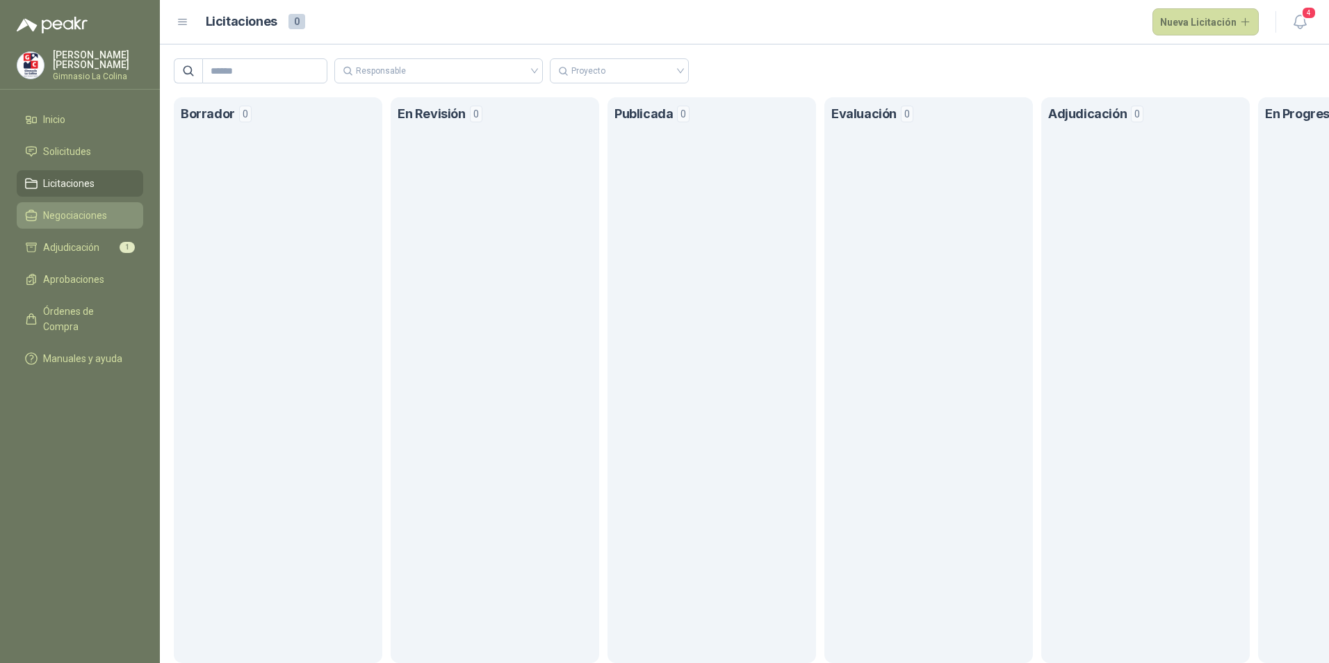
click at [86, 214] on span "Negociaciones" at bounding box center [75, 215] width 64 height 15
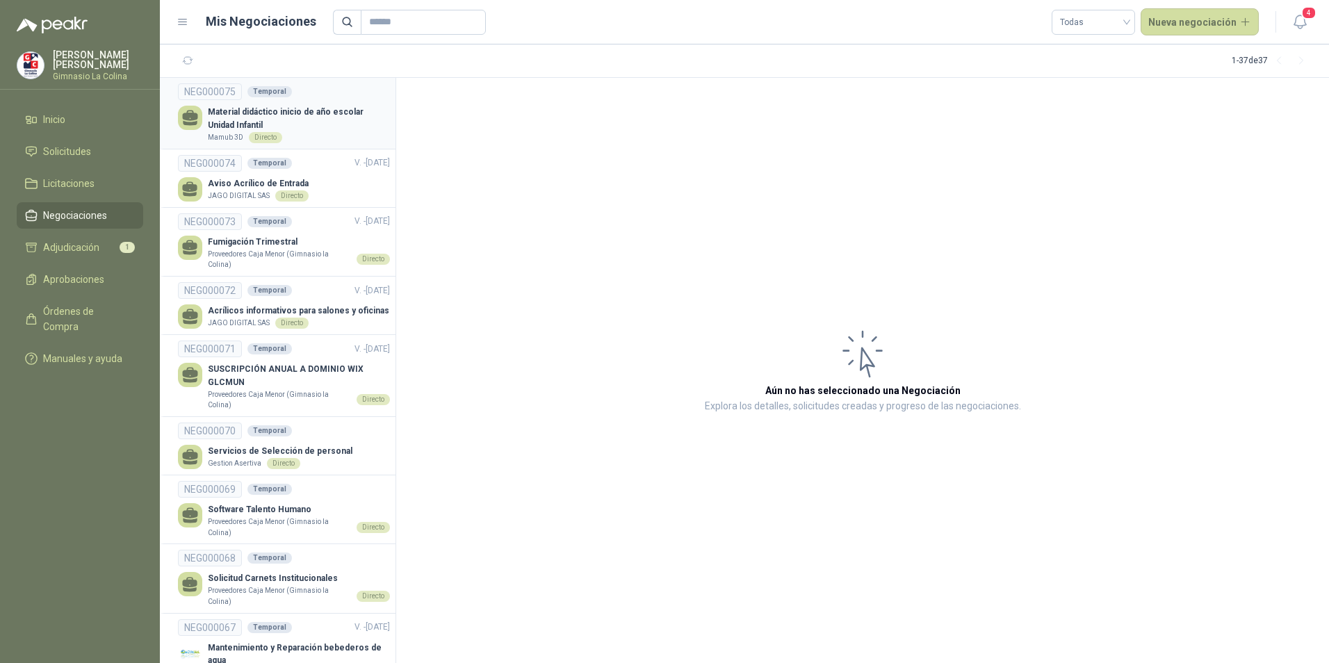
click at [207, 118] on div "Material didáctico inicio de año escolar Unidad Infantil Mamub 3D Directo" at bounding box center [284, 125] width 212 height 38
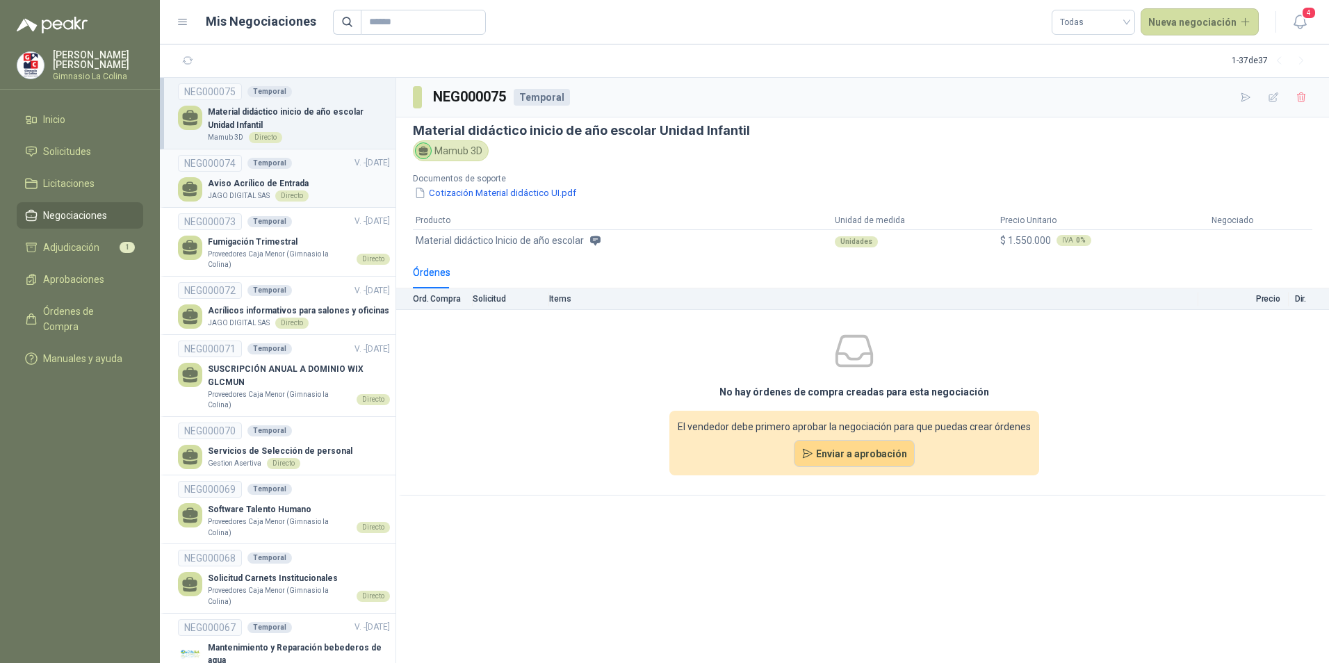
click at [236, 190] on p "JAGO DIGITAL SAS" at bounding box center [239, 195] width 62 height 11
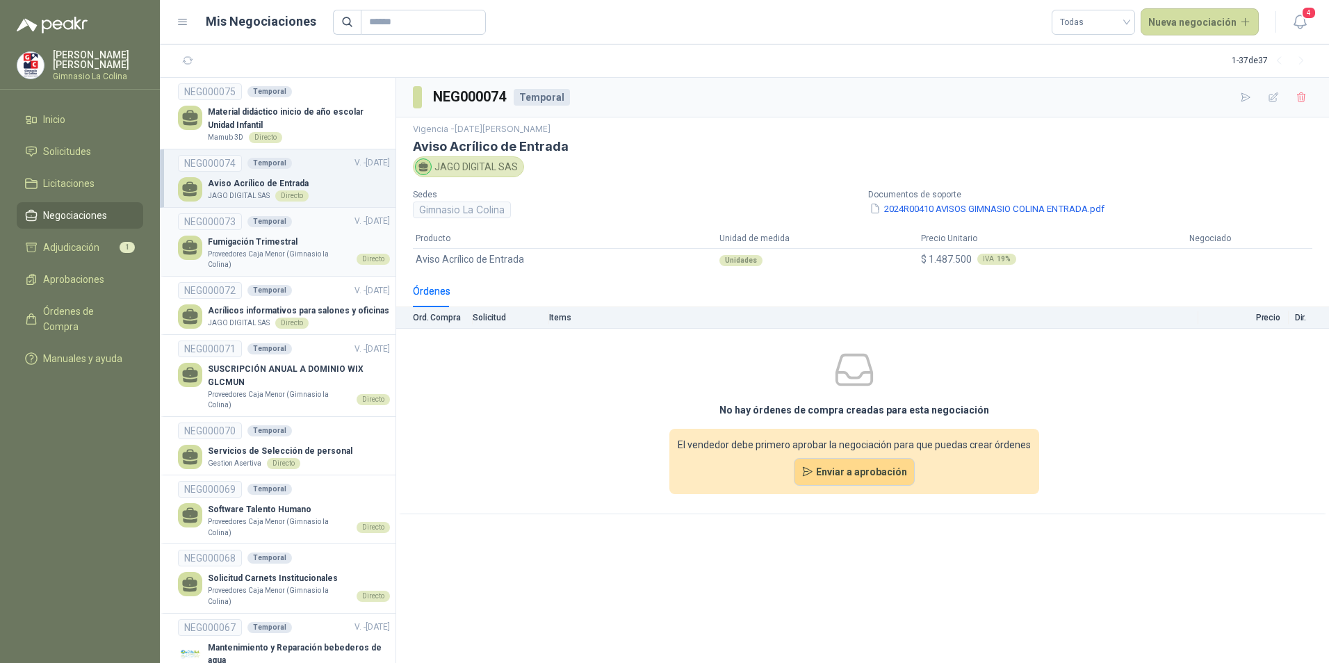
click at [234, 247] on p "Fumigación Trimestral" at bounding box center [299, 242] width 182 height 13
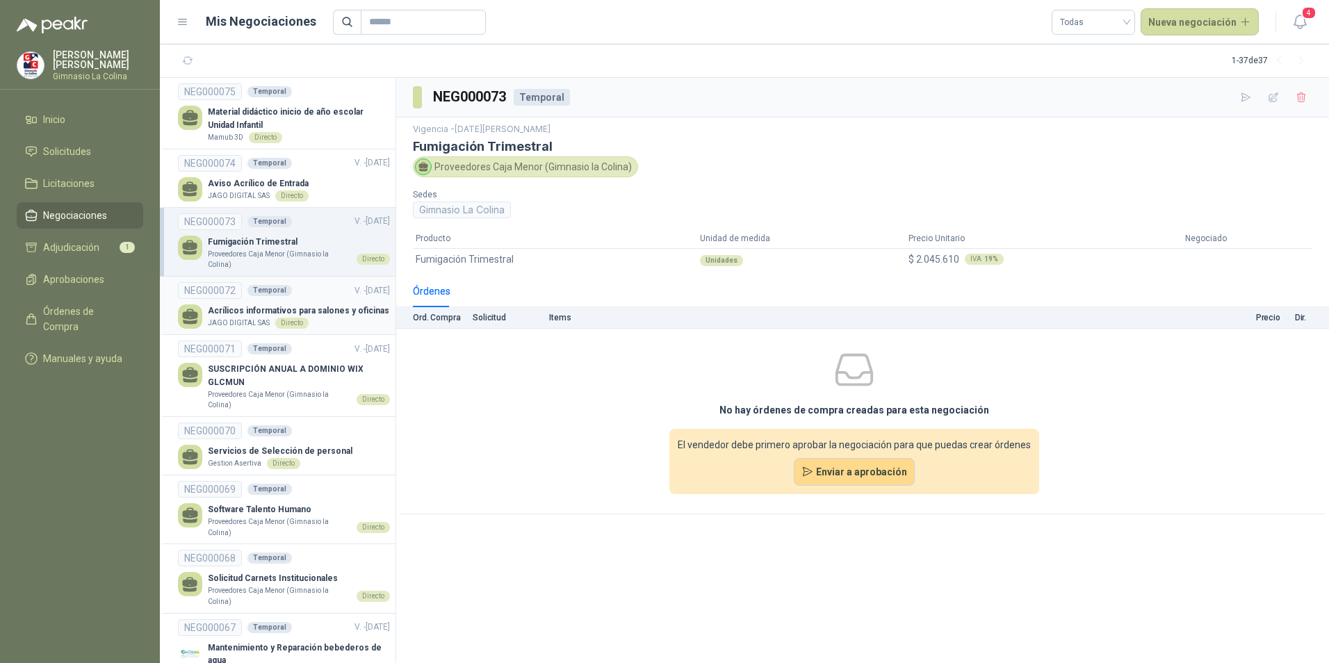
click at [222, 311] on p "Acrílicos informativos para salones y oficinas" at bounding box center [298, 310] width 181 height 13
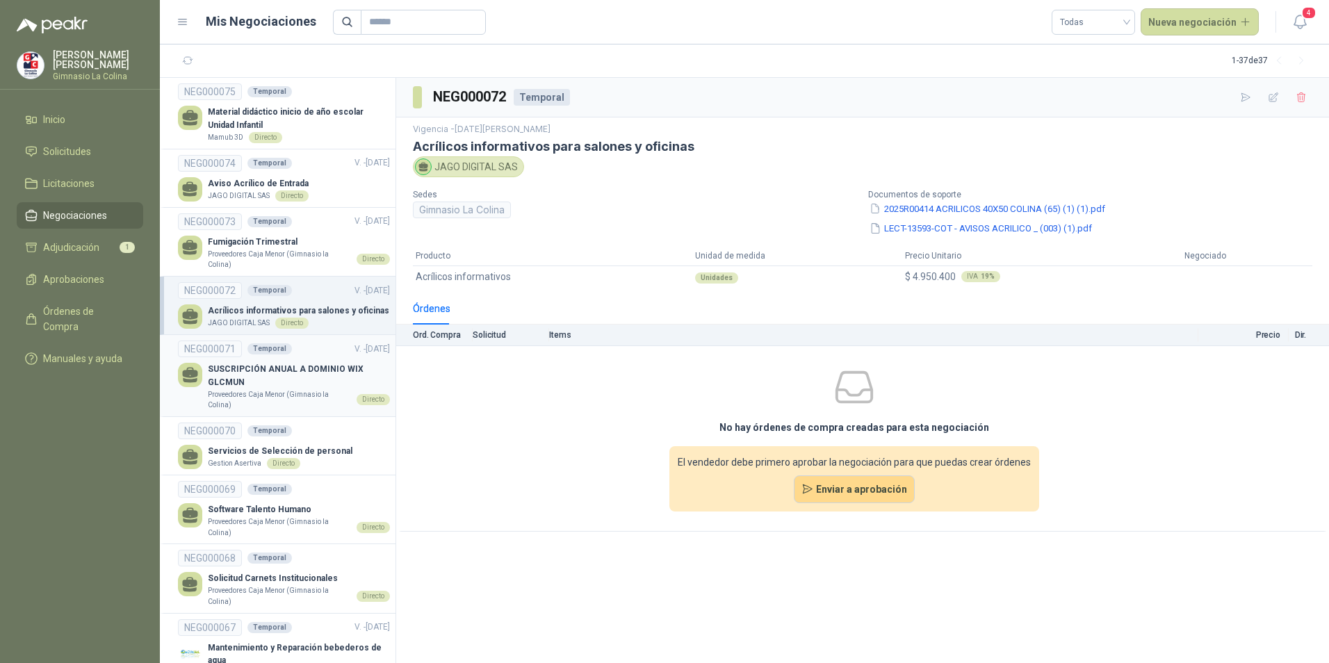
click at [253, 384] on p "SUSCRIPCIÓN ANUAL A DOMINIO WIX GLCMUN" at bounding box center [299, 376] width 182 height 26
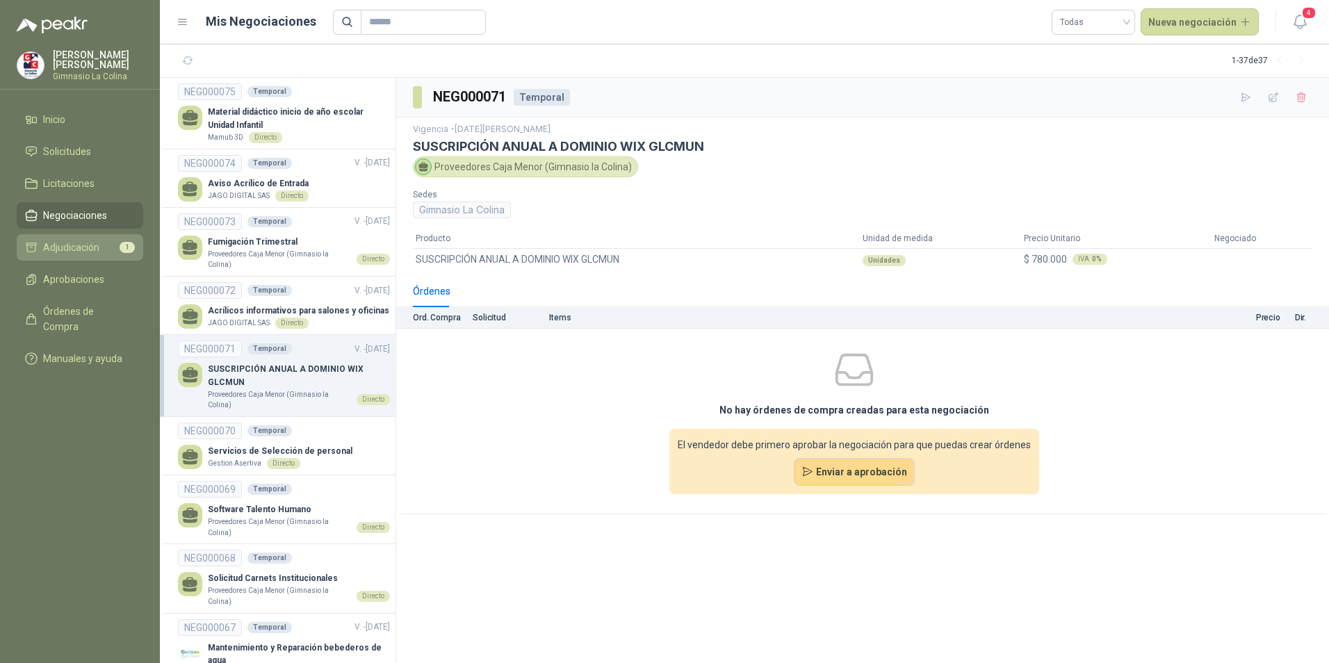
click at [69, 249] on span "Adjudicación" at bounding box center [71, 247] width 56 height 15
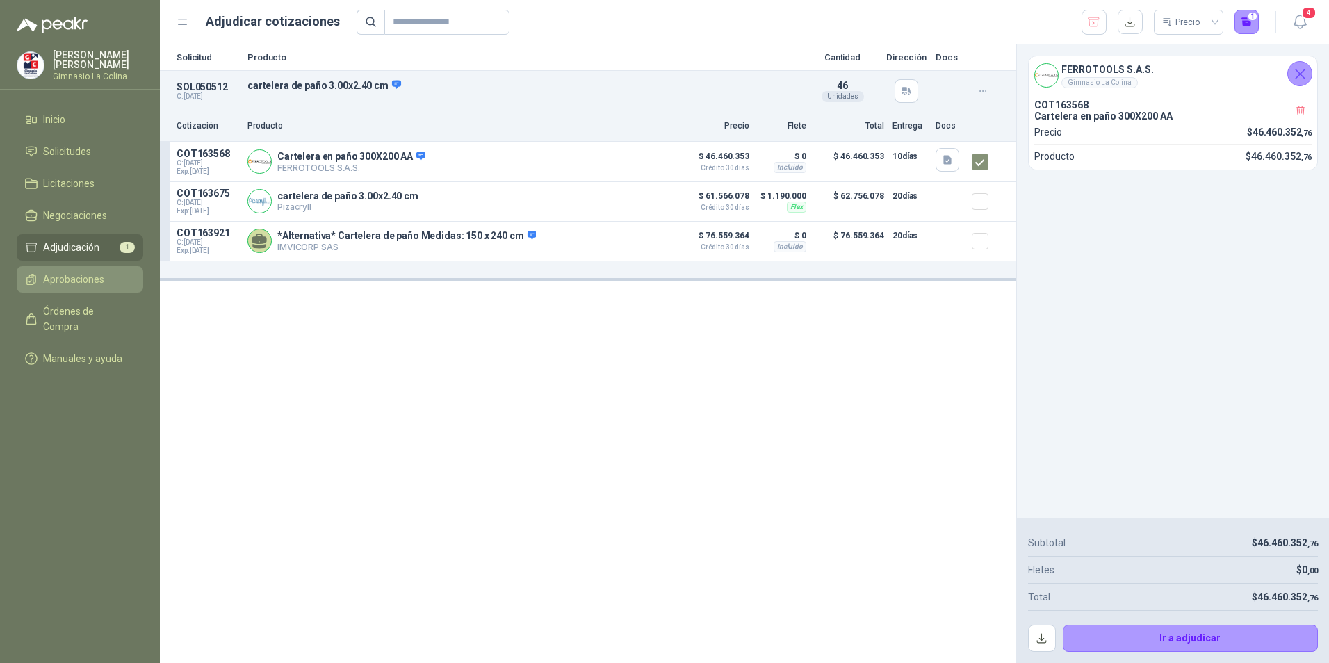
click at [82, 287] on link "Aprobaciones" at bounding box center [80, 279] width 126 height 26
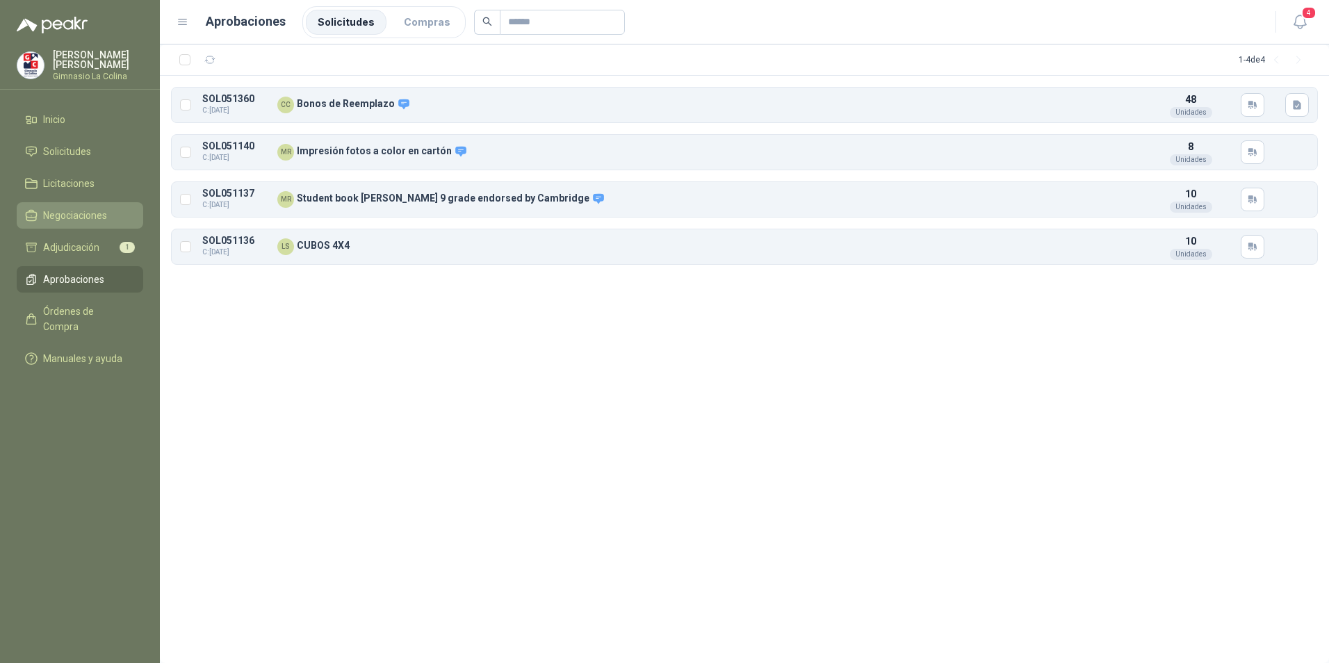
click at [75, 208] on span "Negociaciones" at bounding box center [75, 215] width 64 height 15
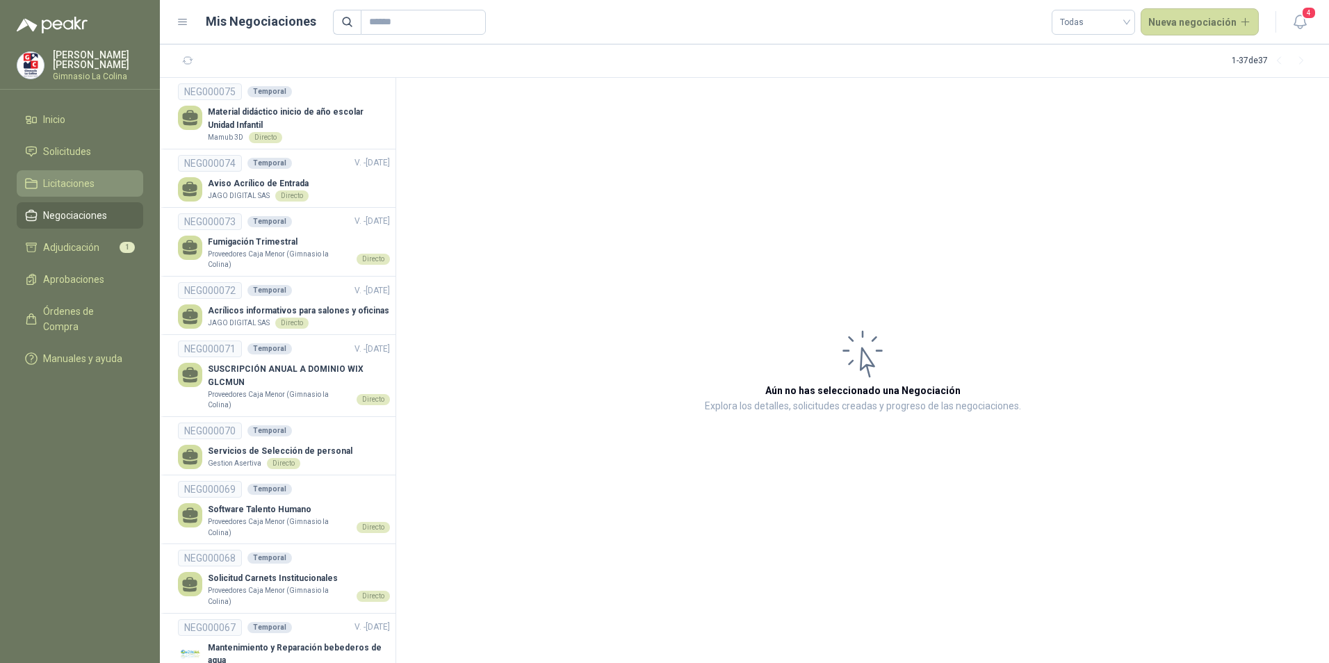
click at [75, 174] on link "Licitaciones" at bounding box center [80, 183] width 126 height 26
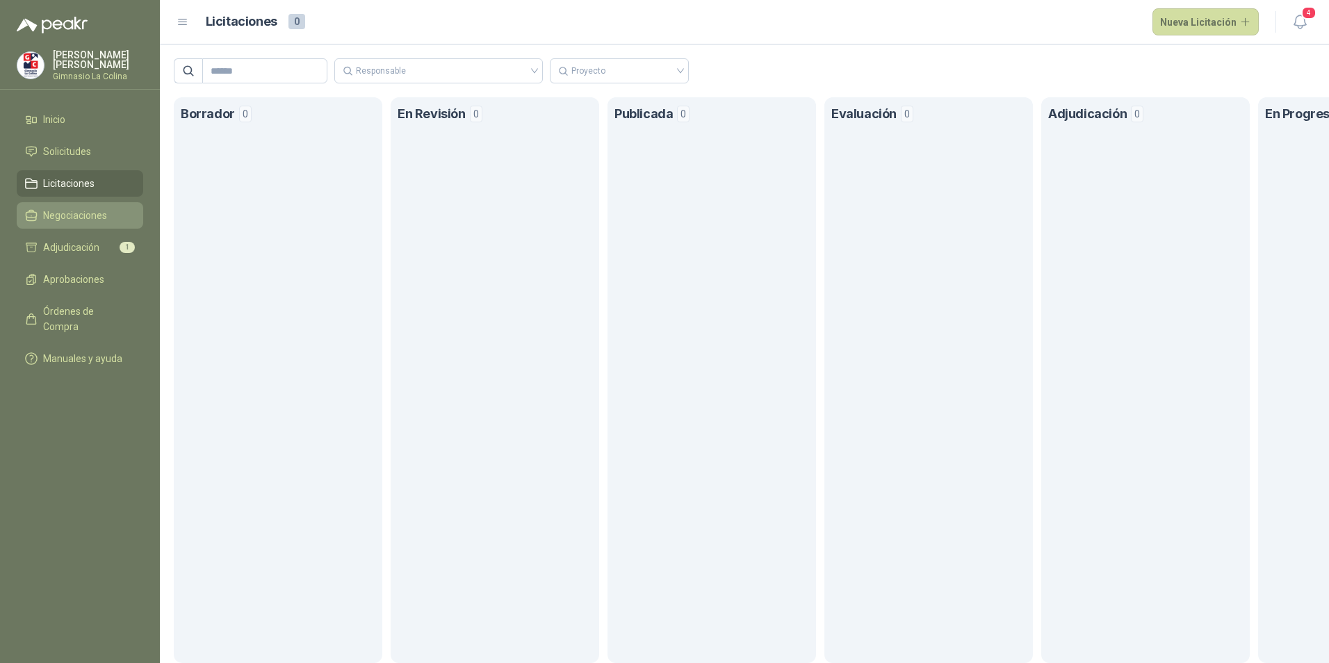
click at [89, 219] on span "Negociaciones" at bounding box center [75, 215] width 64 height 15
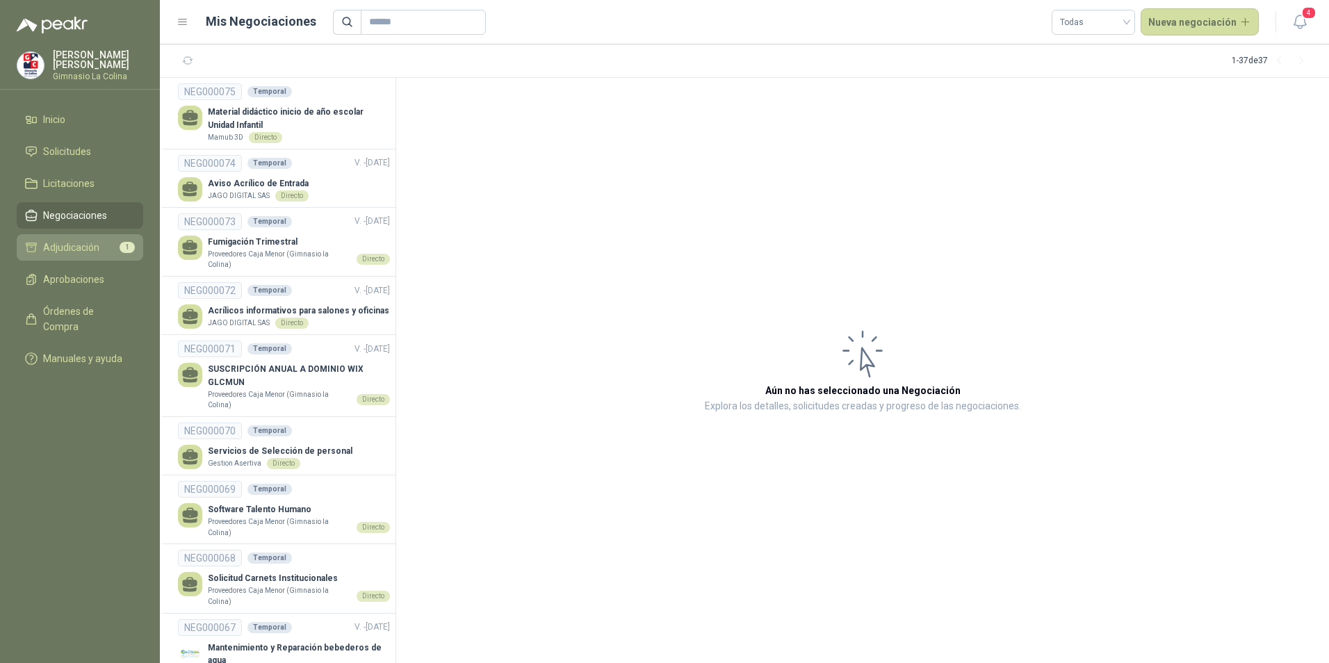
click at [88, 243] on span "Adjudicación" at bounding box center [71, 247] width 56 height 15
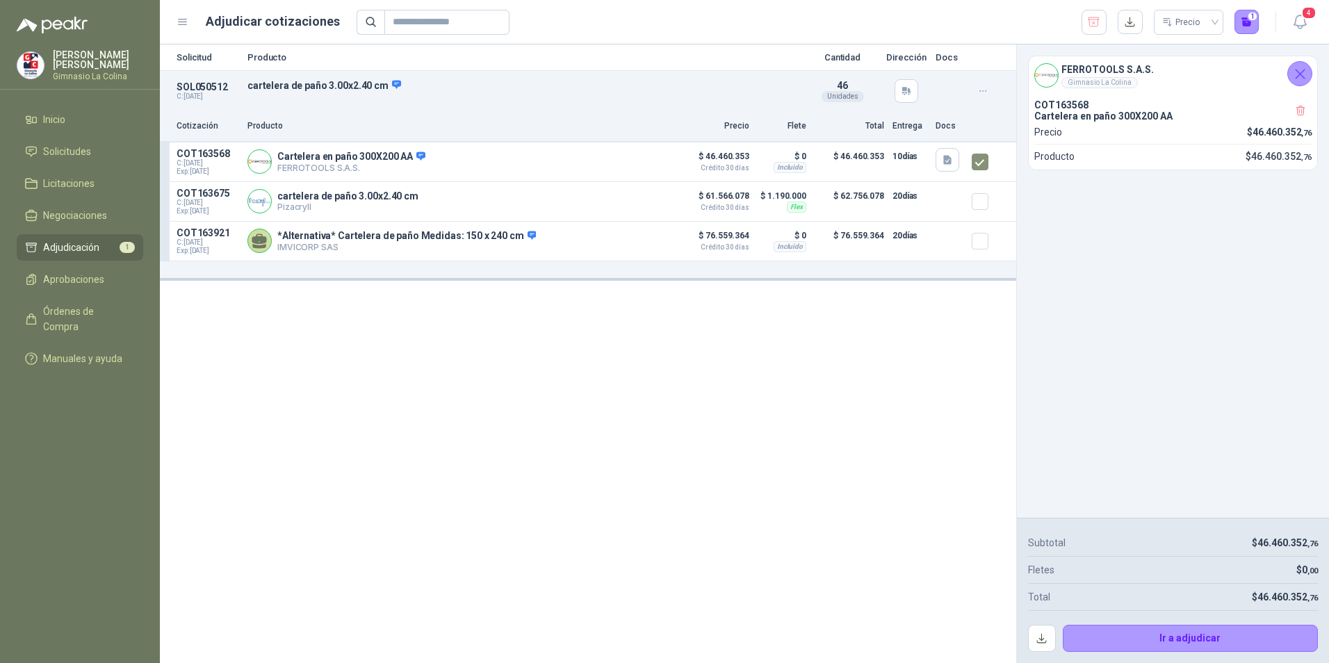
click at [1297, 79] on icon "Cerrar" at bounding box center [1299, 73] width 17 height 17
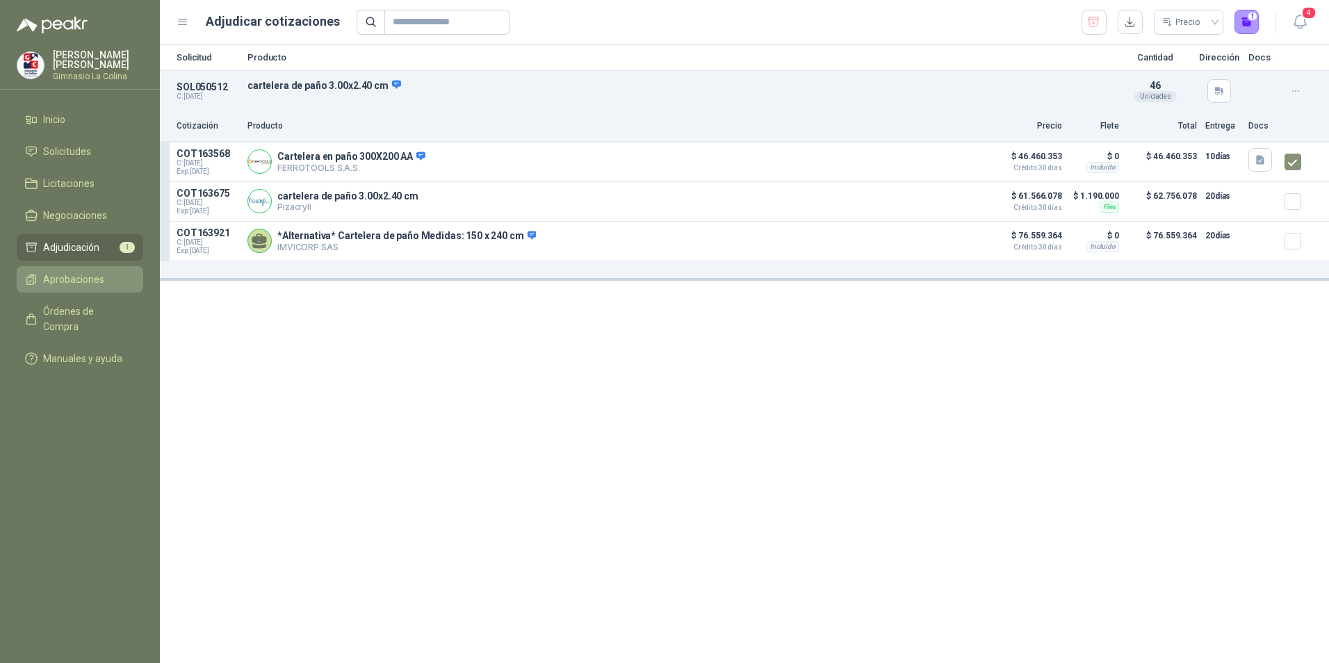
click at [70, 288] on link "Aprobaciones" at bounding box center [80, 279] width 126 height 26
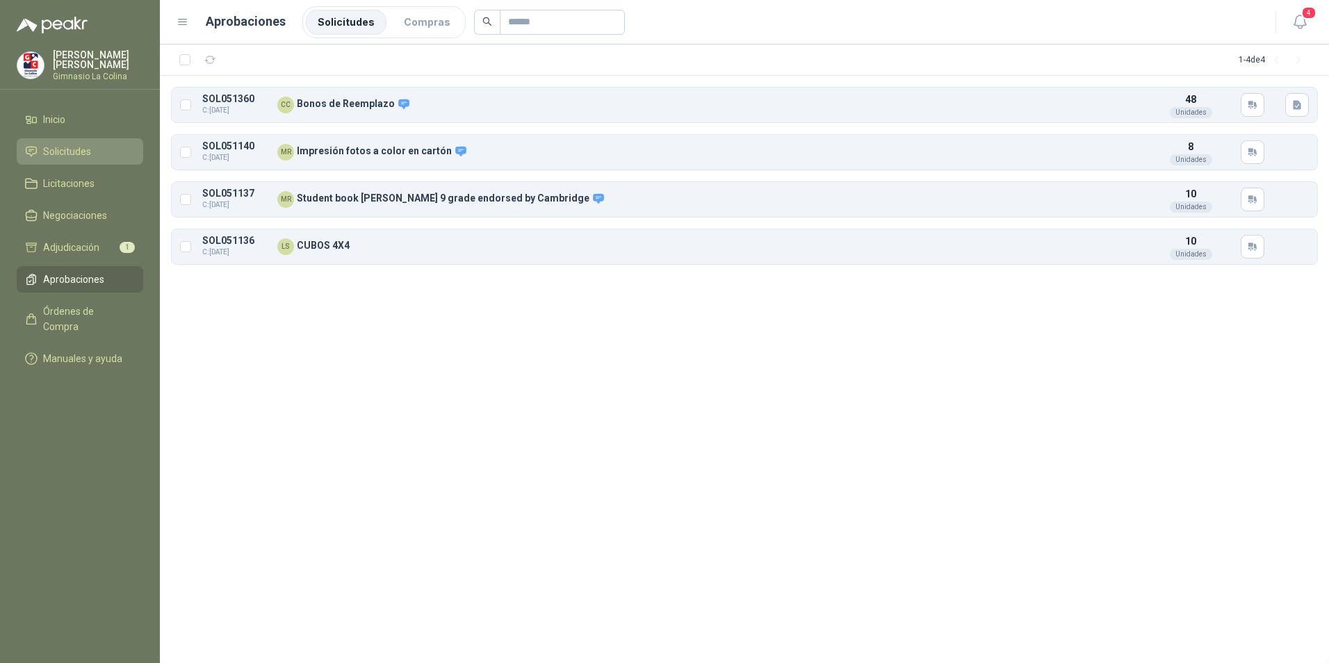
click at [68, 154] on span "Solicitudes" at bounding box center [67, 151] width 48 height 15
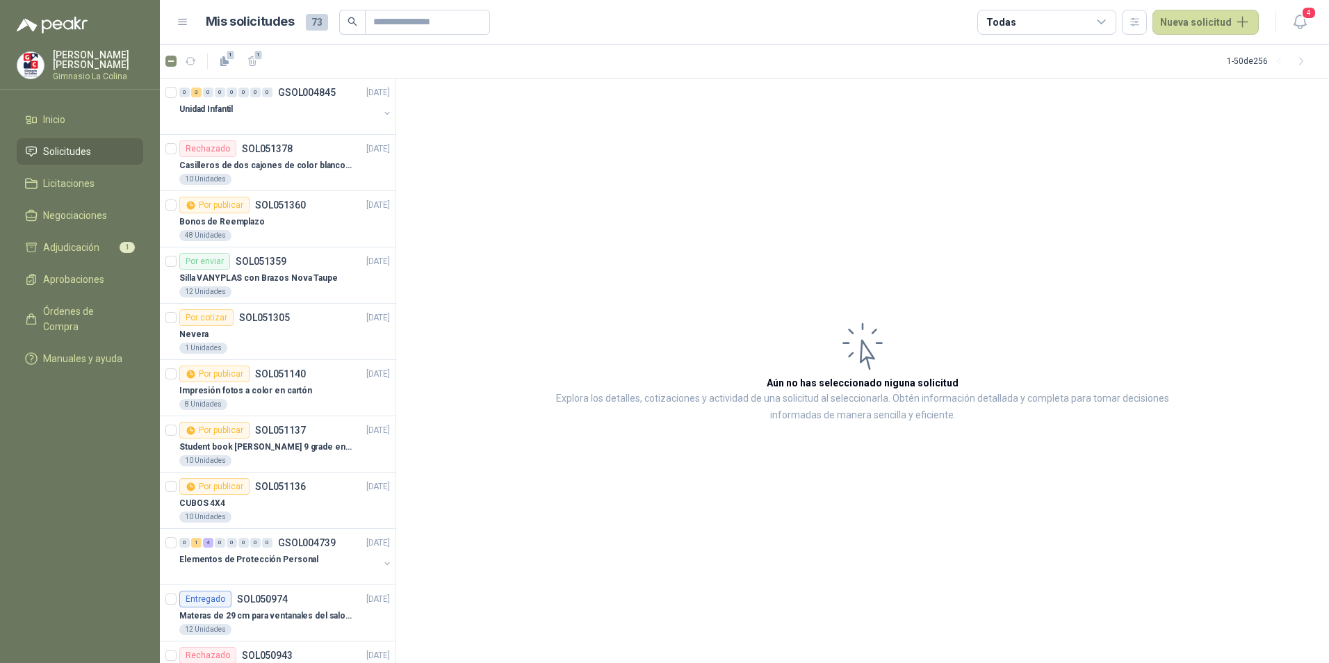
click at [1074, 26] on div "Todas" at bounding box center [1046, 22] width 139 height 25
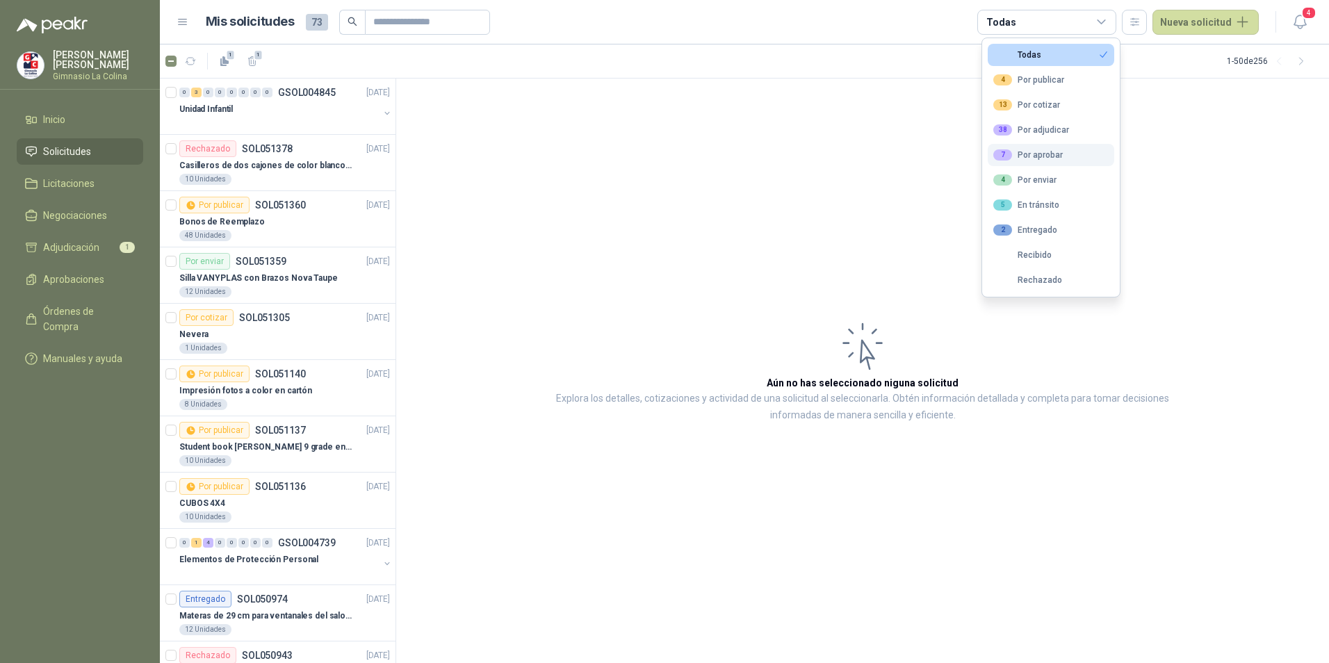
click at [1047, 160] on div "7 Por aprobar" at bounding box center [1027, 154] width 69 height 11
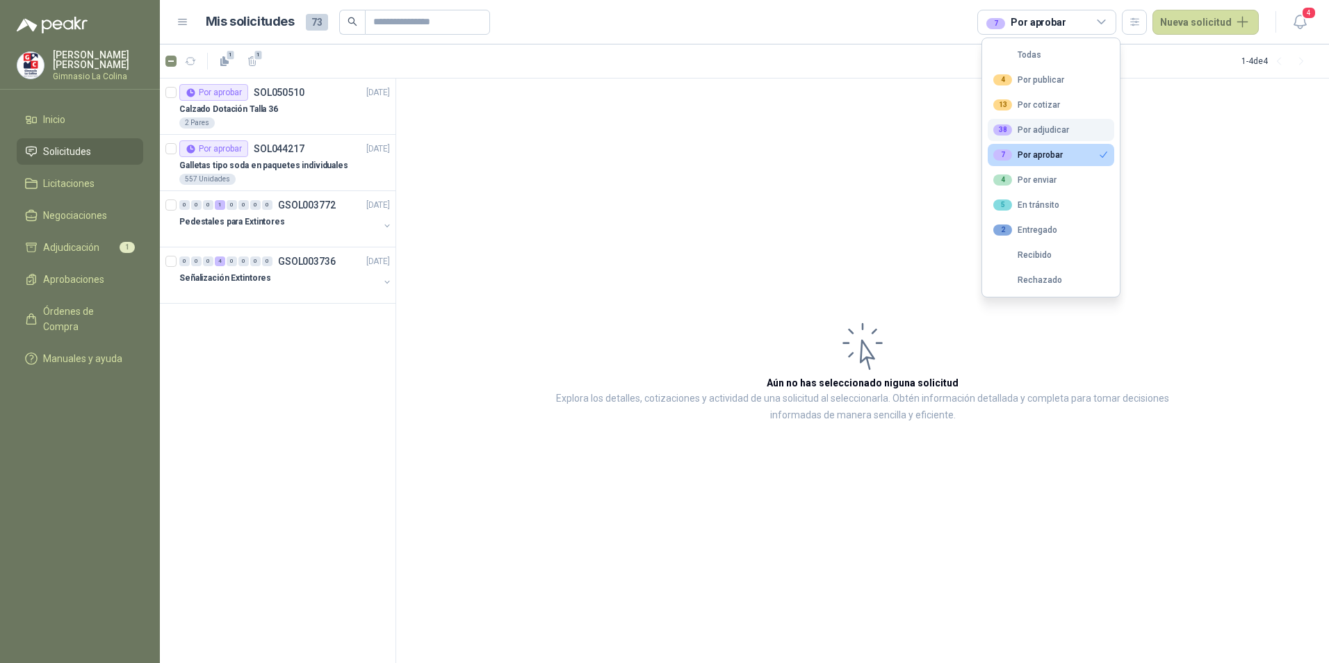
click at [1045, 132] on div "38 Por adjudicar" at bounding box center [1031, 129] width 76 height 11
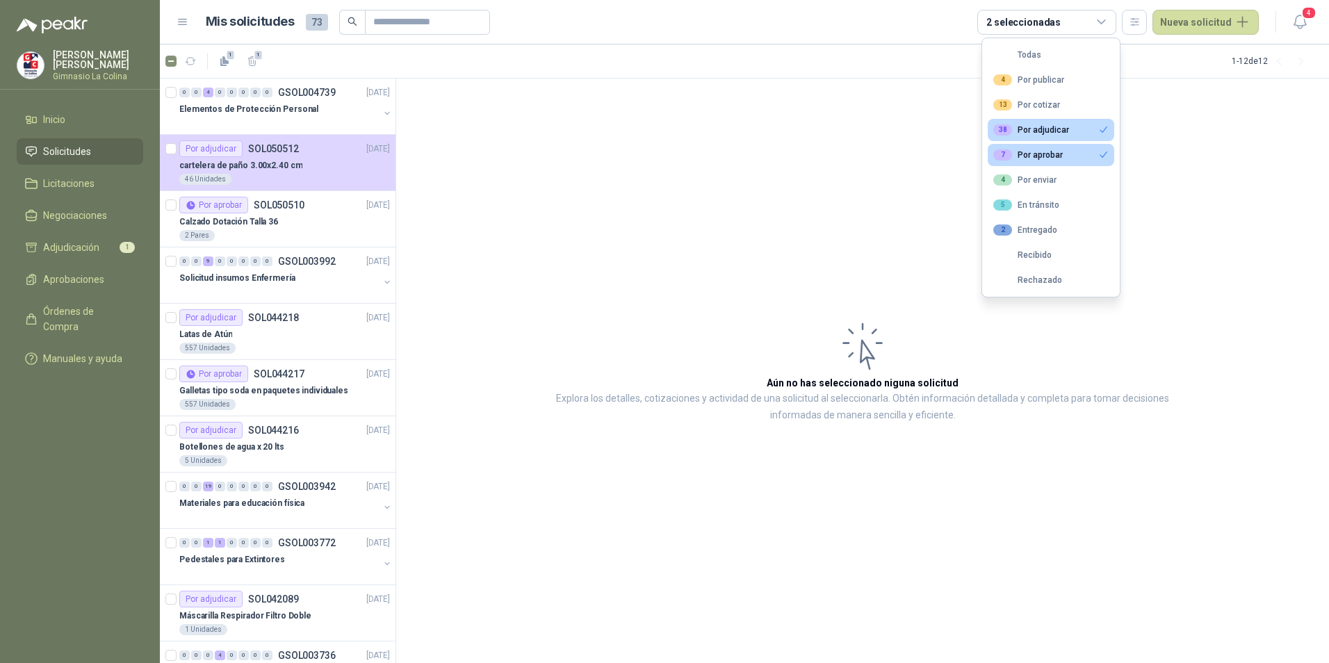
click at [1045, 132] on div "38 Por adjudicar" at bounding box center [1031, 129] width 76 height 11
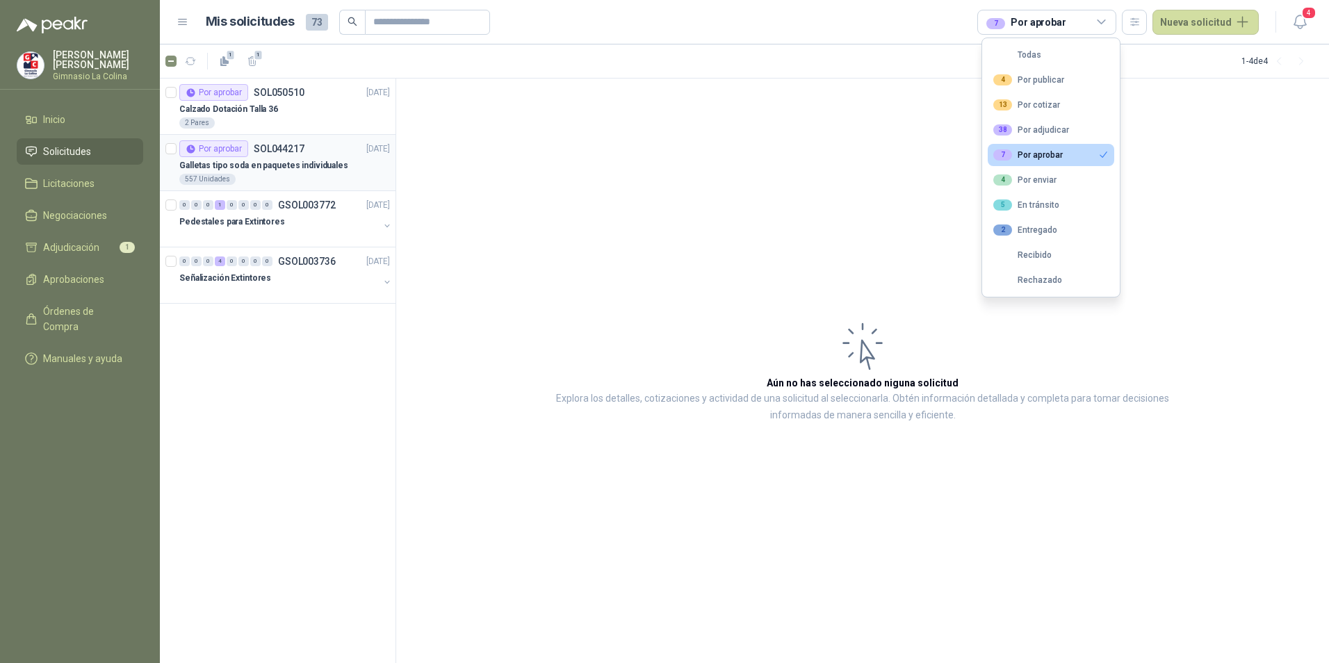
click at [281, 157] on div "Galletas tipo soda en paquetes individuales" at bounding box center [284, 165] width 211 height 17
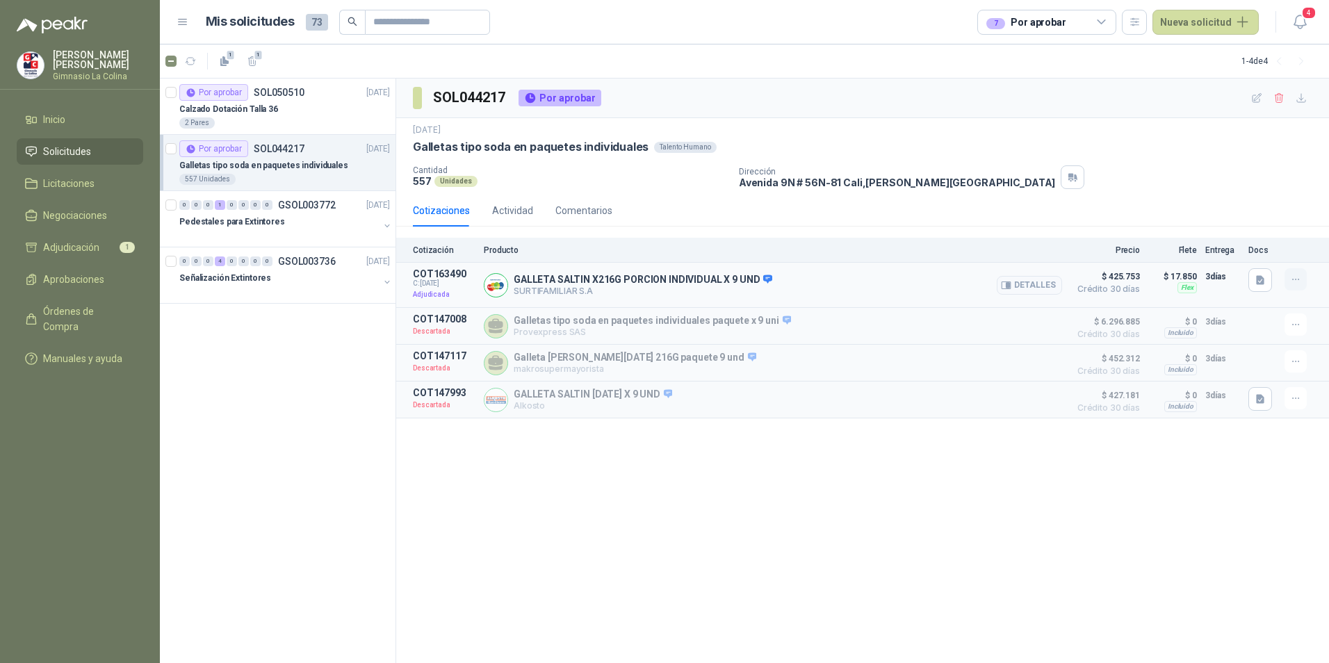
click at [1301, 280] on button "button" at bounding box center [1295, 279] width 22 height 22
click at [1291, 321] on icon "button" at bounding box center [1296, 325] width 12 height 12
click at [719, 473] on div "SOL044217 Por aprobar [DATE] Galletas tipo soda en paquetes individuales Talent…" at bounding box center [862, 371] width 933 height 585
click at [76, 278] on span "Aprobaciones" at bounding box center [73, 279] width 61 height 15
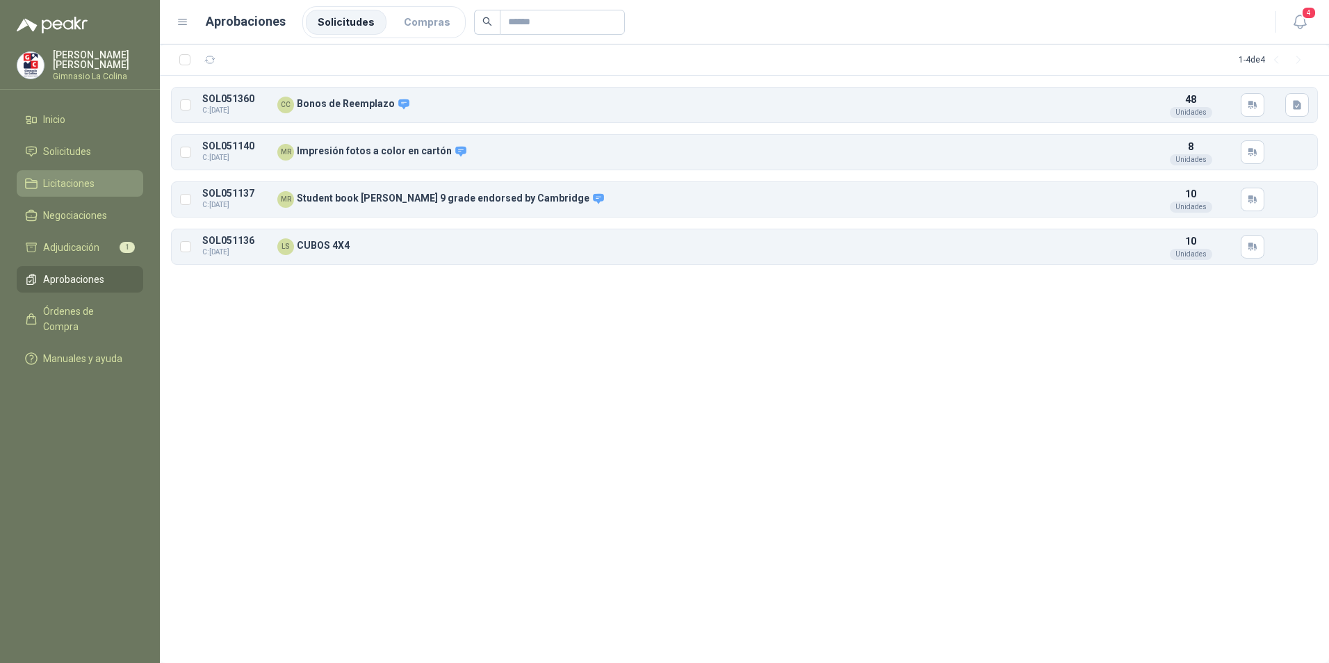
click at [99, 180] on li "Licitaciones" at bounding box center [80, 183] width 110 height 15
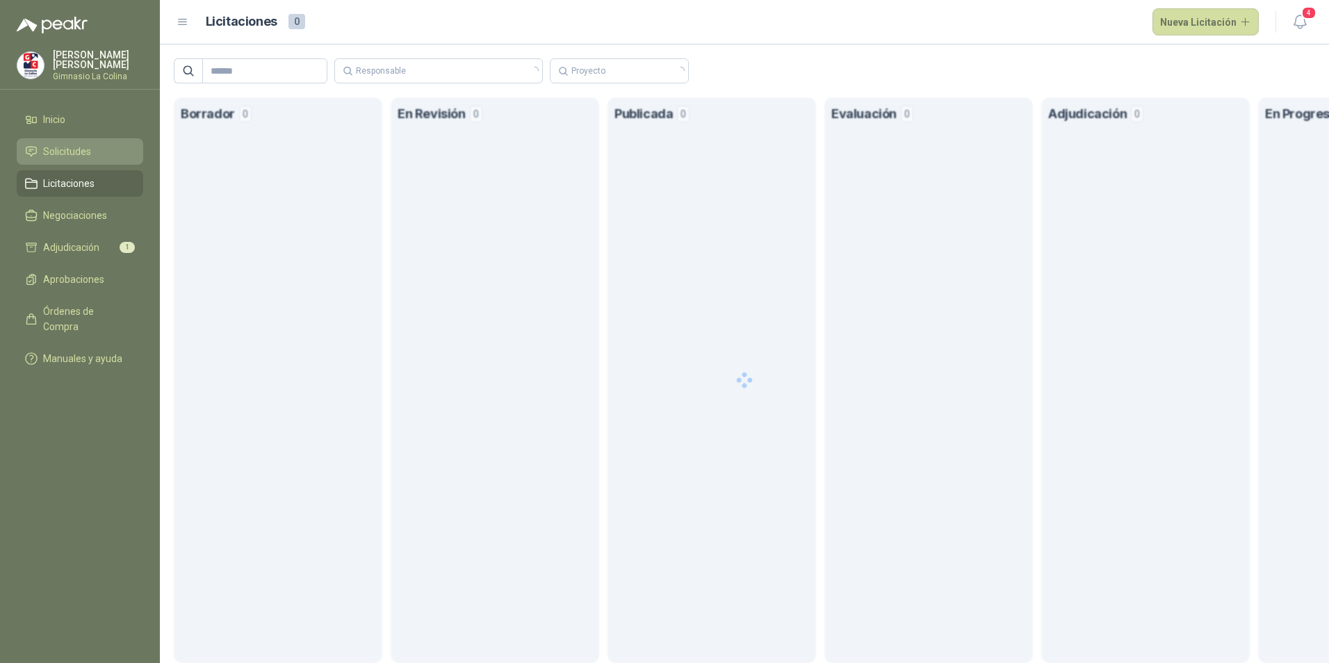
click at [97, 147] on li "Solicitudes" at bounding box center [80, 151] width 110 height 15
